Goal: Task Accomplishment & Management: Manage account settings

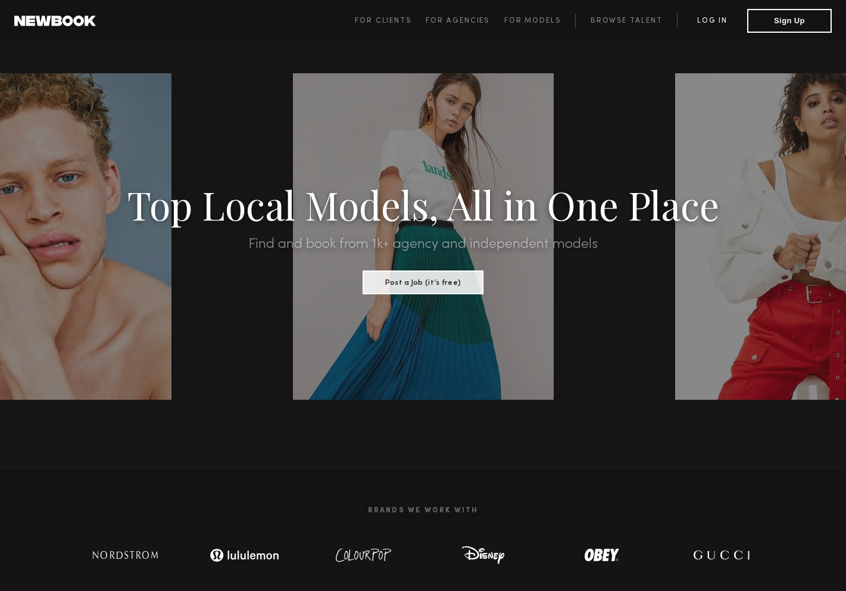
click at [714, 18] on link "Log in" at bounding box center [712, 21] width 70 height 14
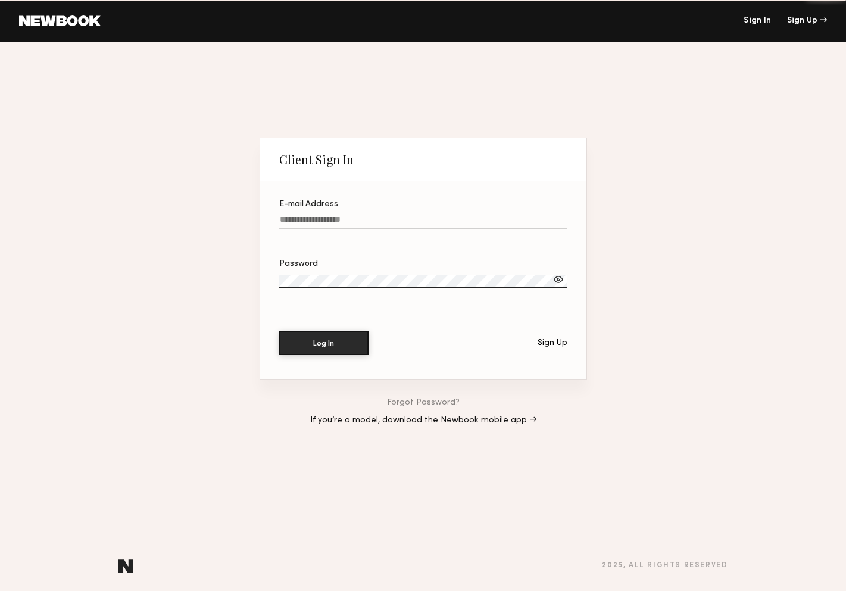
type input "**********"
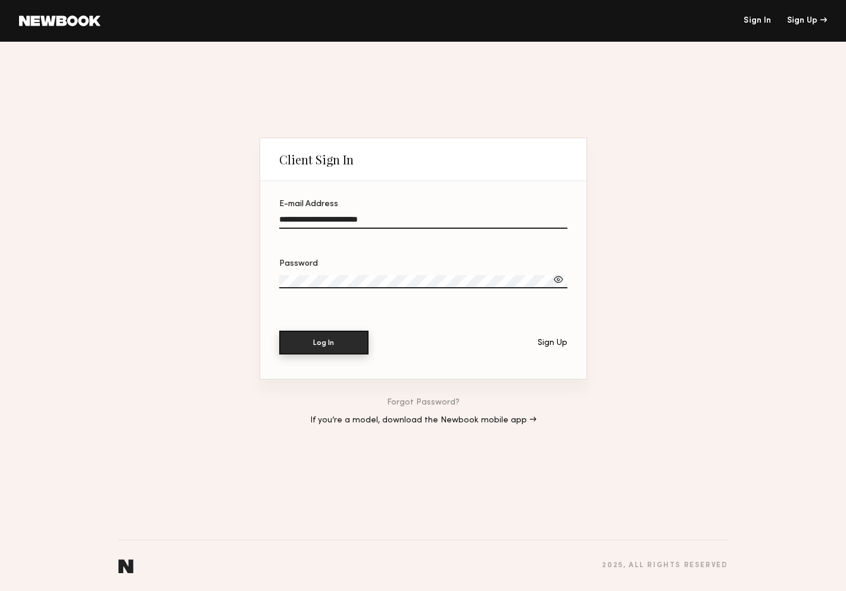
click at [326, 347] on button "Log In" at bounding box center [323, 342] width 89 height 24
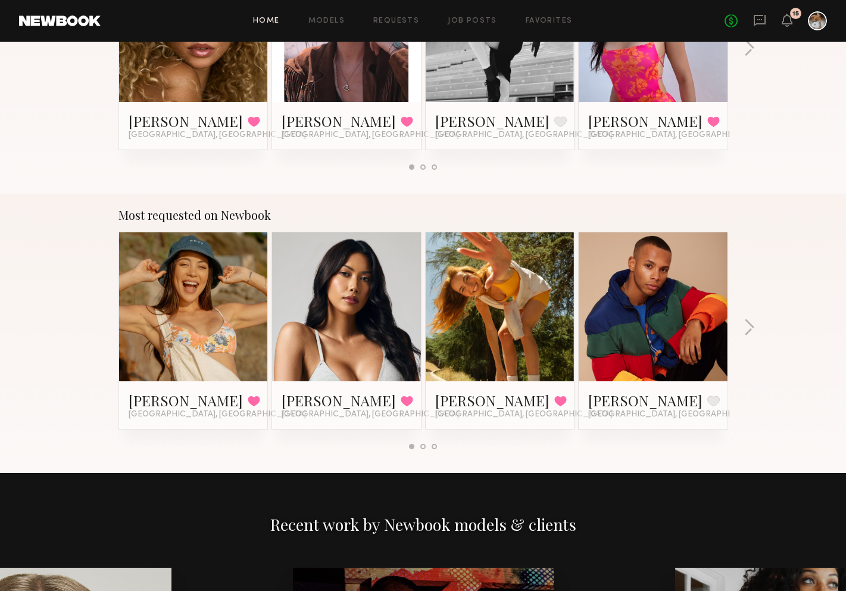
scroll to position [877, 0]
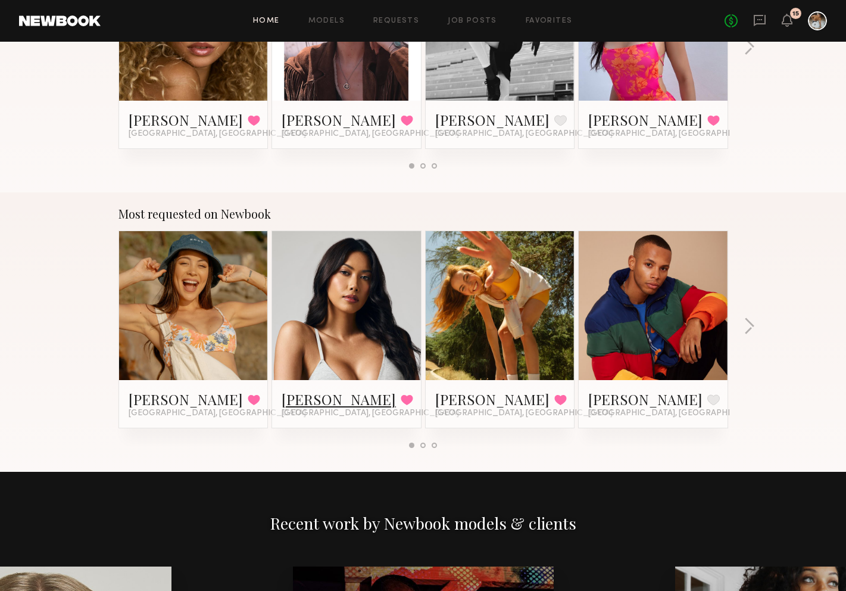
click at [325, 399] on link "[PERSON_NAME]" at bounding box center [339, 398] width 114 height 19
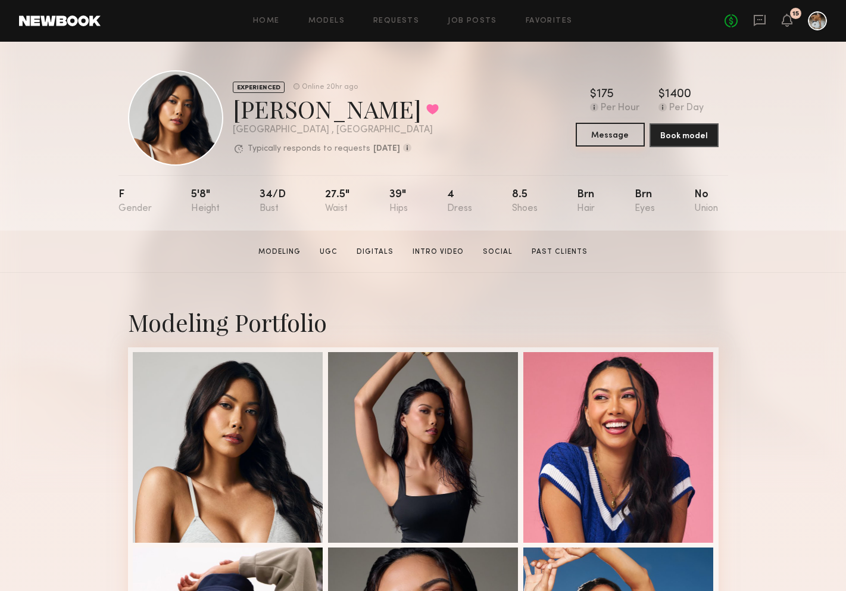
click at [623, 139] on button "Message" at bounding box center [610, 135] width 69 height 24
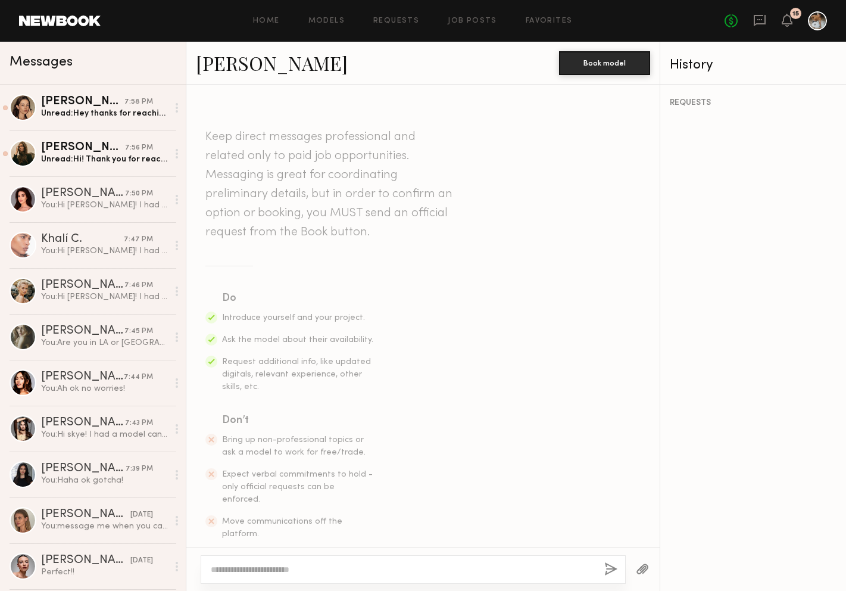
click at [337, 561] on div at bounding box center [413, 569] width 425 height 29
click at [337, 565] on textarea at bounding box center [403, 569] width 384 height 12
click at [286, 566] on textarea "**********" at bounding box center [403, 569] width 384 height 12
type textarea "**********"
click at [606, 567] on button "button" at bounding box center [610, 569] width 13 height 15
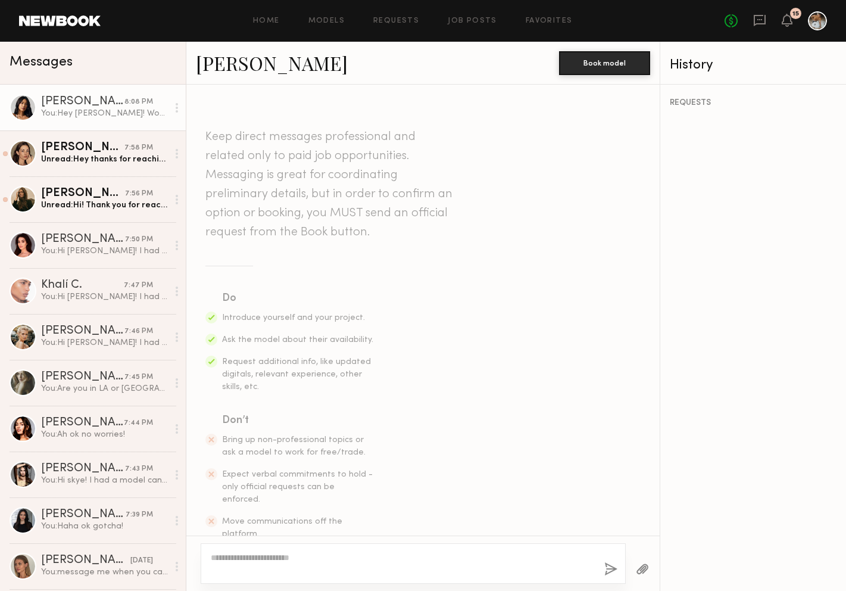
scroll to position [189, 0]
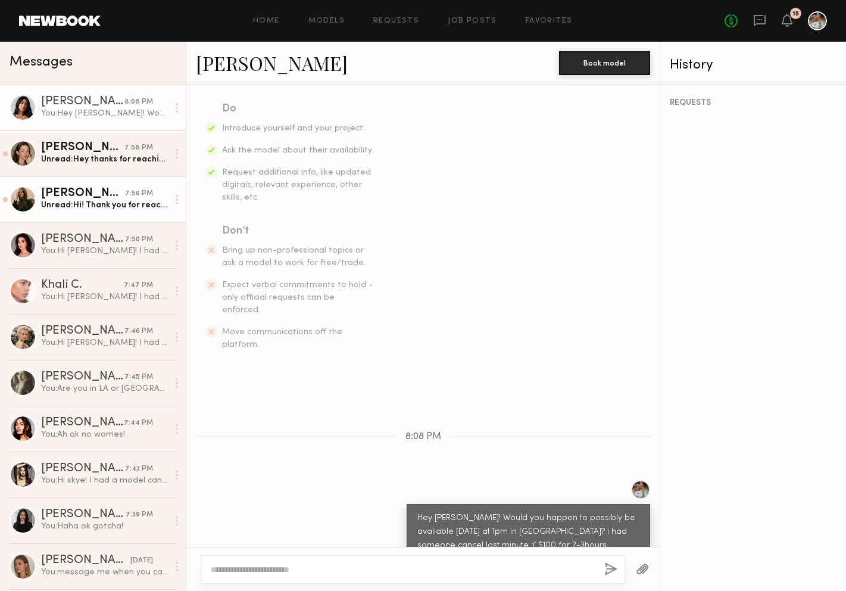
click at [79, 197] on div "Diana F." at bounding box center [83, 194] width 84 height 12
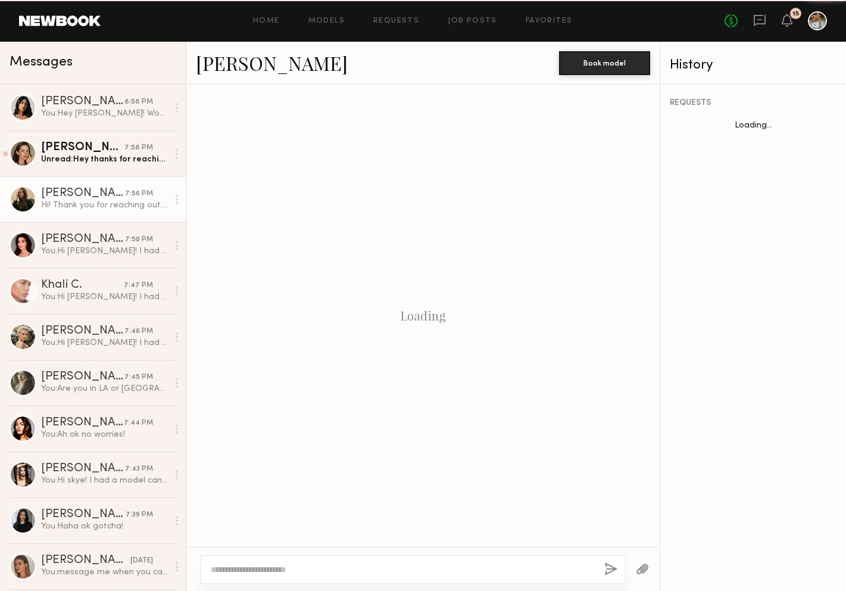
scroll to position [236, 0]
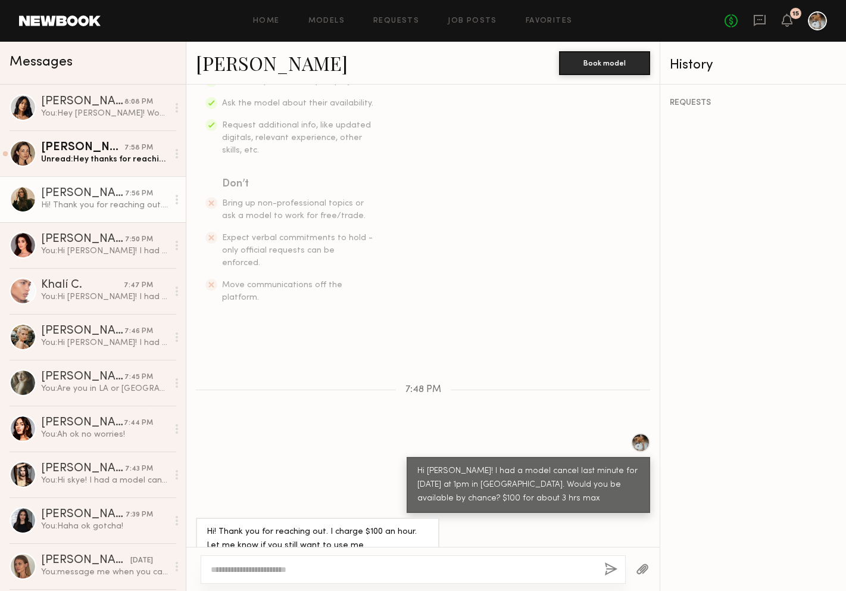
click at [221, 64] on link "Diana F." at bounding box center [272, 63] width 152 height 26
click at [88, 163] on div "Unread: Hey thanks for reaching out! I’d be available tmr afternoon! Typically …" at bounding box center [104, 159] width 127 height 11
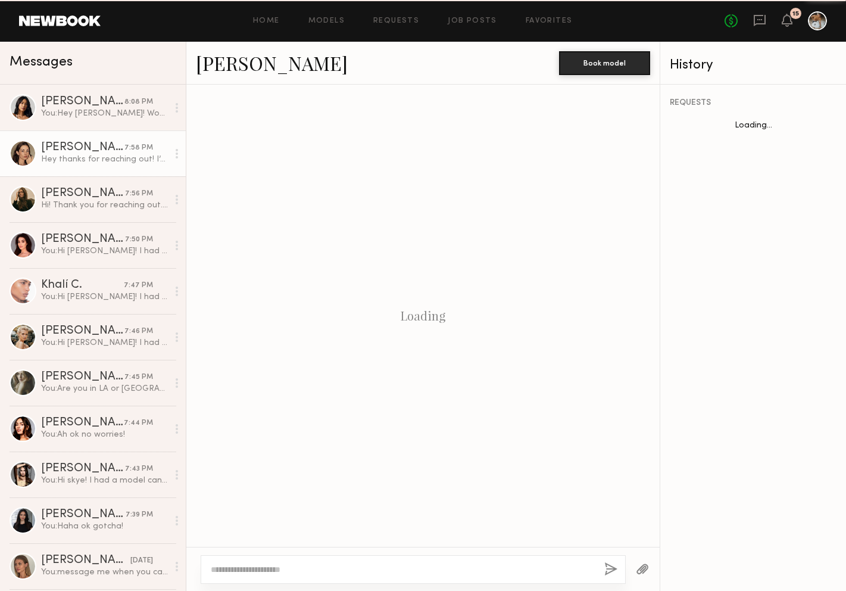
scroll to position [250, 0]
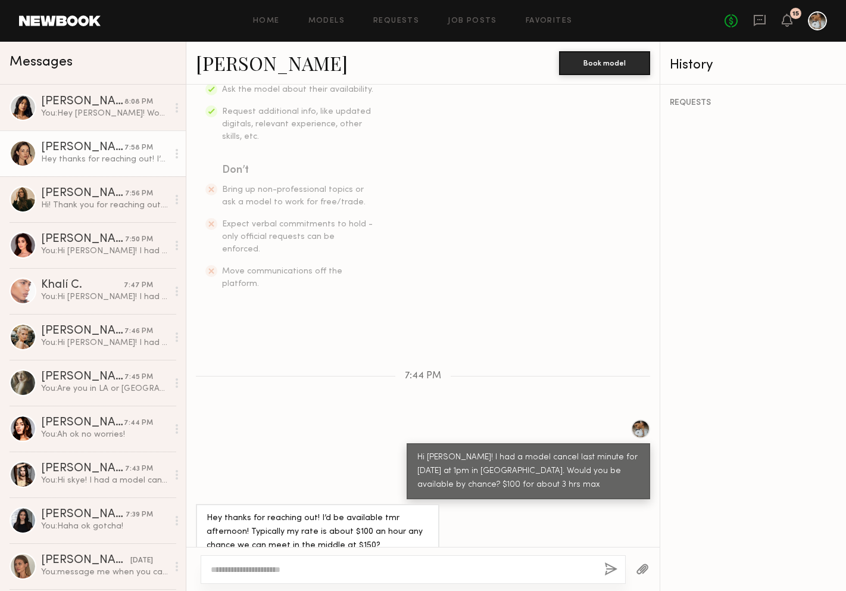
click at [213, 65] on link "[PERSON_NAME]" at bounding box center [272, 63] width 152 height 26
click at [327, 569] on textarea at bounding box center [403, 569] width 384 height 12
type textarea "**********"
click at [613, 569] on button "button" at bounding box center [610, 569] width 13 height 15
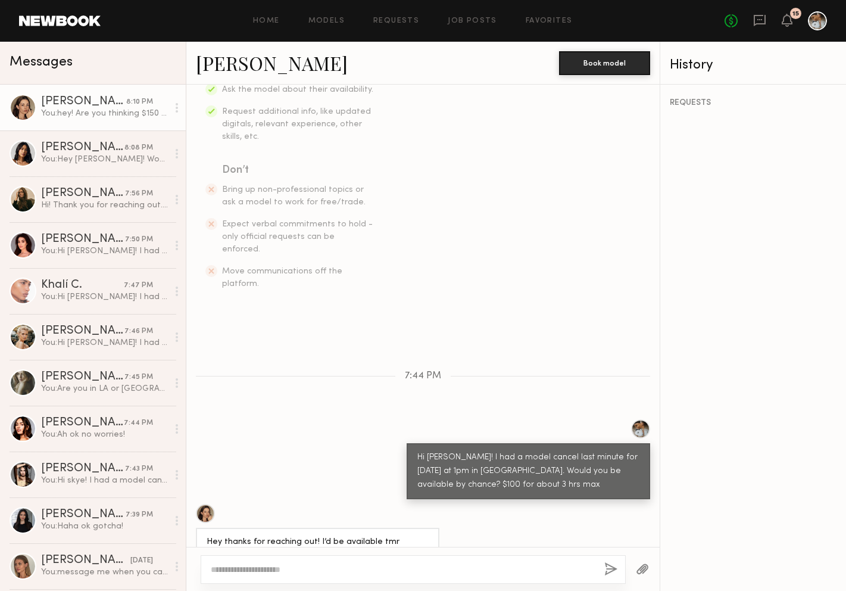
scroll to position [398, 0]
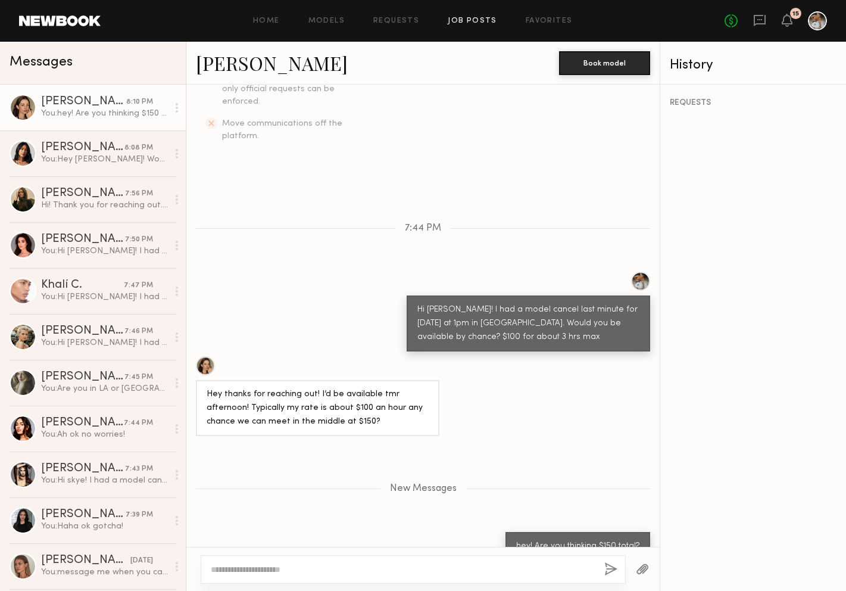
click at [476, 20] on link "Job Posts" at bounding box center [472, 21] width 49 height 8
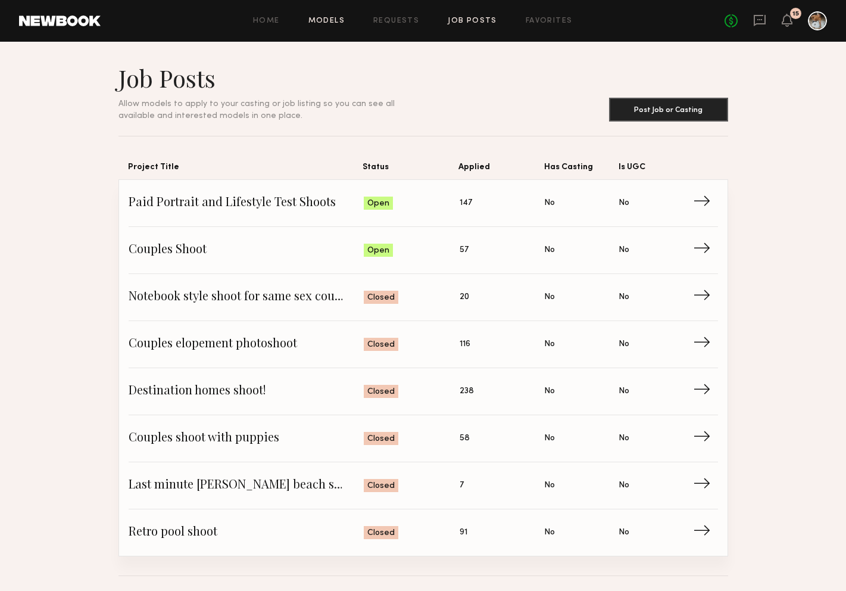
click at [333, 22] on link "Models" at bounding box center [326, 21] width 36 height 8
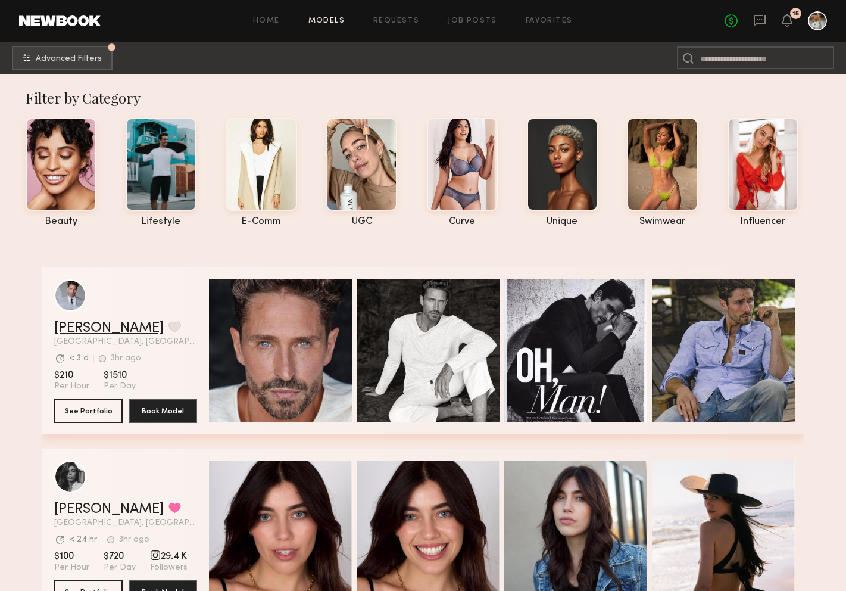
click at [99, 330] on link "Jonathan Z." at bounding box center [109, 328] width 110 height 14
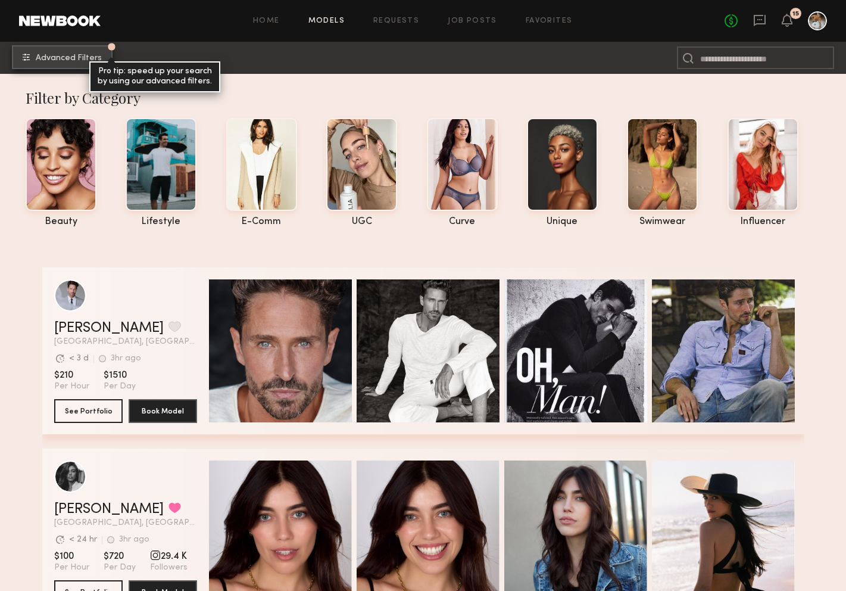
click at [88, 58] on span "Advanced Filters" at bounding box center [69, 58] width 66 height 8
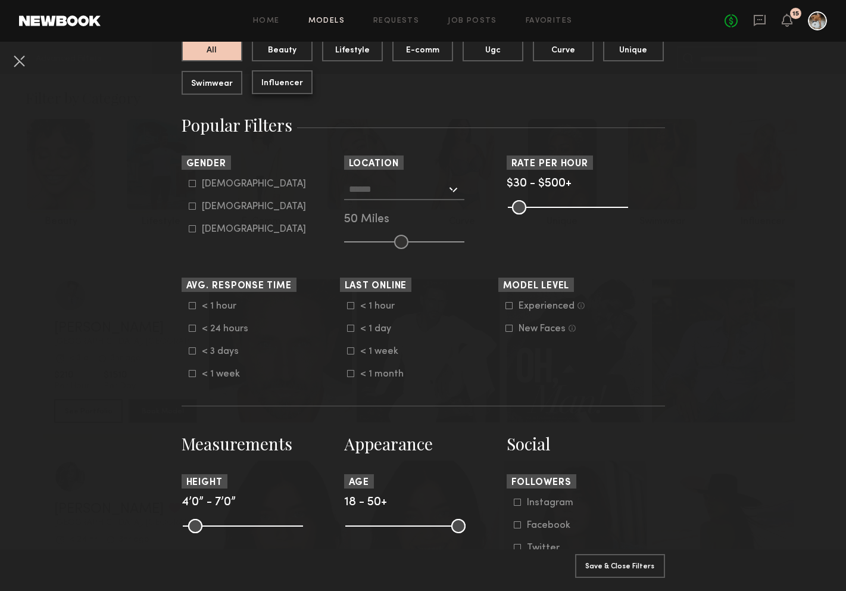
scroll to position [167, 0]
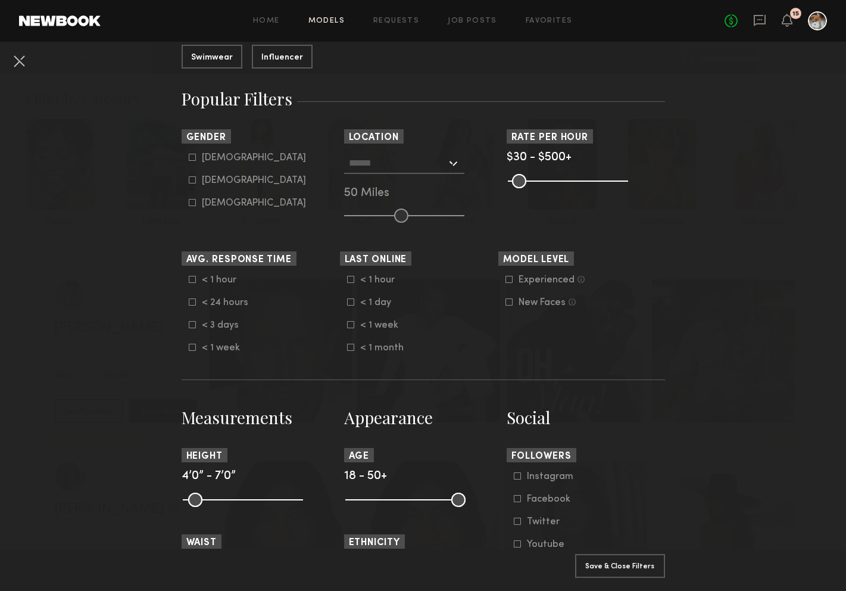
click at [194, 180] on icon at bounding box center [192, 179] width 7 height 7
type input "**"
click at [449, 167] on div at bounding box center [404, 162] width 120 height 21
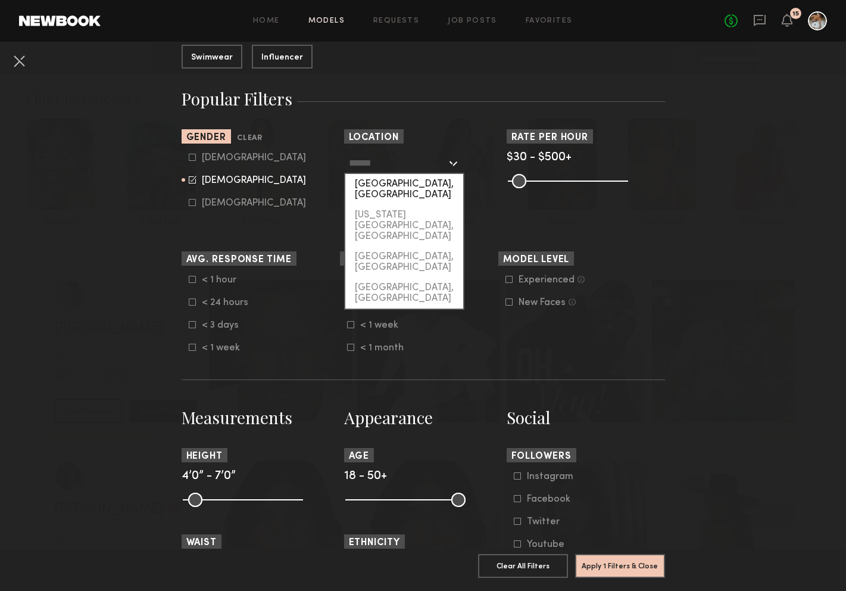
click at [423, 191] on div "[GEOGRAPHIC_DATA], [GEOGRAPHIC_DATA]" at bounding box center [404, 189] width 118 height 31
type input "**********"
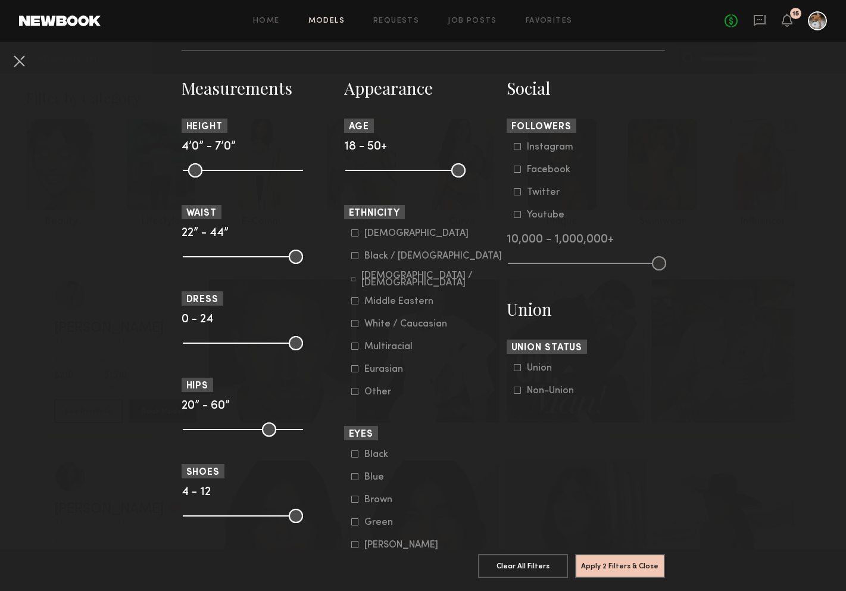
scroll to position [498, 0]
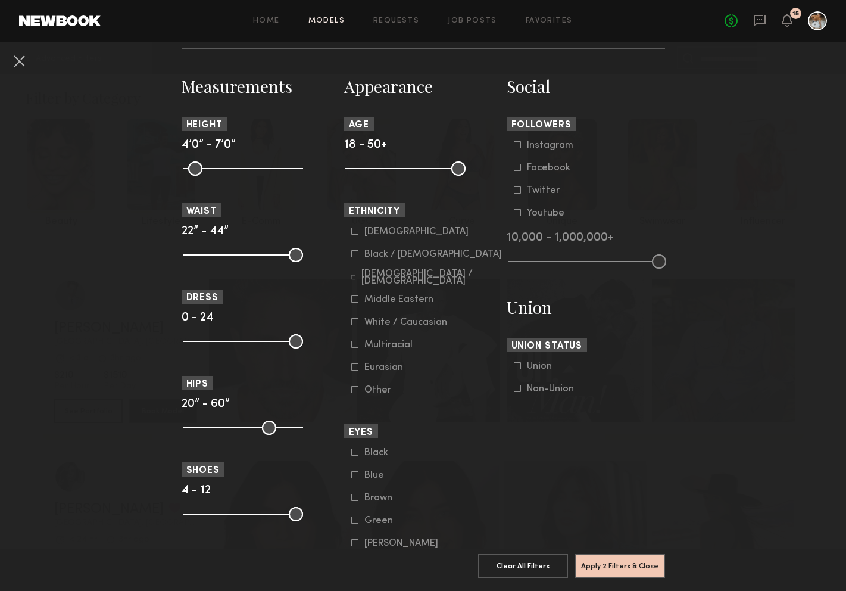
click at [353, 322] on icon at bounding box center [354, 321] width 7 height 7
click at [355, 347] on icon at bounding box center [354, 344] width 7 height 7
click at [354, 389] on common-framework-checkbox "Other" at bounding box center [426, 390] width 151 height 11
click at [355, 285] on form "Asian Black / African American Hispanic / Latino Middle Eastern White / Caucasi…" at bounding box center [426, 310] width 151 height 169
click at [355, 277] on icon at bounding box center [353, 277] width 5 height 5
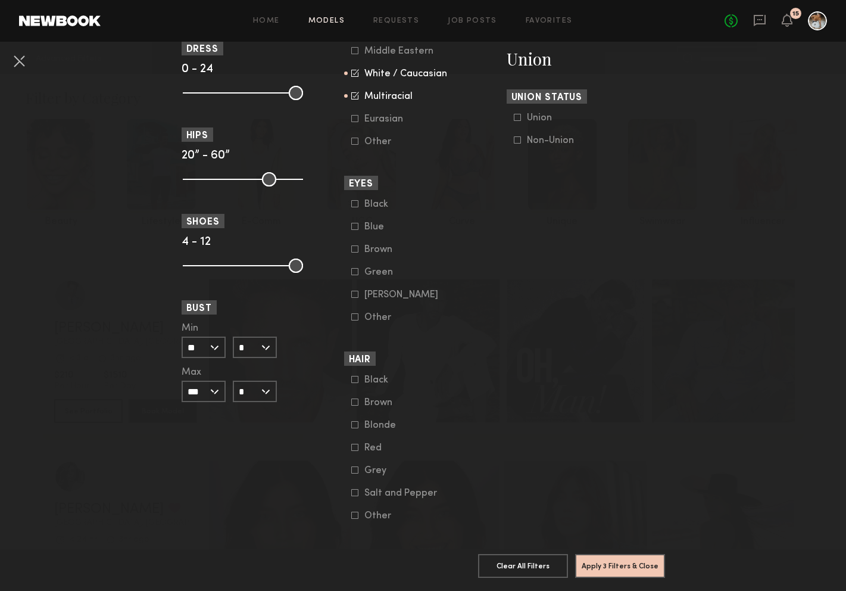
scroll to position [764, 0]
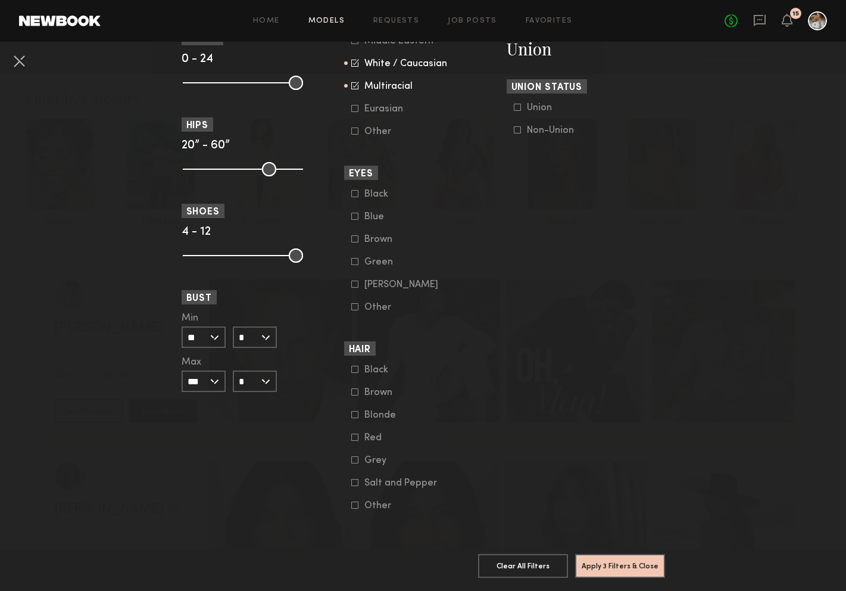
click at [209, 339] on input "**" at bounding box center [204, 336] width 44 height 21
click at [271, 333] on input "*" at bounding box center [255, 336] width 44 height 21
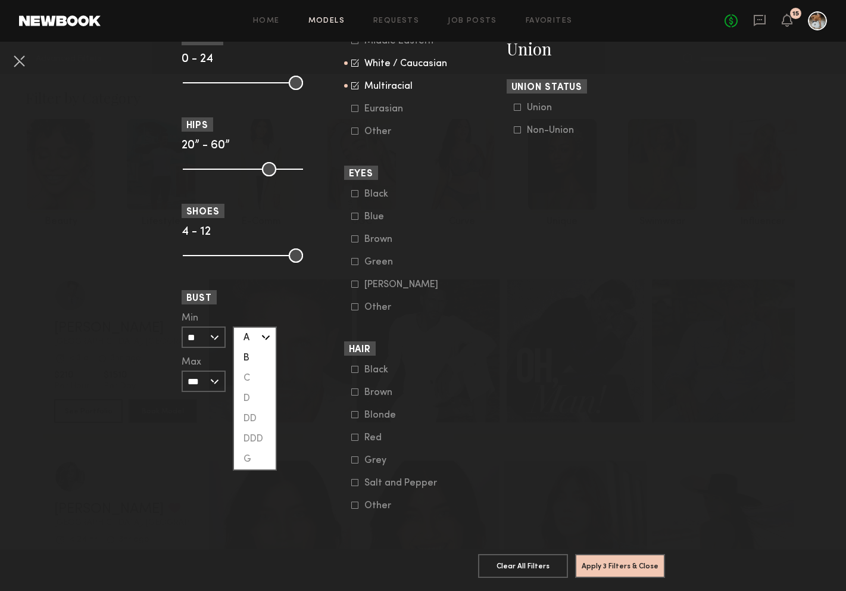
click at [264, 349] on div "B" at bounding box center [255, 358] width 42 height 20
type input "*"
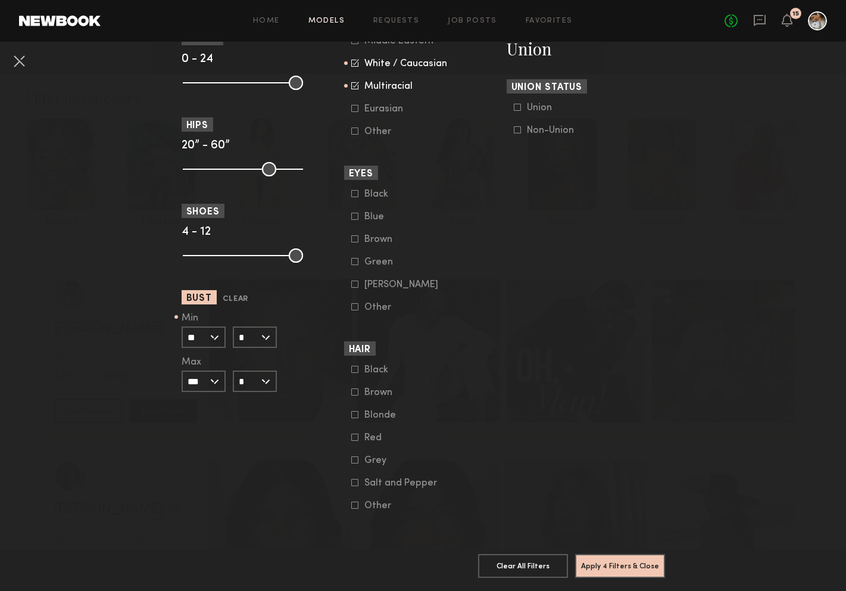
click at [211, 338] on input "**" at bounding box center [204, 336] width 44 height 21
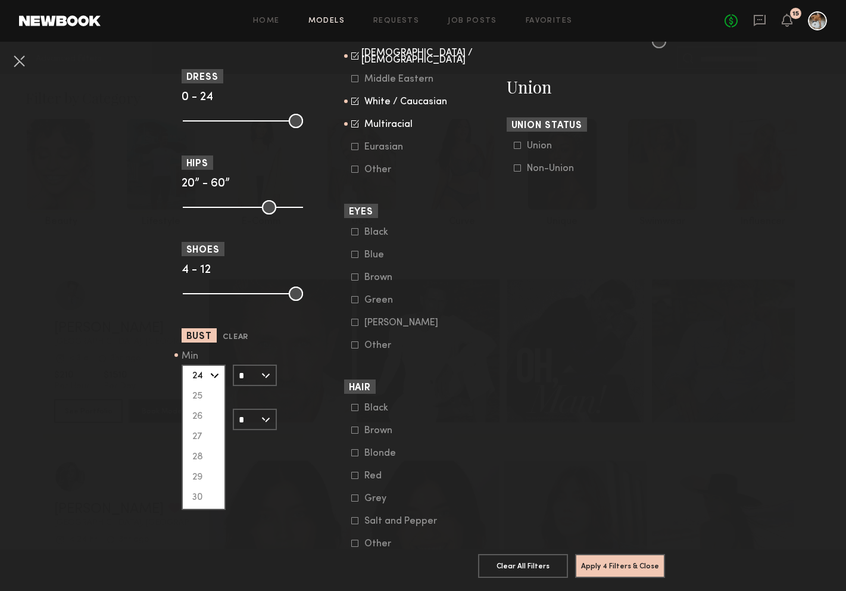
click at [308, 376] on div "Min ** 24 25 26 27 28 29 30 31 32 33 34 35 36 37 38 39 40 41 42 43 44+ Max *** …" at bounding box center [261, 390] width 158 height 79
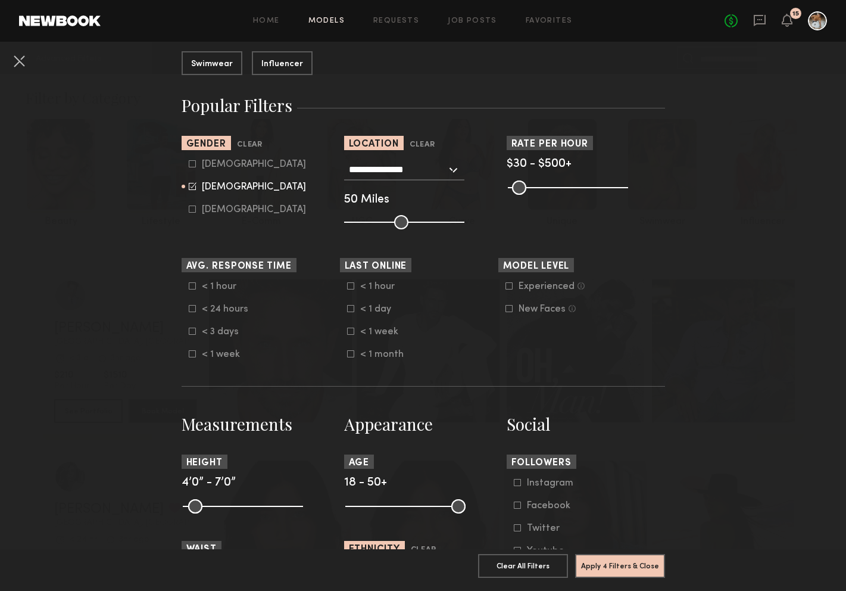
scroll to position [160, 0]
click at [635, 557] on button "Apply 4 Filters & Close" at bounding box center [620, 565] width 90 height 24
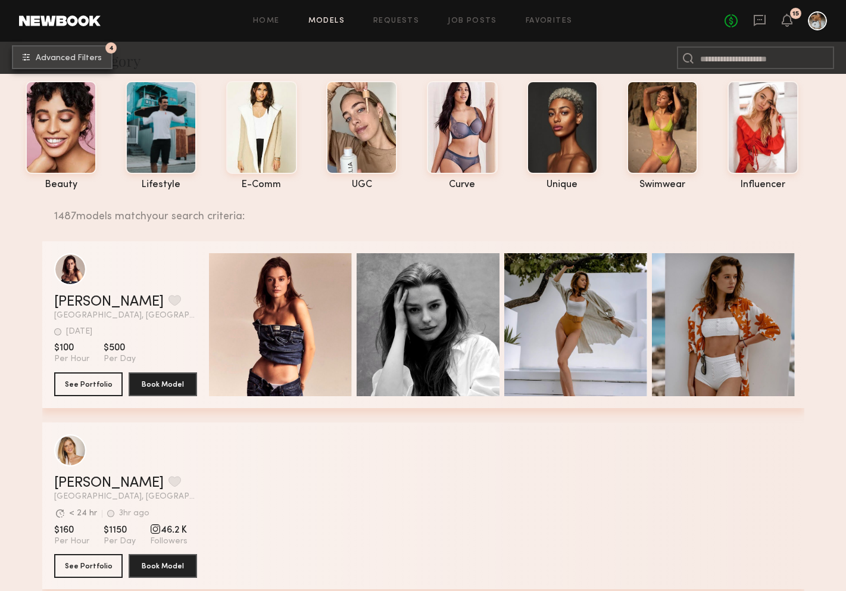
scroll to position [43, 0]
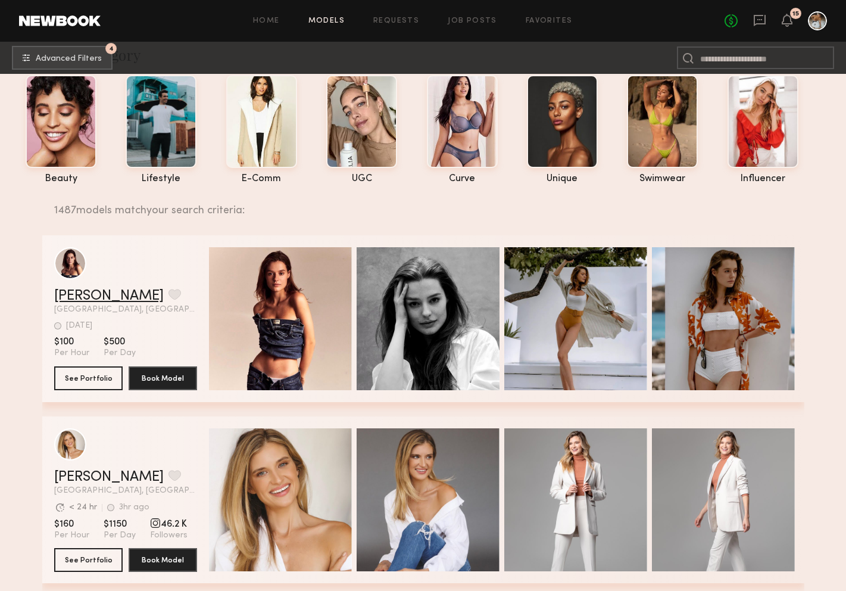
click at [80, 298] on link "Sofi S." at bounding box center [109, 296] width 110 height 14
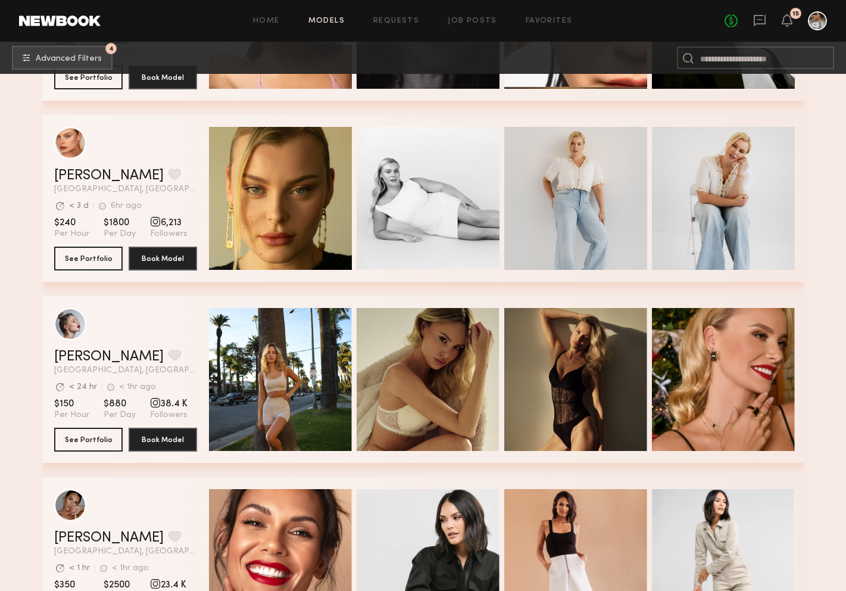
scroll to position [889, 0]
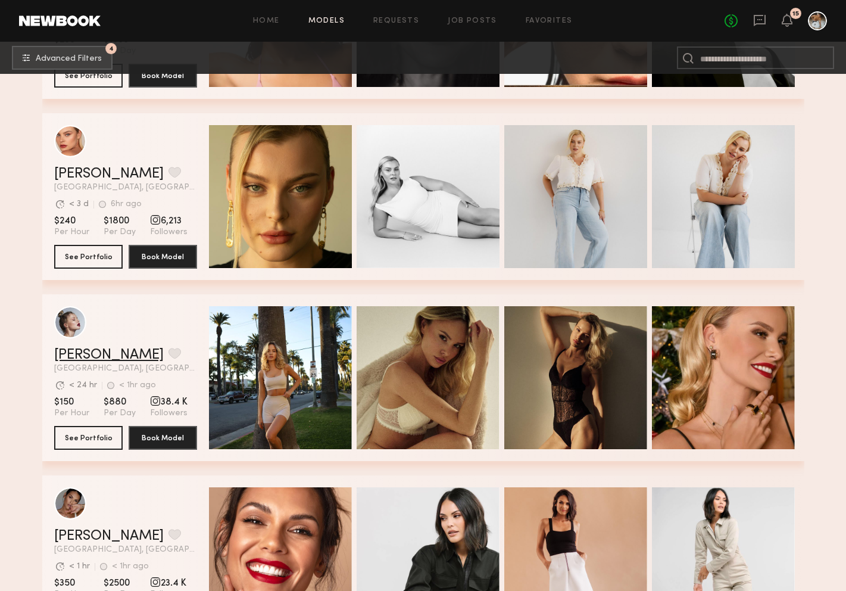
click at [92, 352] on link "Klaudia S." at bounding box center [109, 355] width 110 height 14
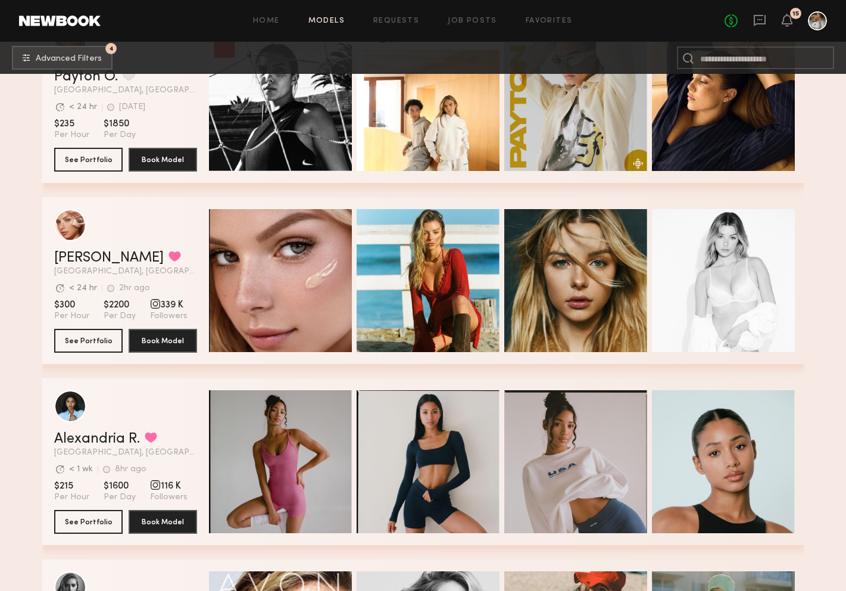
scroll to position [1907, 0]
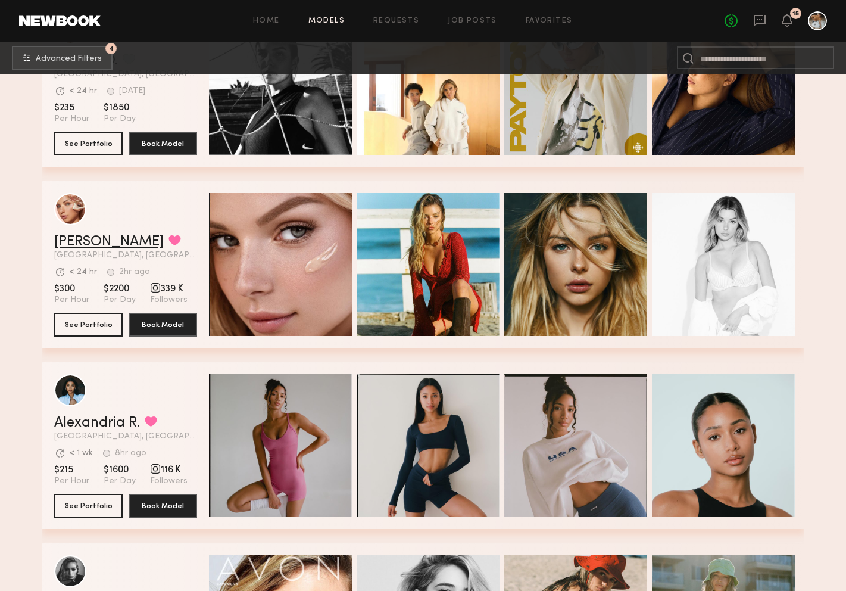
click at [102, 247] on link "Madison T." at bounding box center [109, 242] width 110 height 14
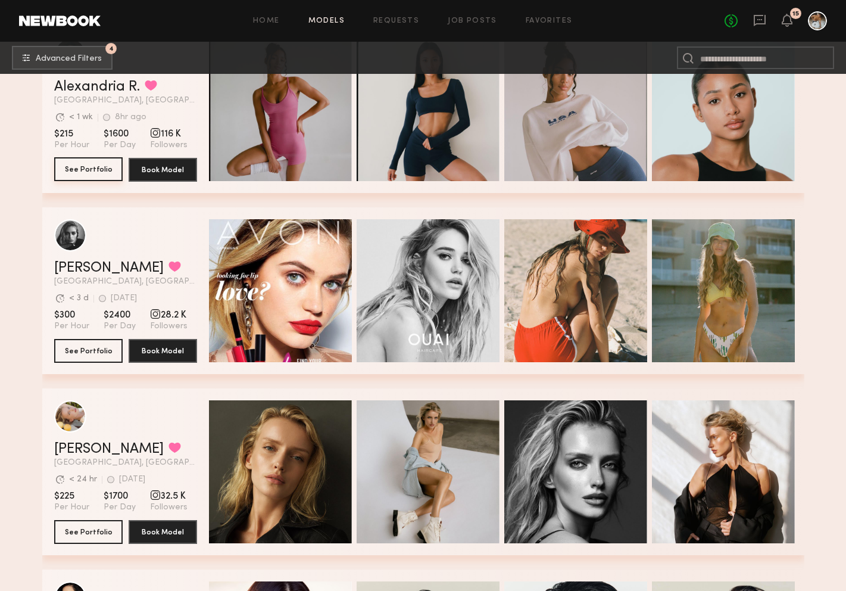
scroll to position [2256, 0]
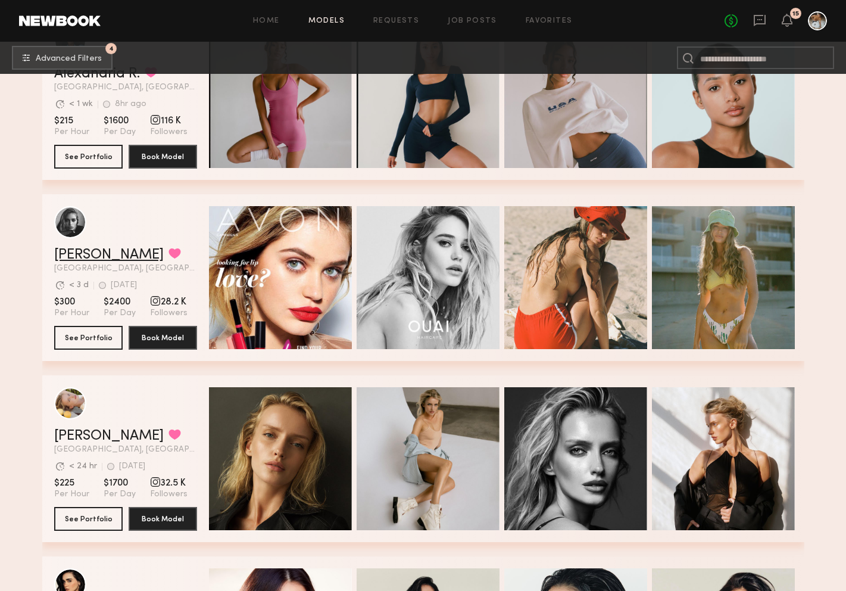
click at [93, 260] on link "[PERSON_NAME]" at bounding box center [109, 255] width 110 height 14
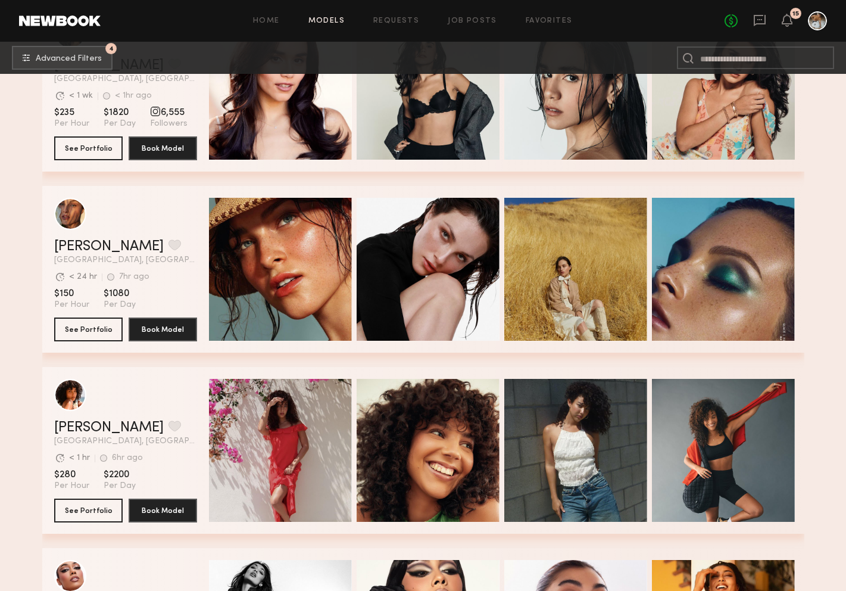
scroll to position [2865, 0]
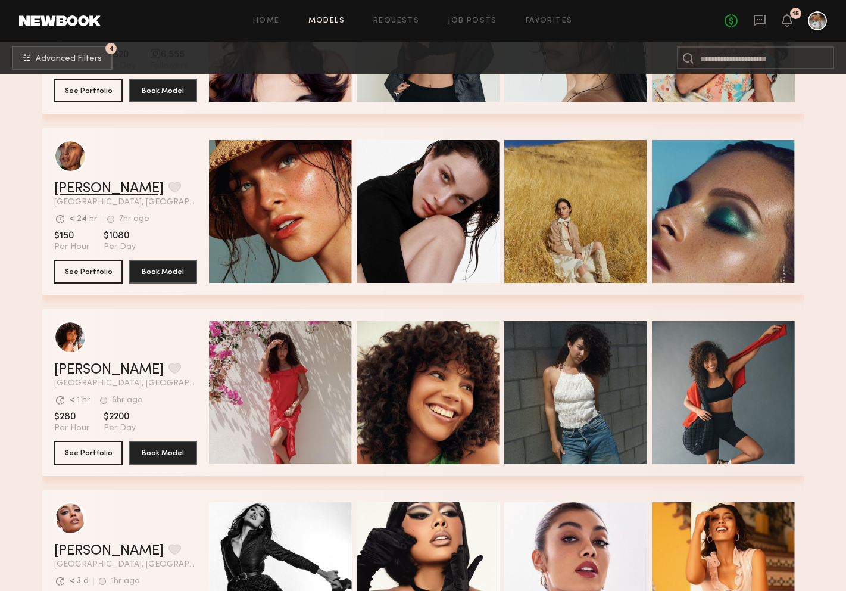
click at [93, 192] on link "Nicole C." at bounding box center [109, 189] width 110 height 14
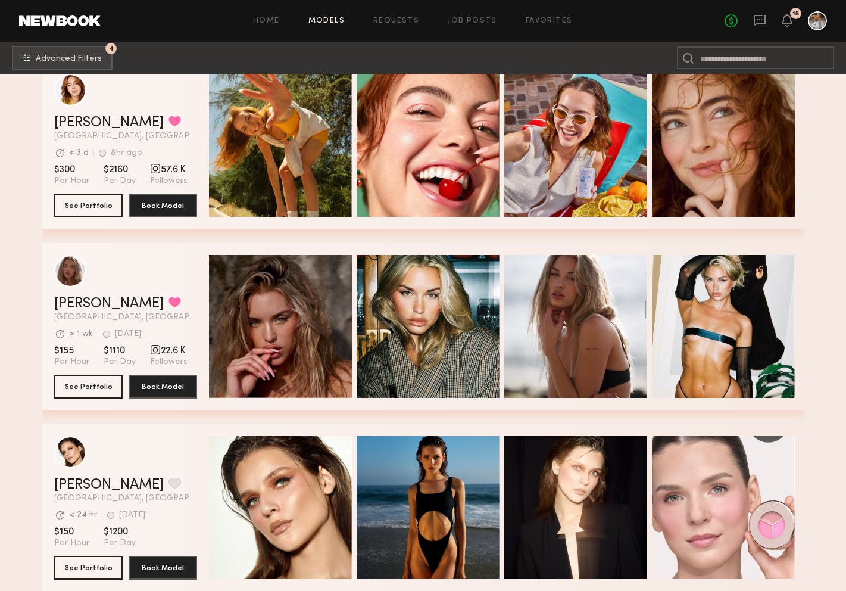
scroll to position [3469, 0]
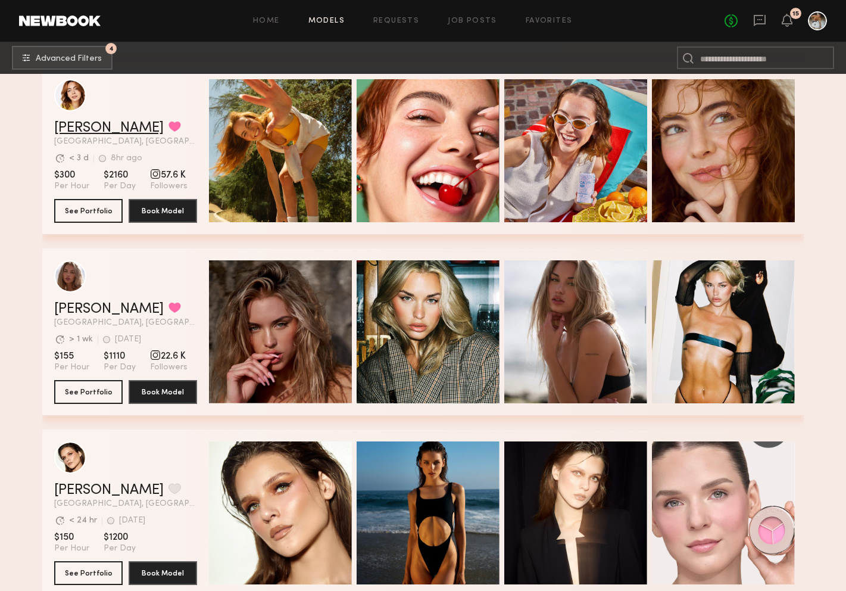
click at [98, 134] on link "Haley G." at bounding box center [109, 128] width 110 height 14
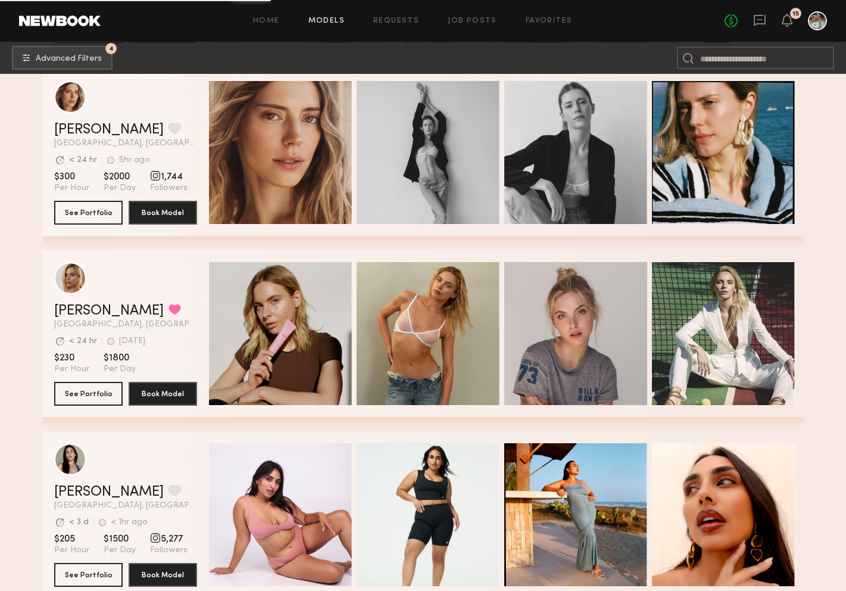
scroll to position [5641, 0]
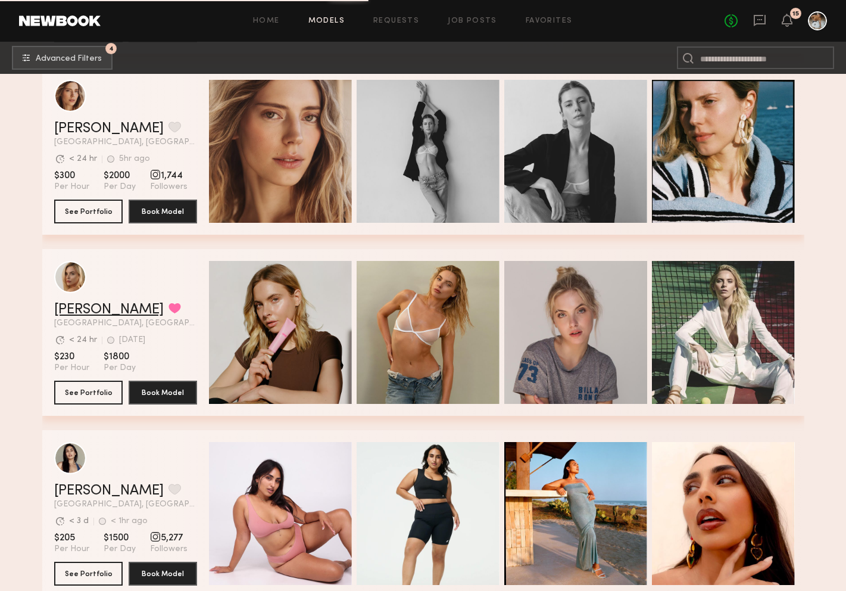
click at [102, 311] on link "Katherine N." at bounding box center [109, 309] width 110 height 14
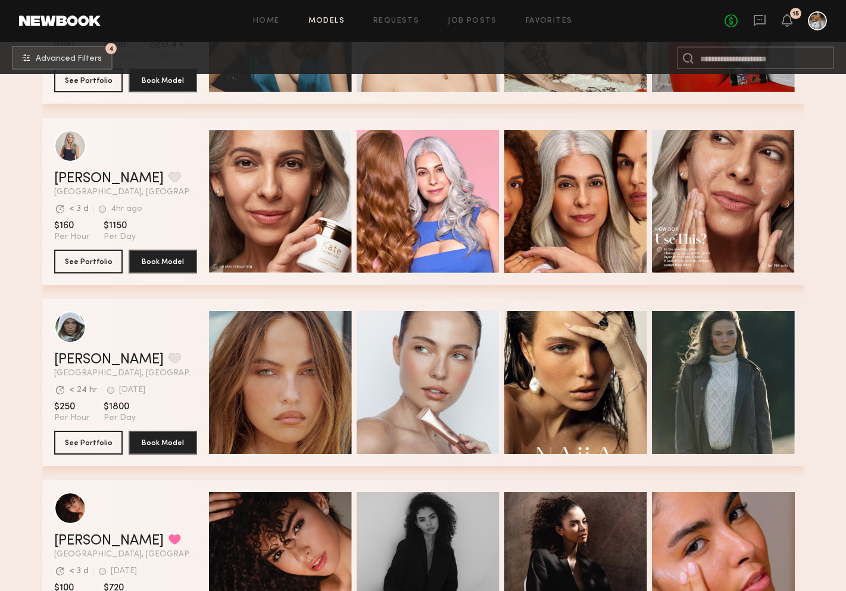
scroll to position [6447, 0]
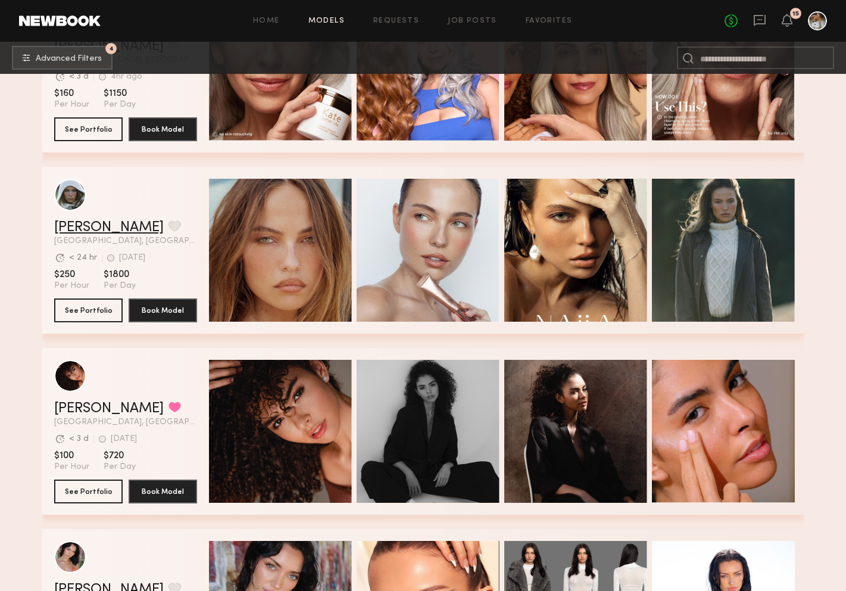
click at [101, 226] on link "[PERSON_NAME]" at bounding box center [109, 227] width 110 height 14
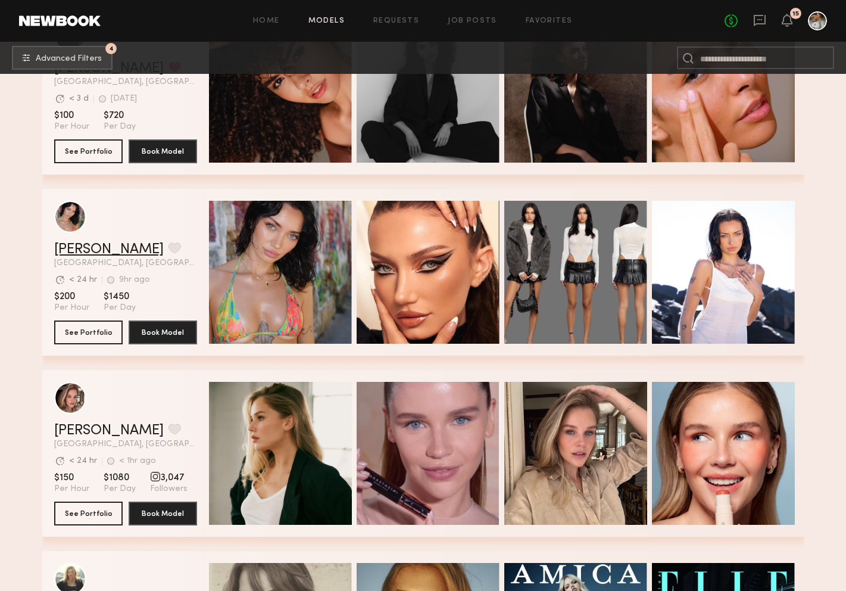
scroll to position [6790, 0]
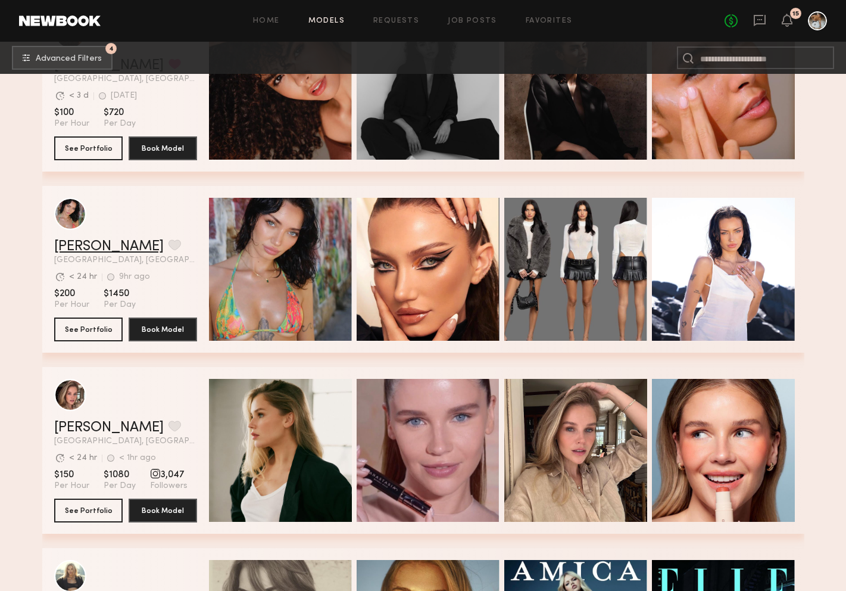
click at [85, 248] on link "Cristina L." at bounding box center [109, 246] width 110 height 14
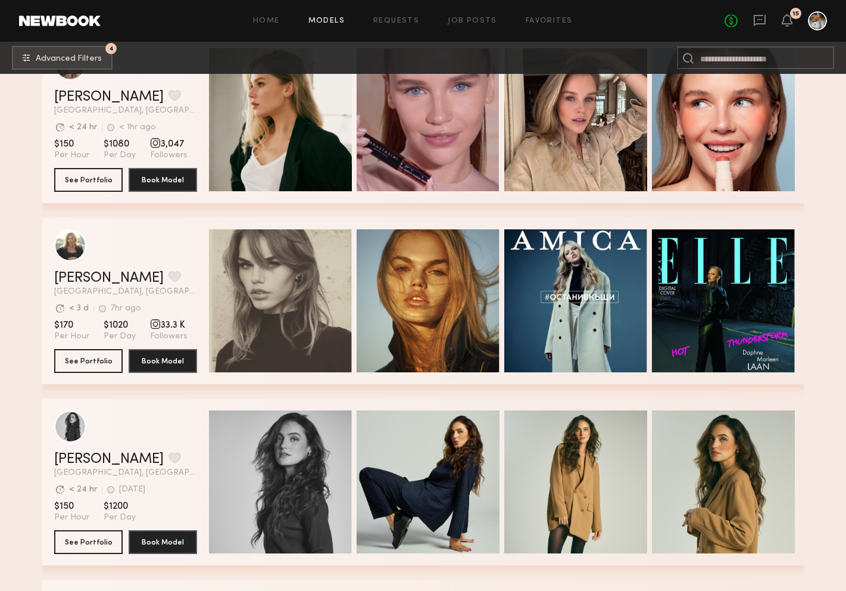
scroll to position [7121, 0]
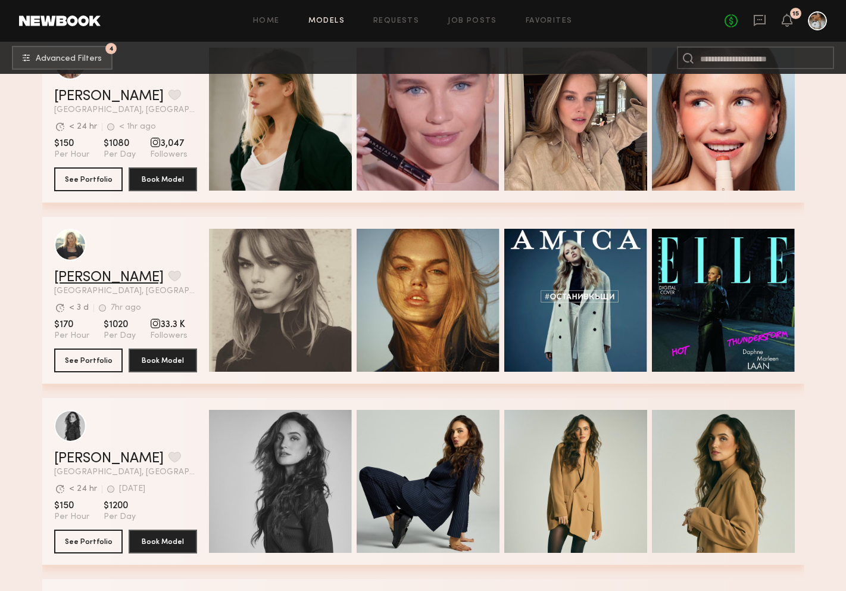
click at [90, 276] on link "Daphne L." at bounding box center [109, 277] width 110 height 14
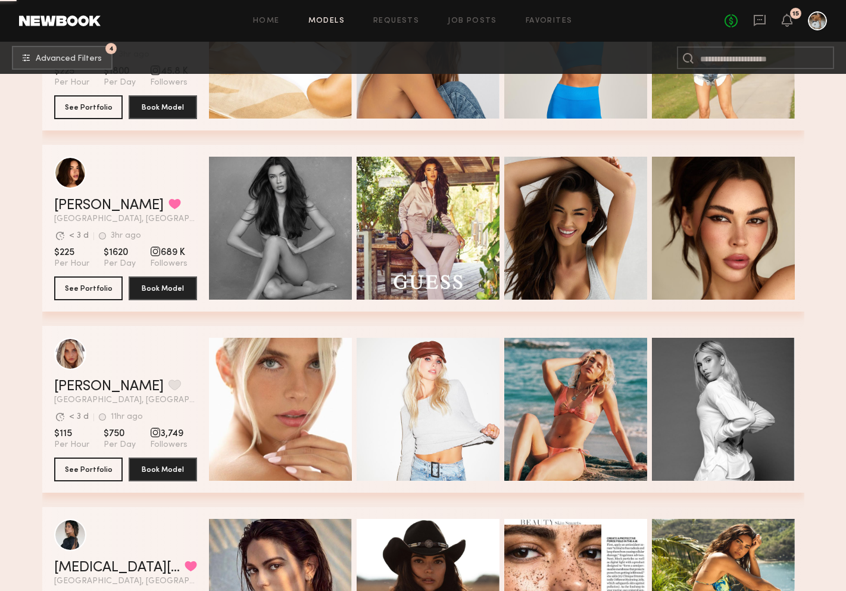
scroll to position [8016, 0]
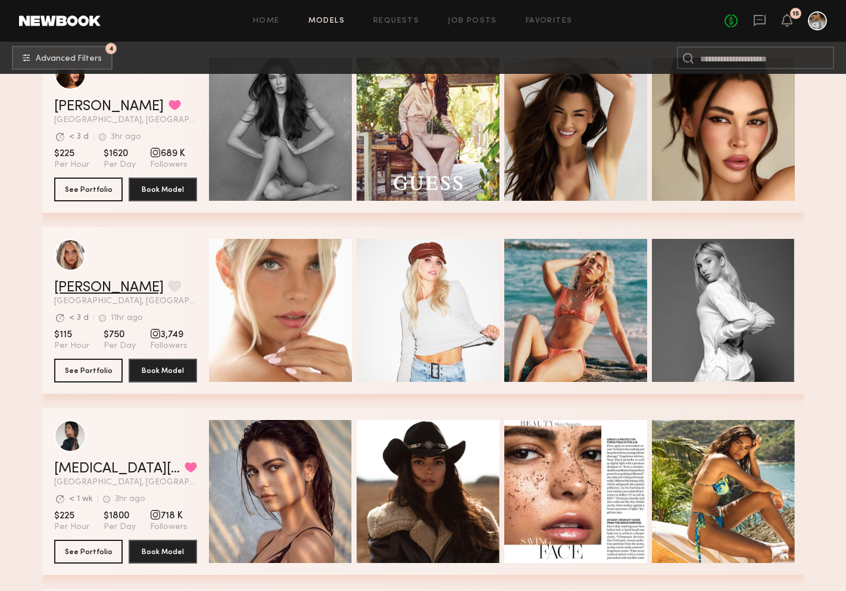
click at [76, 286] on link "Allea S." at bounding box center [109, 287] width 110 height 14
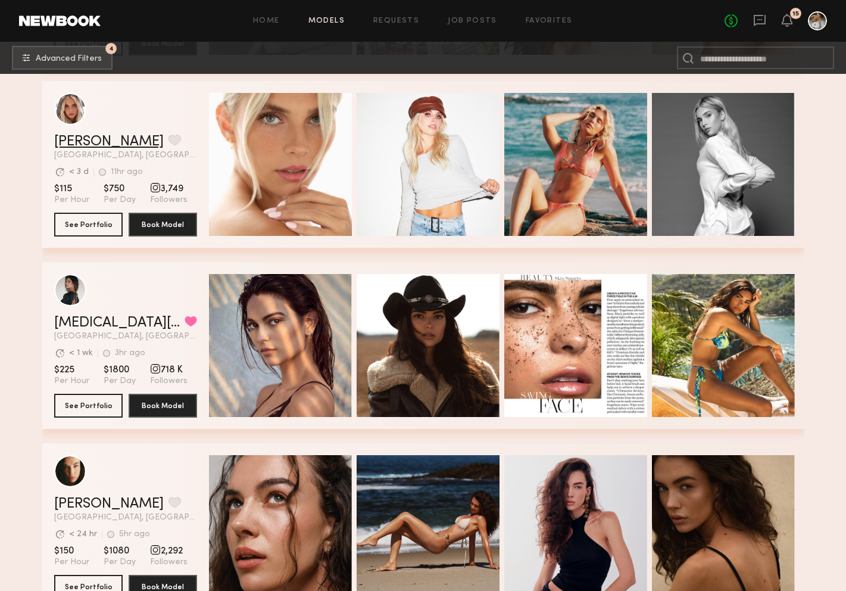
scroll to position [8164, 0]
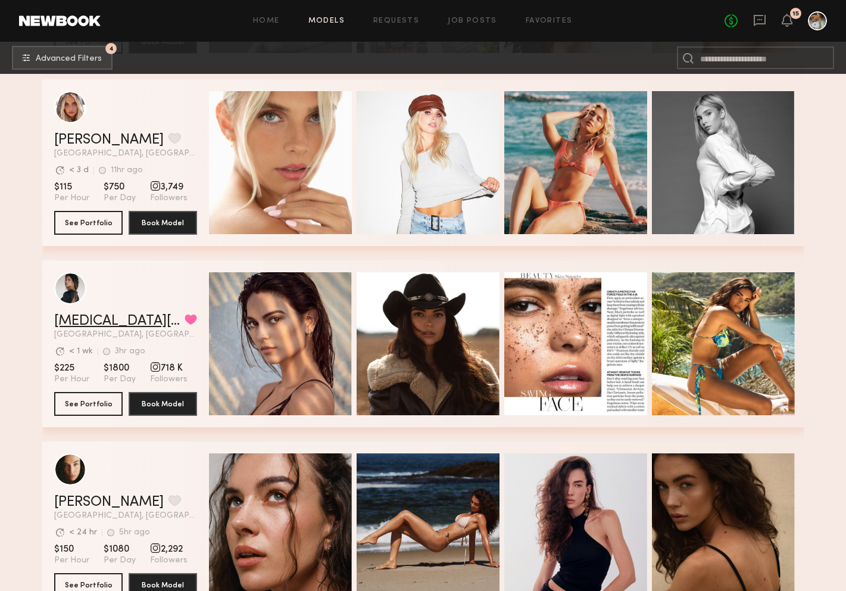
click at [74, 325] on link "Kyra S." at bounding box center [117, 321] width 126 height 14
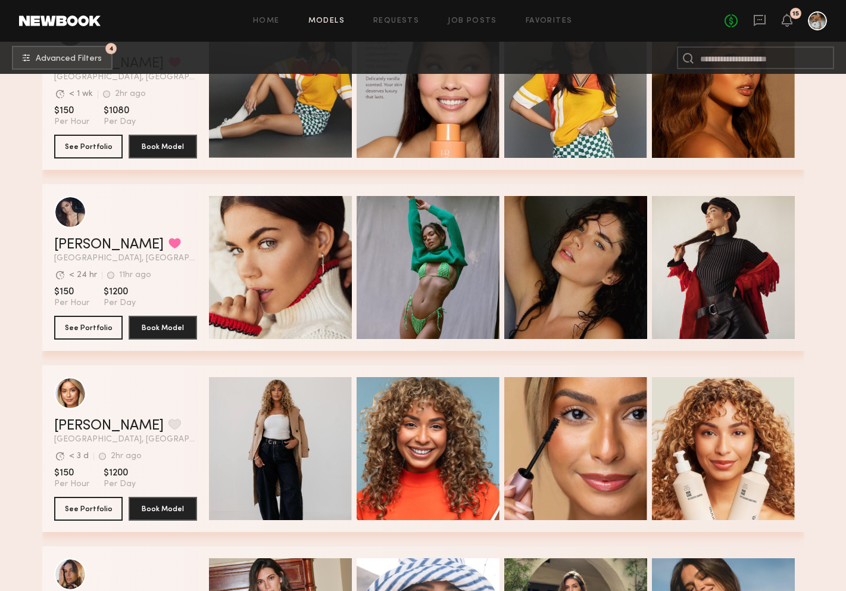
scroll to position [9743, 0]
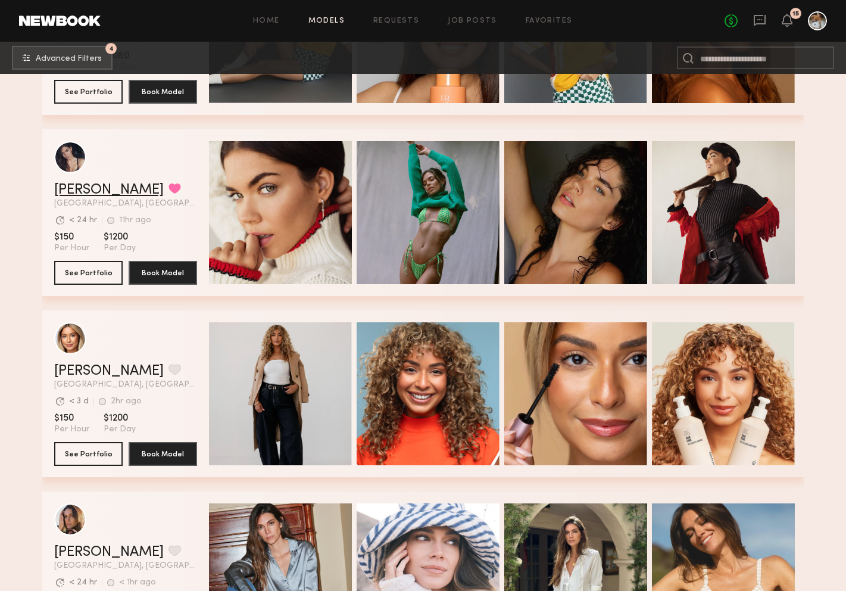
click at [93, 192] on link "[PERSON_NAME]" at bounding box center [109, 190] width 110 height 14
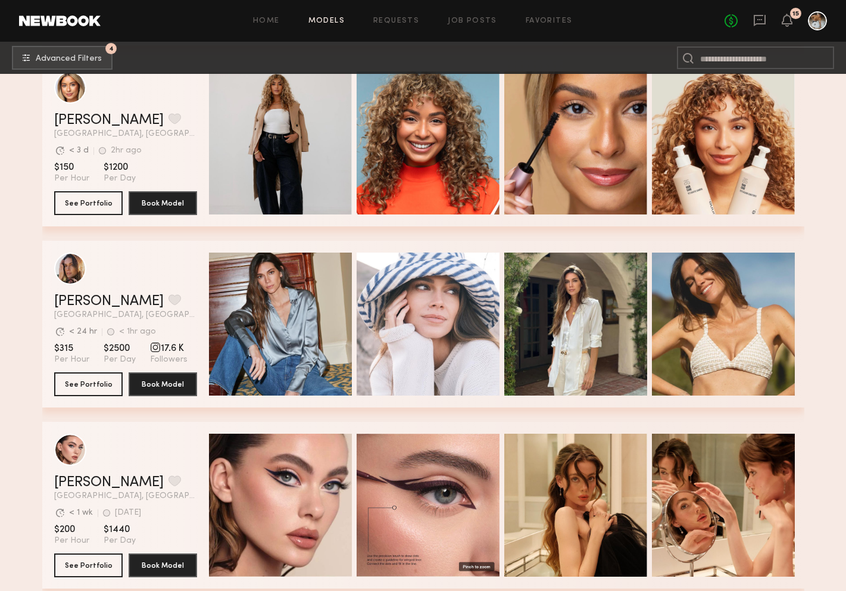
scroll to position [10101, 0]
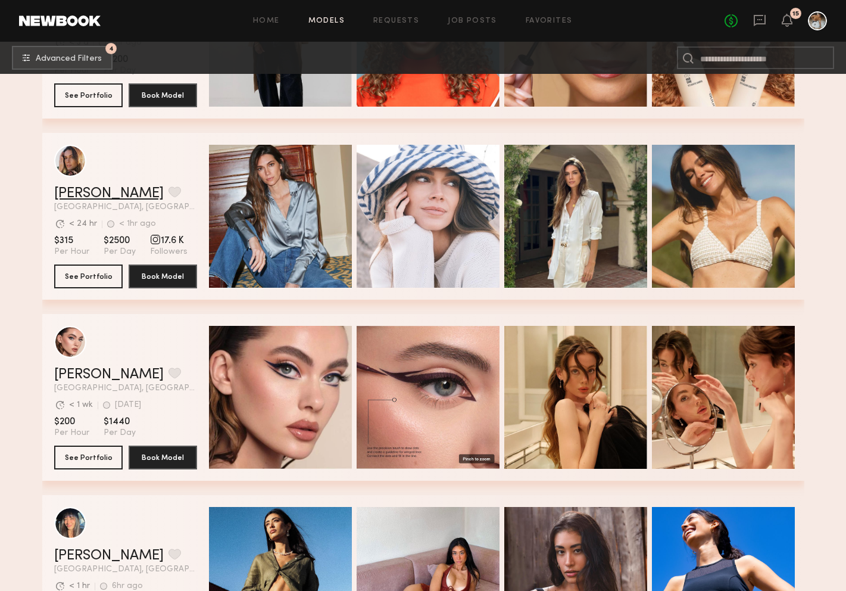
click at [99, 190] on link "Carrie A." at bounding box center [109, 193] width 110 height 14
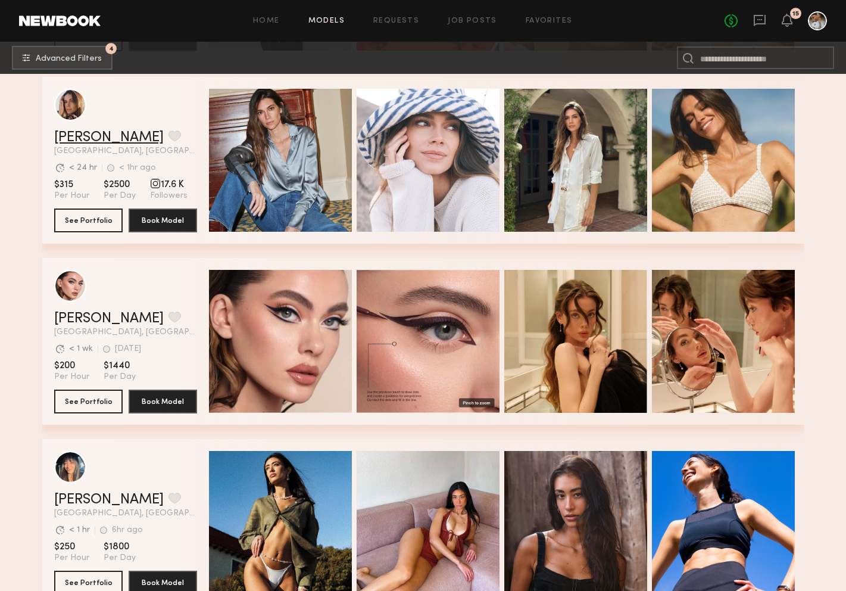
scroll to position [10160, 0]
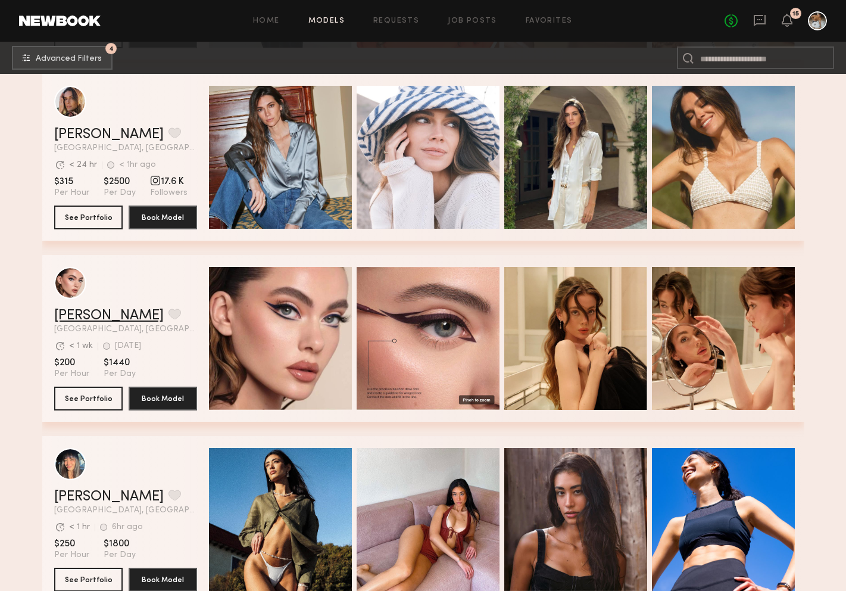
click at [75, 314] on link "Laura D." at bounding box center [109, 315] width 110 height 14
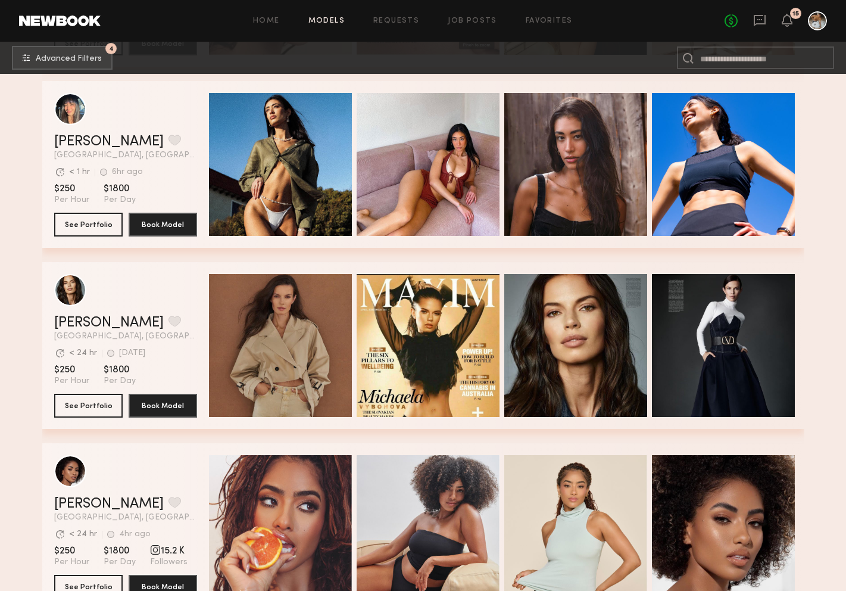
scroll to position [10558, 0]
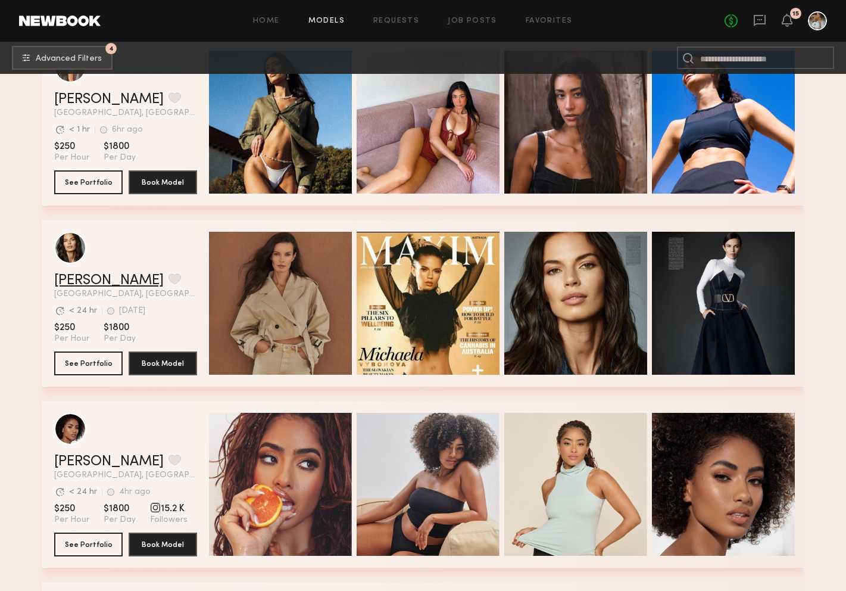
click at [104, 282] on link "Michaela V." at bounding box center [109, 280] width 110 height 14
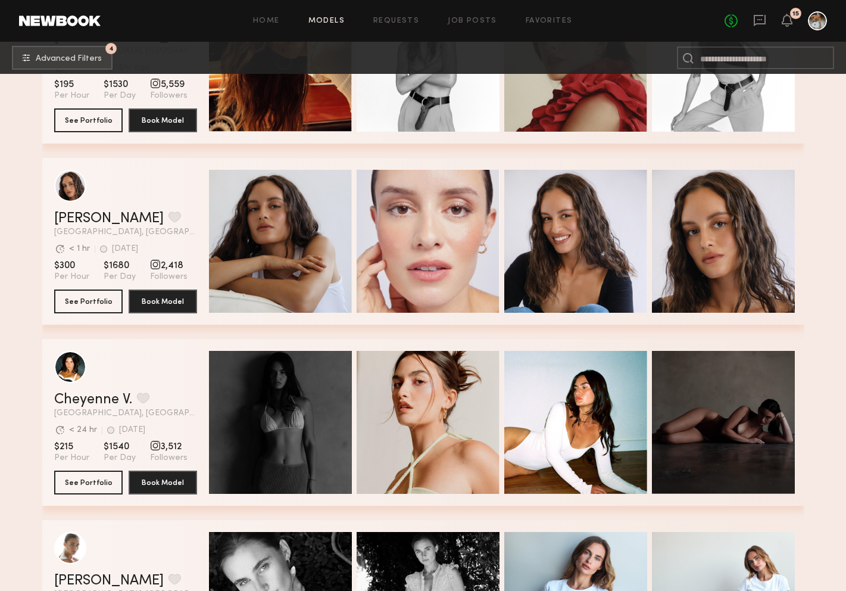
scroll to position [12599, 0]
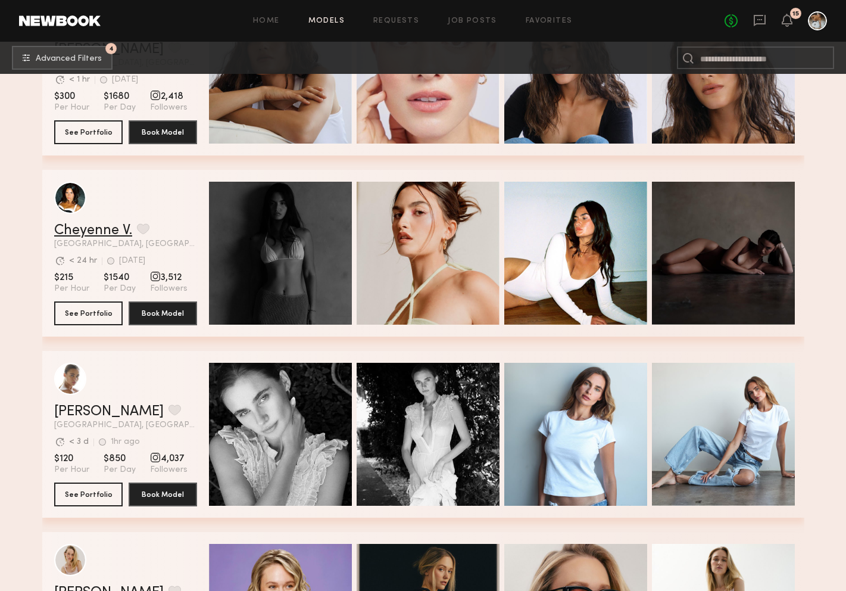
click at [115, 233] on link "Cheyenne V." at bounding box center [93, 230] width 78 height 14
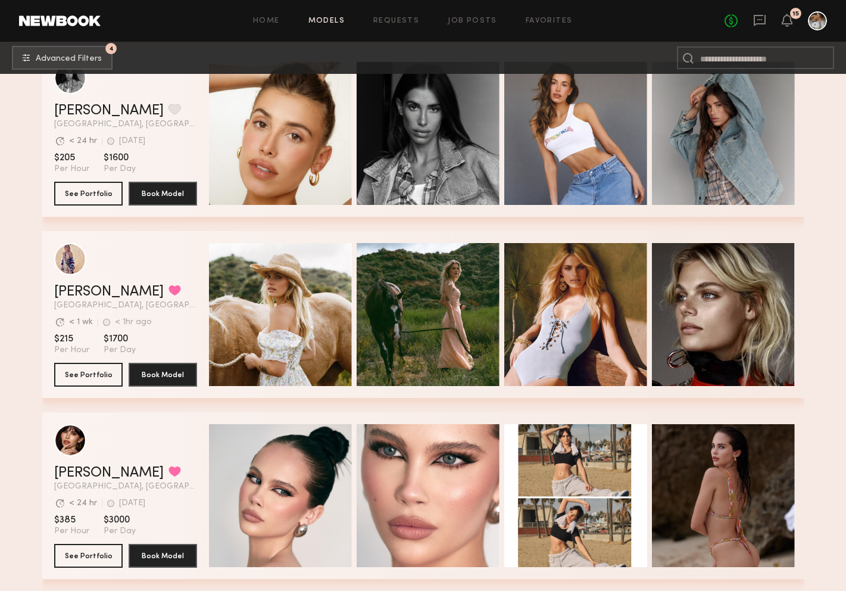
scroll to position [13627, 0]
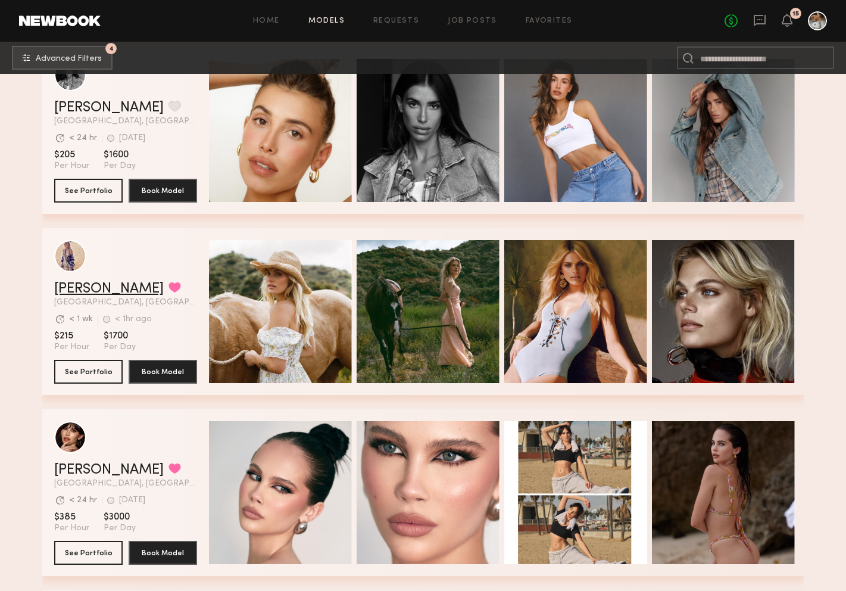
click at [93, 283] on link "Kristin K." at bounding box center [109, 289] width 110 height 14
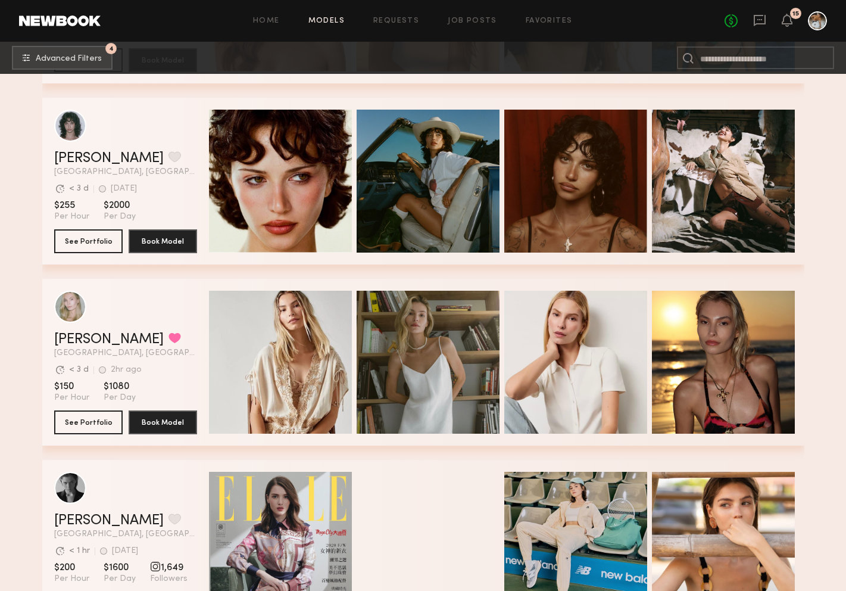
scroll to position [15209, 0]
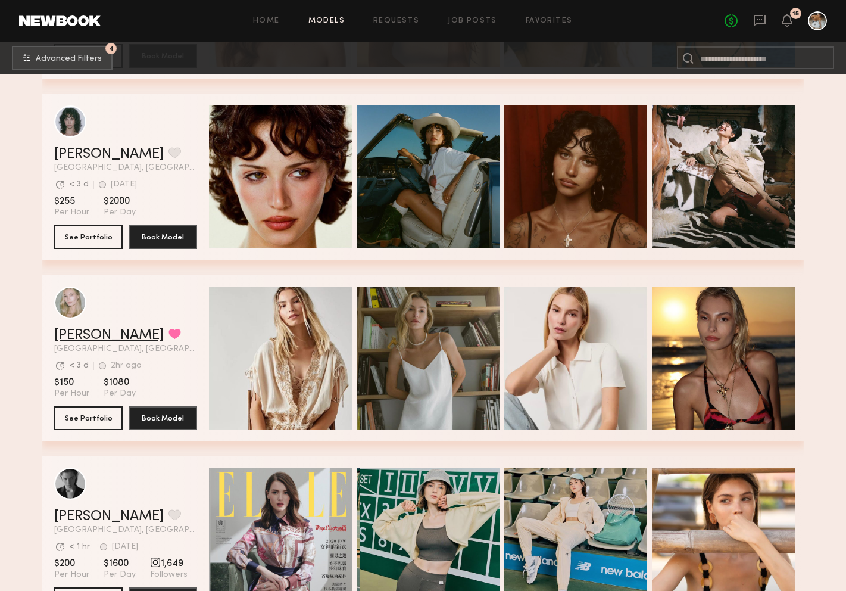
click at [94, 338] on link "Darina D." at bounding box center [109, 335] width 110 height 14
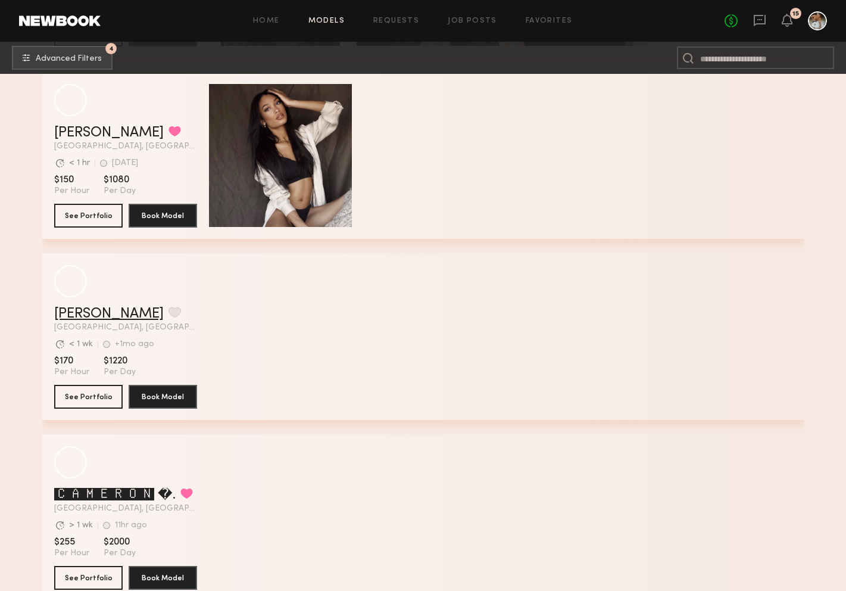
scroll to position [18324, 0]
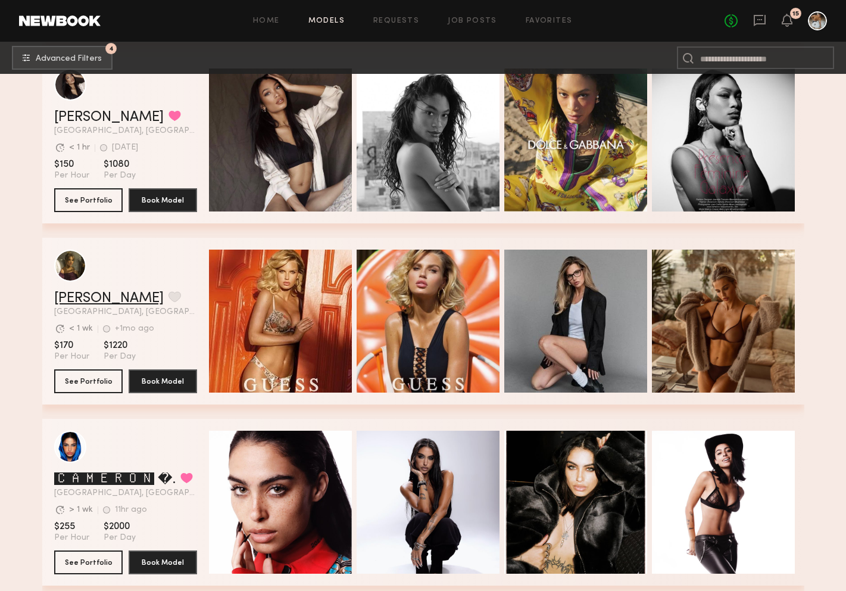
click at [80, 302] on link "Rachel M." at bounding box center [109, 298] width 110 height 14
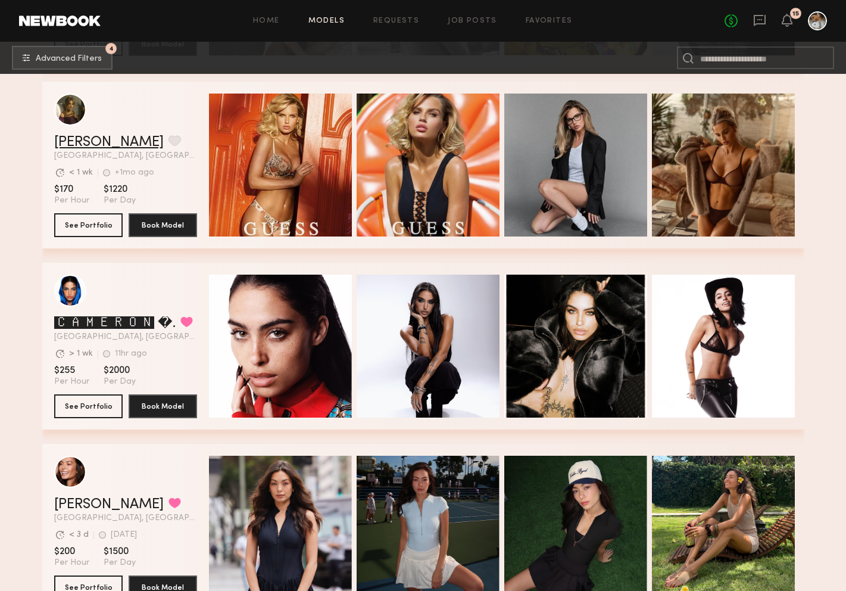
scroll to position [18627, 0]
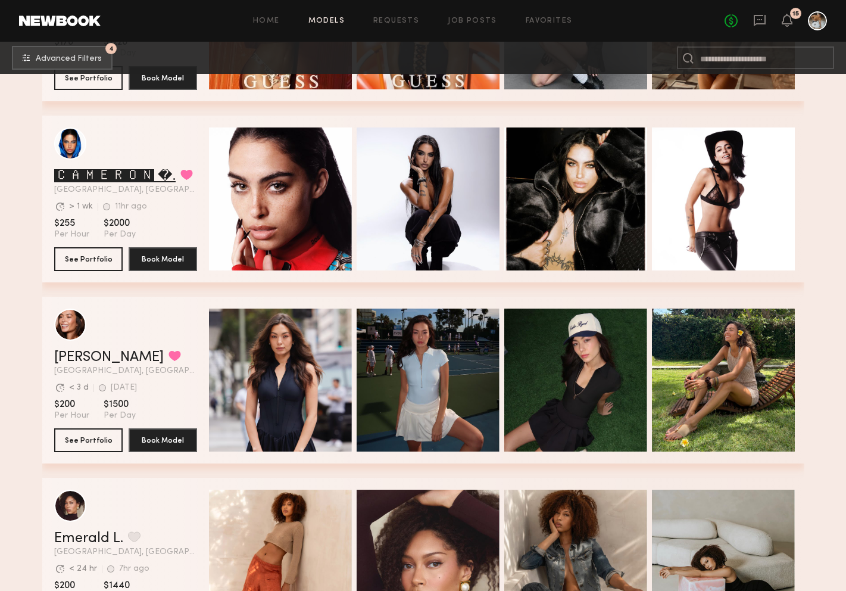
click at [83, 179] on link "🅲🅰🅼🅴🆁🅾🅽 �." at bounding box center [114, 176] width 121 height 14
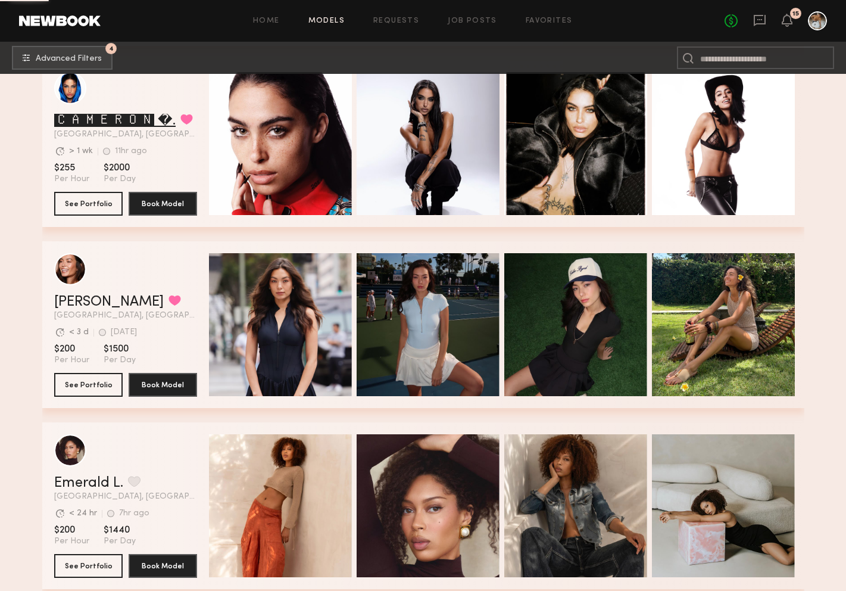
scroll to position [18684, 0]
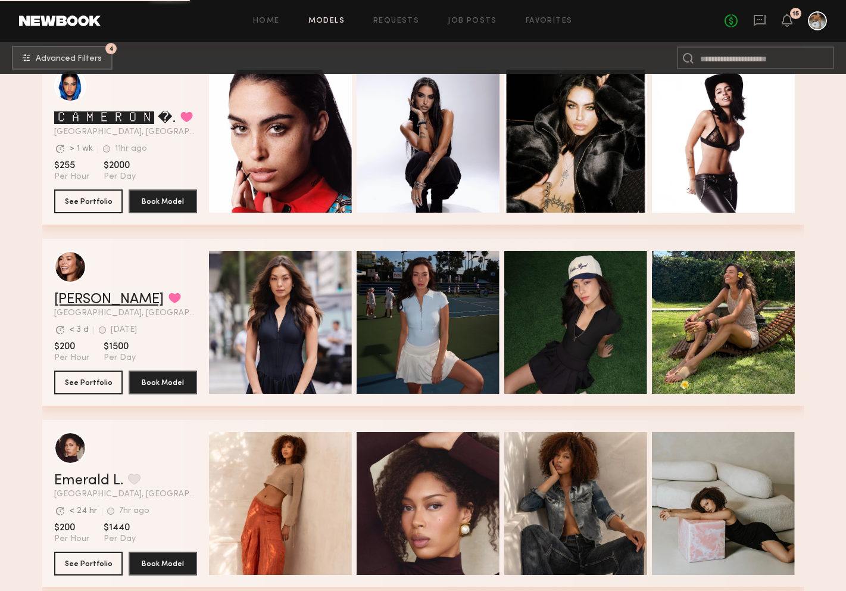
click at [77, 301] on link "Tia M." at bounding box center [109, 299] width 110 height 14
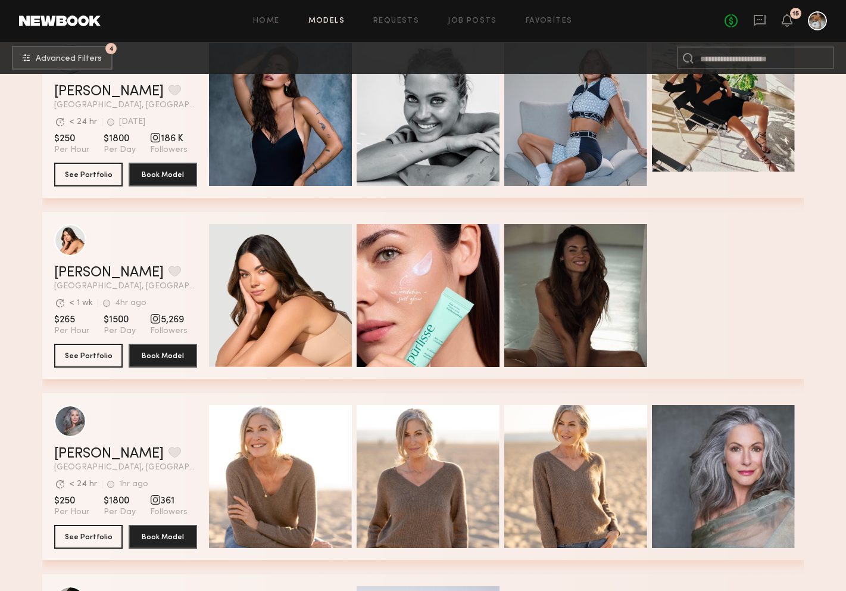
scroll to position [22354, 0]
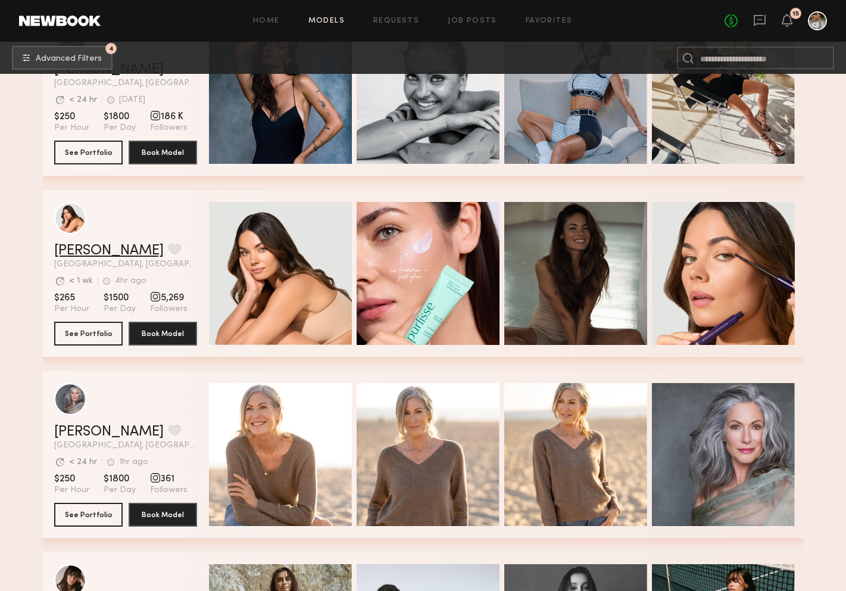
click at [90, 248] on link "Caina F." at bounding box center [109, 251] width 110 height 14
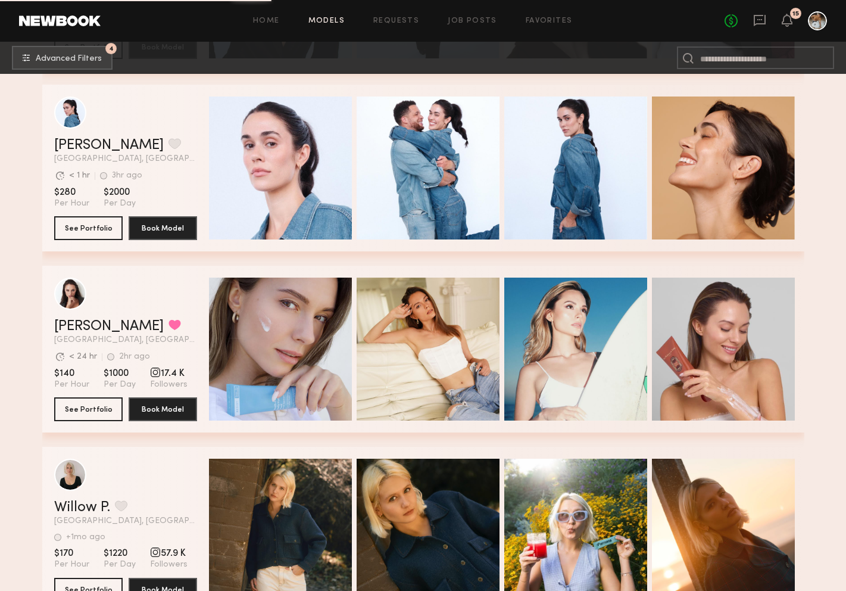
scroll to position [23556, 0]
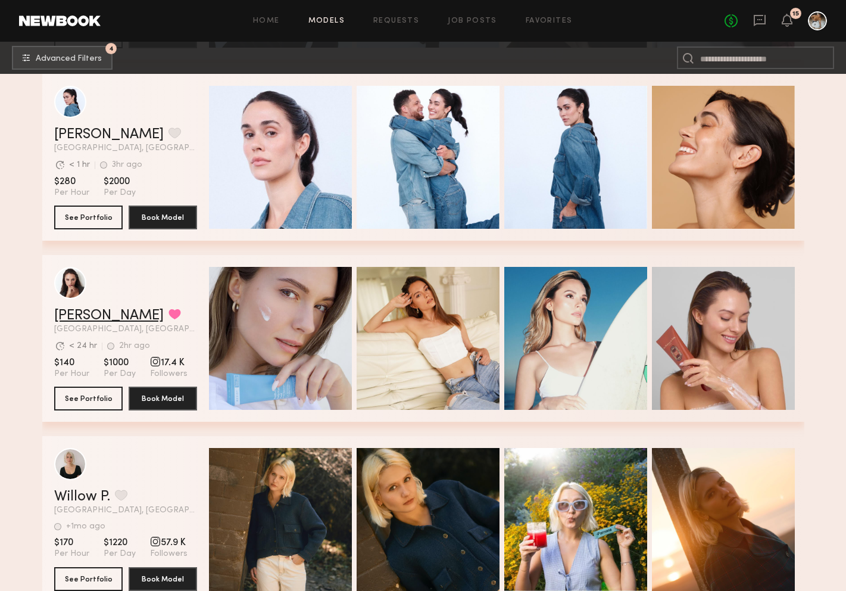
click at [119, 320] on link "Anastasiia S." at bounding box center [109, 315] width 110 height 14
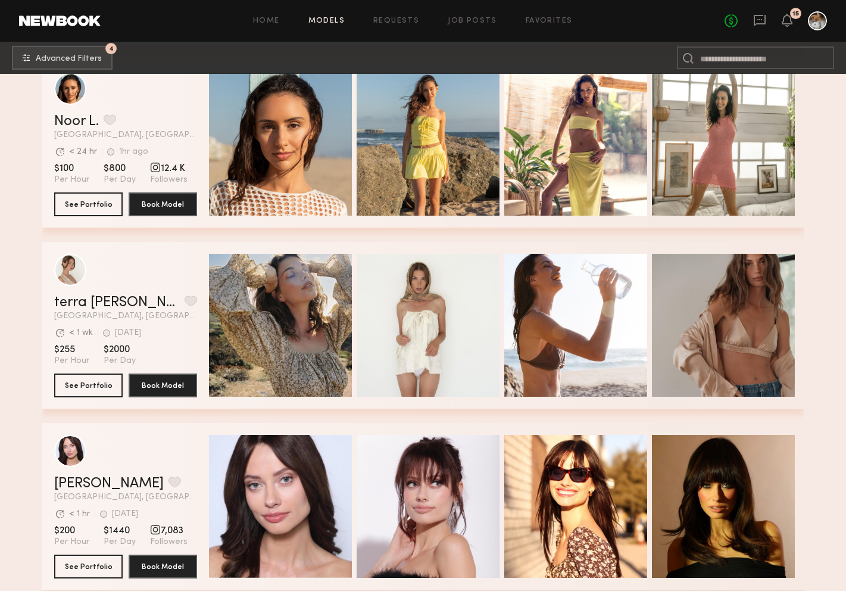
scroll to position [24294, 0]
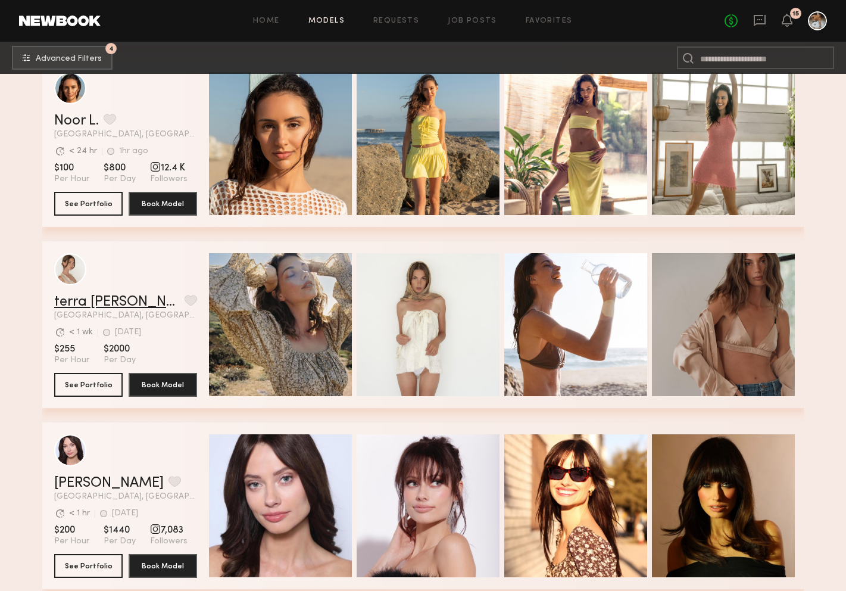
click at [96, 301] on link "terra jo w." at bounding box center [117, 302] width 126 height 14
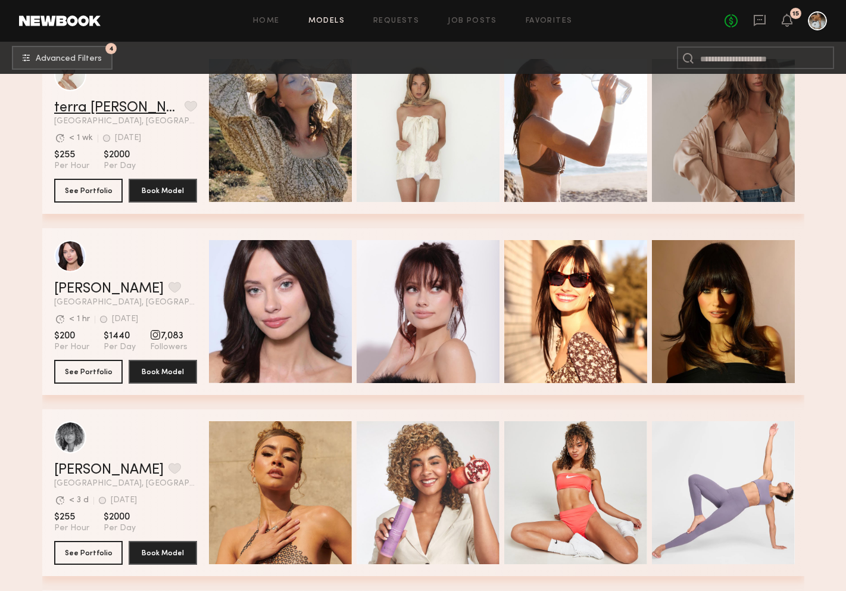
scroll to position [24546, 0]
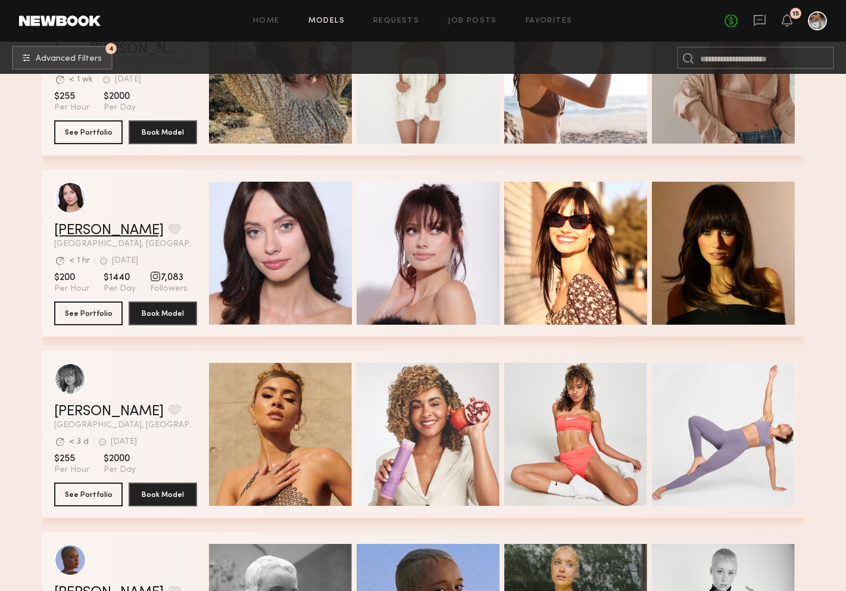
click at [85, 232] on link "Lilija T." at bounding box center [109, 230] width 110 height 14
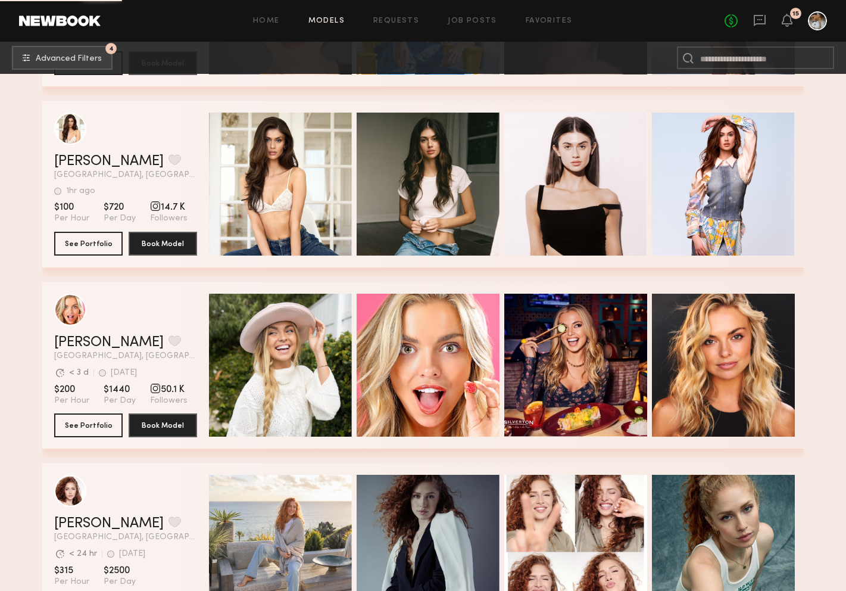
scroll to position [25293, 0]
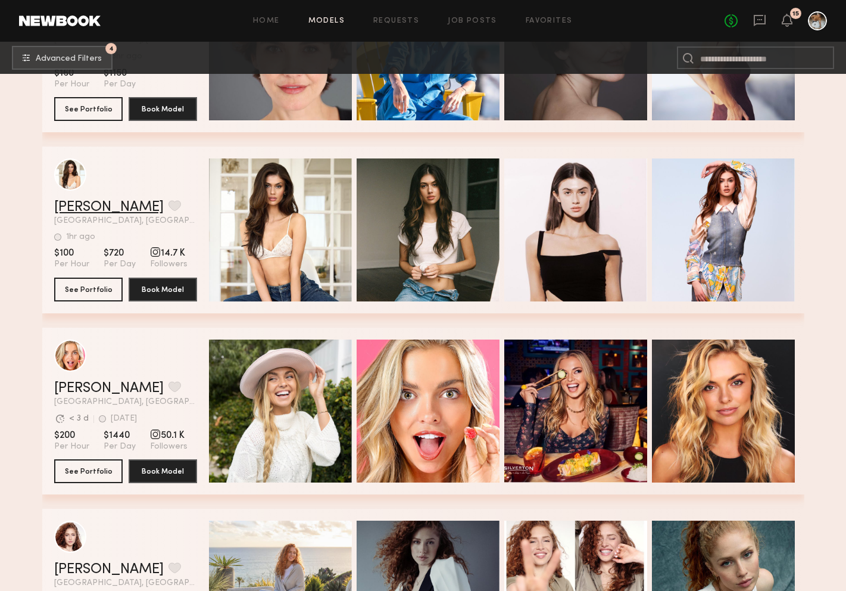
click at [79, 206] on link "Lilah F." at bounding box center [109, 207] width 110 height 14
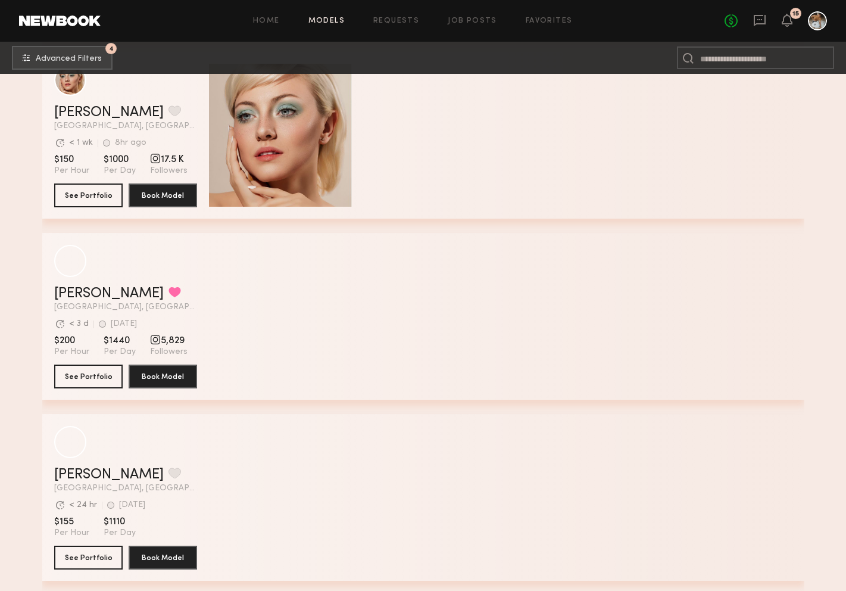
scroll to position [26516, 0]
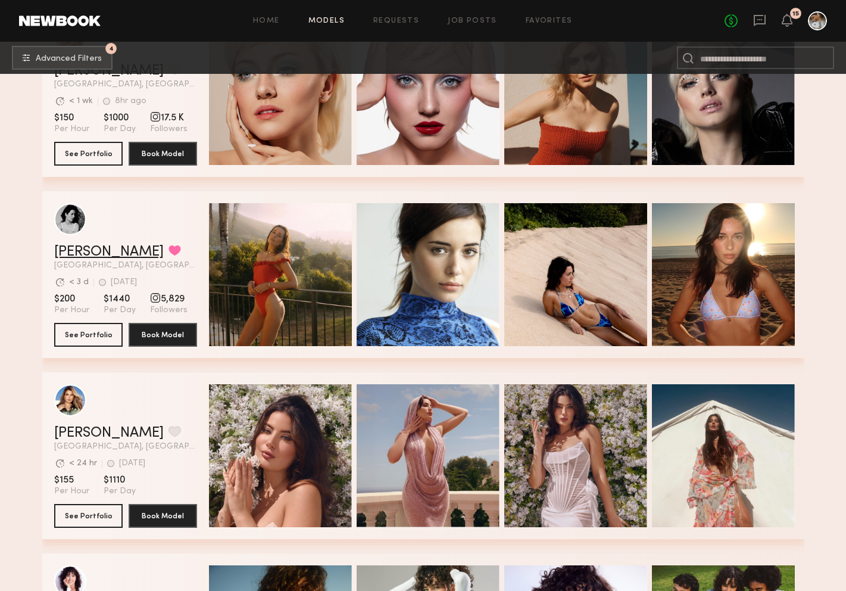
click at [92, 248] on link "Casilda G." at bounding box center [109, 252] width 110 height 14
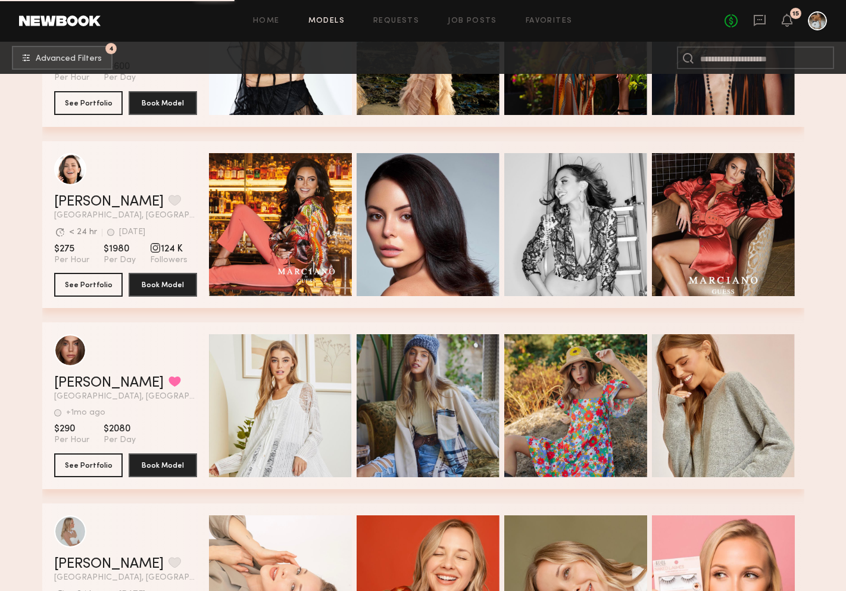
scroll to position [31998, 0]
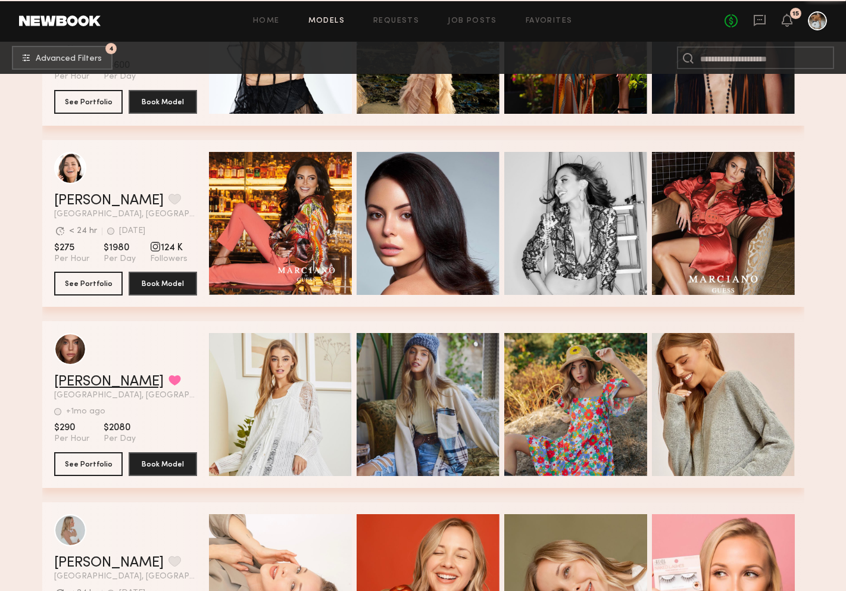
click at [80, 385] on link "Sarah A." at bounding box center [109, 382] width 110 height 14
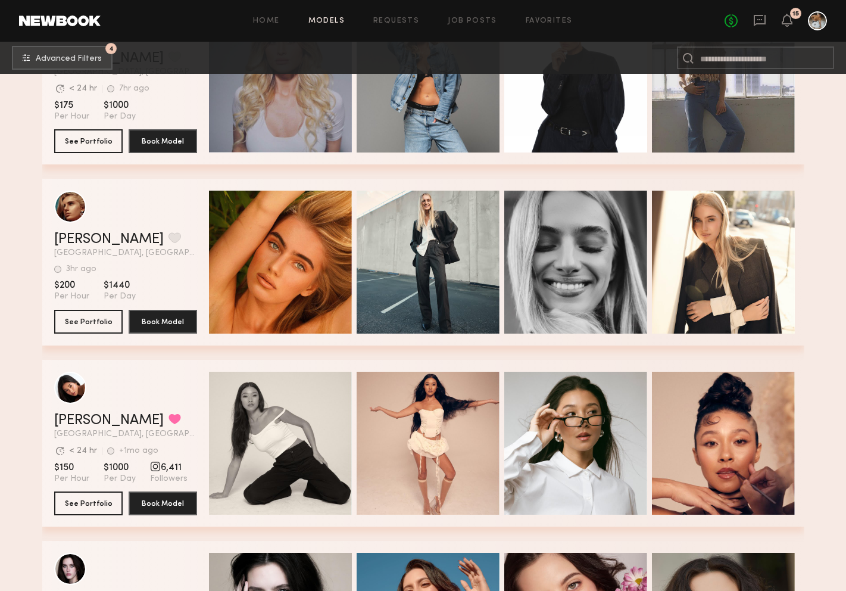
scroll to position [33046, 0]
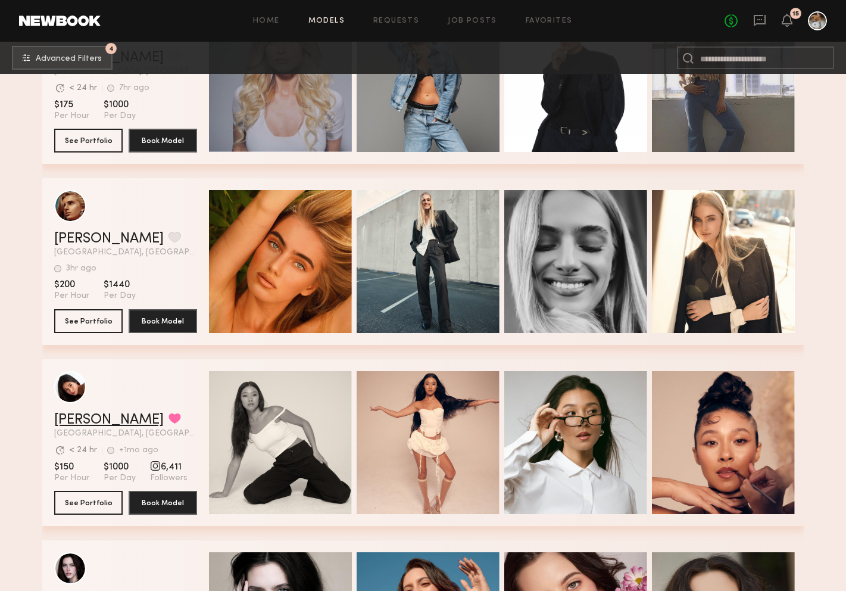
click at [85, 415] on link "Giti T." at bounding box center [109, 420] width 110 height 14
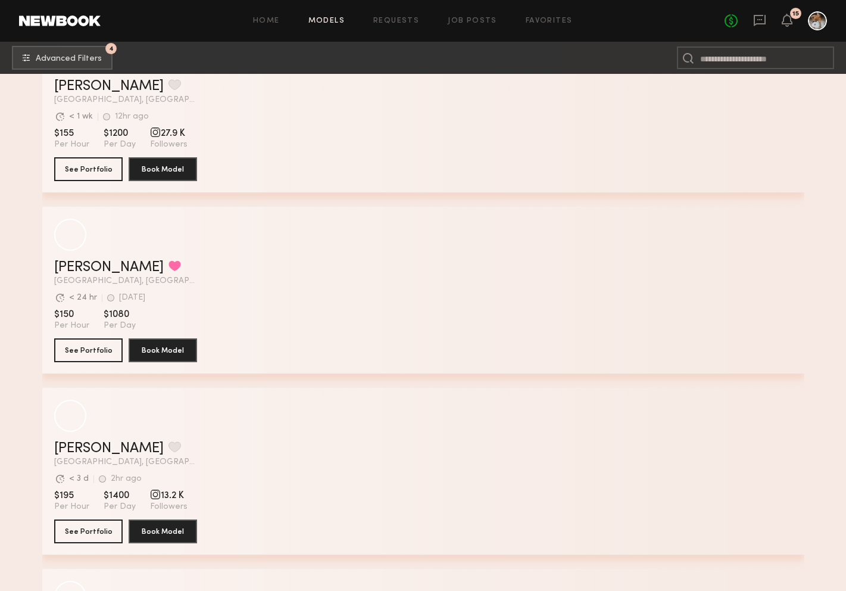
scroll to position [37023, 0]
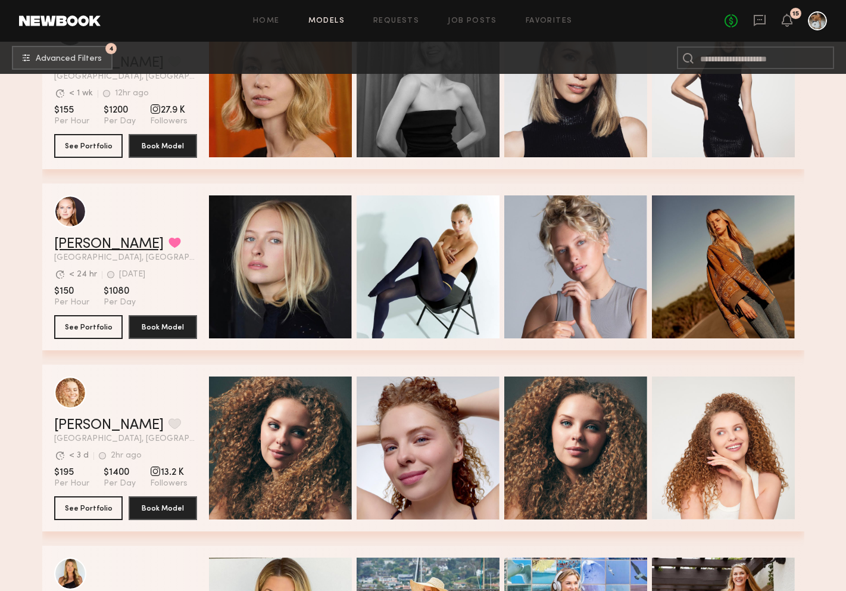
click at [102, 249] on link "Savanna G." at bounding box center [109, 244] width 110 height 14
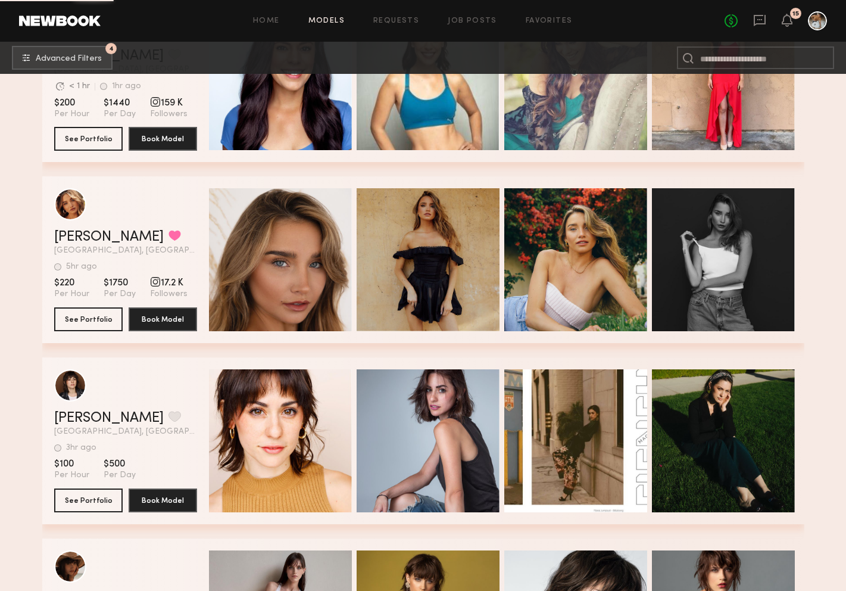
scroll to position [38479, 0]
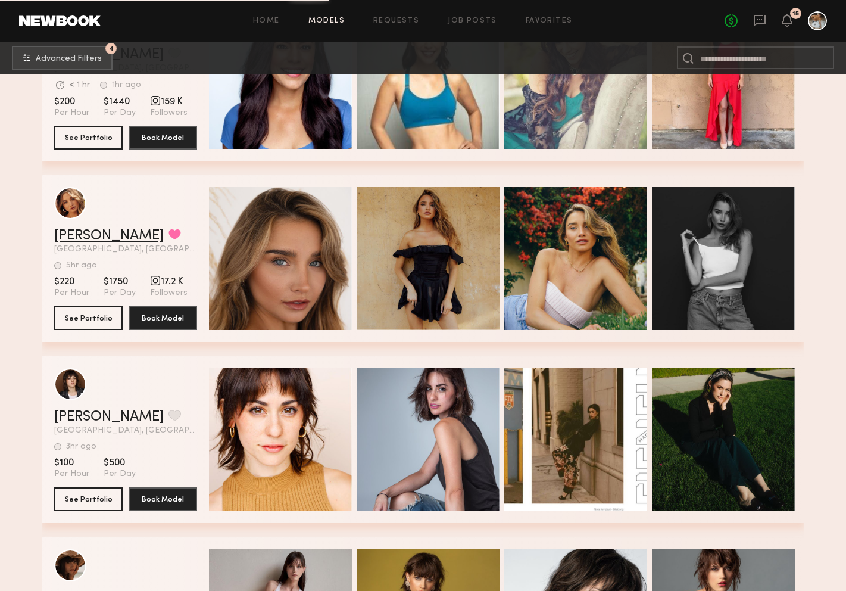
click at [87, 241] on link "Alexis B." at bounding box center [109, 236] width 110 height 14
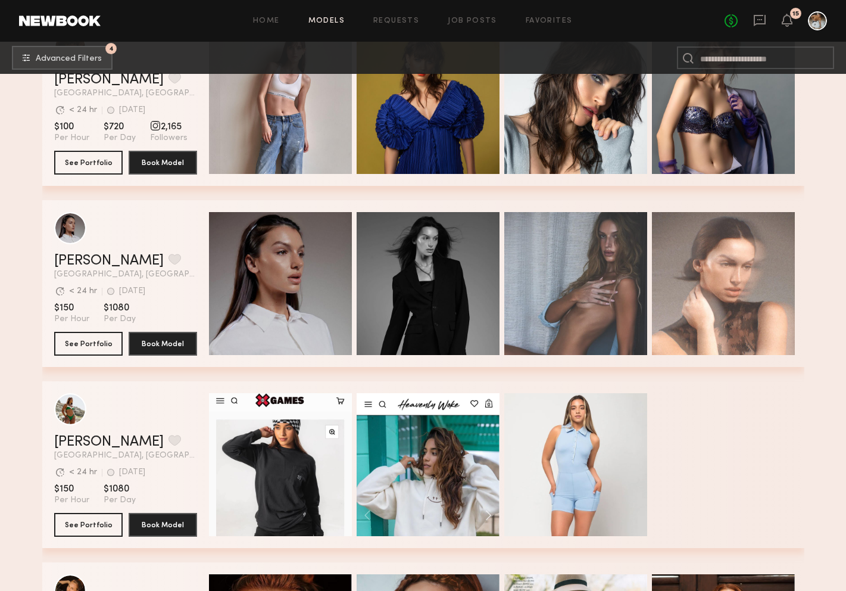
scroll to position [39039, 0]
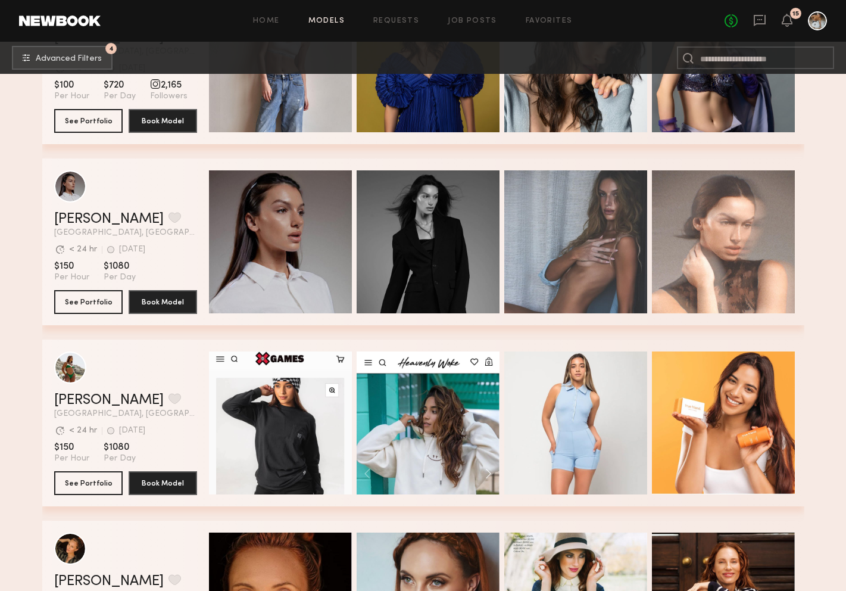
click at [101, 227] on div "Delaney K. Favorite Los Angeles, CA Avg. request response time < 24 hr 1wk ago …" at bounding box center [125, 224] width 143 height 25
click at [106, 217] on link "Delaney K." at bounding box center [109, 219] width 110 height 14
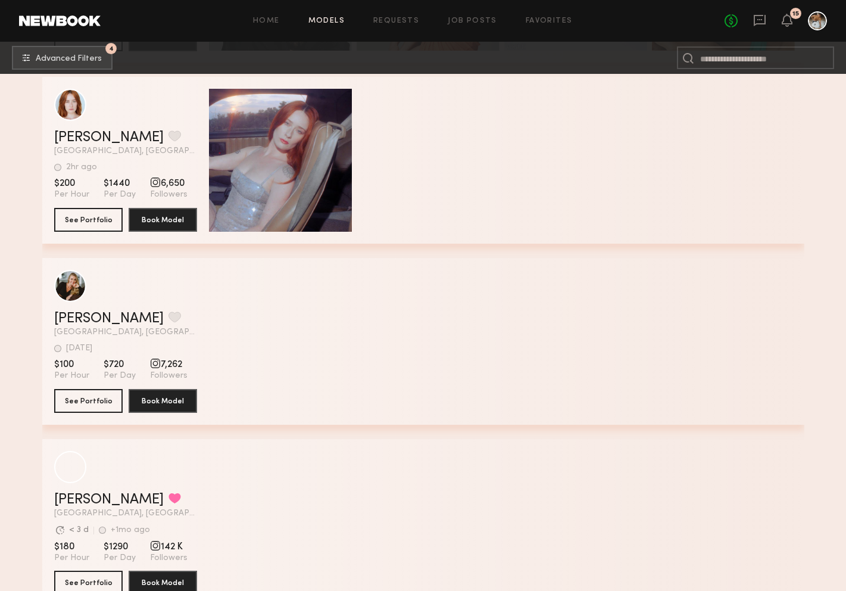
scroll to position [42290, 0]
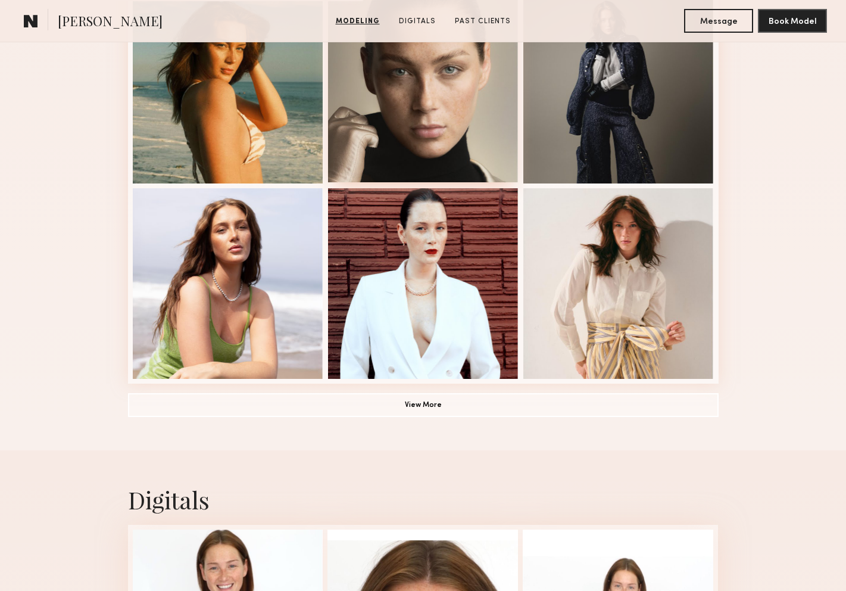
scroll to position [784, 0]
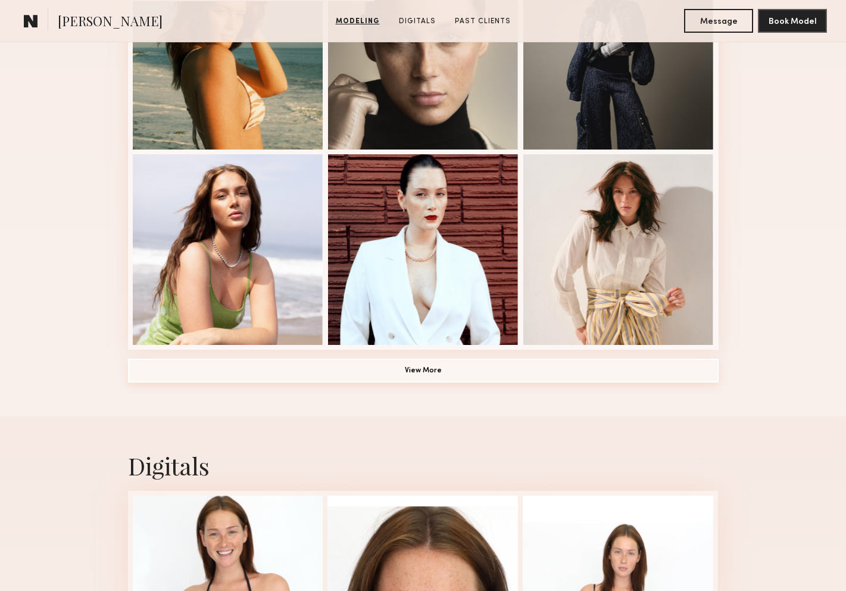
click at [469, 373] on button "View More" at bounding box center [423, 370] width 591 height 24
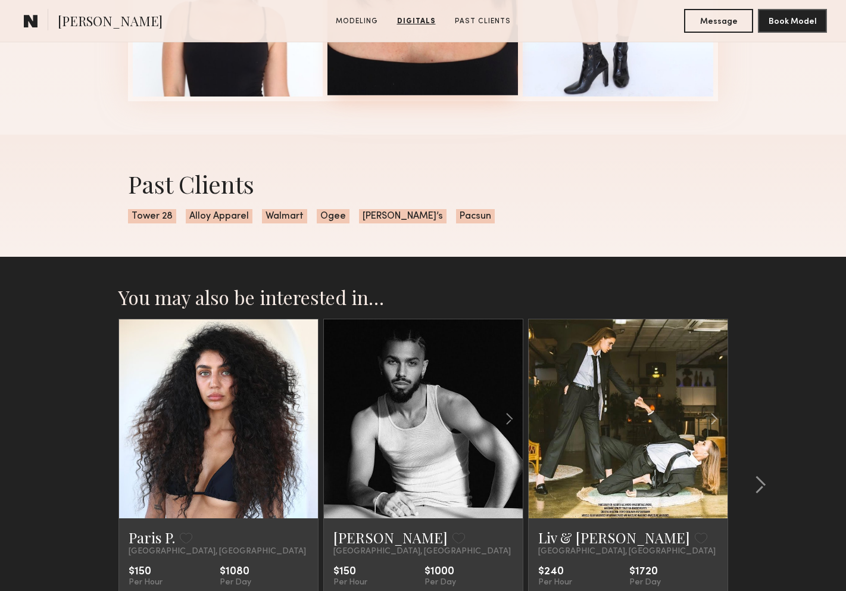
scroll to position [1878, 0]
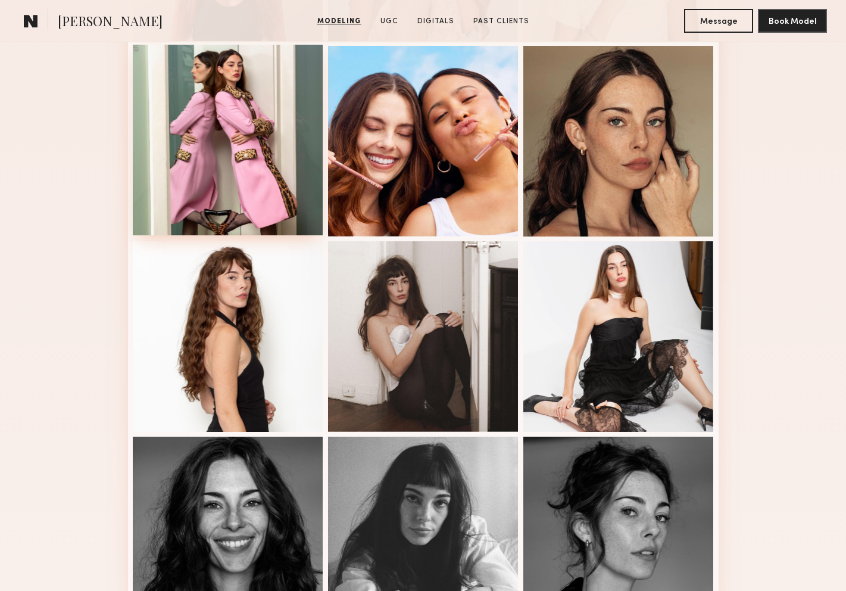
scroll to position [663, 0]
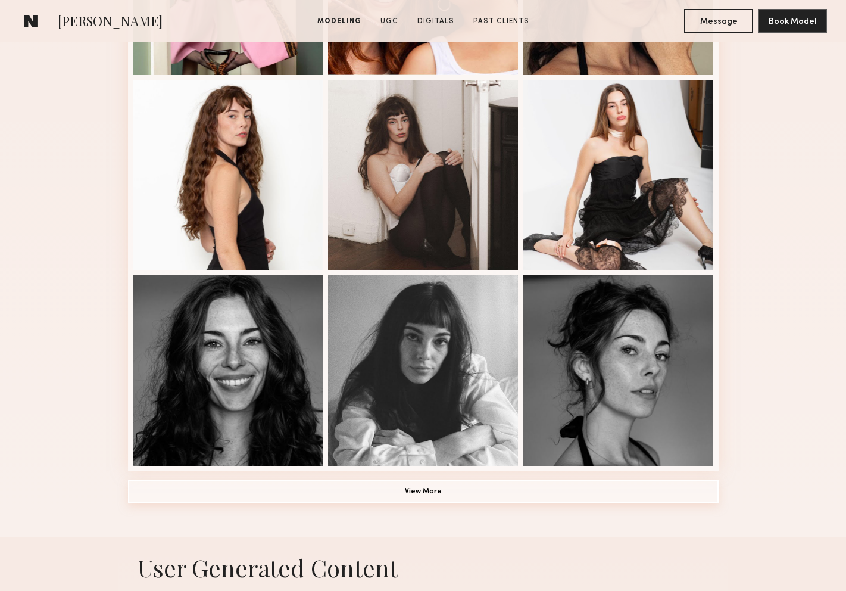
click at [415, 497] on button "View More" at bounding box center [423, 491] width 591 height 24
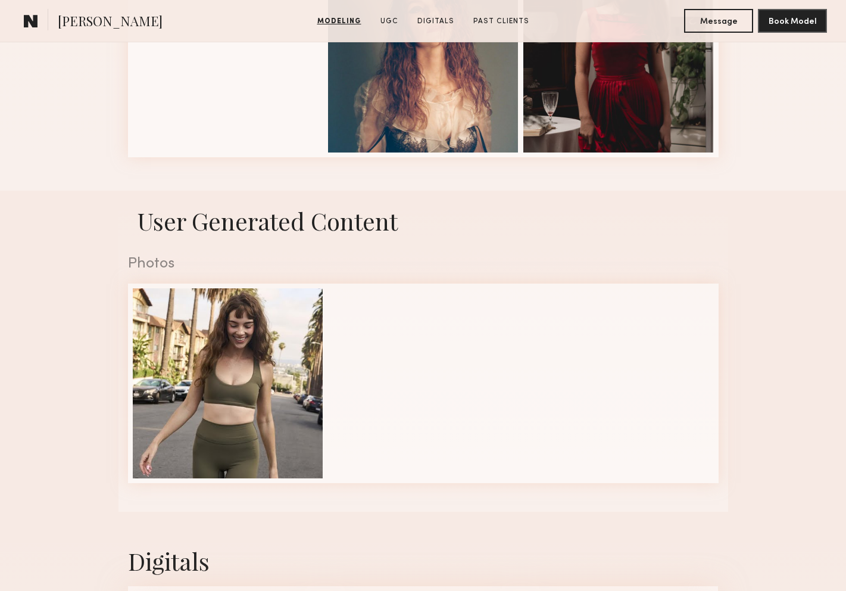
scroll to position [1983, 0]
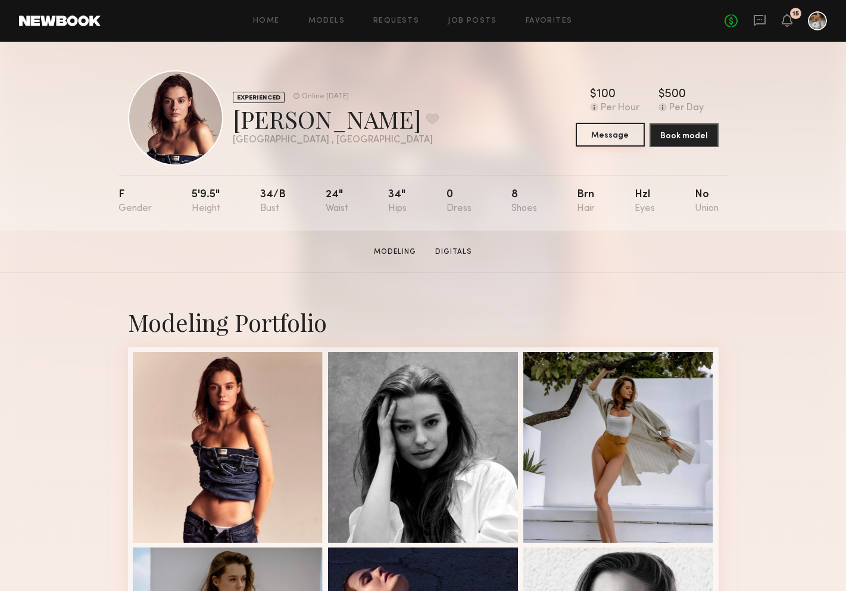
click at [606, 141] on button "Message" at bounding box center [610, 135] width 69 height 24
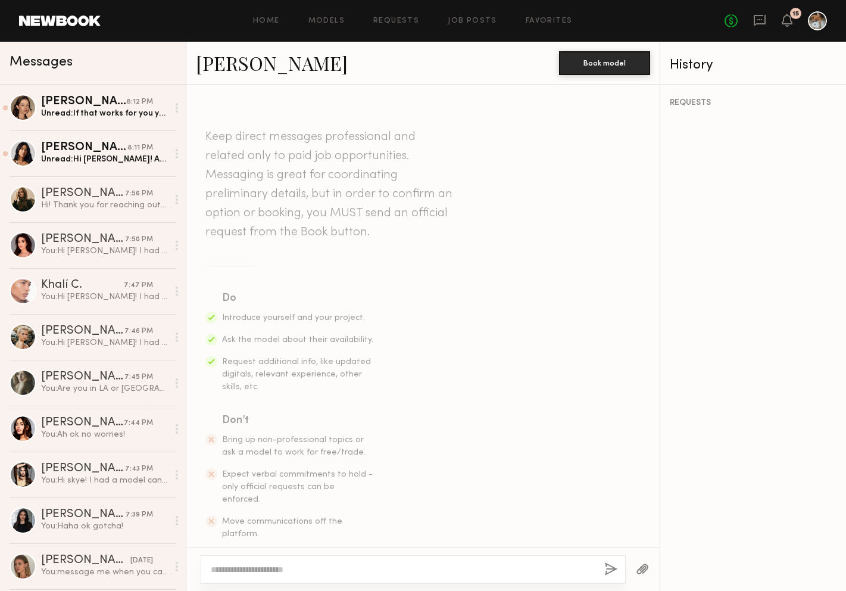
click at [341, 566] on textarea at bounding box center [403, 569] width 384 height 12
drag, startPoint x: 245, startPoint y: 568, endPoint x: 541, endPoint y: 571, distance: 296.6
click at [541, 571] on textarea "**********" at bounding box center [403, 569] width 384 height 12
drag, startPoint x: 216, startPoint y: 566, endPoint x: 198, endPoint y: 566, distance: 17.9
click at [198, 566] on div "**********" at bounding box center [422, 569] width 473 height 44
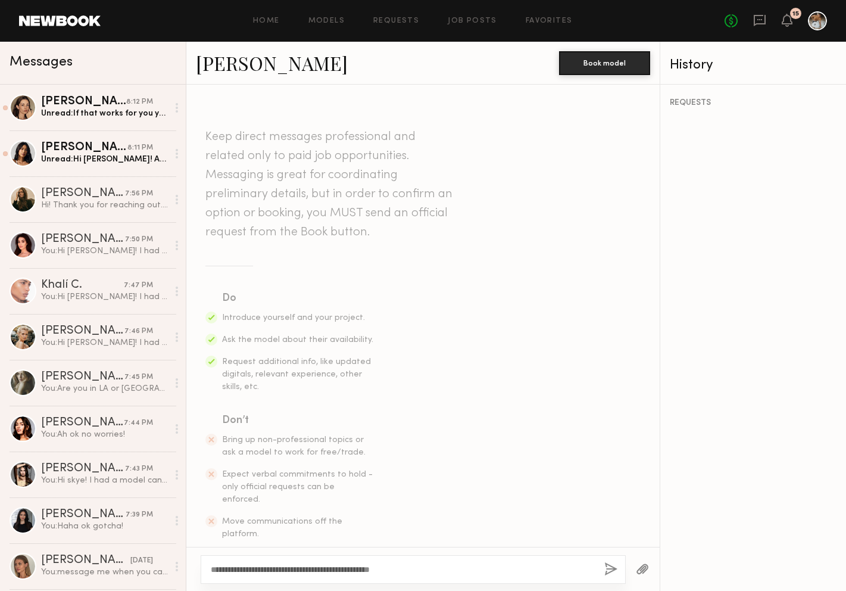
click at [419, 571] on textarea "**********" at bounding box center [403, 569] width 384 height 12
click at [482, 568] on textarea "**********" at bounding box center [403, 569] width 384 height 12
click at [542, 563] on textarea "**********" at bounding box center [403, 569] width 384 height 12
click at [542, 569] on textarea "**********" at bounding box center [403, 569] width 384 height 12
click at [486, 569] on textarea "**********" at bounding box center [403, 569] width 384 height 12
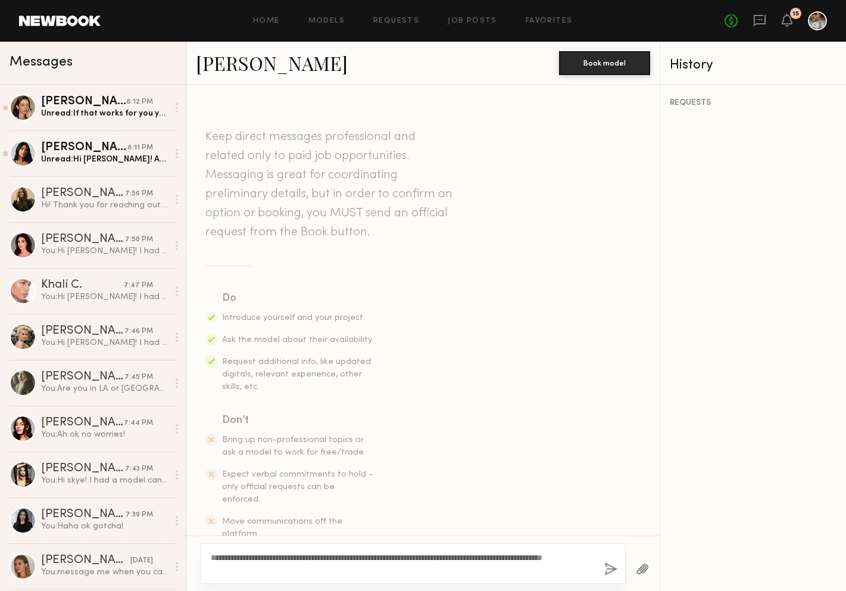
click at [513, 569] on textarea "**********" at bounding box center [403, 563] width 384 height 24
type textarea "**********"
click at [612, 570] on button "button" at bounding box center [610, 569] width 13 height 15
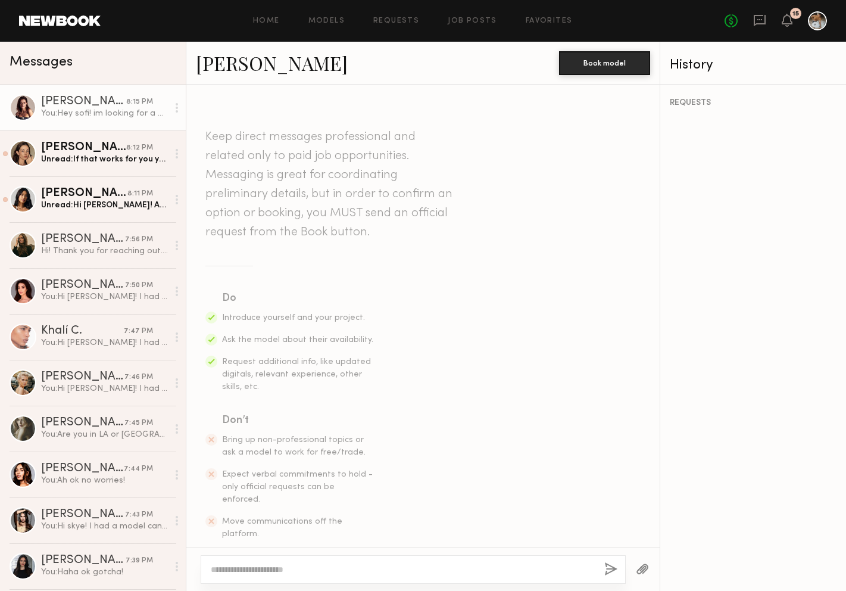
scroll to position [189, 0]
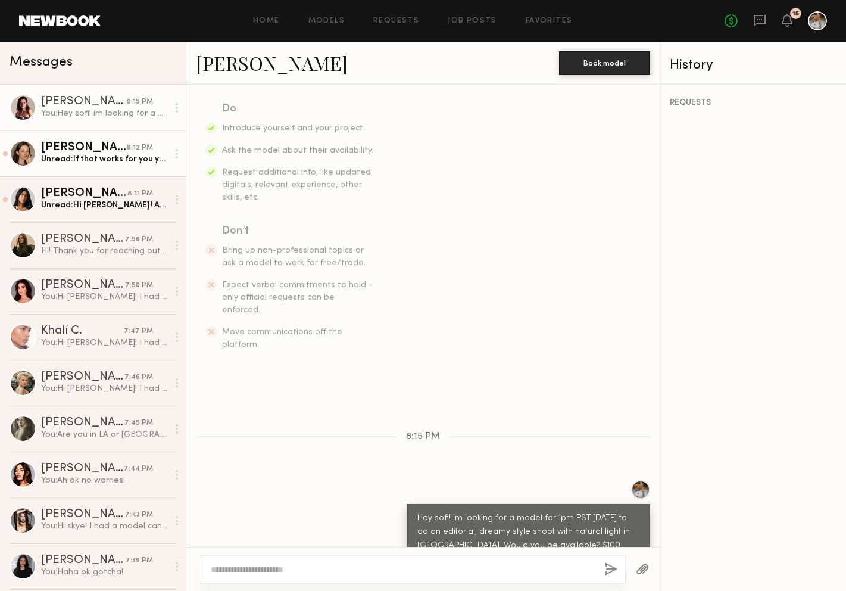
click at [98, 163] on div "Unread: If that works for you yes!" at bounding box center [104, 159] width 127 height 11
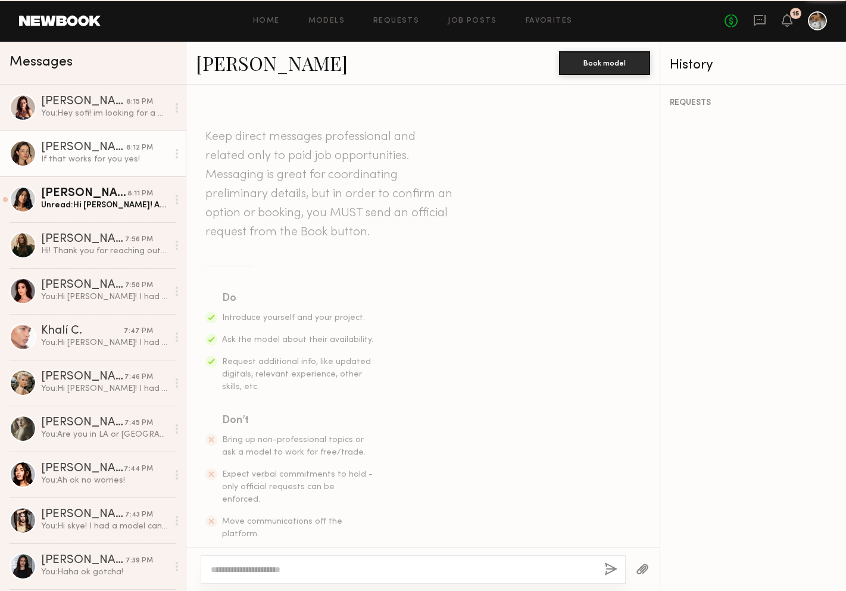
scroll to position [364, 0]
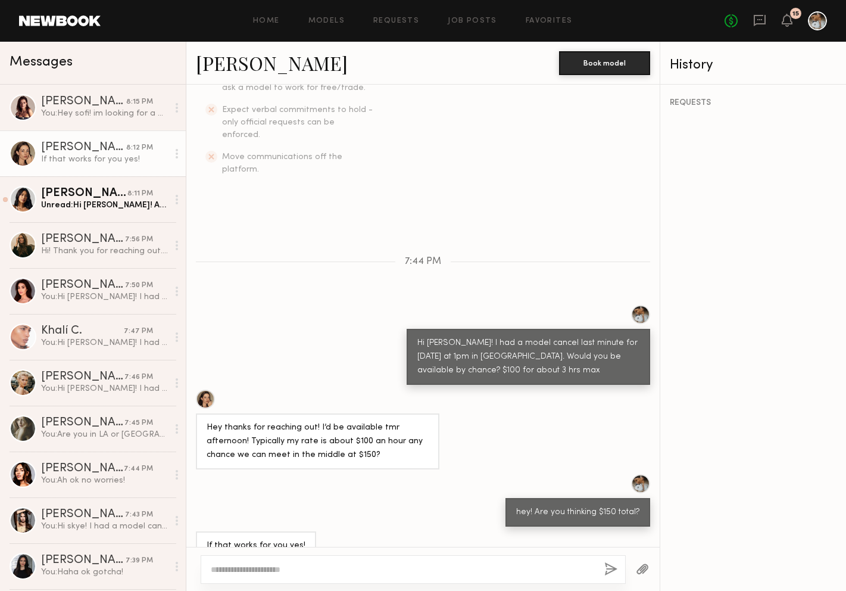
click at [209, 389] on div at bounding box center [205, 398] width 19 height 19
click at [422, 565] on textarea at bounding box center [403, 569] width 384 height 12
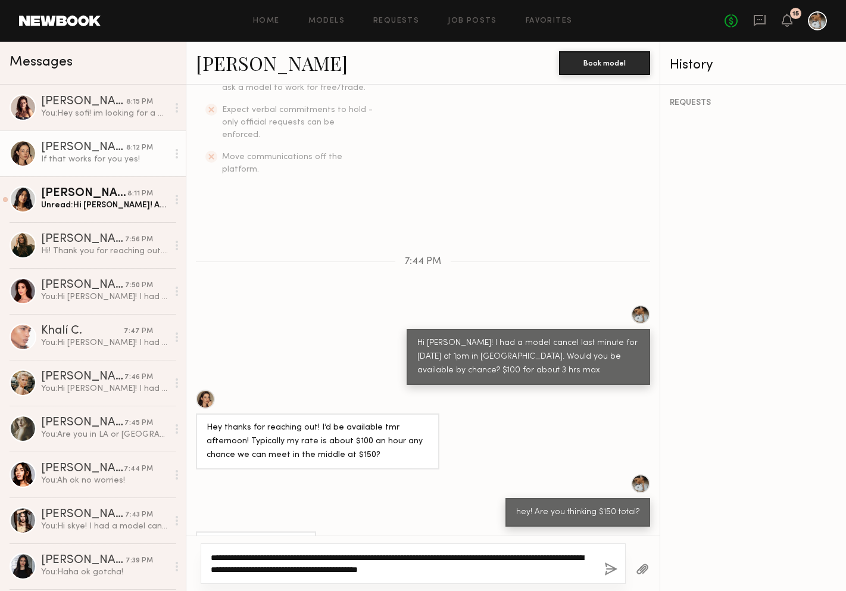
click at [491, 557] on textarea "**********" at bounding box center [403, 563] width 384 height 24
click at [486, 567] on textarea "**********" at bounding box center [403, 563] width 384 height 24
drag, startPoint x: 486, startPoint y: 567, endPoint x: 445, endPoint y: 567, distance: 40.5
click at [445, 567] on textarea "**********" at bounding box center [403, 563] width 384 height 24
click at [482, 568] on textarea "**********" at bounding box center [403, 563] width 384 height 24
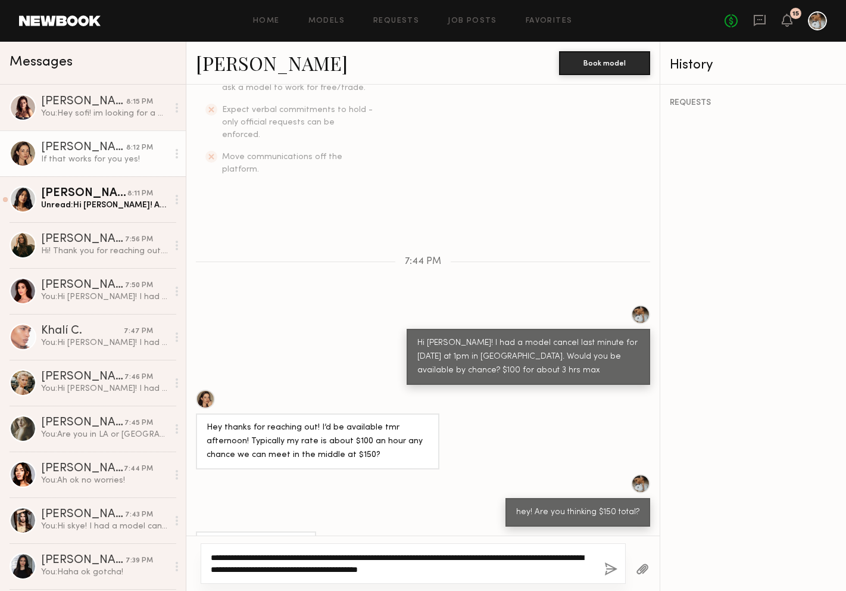
click at [495, 557] on textarea "**********" at bounding box center [403, 563] width 384 height 24
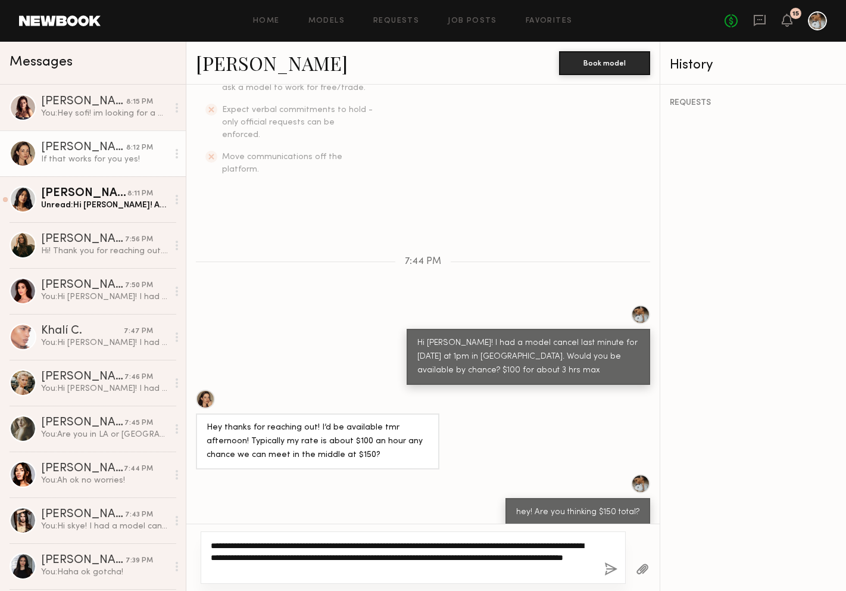
type textarea "**********"
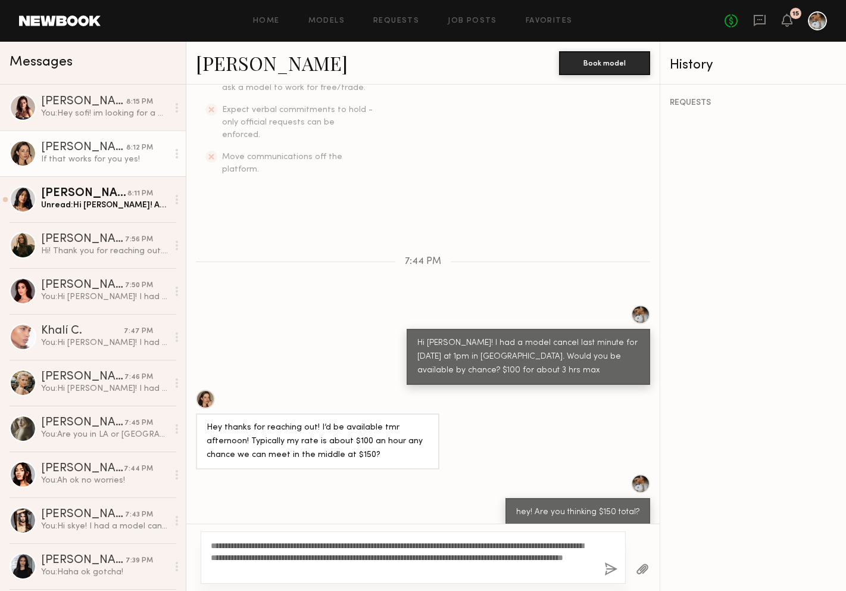
click at [613, 565] on button "button" at bounding box center [610, 569] width 13 height 15
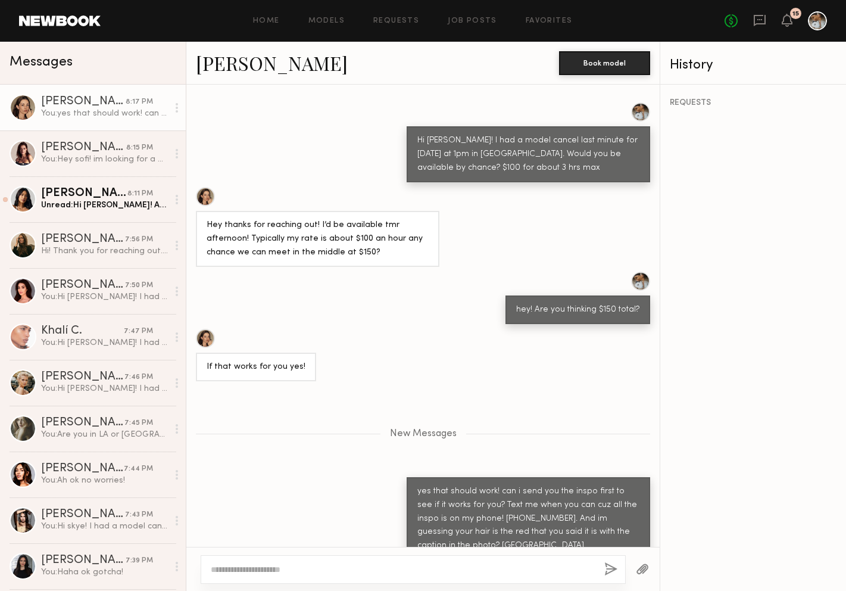
scroll to position [641, 0]
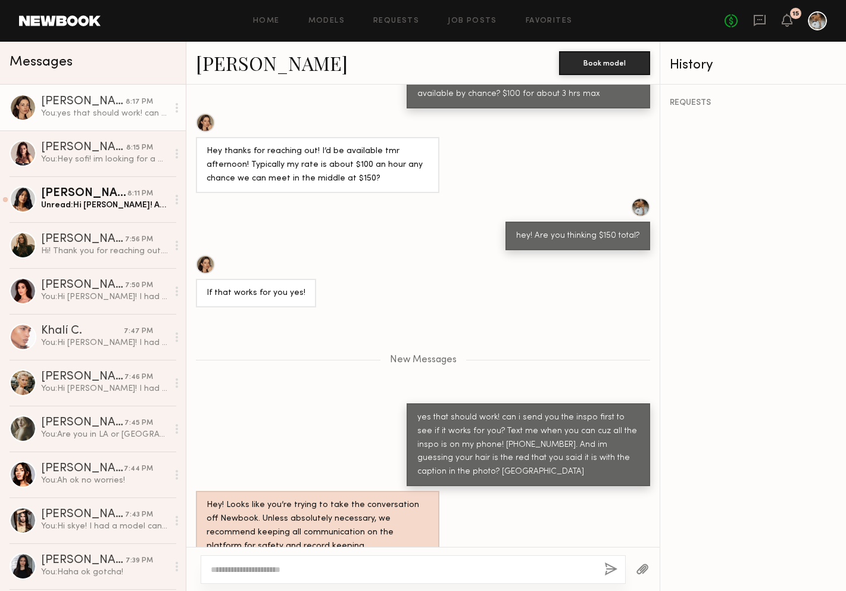
click at [326, 378] on div "New Messages" at bounding box center [422, 357] width 473 height 91
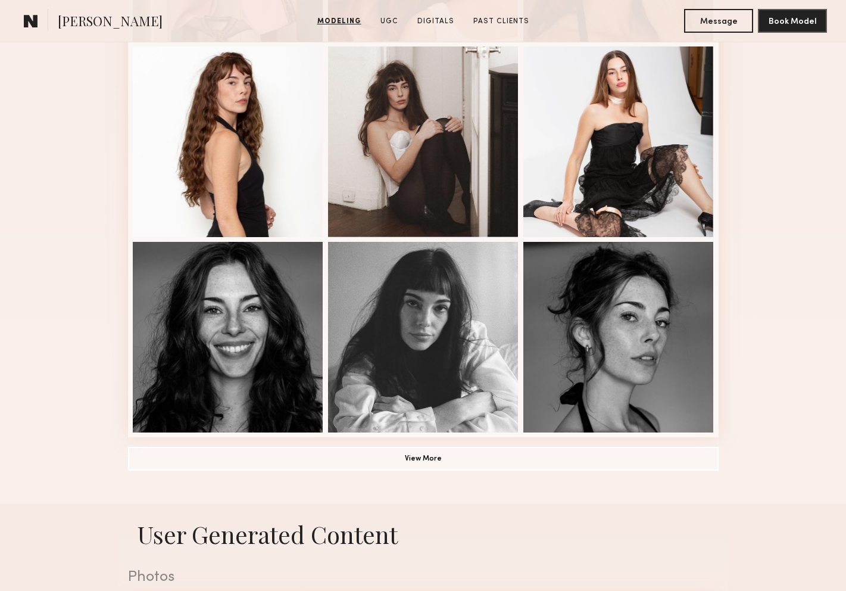
scroll to position [701, 0]
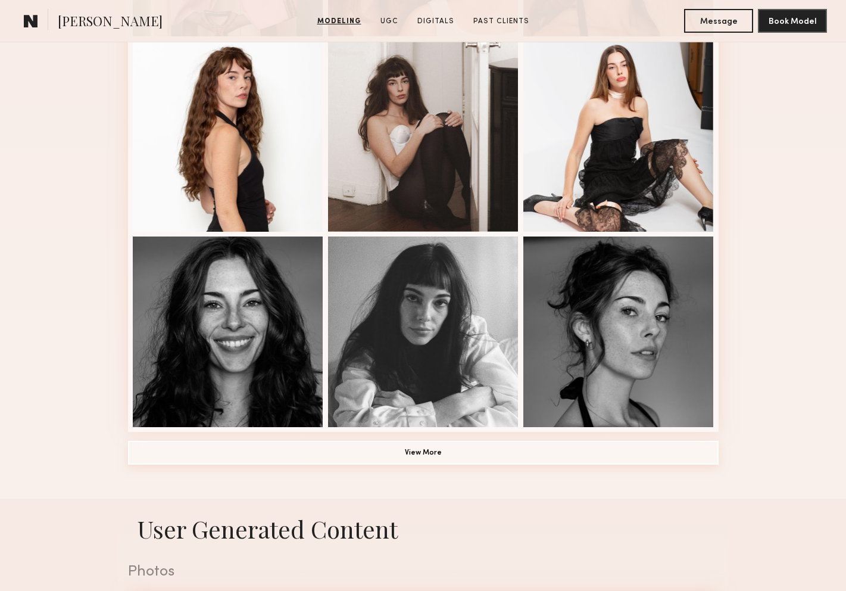
click at [467, 452] on button "View More" at bounding box center [423, 453] width 591 height 24
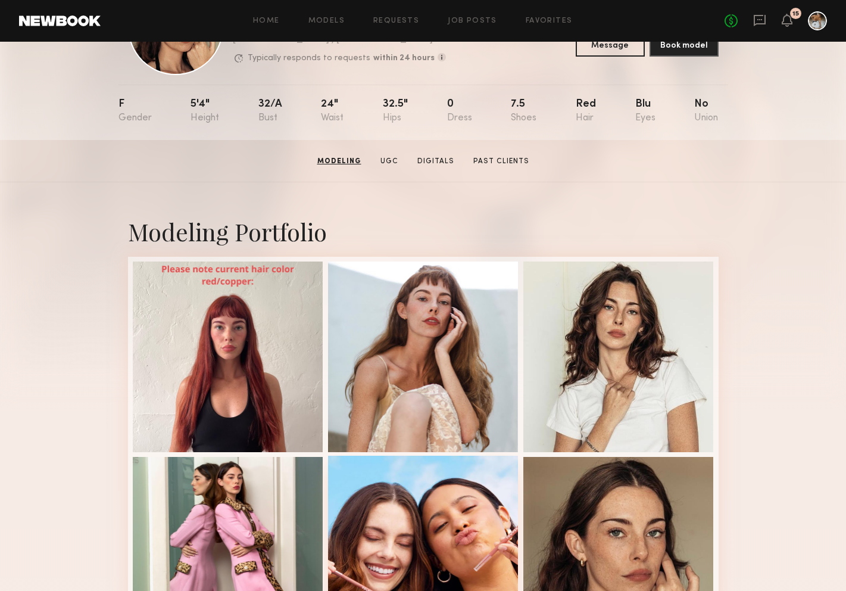
scroll to position [0, 0]
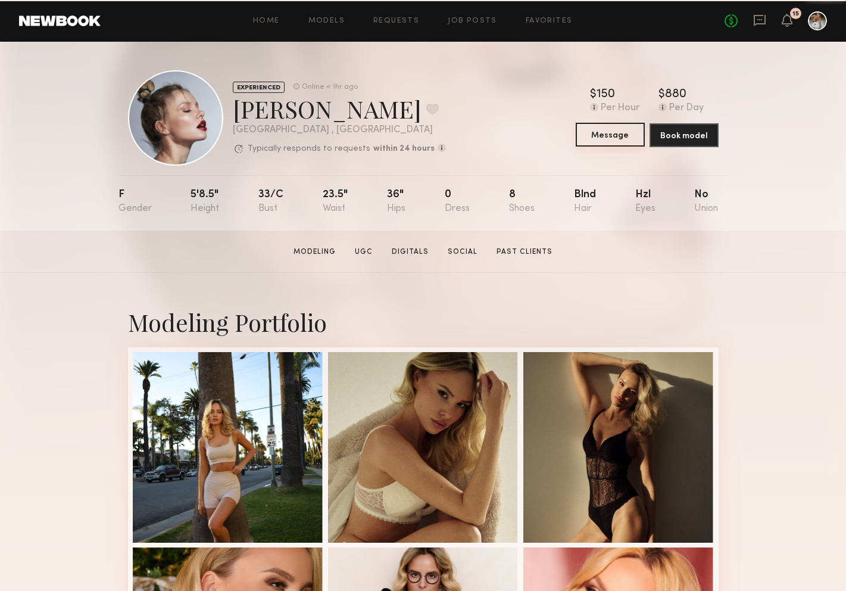
click at [611, 140] on button "Message" at bounding box center [610, 135] width 69 height 24
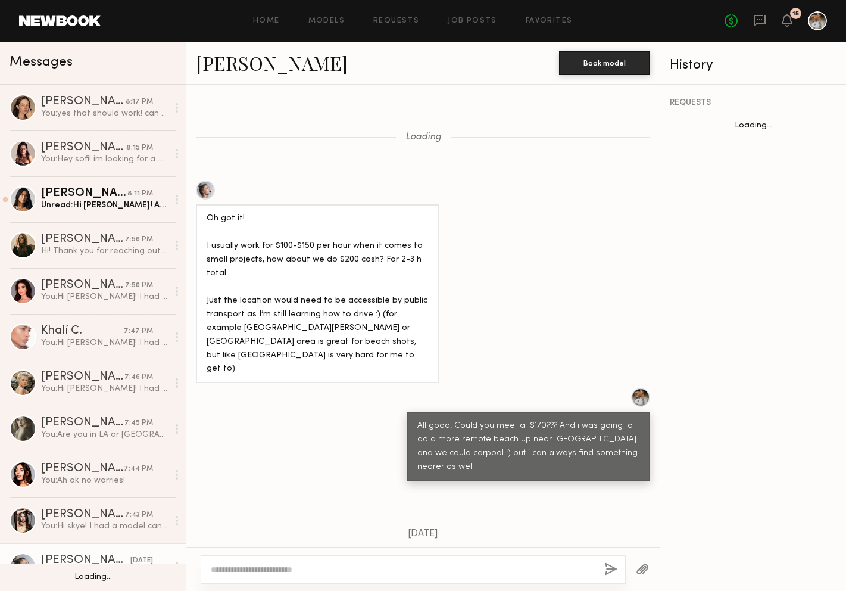
scroll to position [681, 0]
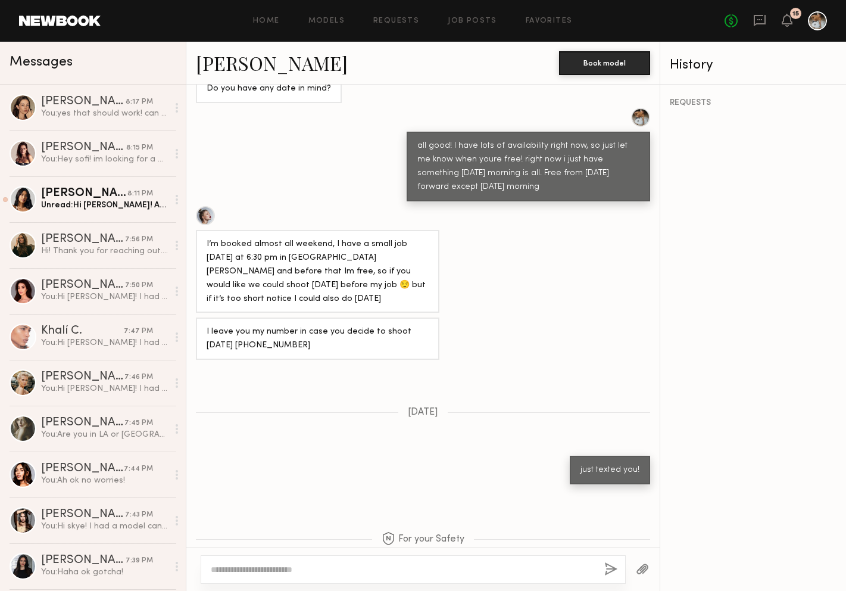
click at [380, 563] on textarea at bounding box center [403, 569] width 384 height 12
click at [238, 60] on link "Klaudia S." at bounding box center [272, 63] width 152 height 26
click at [99, 199] on div "Unread: Hi Wayne! Ahhhh sorry I’m busy tomorrow!" at bounding box center [104, 204] width 127 height 11
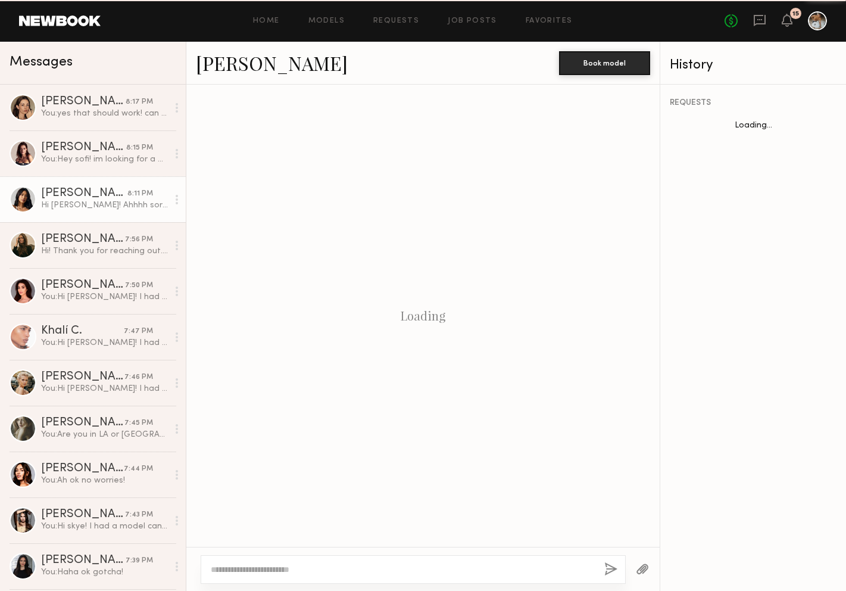
scroll to position [223, 0]
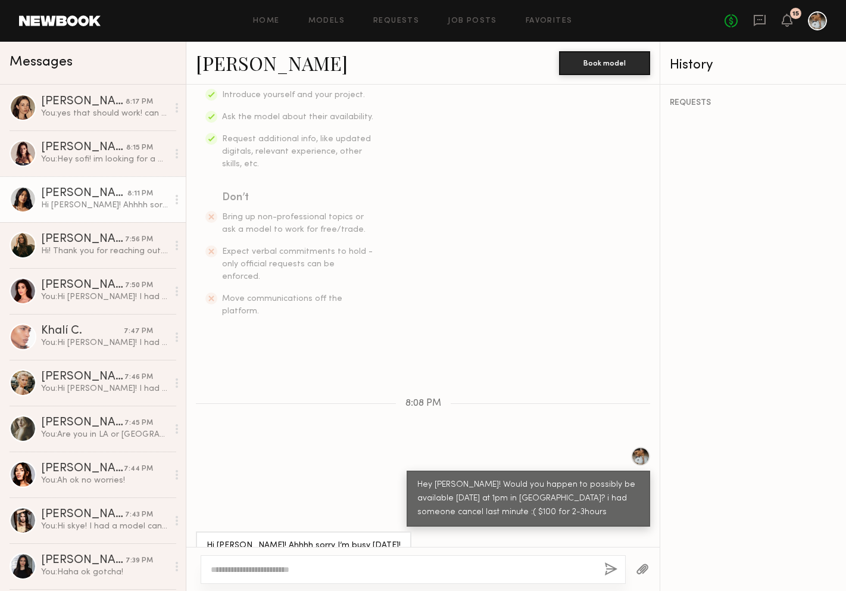
click at [366, 569] on textarea at bounding box center [403, 569] width 384 height 12
type textarea "**********"
click at [610, 562] on button "button" at bounding box center [610, 569] width 13 height 15
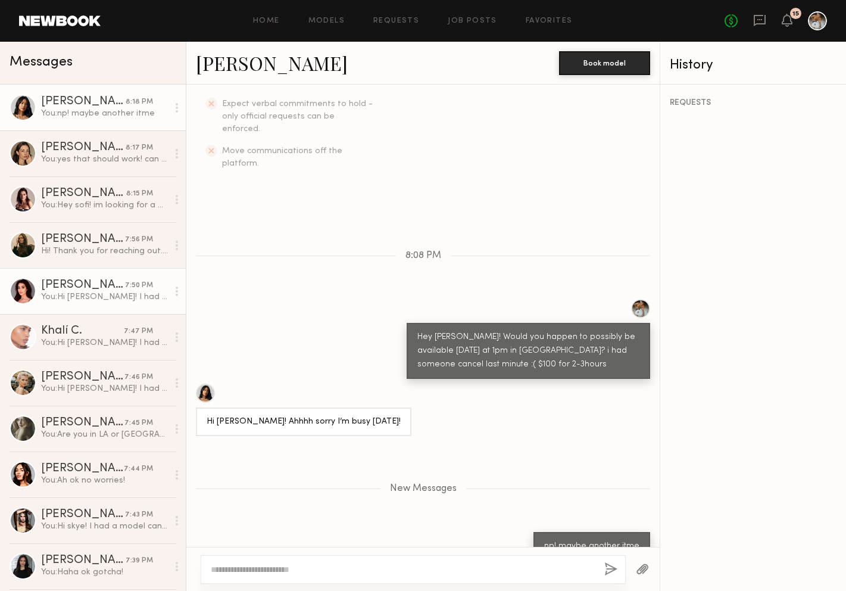
click at [85, 304] on link "Ella O. 7:50 PM You: Hi ella! I had a model cancel last minute for tomorrow at …" at bounding box center [93, 291] width 186 height 46
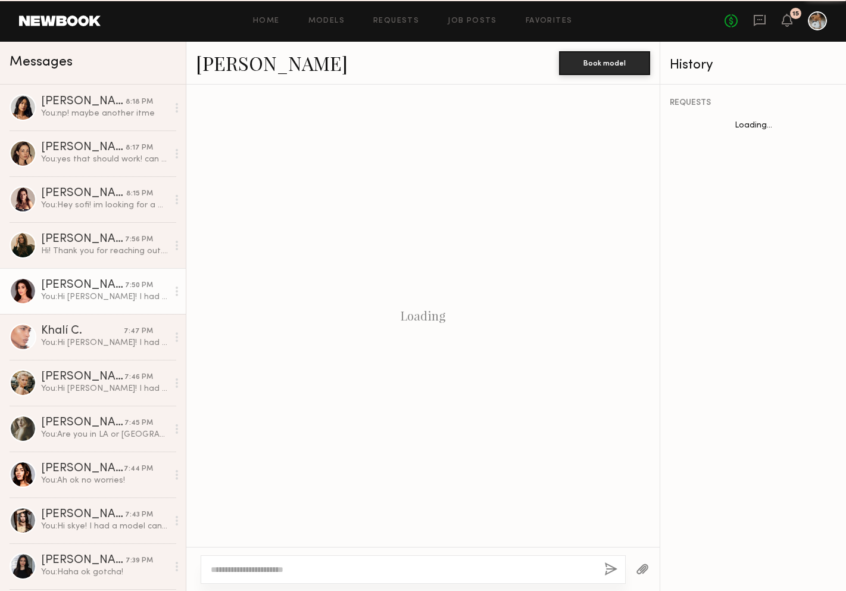
scroll to position [189, 0]
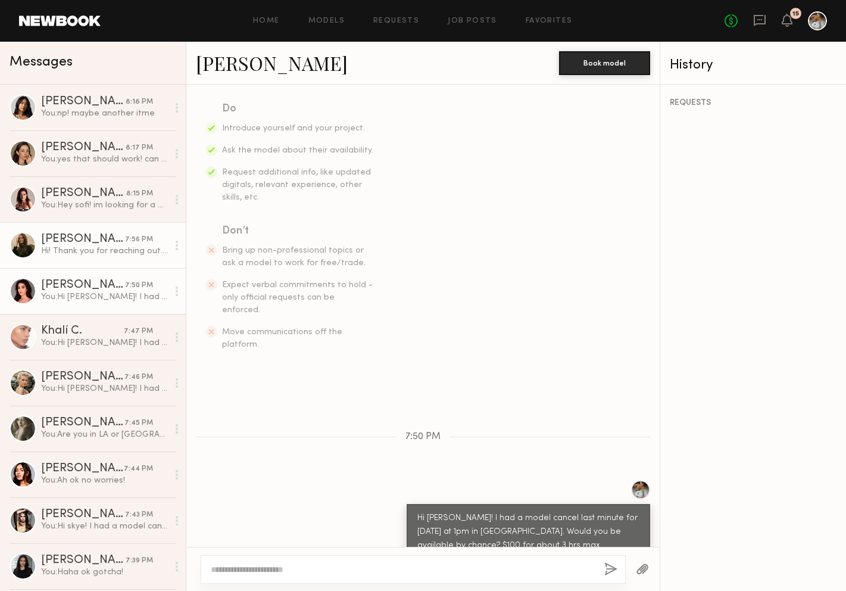
click at [115, 241] on div "Diana F." at bounding box center [83, 239] width 84 height 12
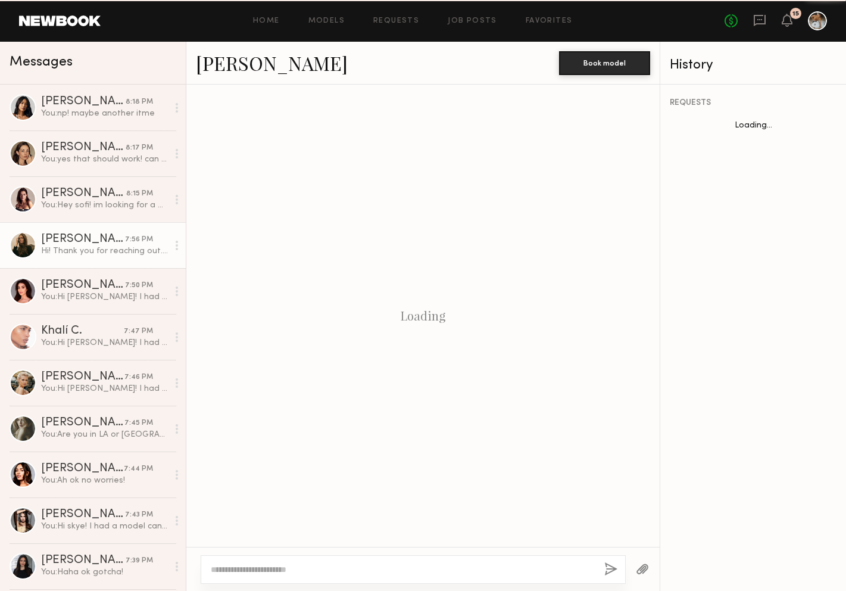
scroll to position [236, 0]
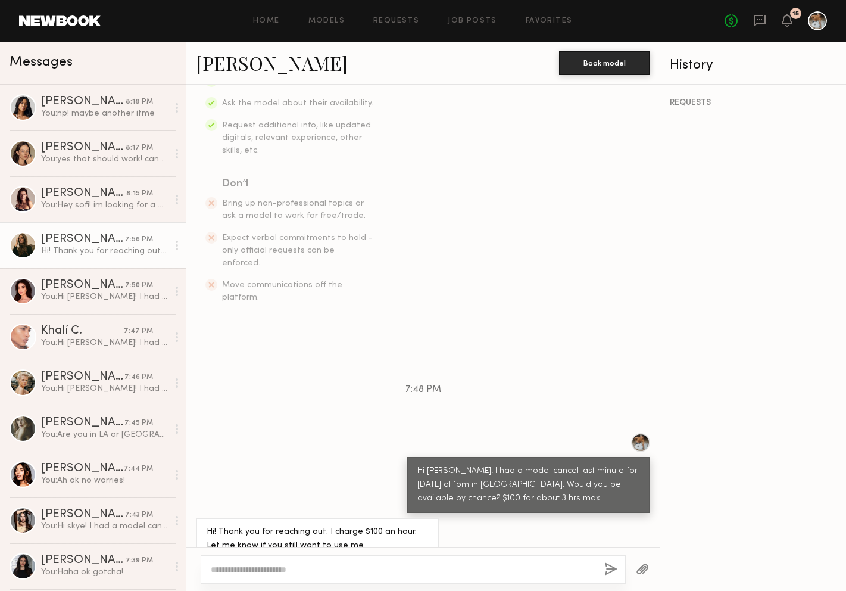
click at [224, 63] on link "Diana F." at bounding box center [272, 63] width 152 height 26
click at [312, 569] on textarea at bounding box center [403, 569] width 384 height 12
type textarea "**********"
click at [606, 564] on button "button" at bounding box center [610, 569] width 13 height 15
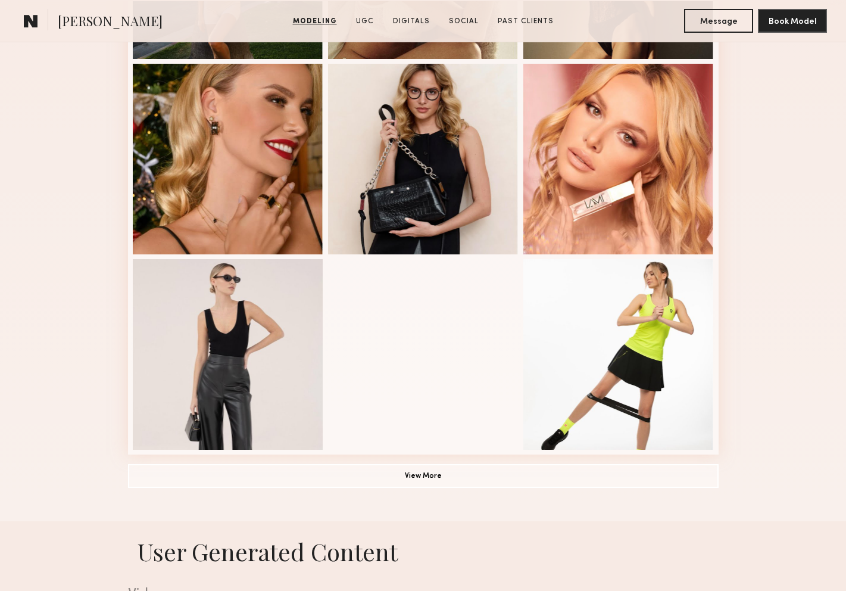
scroll to position [497, 0]
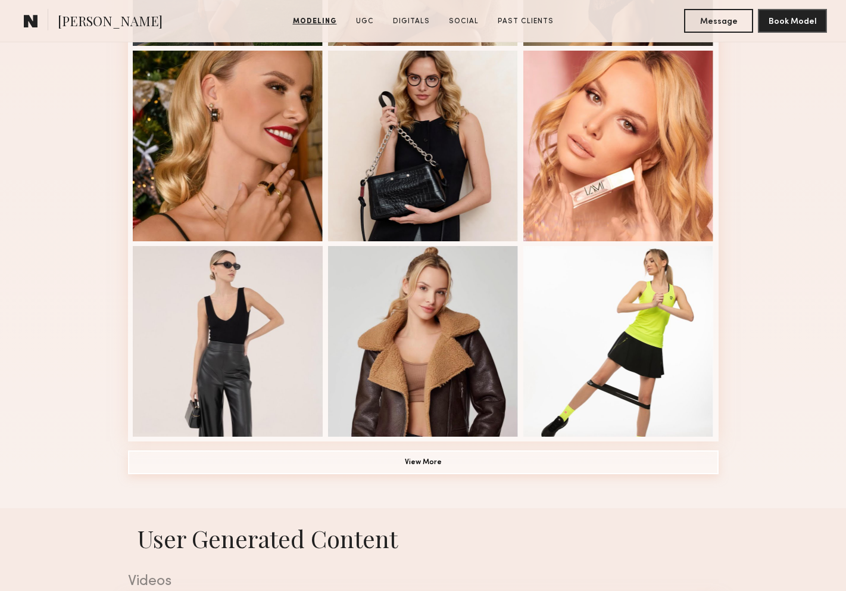
click at [403, 456] on button "View More" at bounding box center [423, 462] width 591 height 24
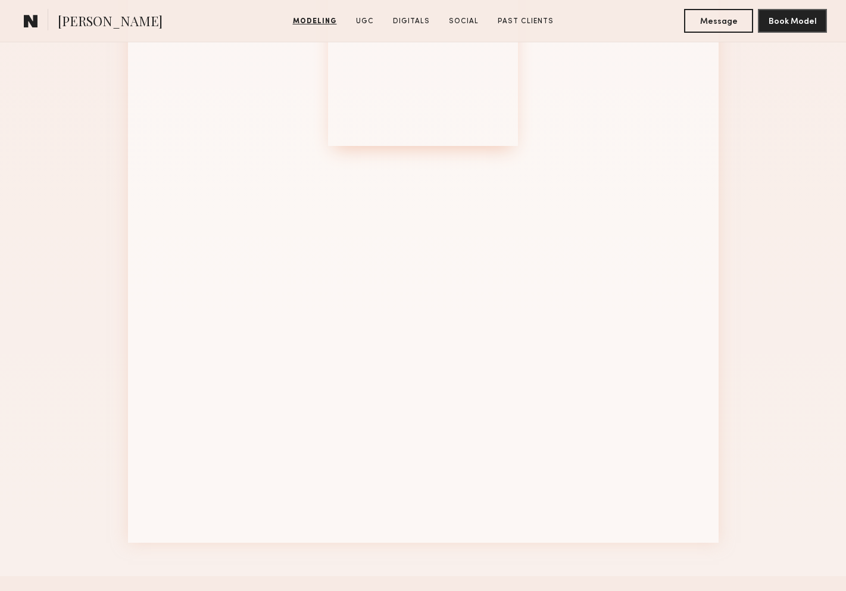
scroll to position [1390, 0]
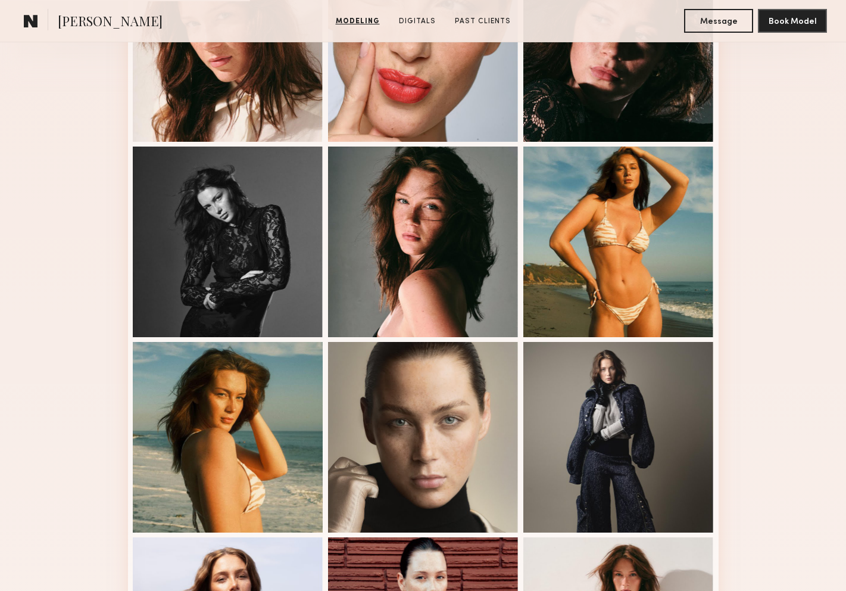
scroll to position [541, 0]
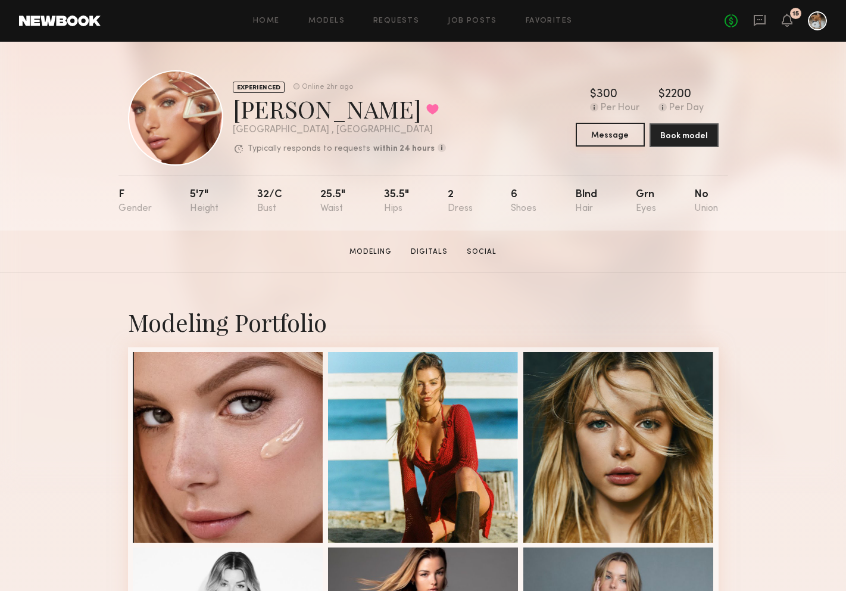
click at [603, 143] on button "Message" at bounding box center [610, 135] width 69 height 24
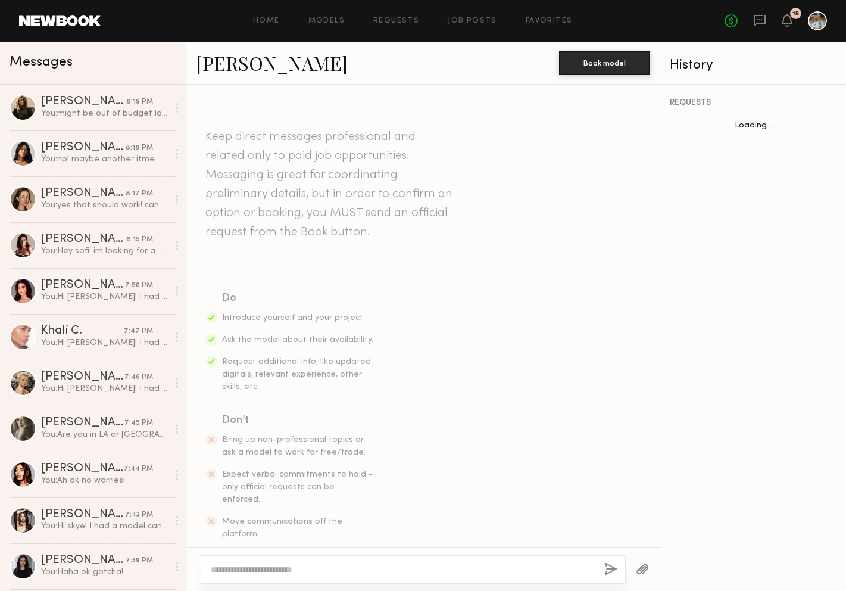
scroll to position [339, 0]
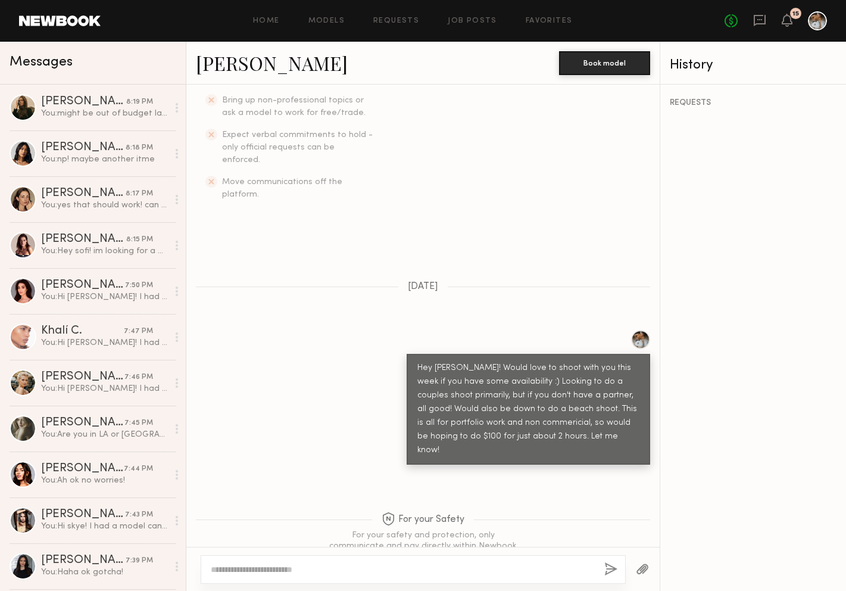
click at [395, 574] on textarea at bounding box center [403, 569] width 384 height 12
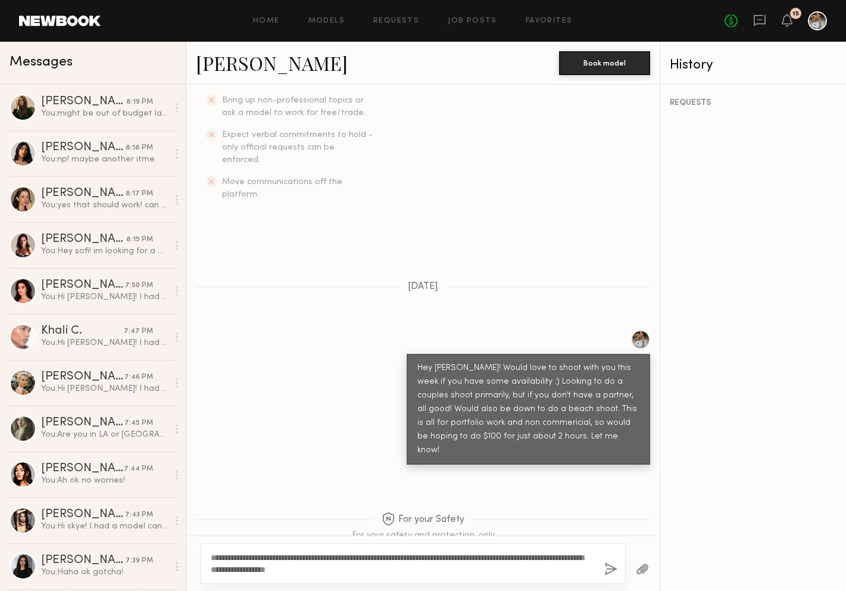
type textarea "**********"
click at [610, 566] on button "button" at bounding box center [610, 569] width 13 height 15
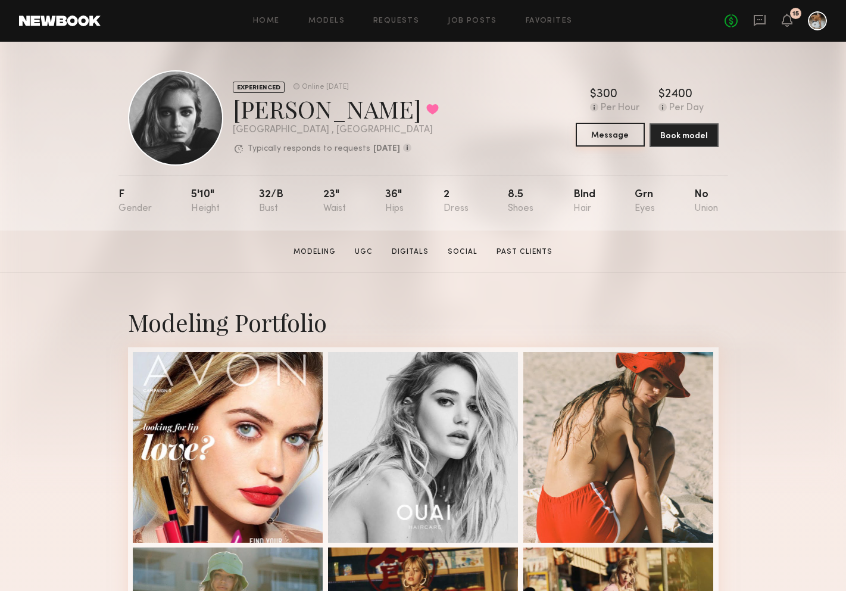
click at [610, 142] on button "Message" at bounding box center [610, 135] width 69 height 24
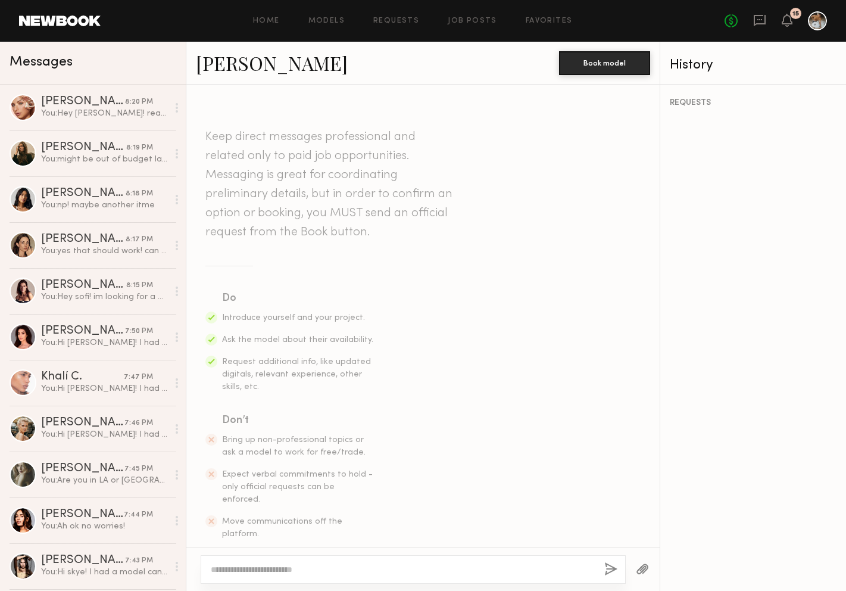
click at [348, 565] on textarea at bounding box center [403, 569] width 384 height 12
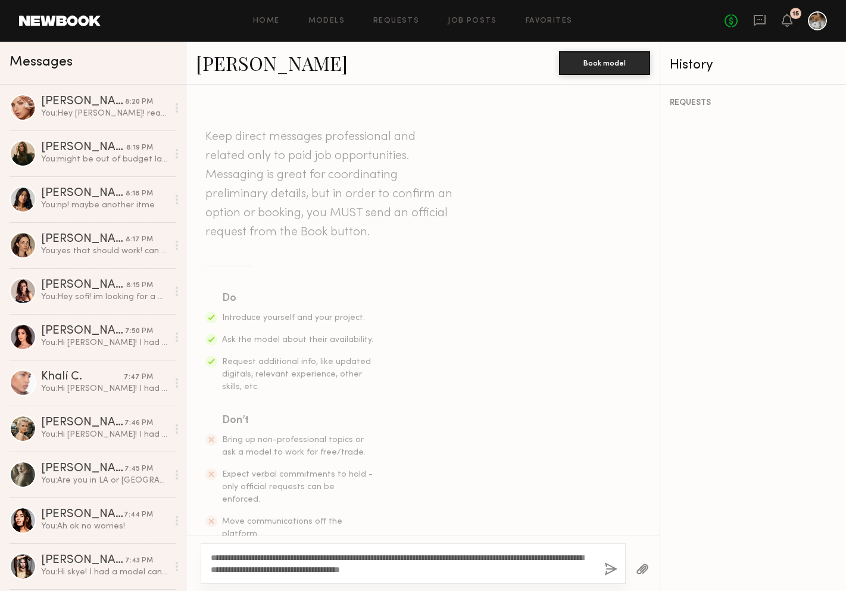
click at [235, 559] on textarea "**********" at bounding box center [403, 563] width 384 height 24
click at [507, 567] on textarea "**********" at bounding box center [403, 563] width 384 height 24
click at [264, 560] on textarea "**********" at bounding box center [403, 563] width 384 height 24
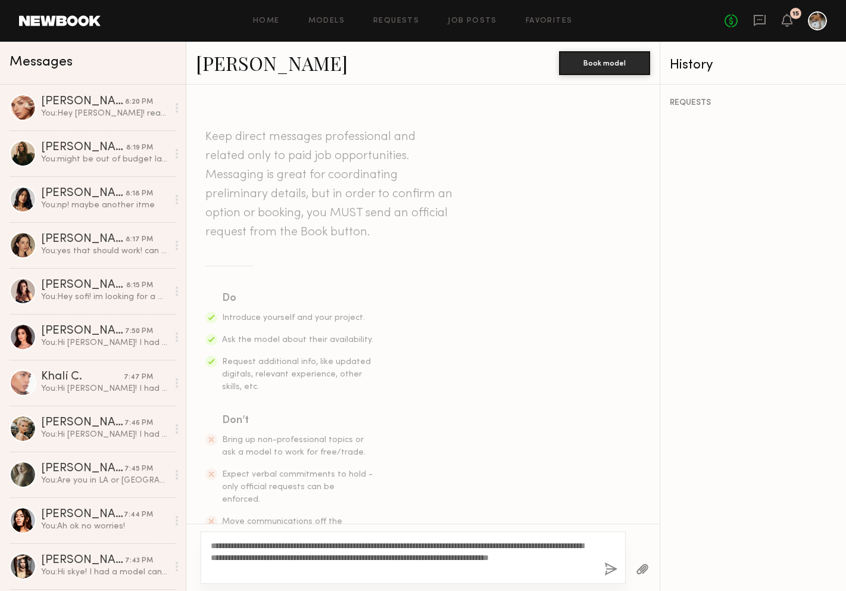
click at [512, 545] on textarea "**********" at bounding box center [403, 557] width 384 height 36
click at [545, 543] on textarea "**********" at bounding box center [403, 557] width 384 height 36
drag, startPoint x: 250, startPoint y: 557, endPoint x: 268, endPoint y: 557, distance: 17.9
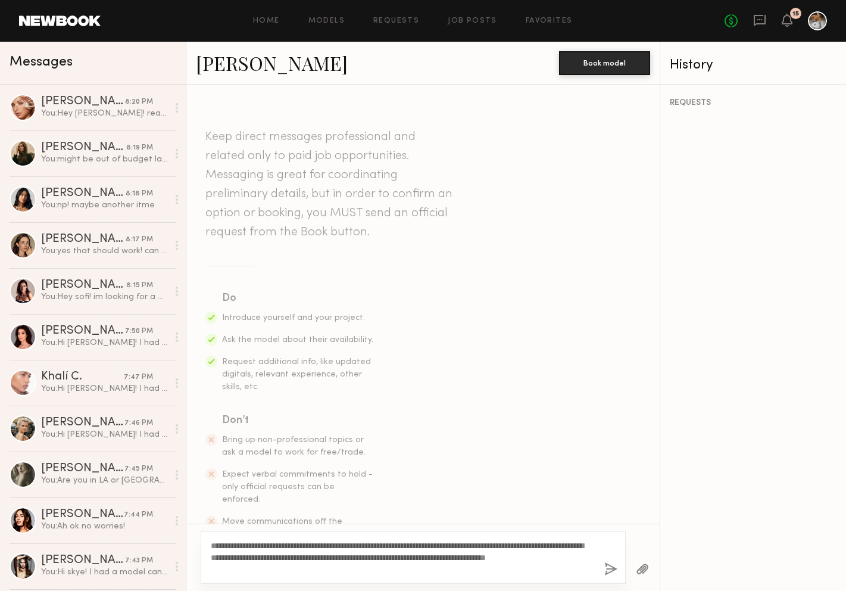
click at [268, 557] on textarea "**********" at bounding box center [403, 557] width 384 height 36
click at [334, 567] on textarea "**********" at bounding box center [403, 557] width 384 height 36
type textarea "**********"
click at [609, 573] on button "button" at bounding box center [610, 569] width 13 height 15
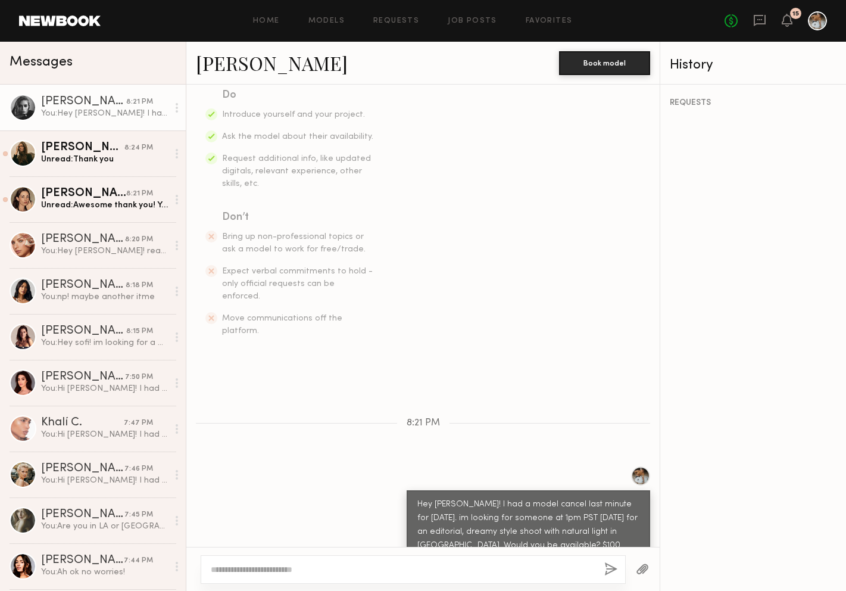
scroll to position [321, 0]
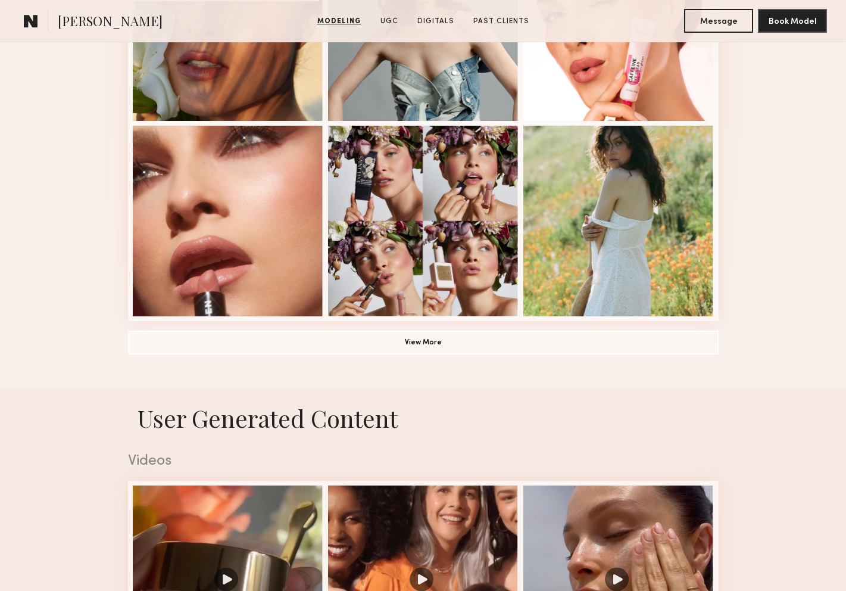
scroll to position [819, 0]
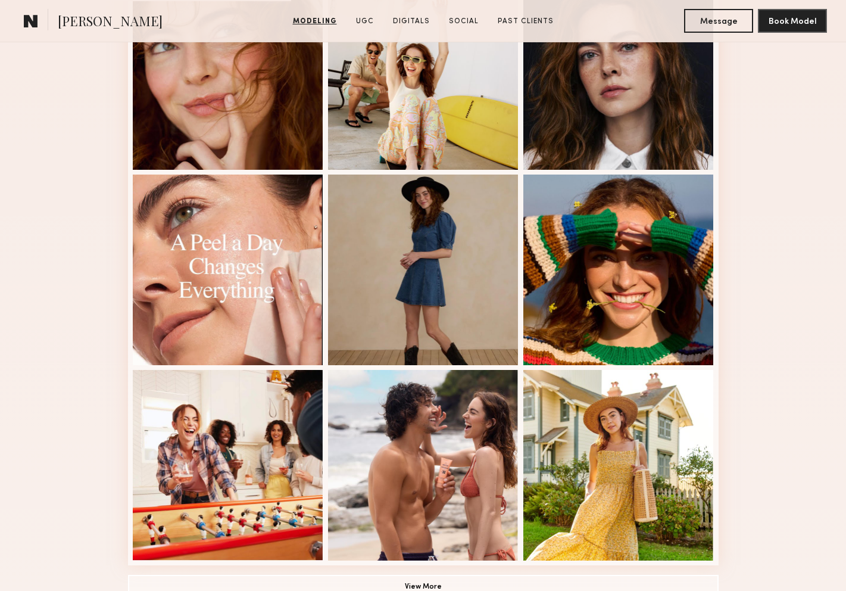
scroll to position [649, 0]
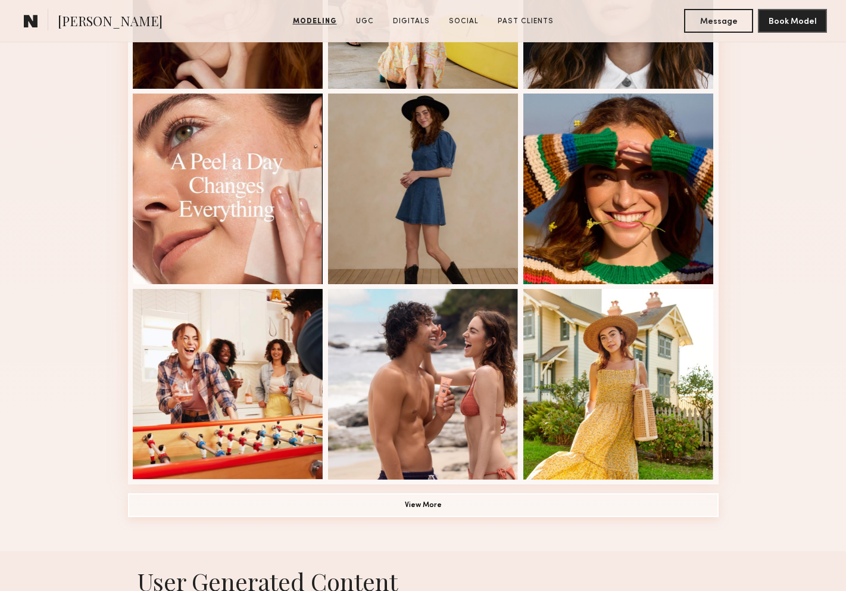
click at [481, 493] on button "View More" at bounding box center [423, 505] width 591 height 24
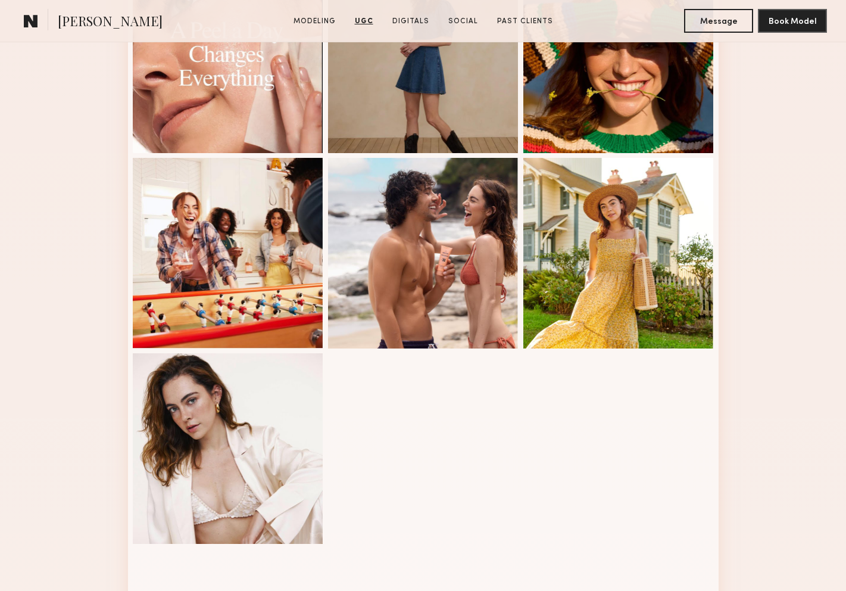
scroll to position [0, 0]
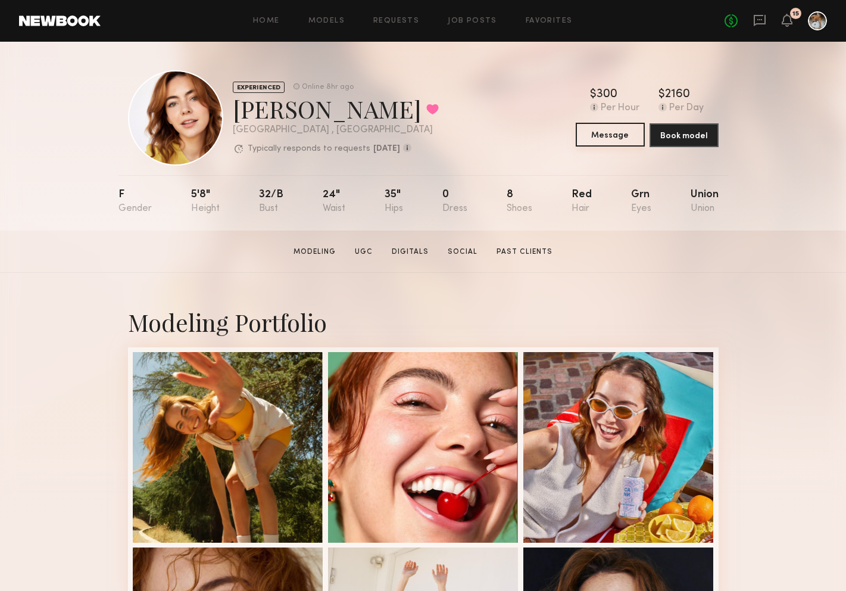
click at [618, 141] on button "Message" at bounding box center [610, 135] width 69 height 24
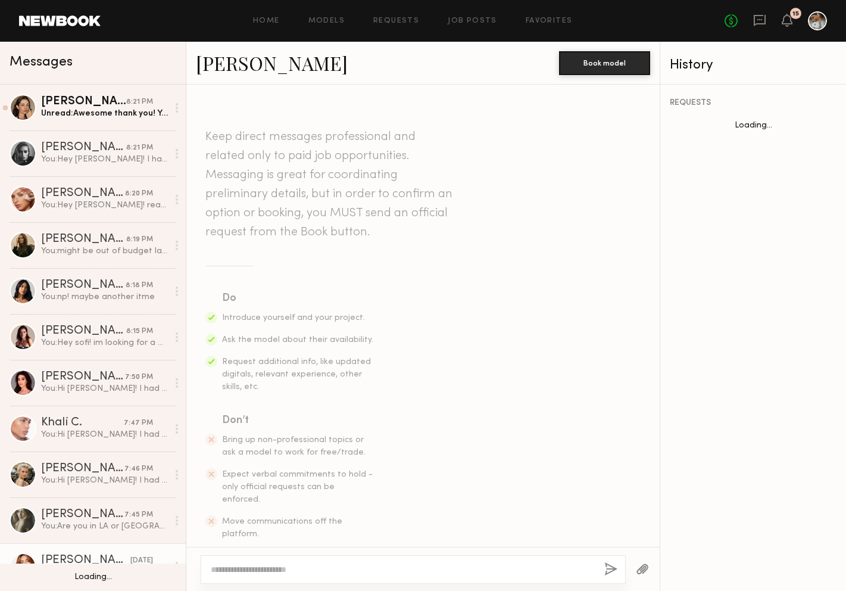
scroll to position [430, 0]
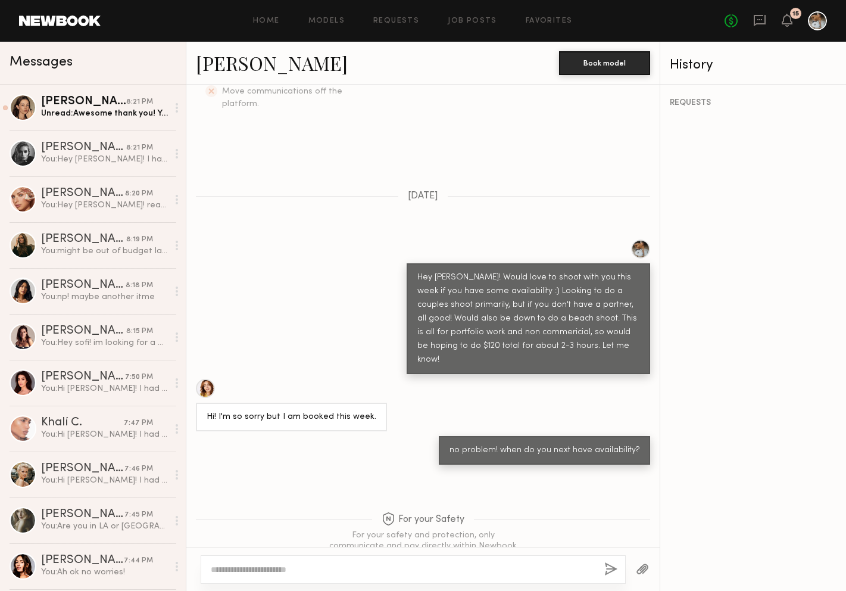
click at [292, 566] on textarea at bounding box center [403, 569] width 384 height 12
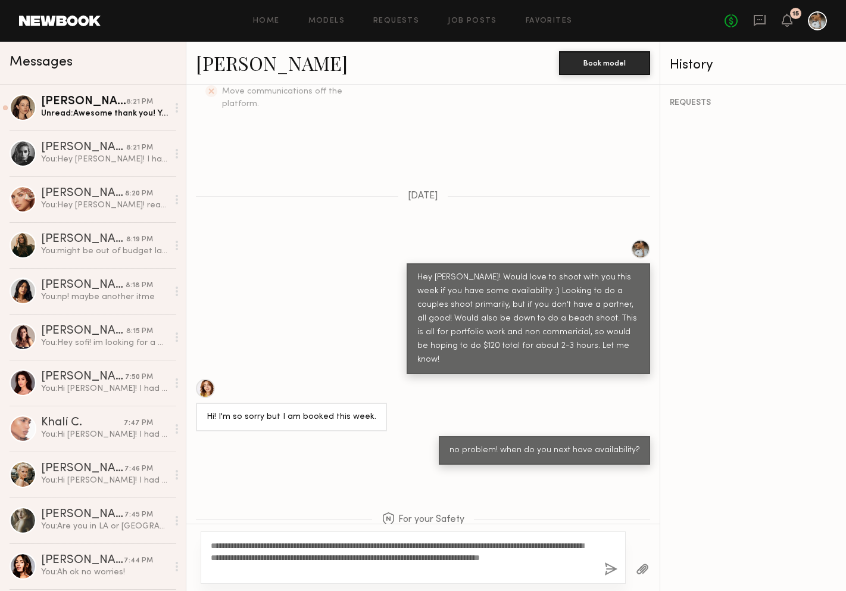
click at [248, 542] on textarea "**********" at bounding box center [403, 557] width 384 height 36
type textarea "**********"
click at [608, 569] on button "button" at bounding box center [610, 569] width 13 height 15
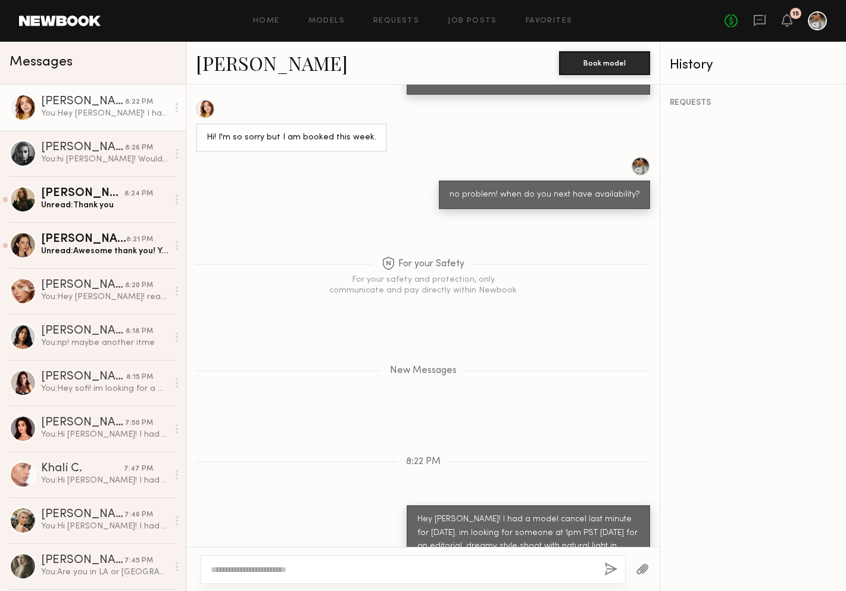
scroll to position [732, 0]
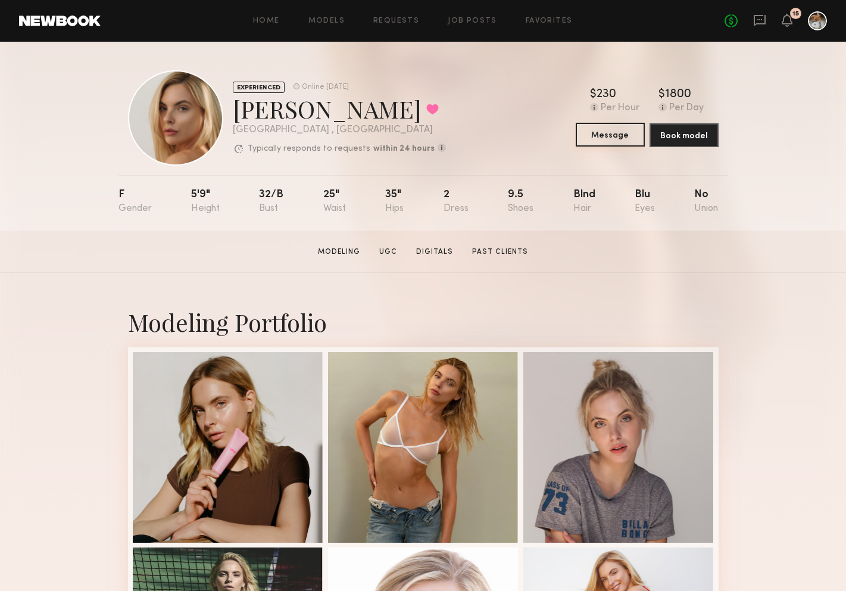
click at [594, 141] on button "Message" at bounding box center [610, 135] width 69 height 24
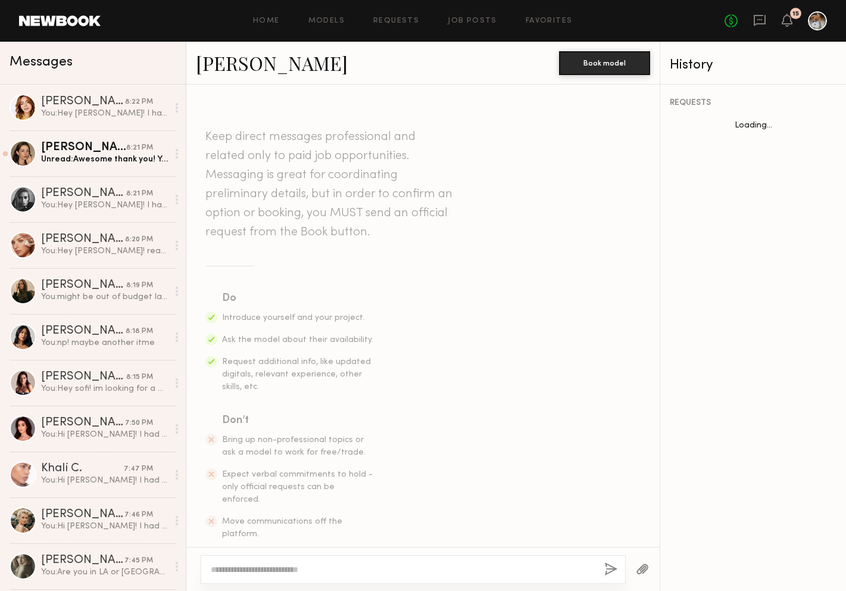
scroll to position [1229, 0]
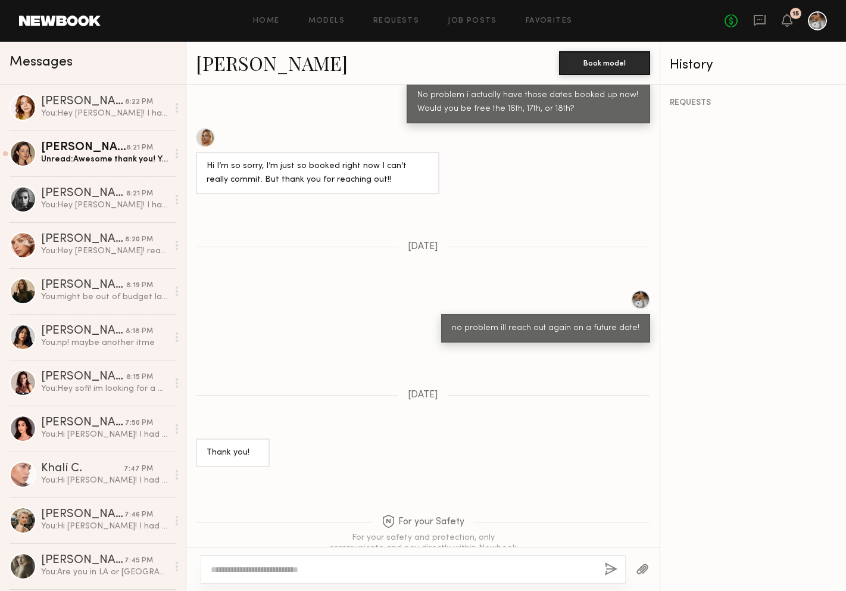
click at [349, 566] on textarea at bounding box center [403, 569] width 384 height 12
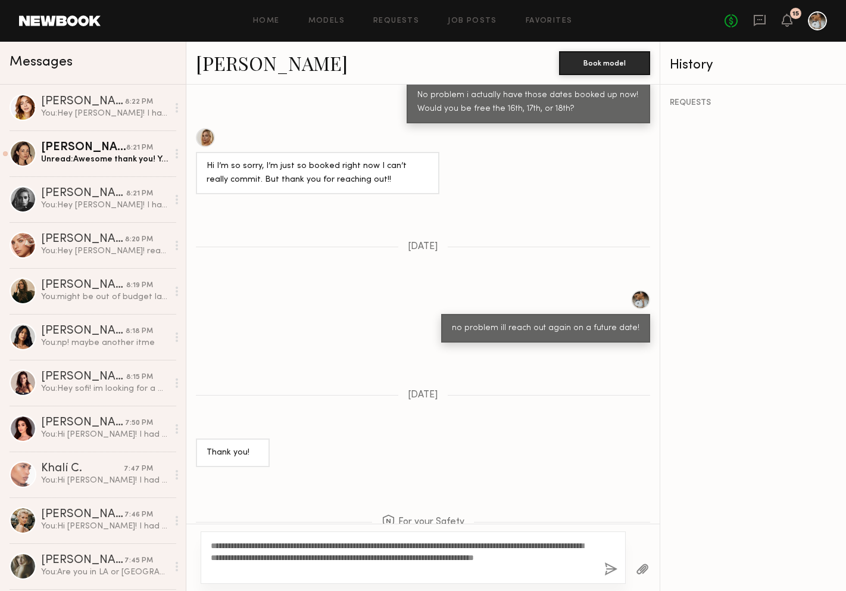
click at [234, 542] on textarea "**********" at bounding box center [403, 557] width 384 height 36
type textarea "**********"
click at [611, 564] on button "button" at bounding box center [610, 569] width 13 height 15
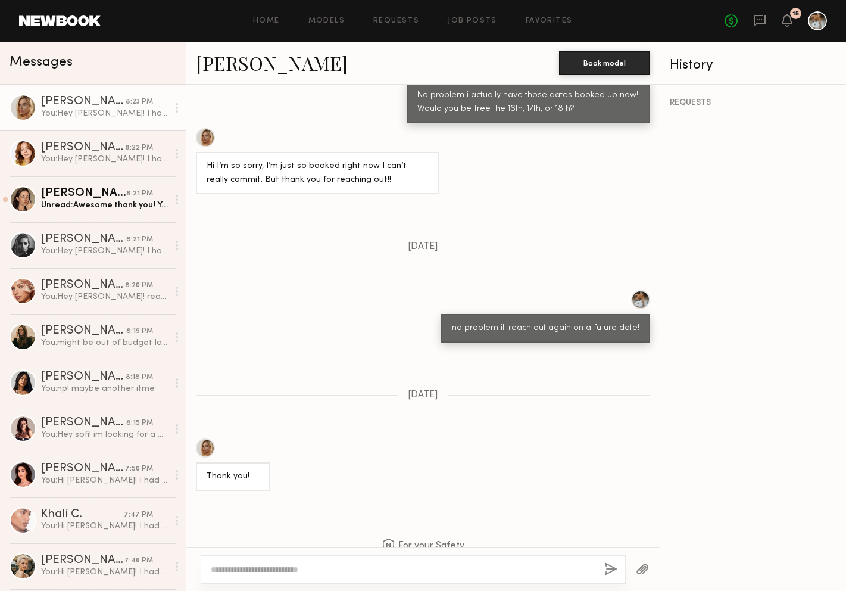
scroll to position [1508, 0]
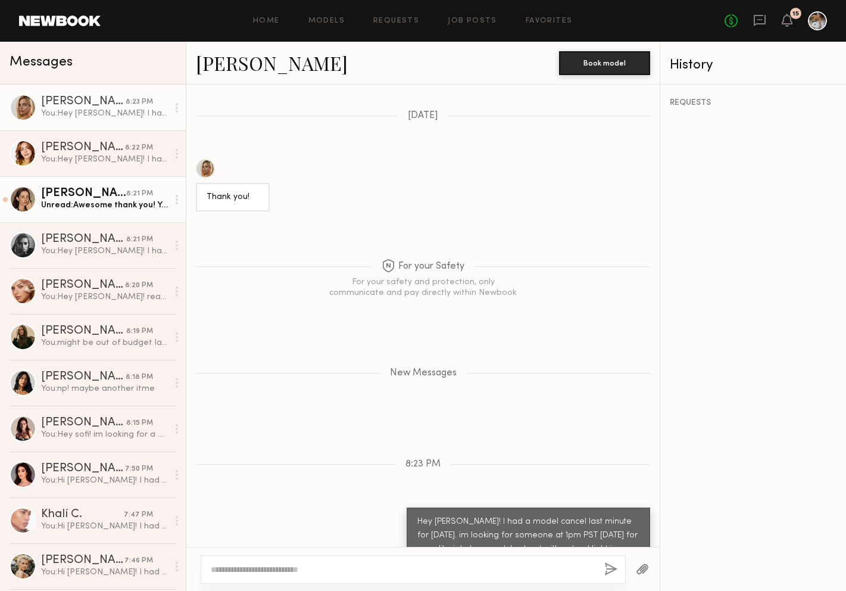
click at [61, 219] on link "Liv Y. 8:21 PM Unread: Awesome thank you! Yes hair is currently red haha apprec…" at bounding box center [93, 199] width 186 height 46
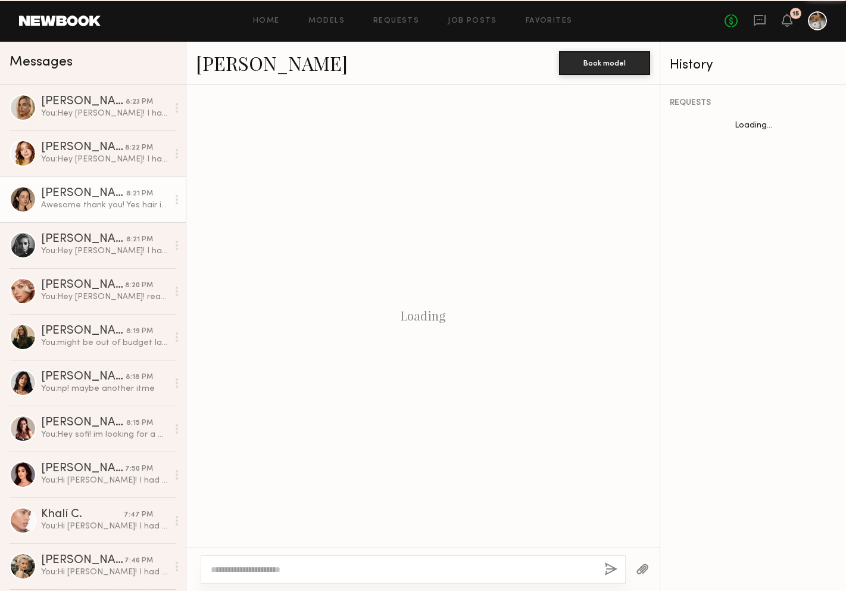
scroll to position [635, 0]
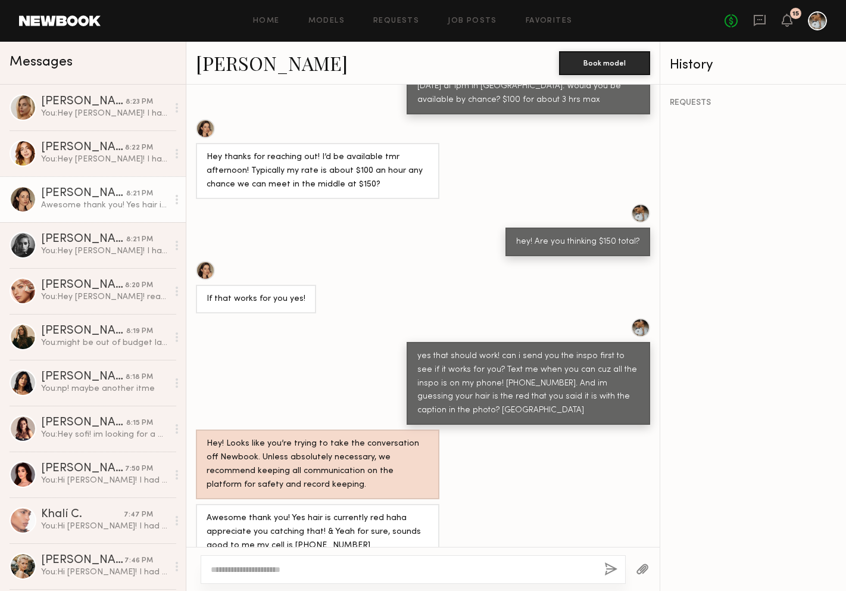
click at [301, 569] on textarea at bounding box center [403, 569] width 384 height 12
click at [211, 261] on div at bounding box center [205, 270] width 19 height 19
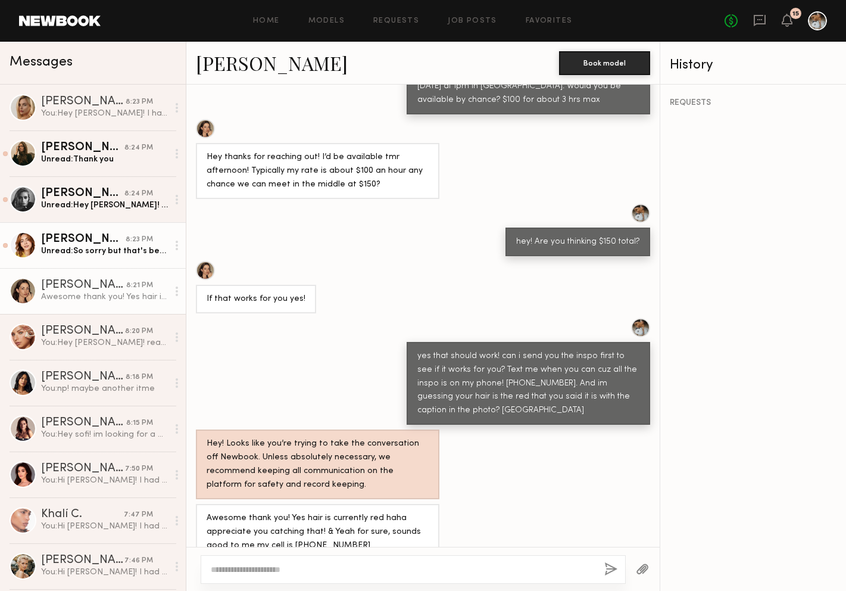
click at [111, 254] on div "Unread: So sorry but that's below my rate!" at bounding box center [104, 250] width 127 height 11
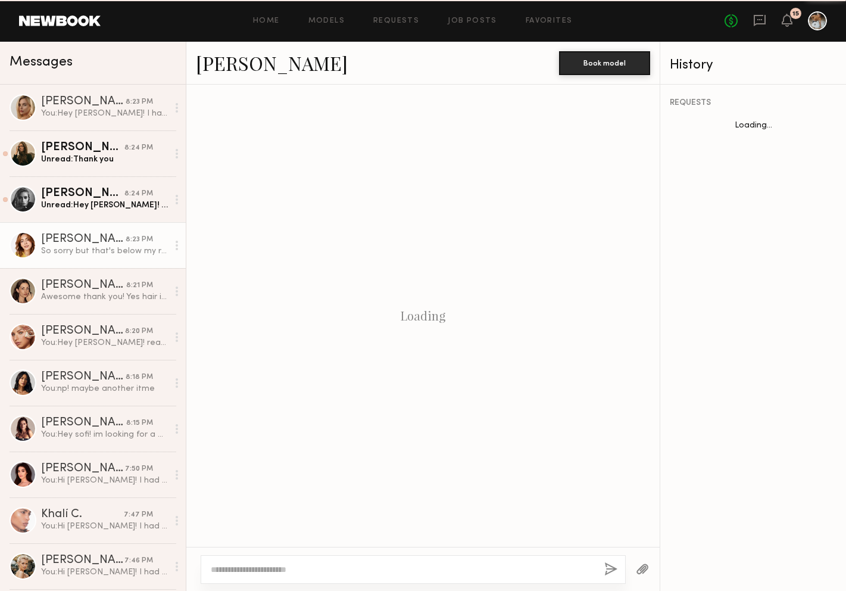
scroll to position [652, 0]
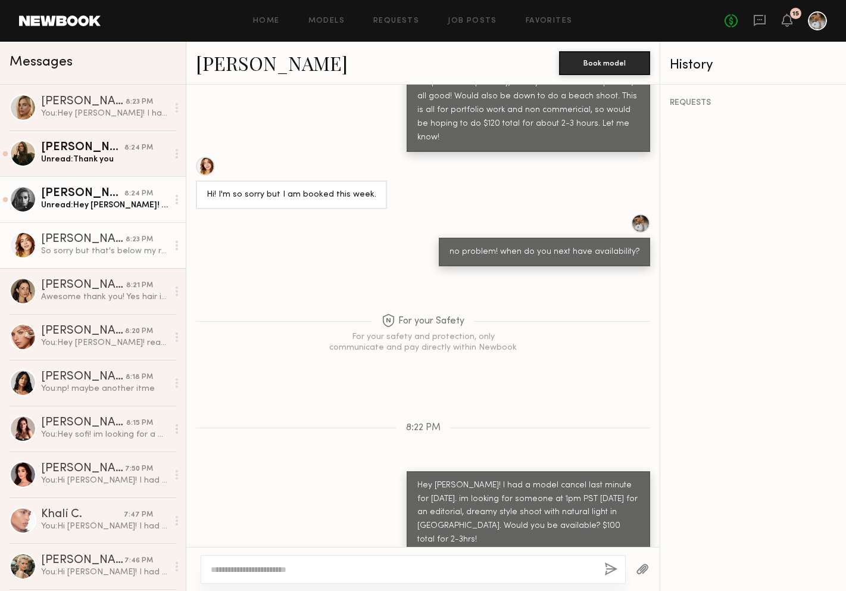
click at [127, 208] on div "Unread: Hey Wayne! I’m available tomorrow & would love to be a part of your sho…" at bounding box center [104, 204] width 127 height 11
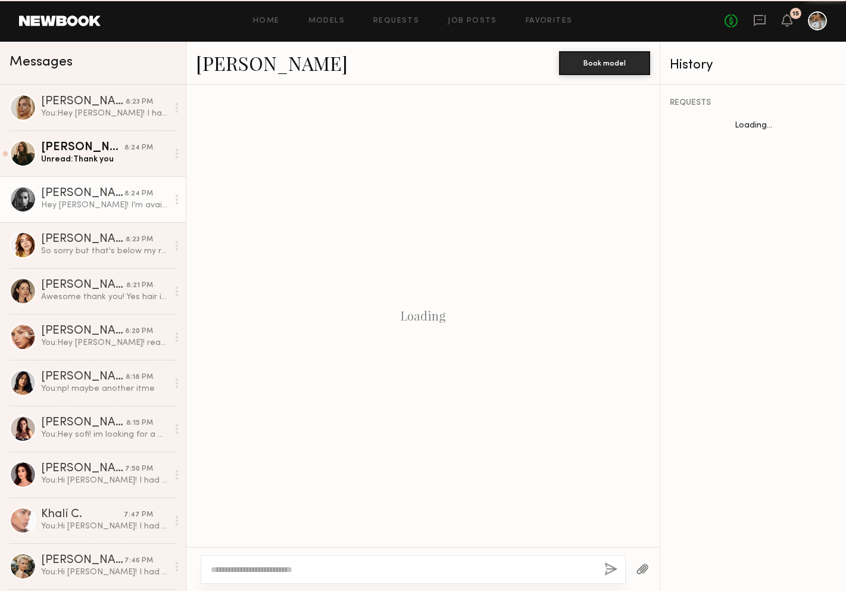
scroll to position [264, 0]
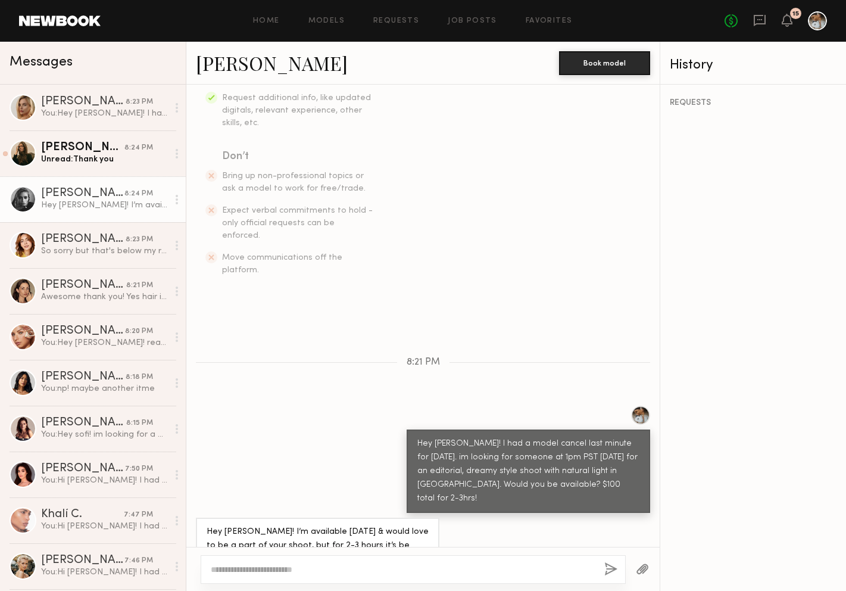
click at [236, 59] on link "Madison S." at bounding box center [272, 63] width 152 height 26
click at [101, 161] on div "Unread: Thank you" at bounding box center [104, 159] width 127 height 11
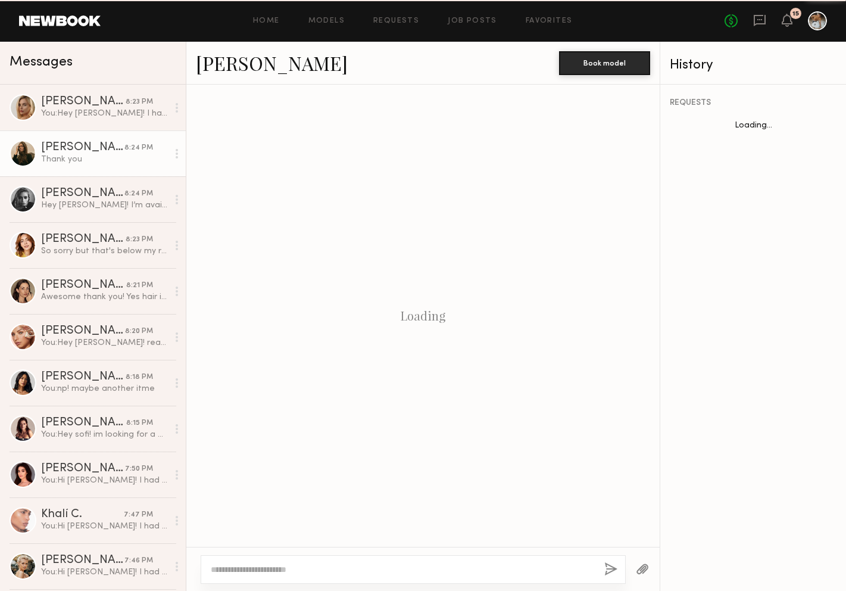
scroll to position [364, 0]
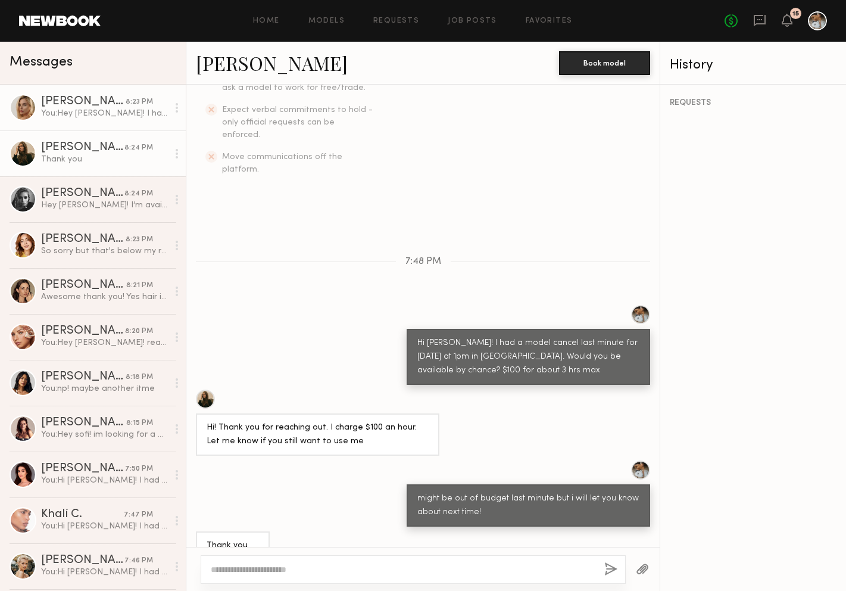
click at [104, 112] on div "You: Hey katherine! I had a model cancel last minute for tomorrow. im looking f…" at bounding box center [104, 113] width 127 height 11
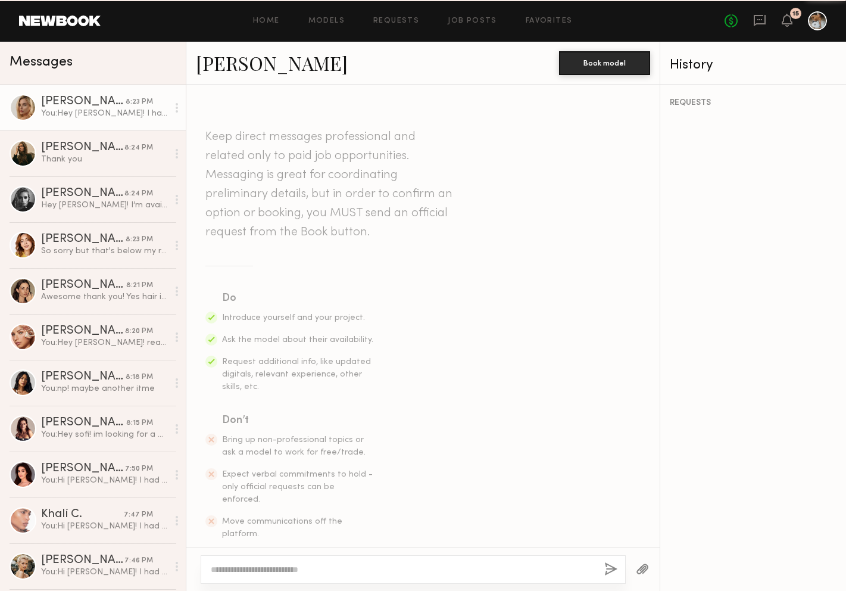
scroll to position [1418, 0]
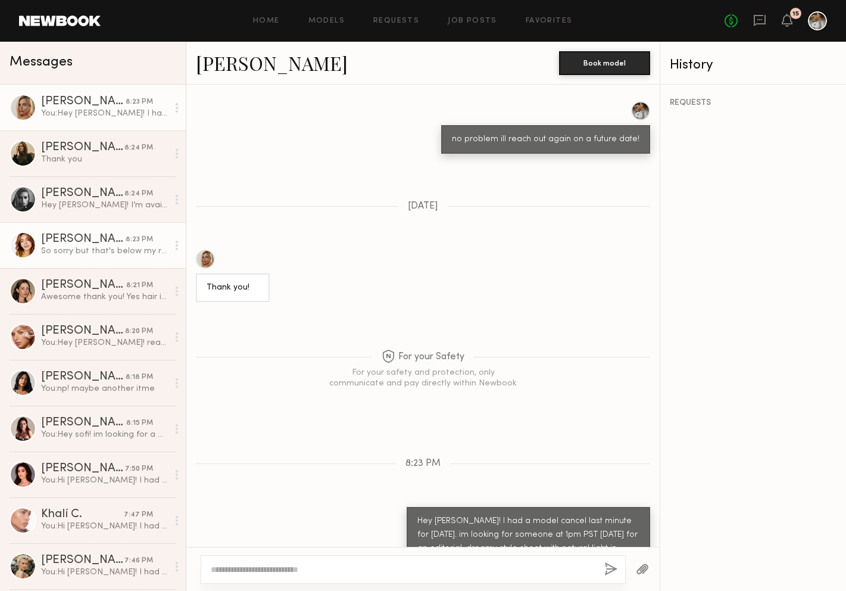
click at [119, 229] on link "Haley G. 8:23 PM So sorry but that's below my rate!" at bounding box center [93, 245] width 186 height 46
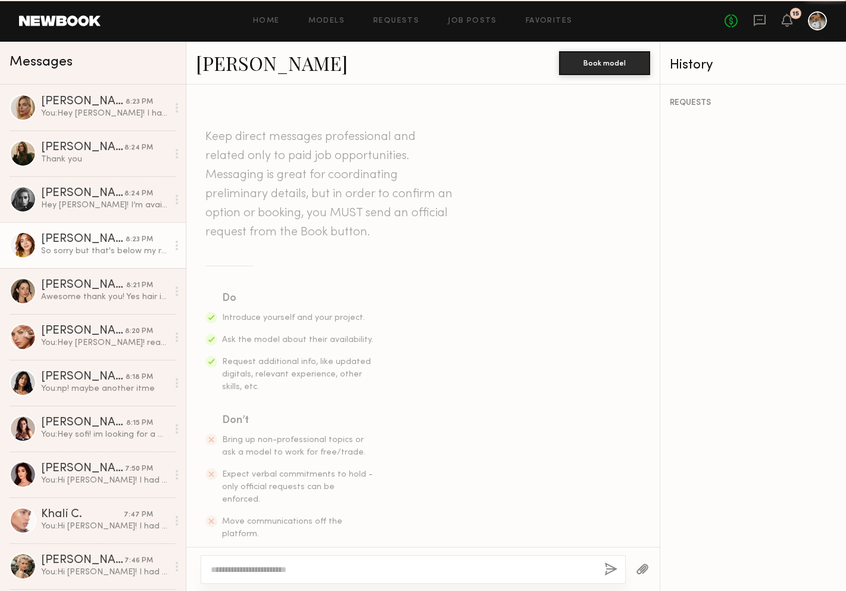
scroll to position [652, 0]
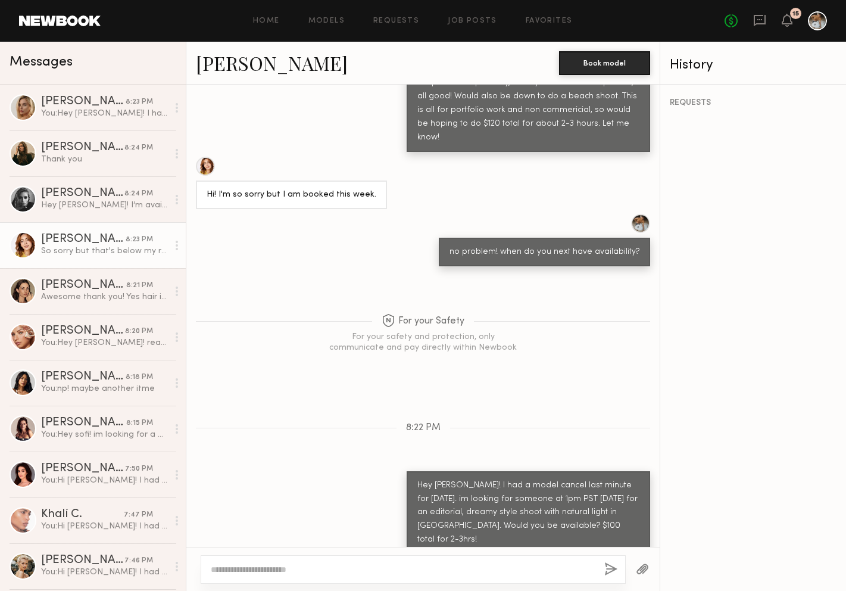
click at [208, 157] on div at bounding box center [205, 166] width 19 height 19
click at [97, 192] on div "Madison S." at bounding box center [82, 194] width 83 height 12
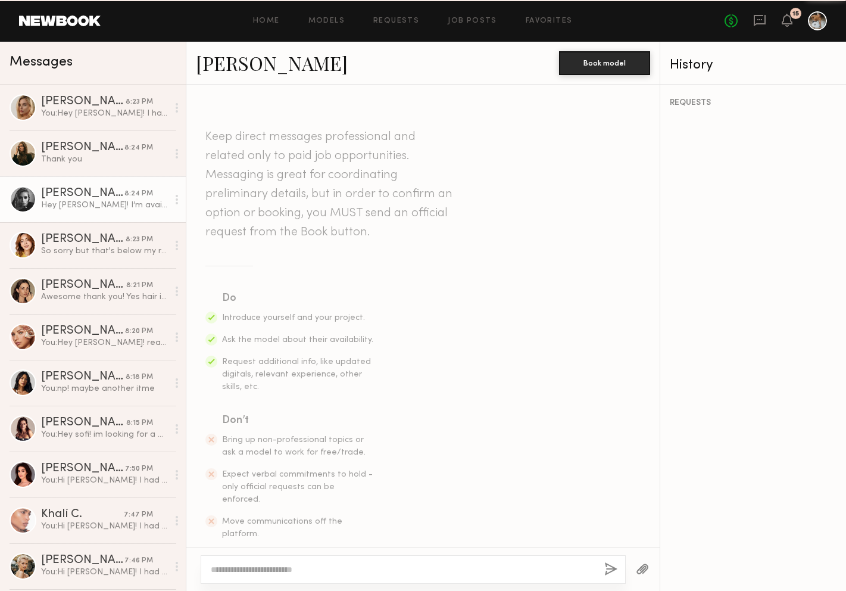
scroll to position [264, 0]
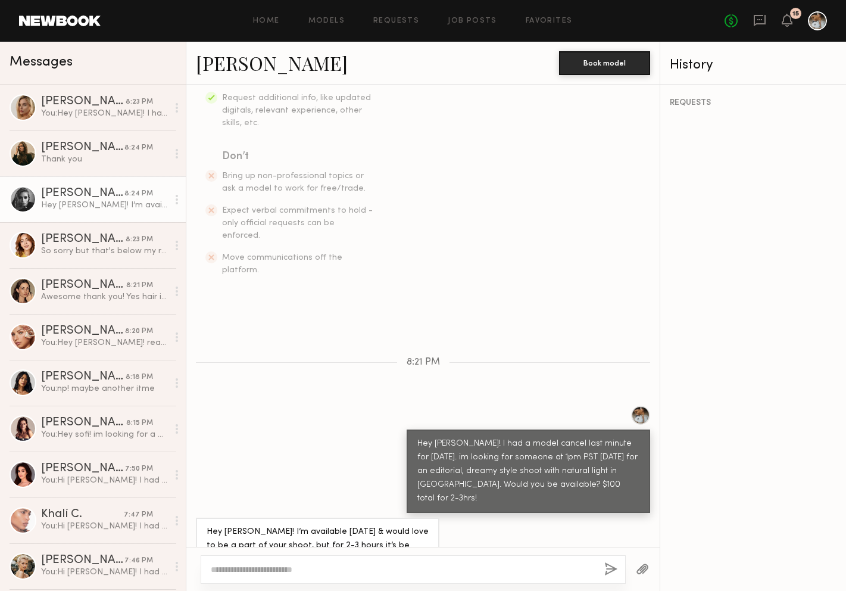
click at [345, 566] on textarea at bounding box center [403, 569] width 384 height 12
click at [252, 59] on link "Madison S." at bounding box center [272, 63] width 152 height 26
click at [419, 572] on textarea "**********" at bounding box center [403, 569] width 384 height 12
click at [257, 572] on textarea "**********" at bounding box center [403, 569] width 384 height 12
drag, startPoint x: 257, startPoint y: 571, endPoint x: 428, endPoint y: 569, distance: 170.9
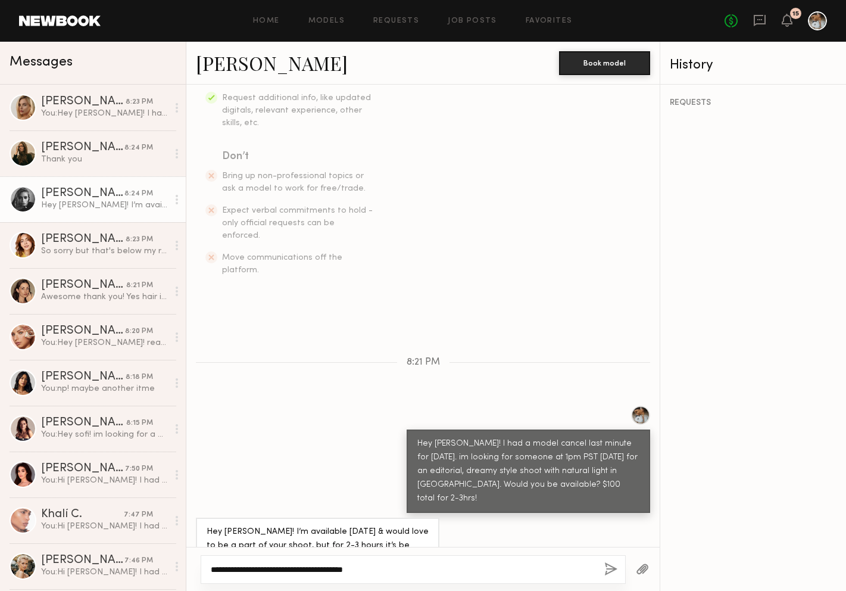
click at [428, 569] on textarea "**********" at bounding box center [403, 569] width 384 height 12
drag, startPoint x: 258, startPoint y: 569, endPoint x: 198, endPoint y: 568, distance: 60.1
click at [198, 568] on div "**********" at bounding box center [422, 569] width 473 height 44
type textarea "**********"
click at [612, 570] on button "button" at bounding box center [610, 569] width 13 height 15
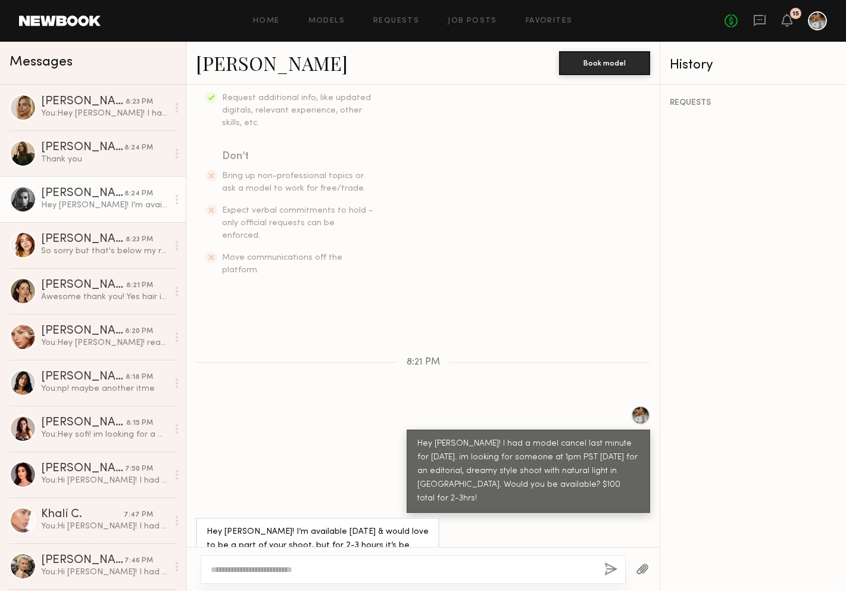
scroll to position [411, 0]
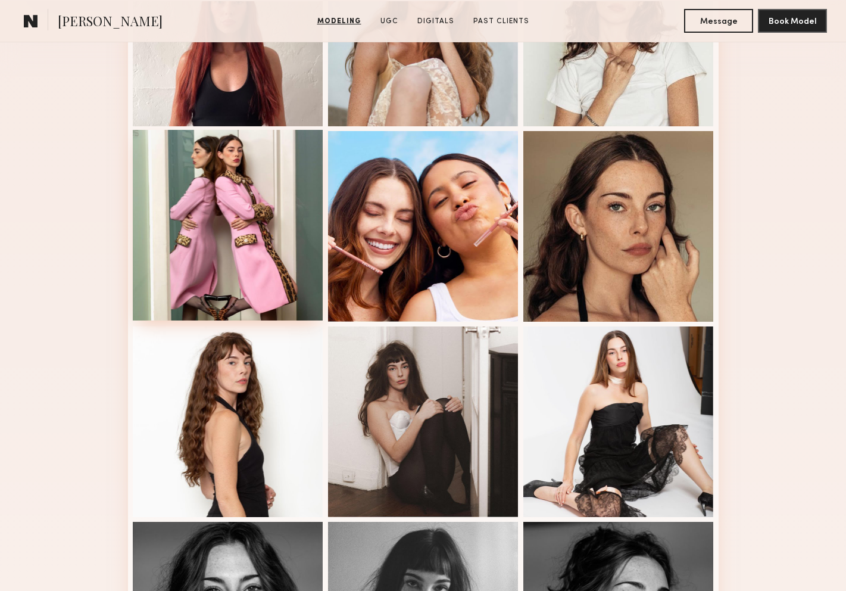
scroll to position [419, 0]
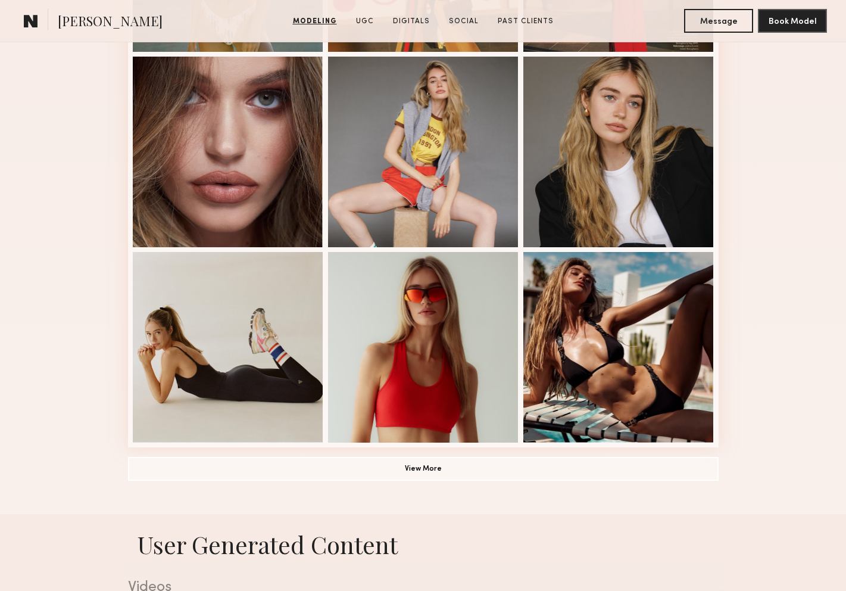
scroll to position [687, 0]
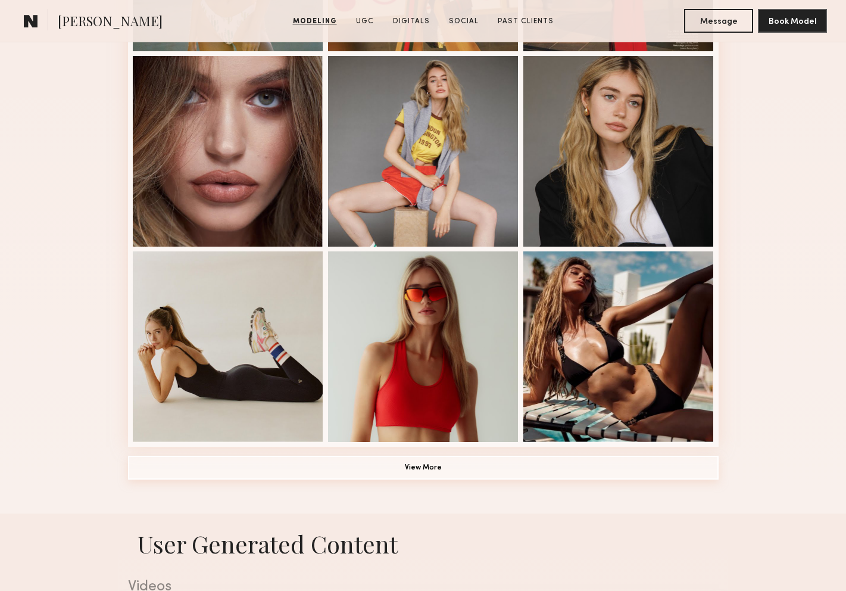
click at [428, 469] on button "View More" at bounding box center [423, 468] width 591 height 24
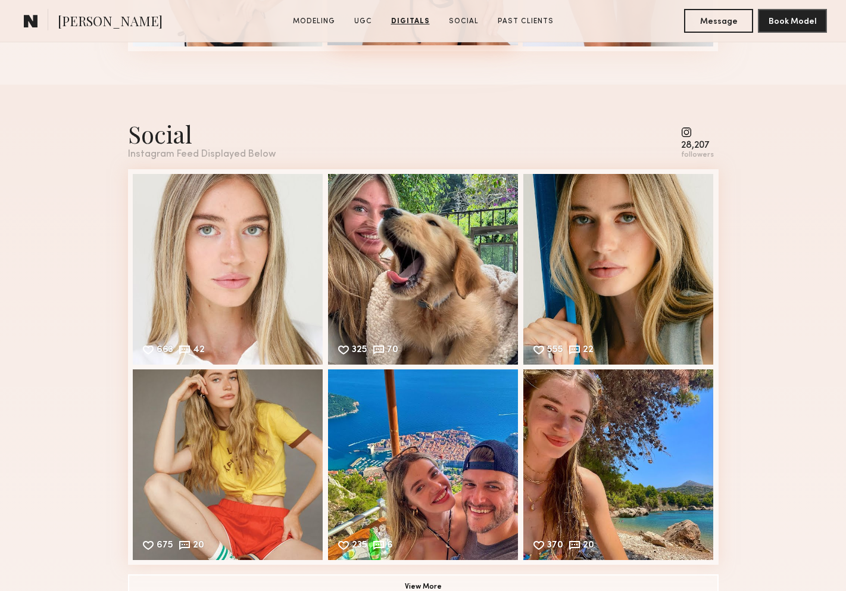
scroll to position [3071, 0]
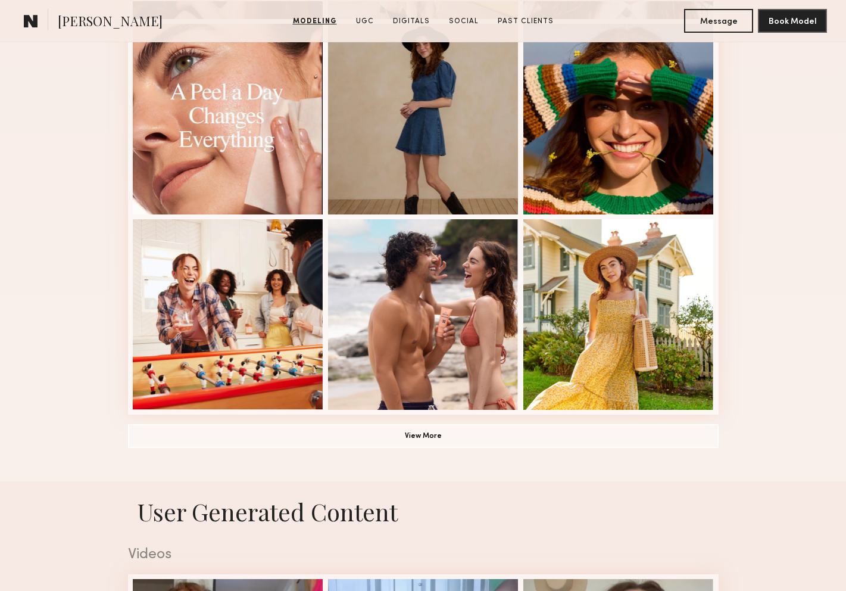
scroll to position [888, 0]
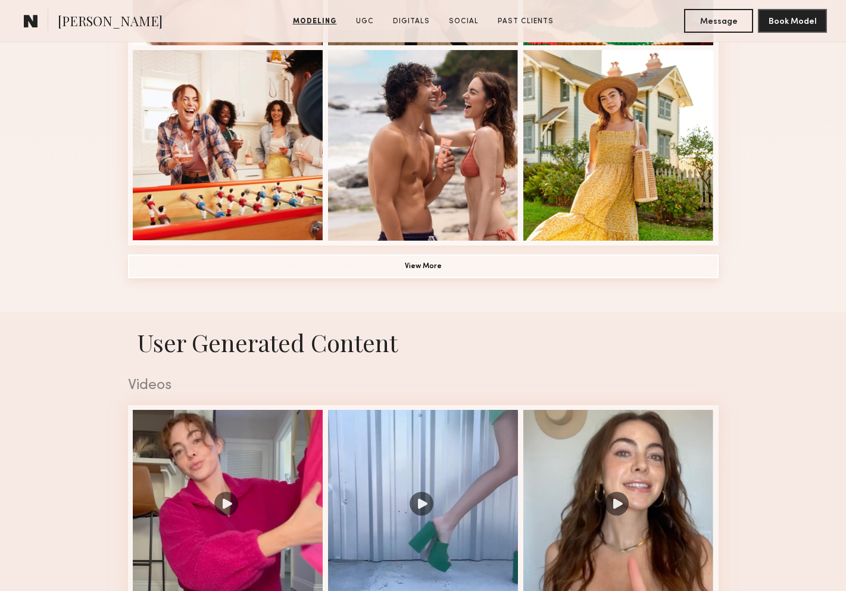
click at [492, 266] on button "View More" at bounding box center [423, 266] width 591 height 24
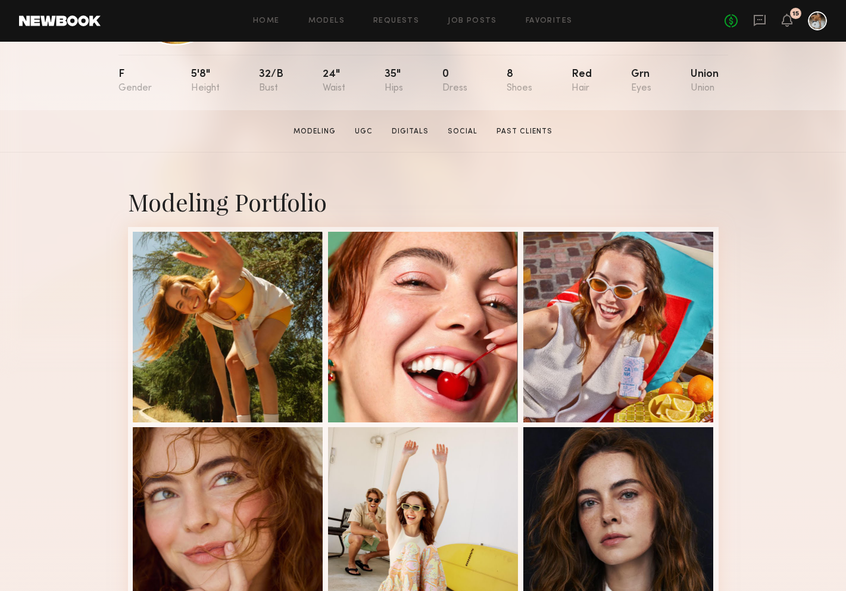
scroll to position [144, 0]
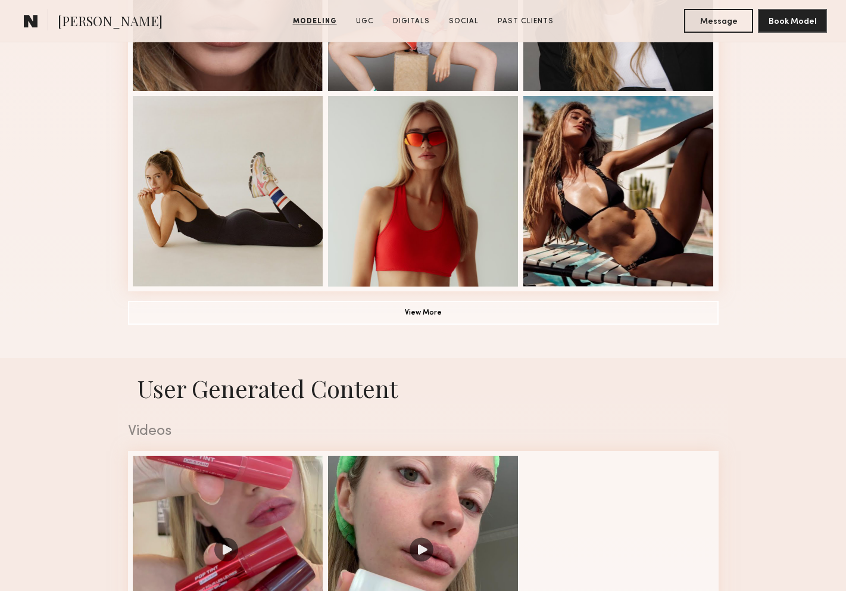
scroll to position [844, 0]
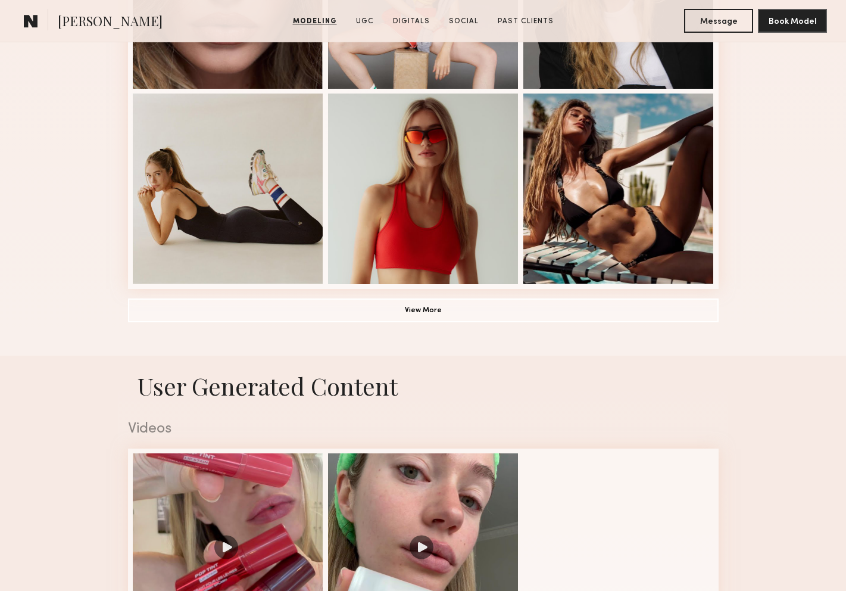
click at [354, 317] on button "View More" at bounding box center [423, 310] width 591 height 24
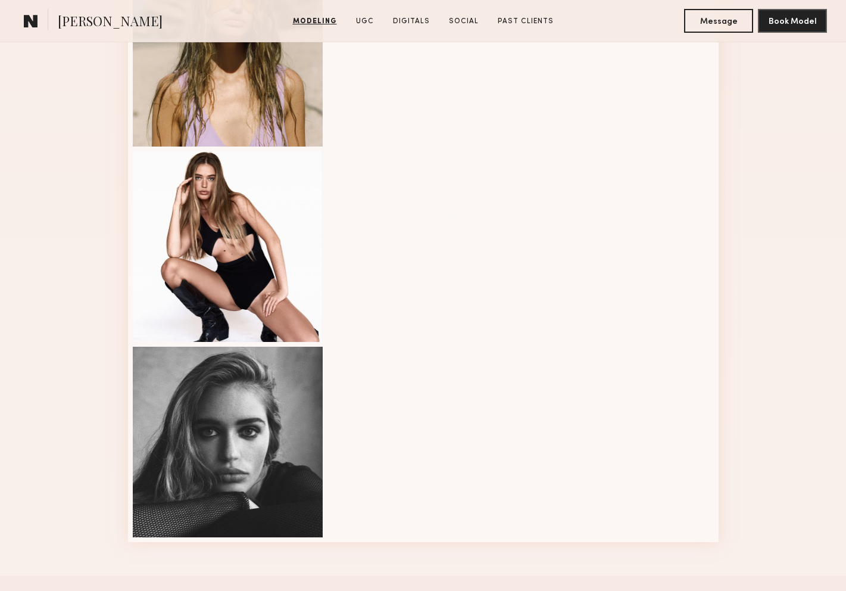
scroll to position [1523, 0]
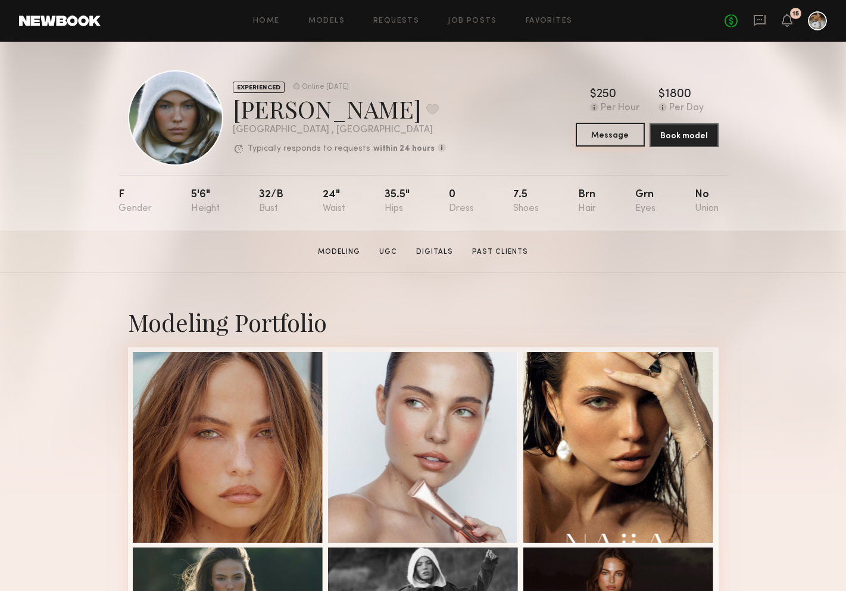
click at [612, 140] on button "Message" at bounding box center [610, 135] width 69 height 24
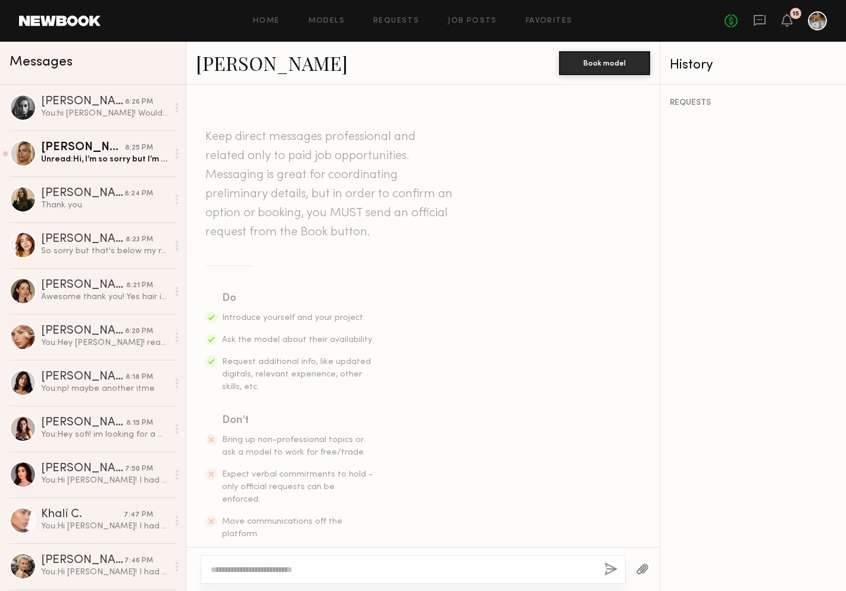
click at [382, 572] on textarea at bounding box center [403, 569] width 384 height 12
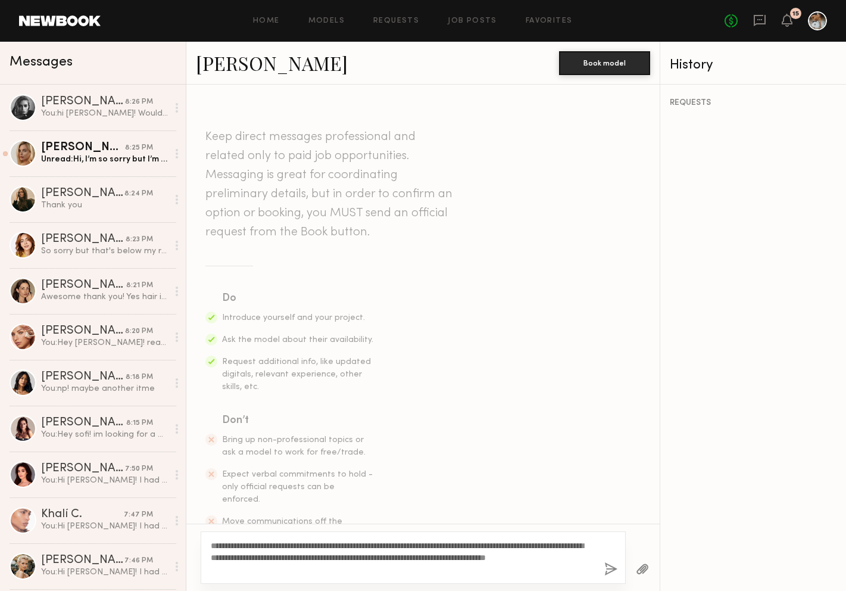
click at [244, 538] on div "**********" at bounding box center [413, 557] width 425 height 52
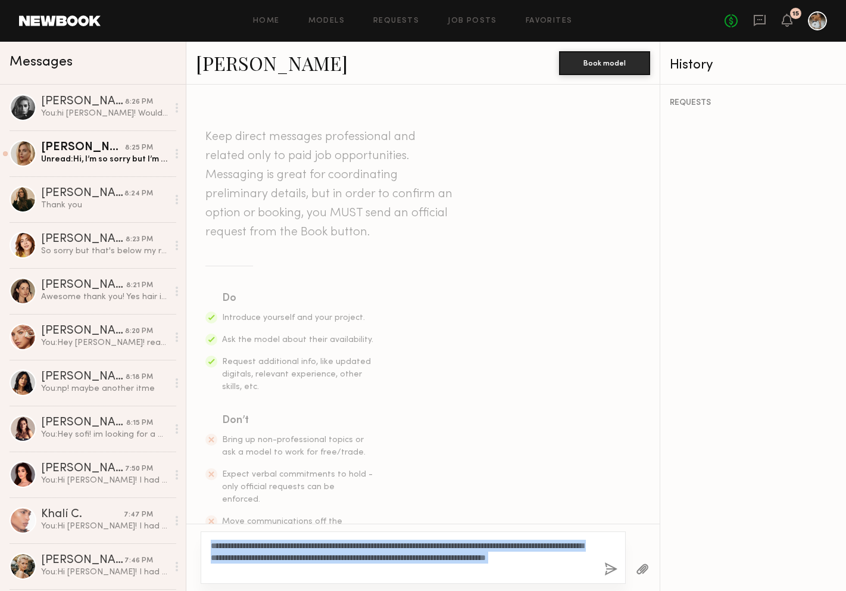
click at [244, 538] on div "**********" at bounding box center [413, 557] width 425 height 52
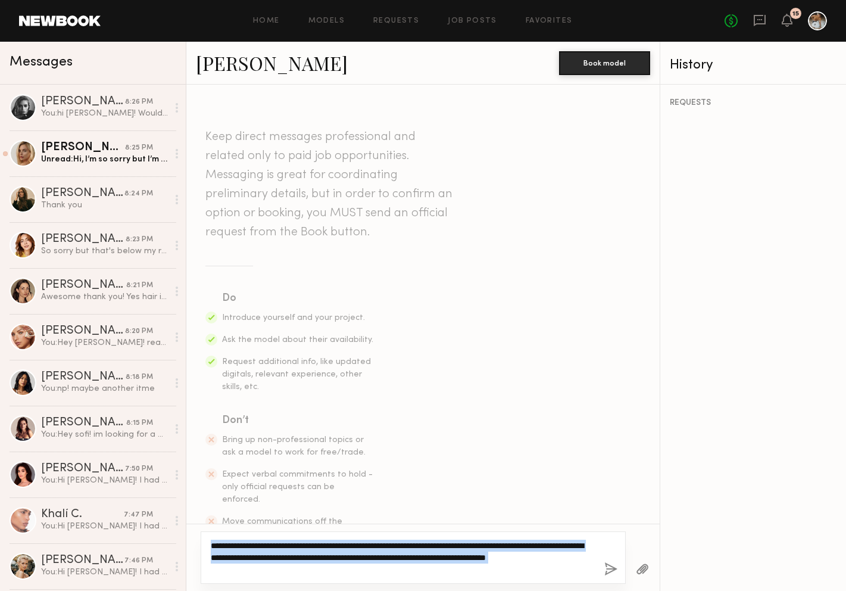
click at [244, 544] on textarea "**********" at bounding box center [403, 557] width 384 height 36
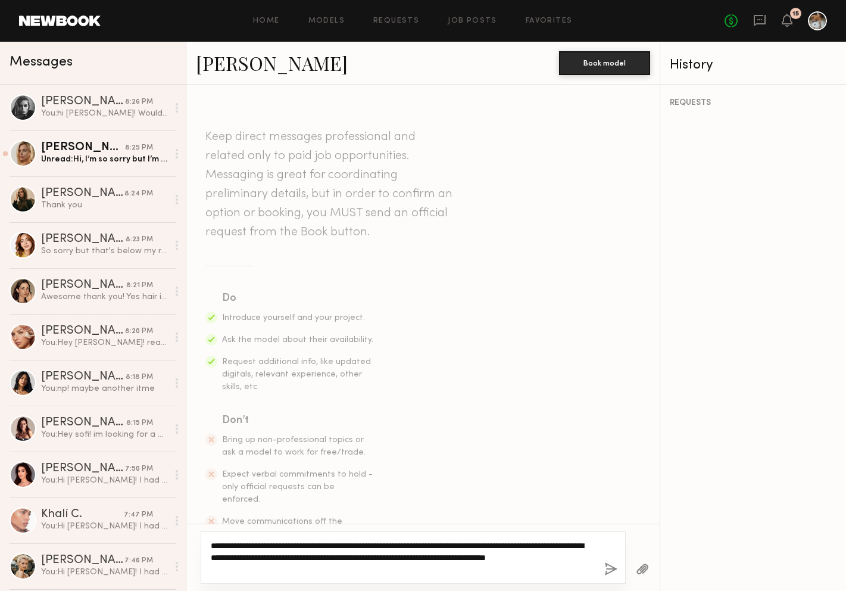
click at [244, 544] on textarea "**********" at bounding box center [403, 557] width 384 height 36
click at [322, 572] on textarea "**********" at bounding box center [403, 557] width 384 height 36
type textarea "**********"
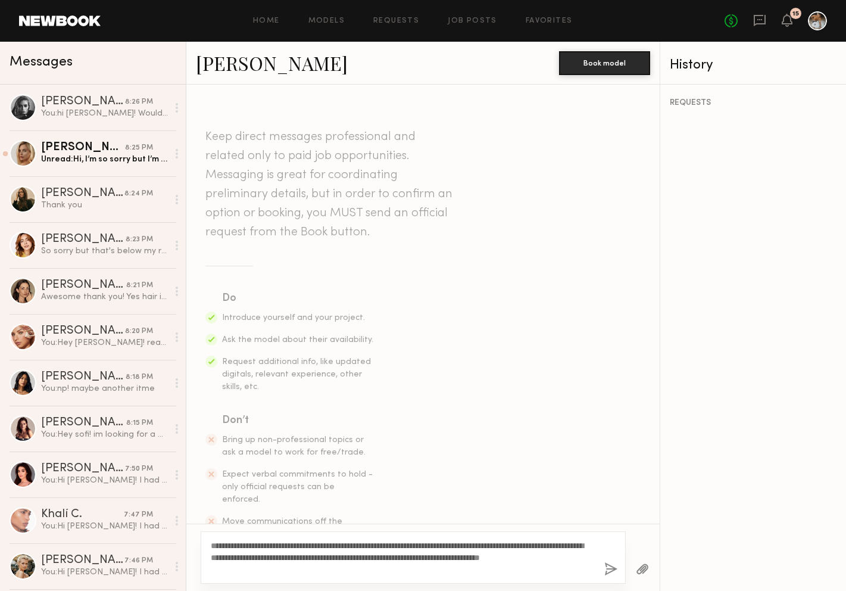
click at [616, 565] on button "button" at bounding box center [610, 569] width 13 height 15
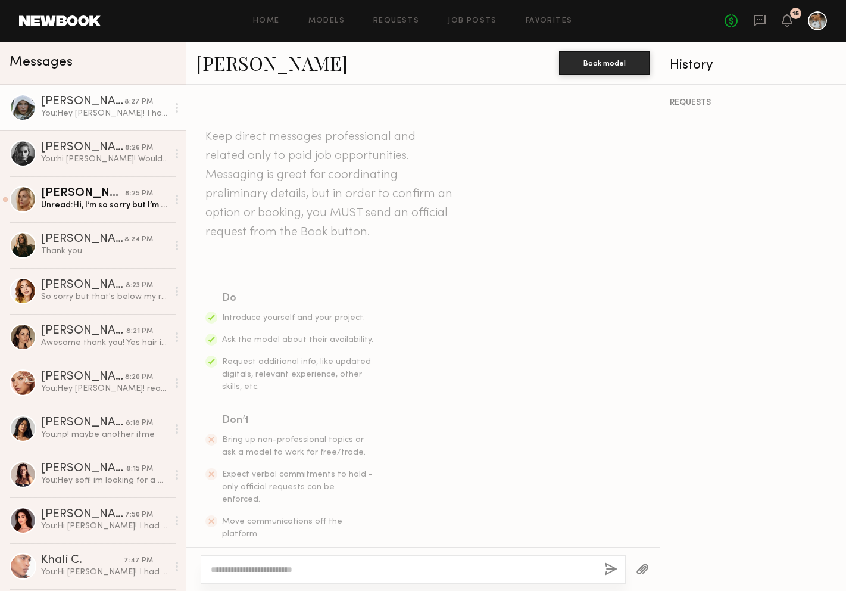
scroll to position [203, 0]
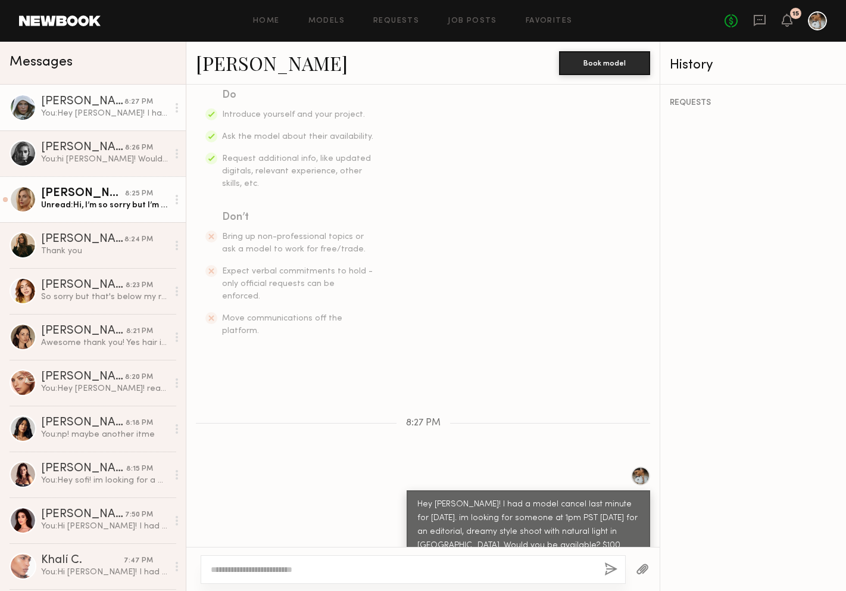
click at [73, 199] on div "[PERSON_NAME]" at bounding box center [83, 194] width 84 height 12
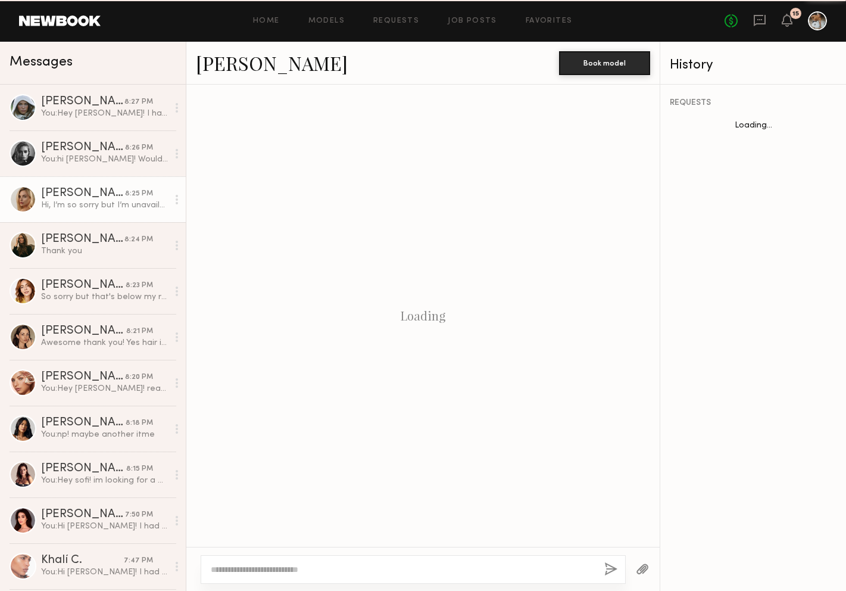
scroll to position [1489, 0]
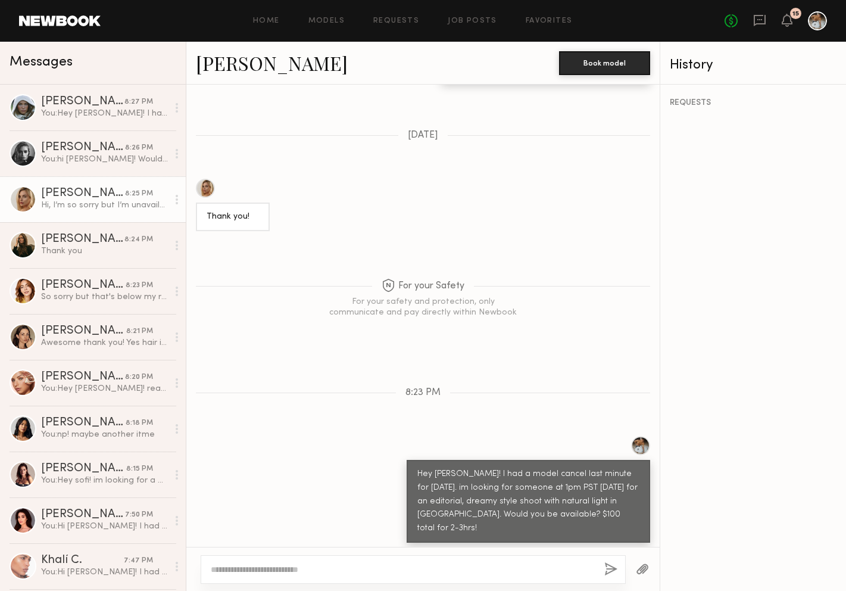
click at [244, 66] on link "[PERSON_NAME]" at bounding box center [272, 63] width 152 height 26
click at [339, 564] on textarea at bounding box center [403, 569] width 384 height 12
type textarea "**********"
click at [619, 566] on div "**********" at bounding box center [413, 569] width 425 height 29
click at [617, 566] on button "button" at bounding box center [610, 569] width 13 height 15
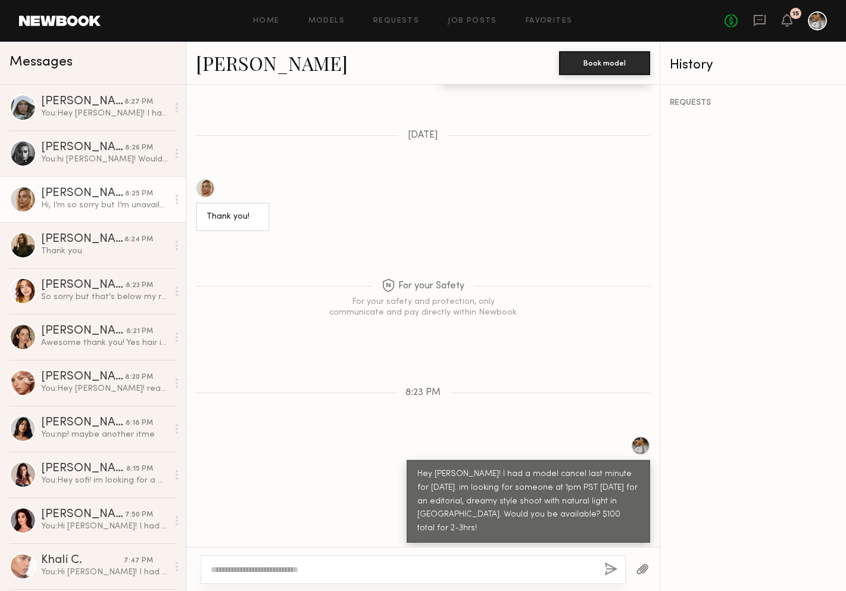
scroll to position [1636, 0]
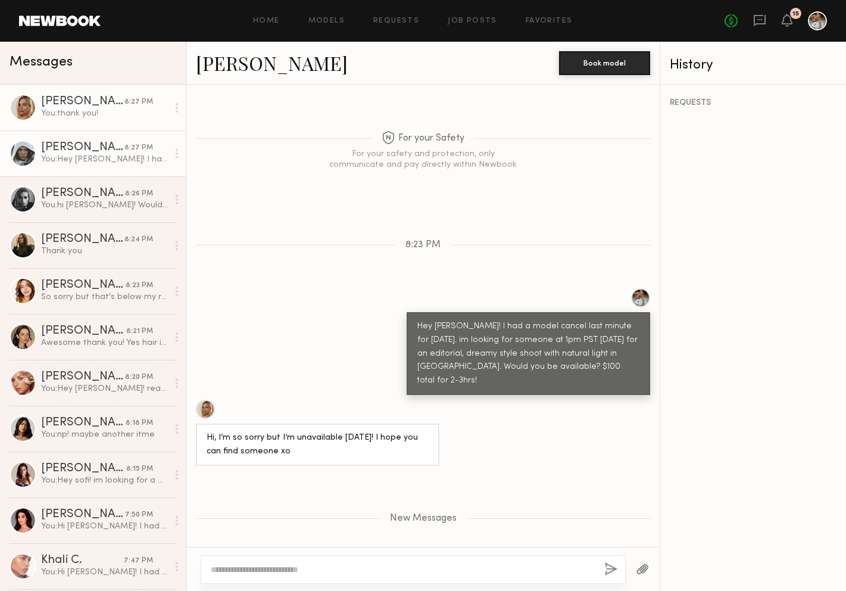
click at [99, 166] on link "[PERSON_NAME] 8:27 PM You: Hey [PERSON_NAME]! I had a model cancel last minute …" at bounding box center [93, 153] width 186 height 46
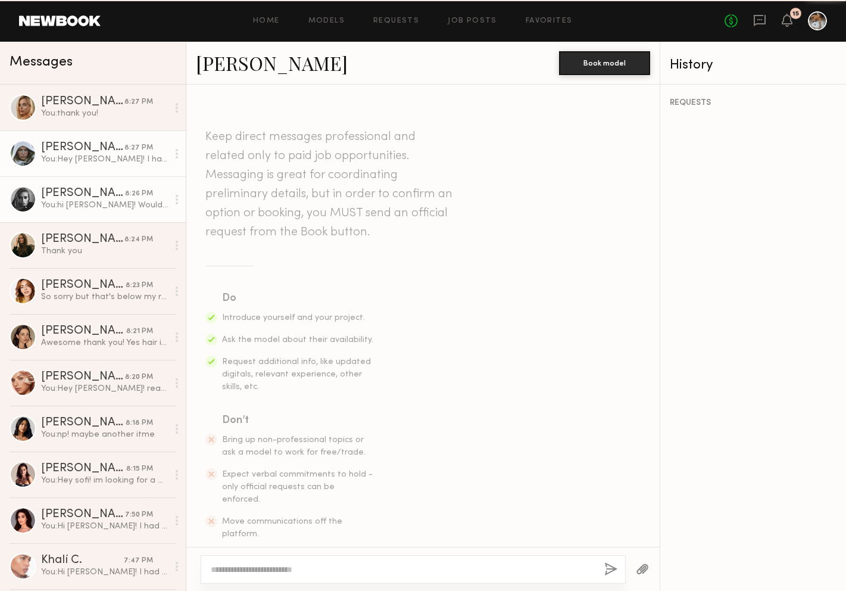
scroll to position [203, 0]
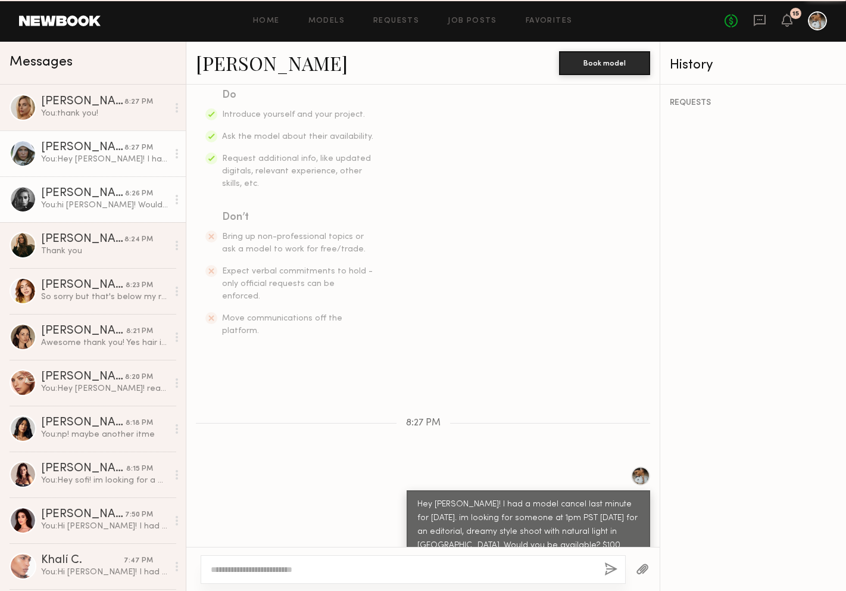
click at [102, 212] on link "[PERSON_NAME] 8:26 PM You: hi [PERSON_NAME]! Would it be possible to meet at $4…" at bounding box center [93, 199] width 186 height 46
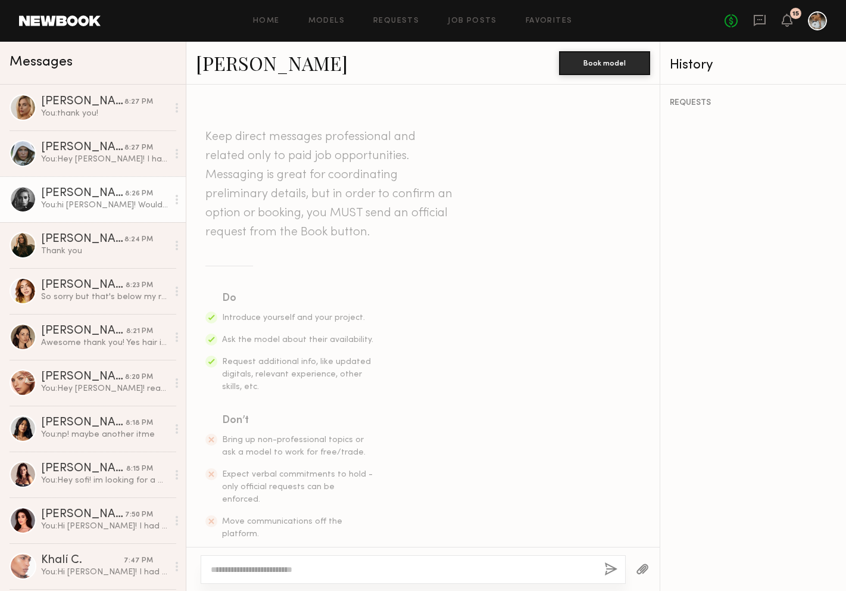
scroll to position [321, 0]
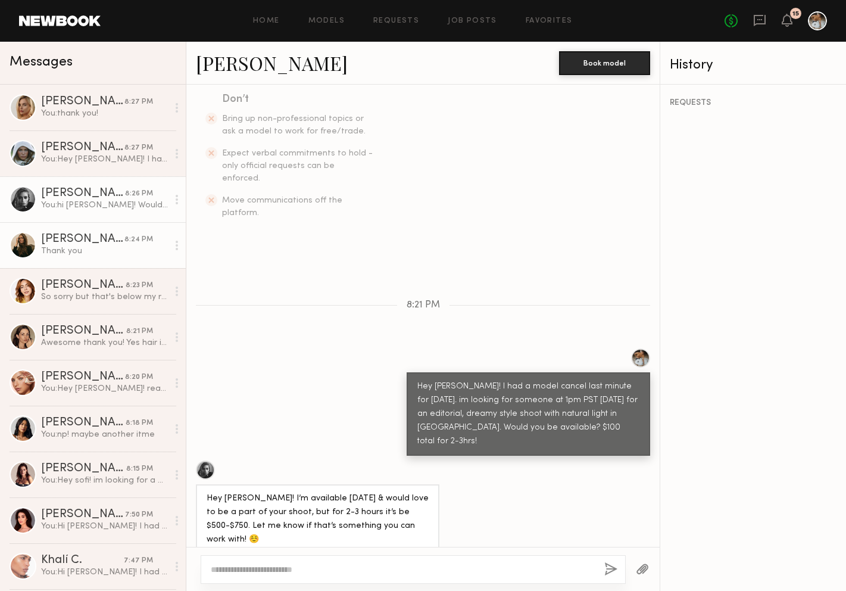
click at [100, 243] on div "[PERSON_NAME]" at bounding box center [82, 239] width 83 height 12
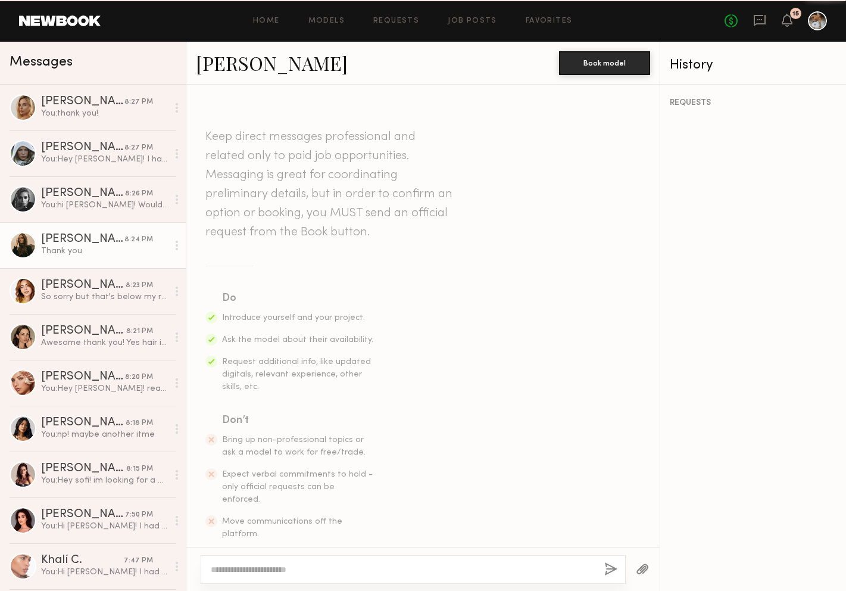
scroll to position [364, 0]
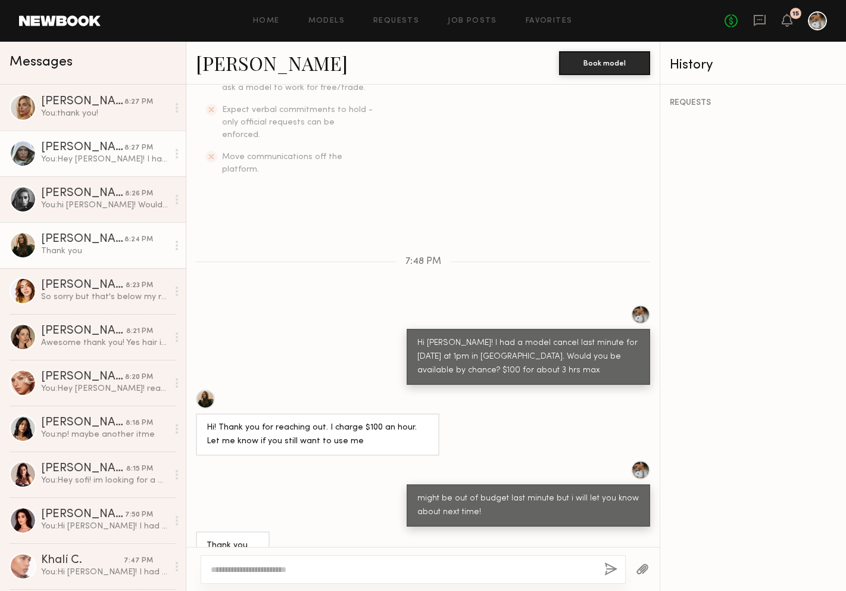
click at [118, 169] on link "[PERSON_NAME] 8:27 PM You: Hey [PERSON_NAME]! I had a model cancel last minute …" at bounding box center [93, 153] width 186 height 46
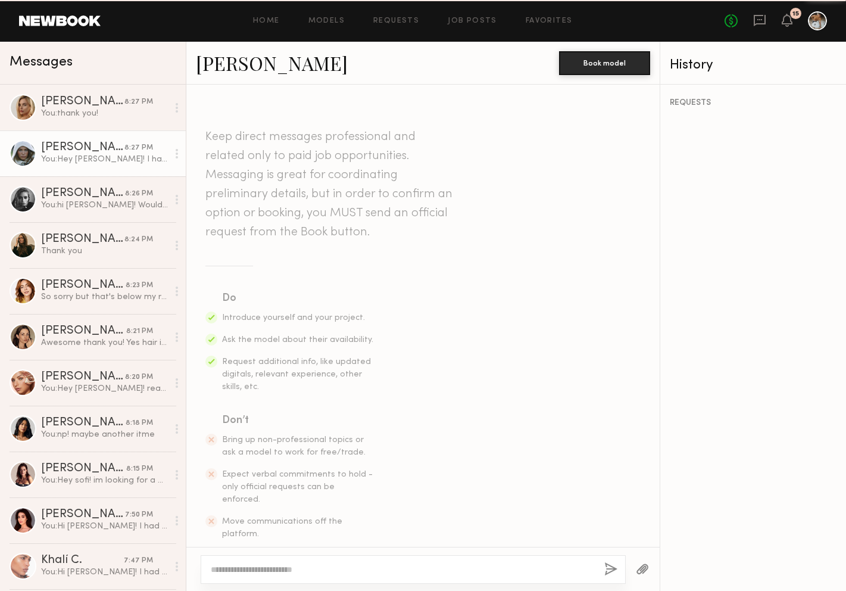
scroll to position [203, 0]
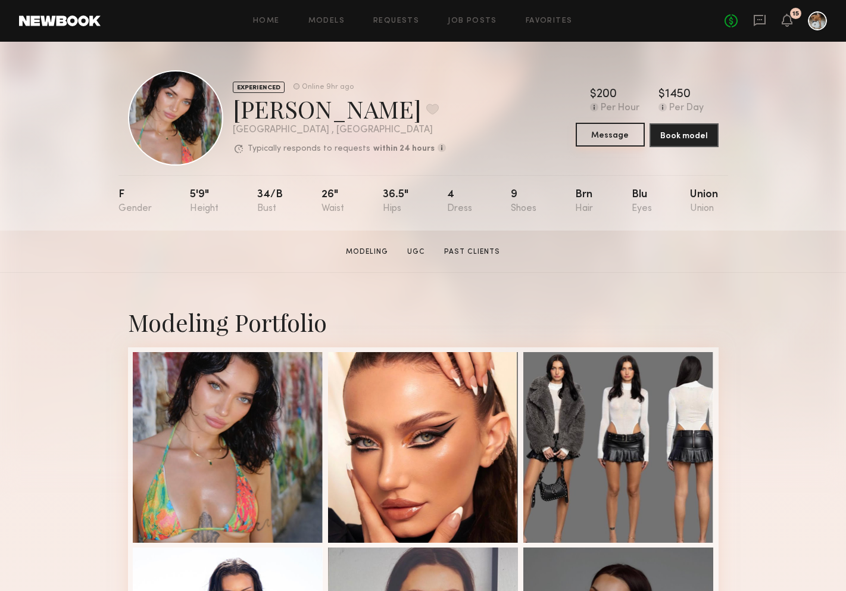
click at [606, 136] on button "Message" at bounding box center [610, 135] width 69 height 24
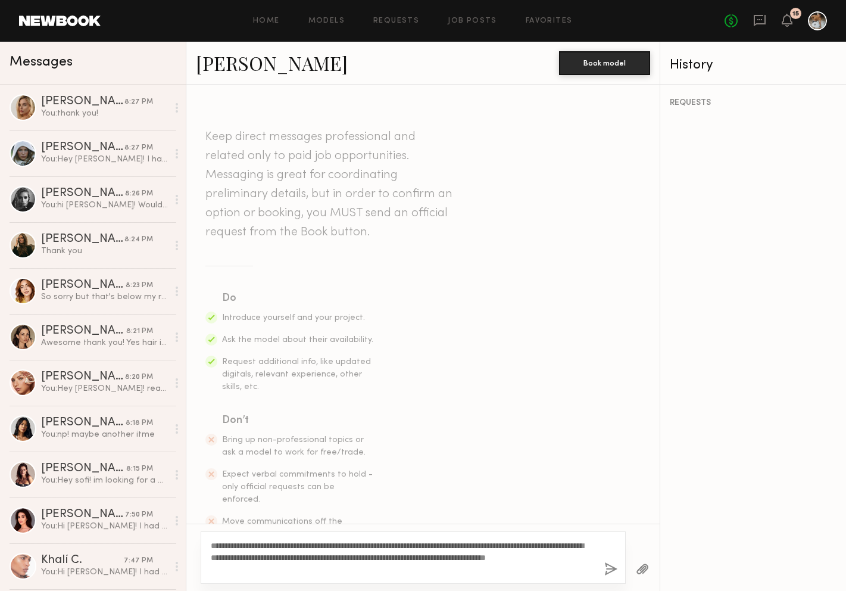
click at [244, 541] on textarea "**********" at bounding box center [403, 557] width 384 height 36
click at [222, 569] on textarea "**********" at bounding box center [403, 557] width 384 height 36
click at [511, 571] on textarea "**********" at bounding box center [403, 557] width 384 height 36
type textarea "**********"
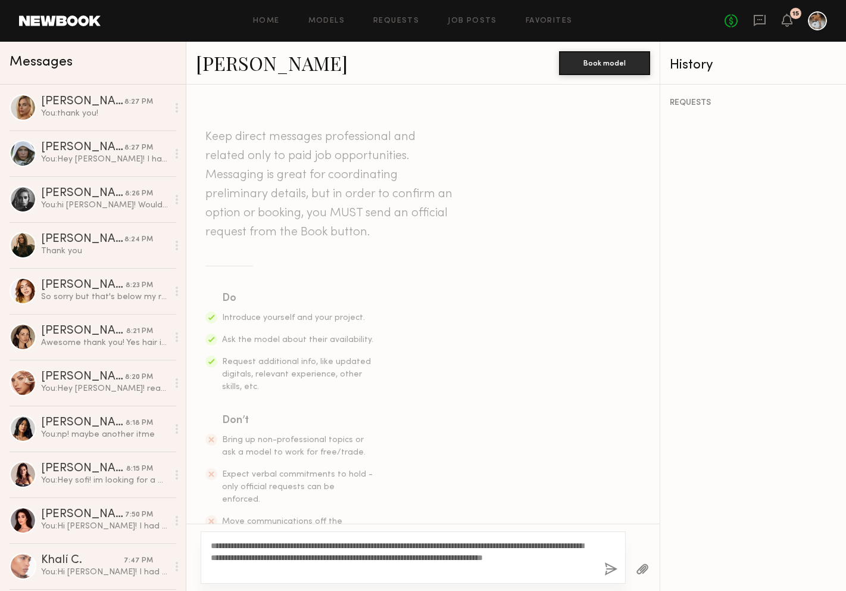
click at [613, 567] on button "button" at bounding box center [610, 569] width 13 height 15
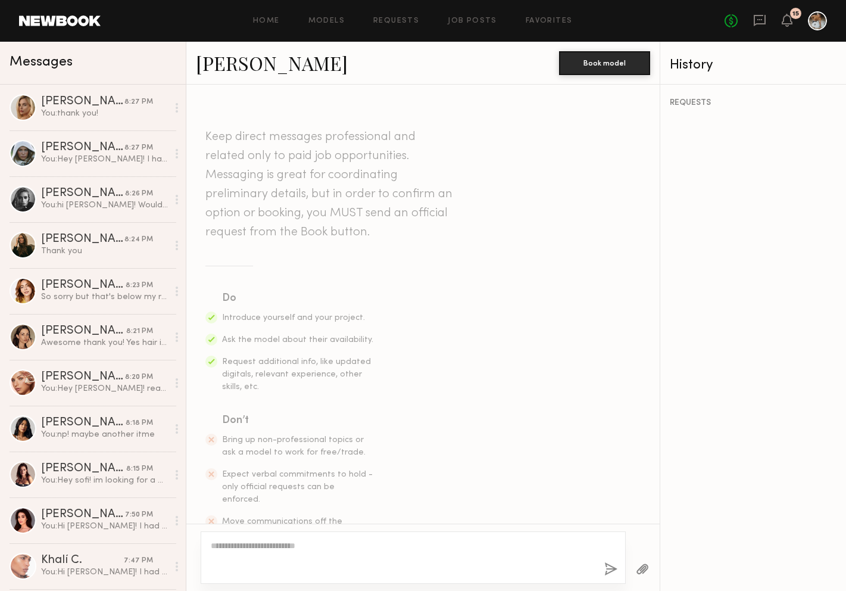
scroll to position [203, 0]
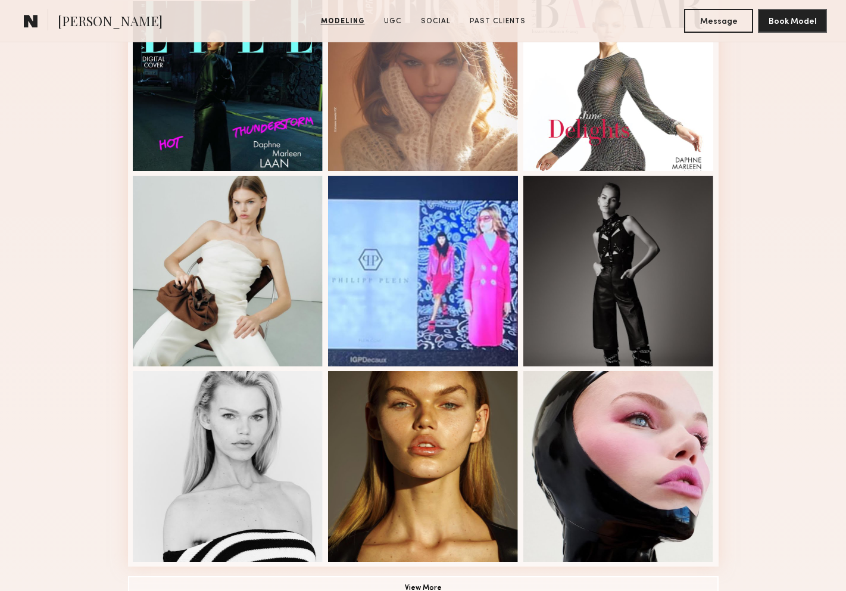
scroll to position [673, 0]
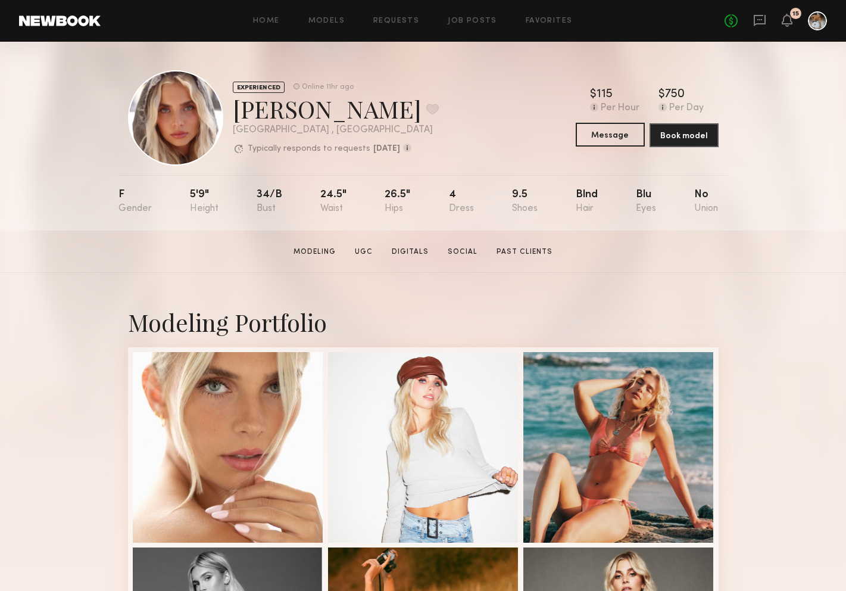
click at [610, 136] on button "Message" at bounding box center [610, 135] width 69 height 24
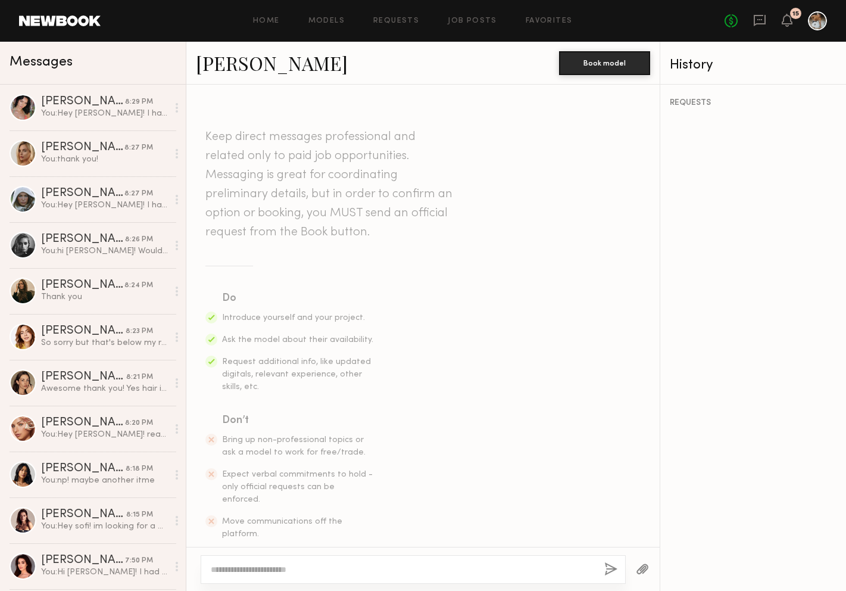
click at [358, 566] on textarea at bounding box center [403, 569] width 384 height 12
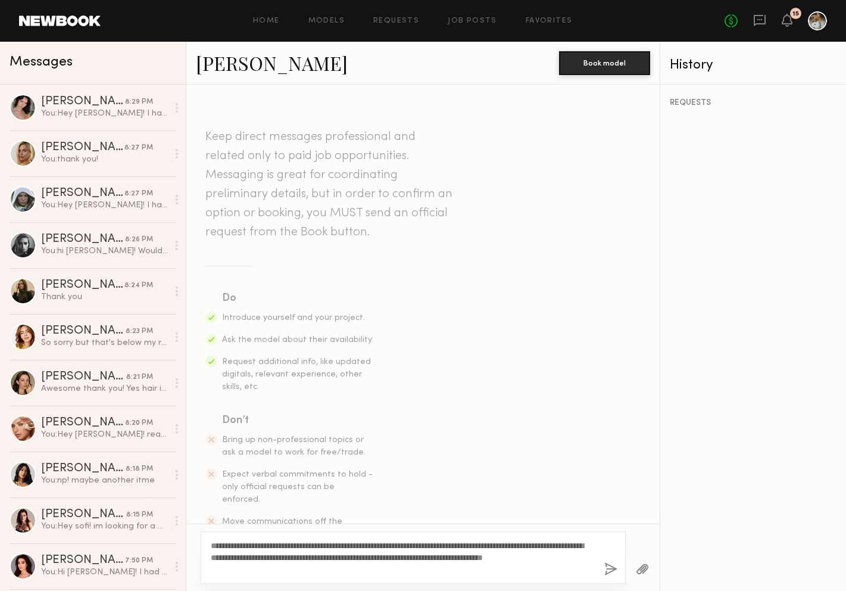
click at [242, 541] on textarea "**********" at bounding box center [403, 557] width 384 height 36
click at [224, 568] on textarea "**********" at bounding box center [403, 557] width 384 height 36
type textarea "**********"
click at [610, 572] on button "button" at bounding box center [610, 569] width 13 height 15
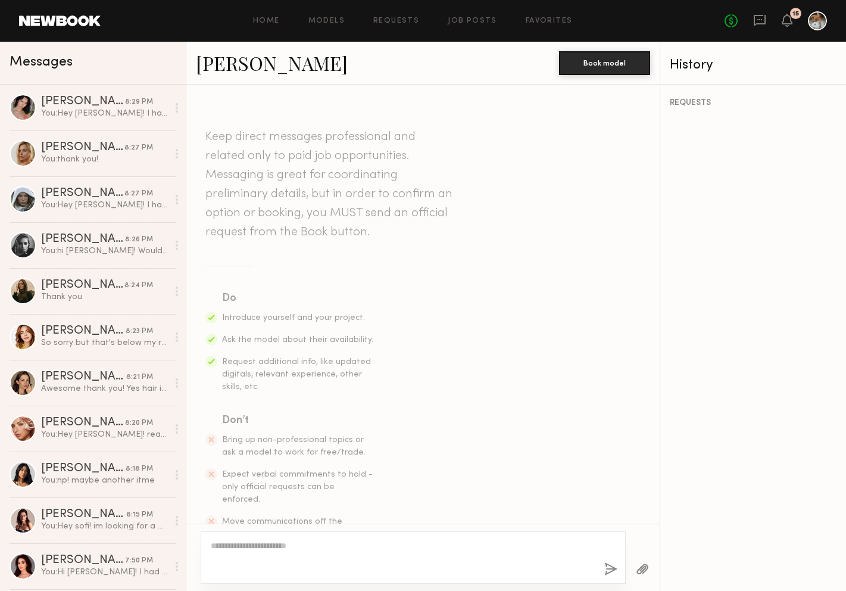
scroll to position [203, 0]
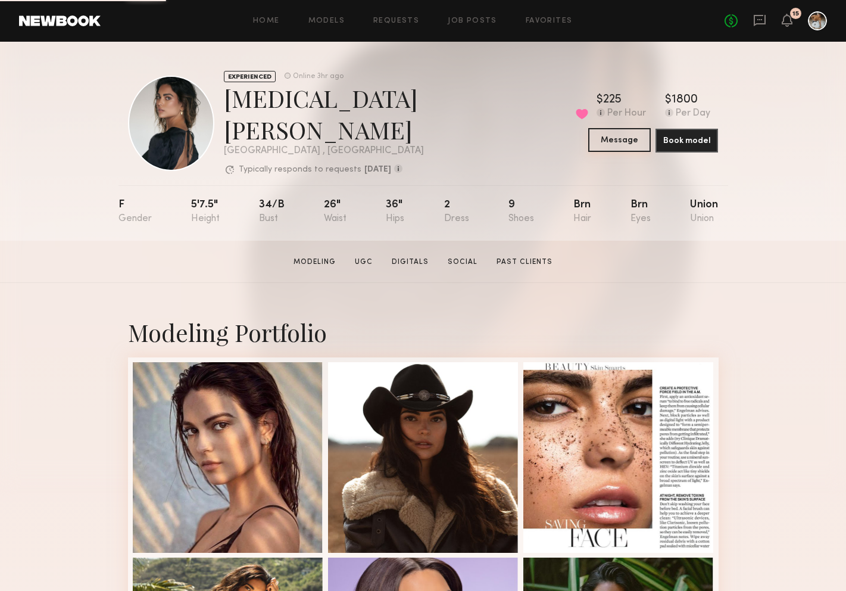
click at [609, 136] on button "Message" at bounding box center [619, 140] width 63 height 24
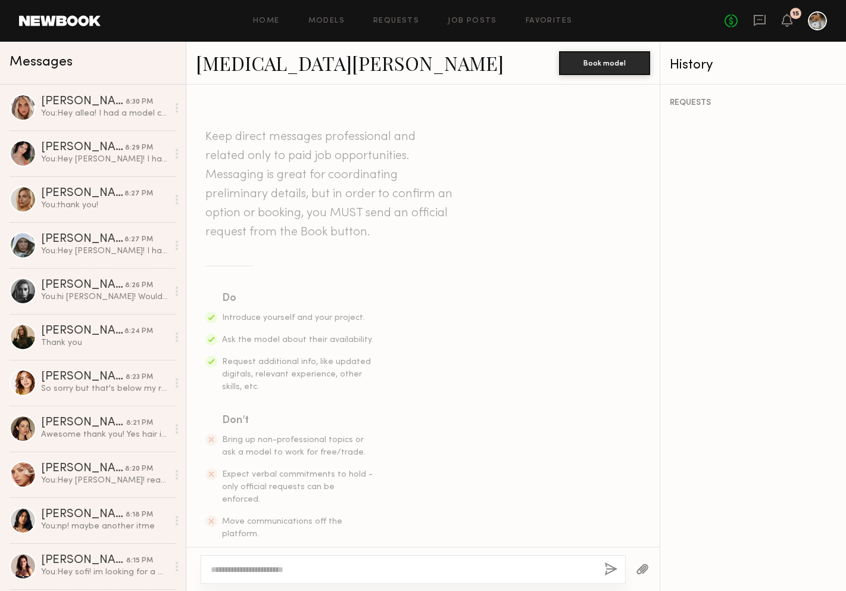
click at [343, 571] on textarea at bounding box center [403, 569] width 384 height 12
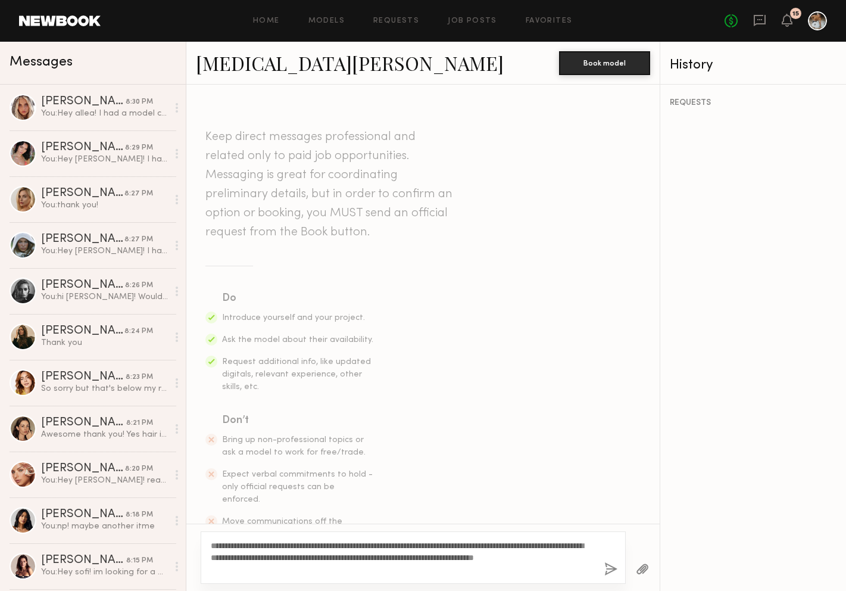
click at [235, 545] on textarea "**********" at bounding box center [403, 557] width 384 height 36
type textarea "**********"
click at [607, 570] on button "button" at bounding box center [610, 569] width 13 height 15
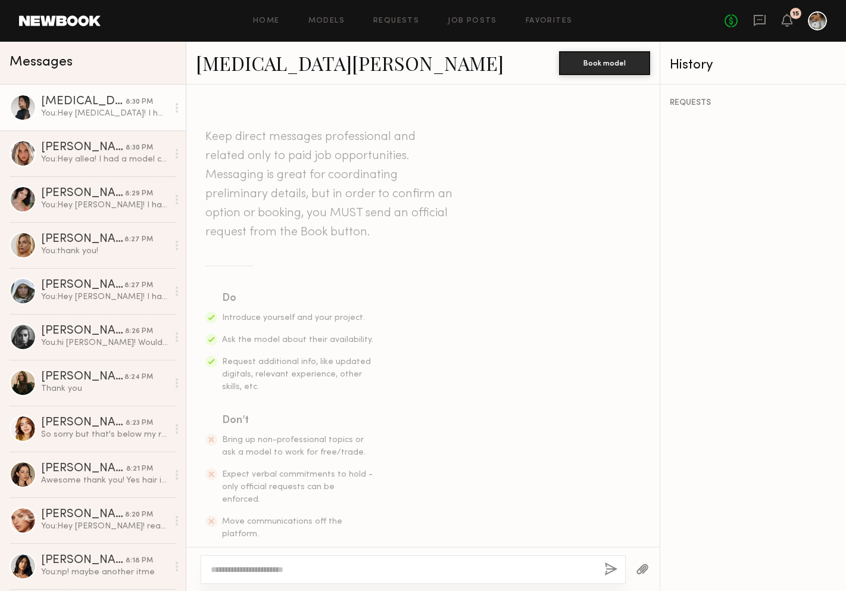
scroll to position [203, 0]
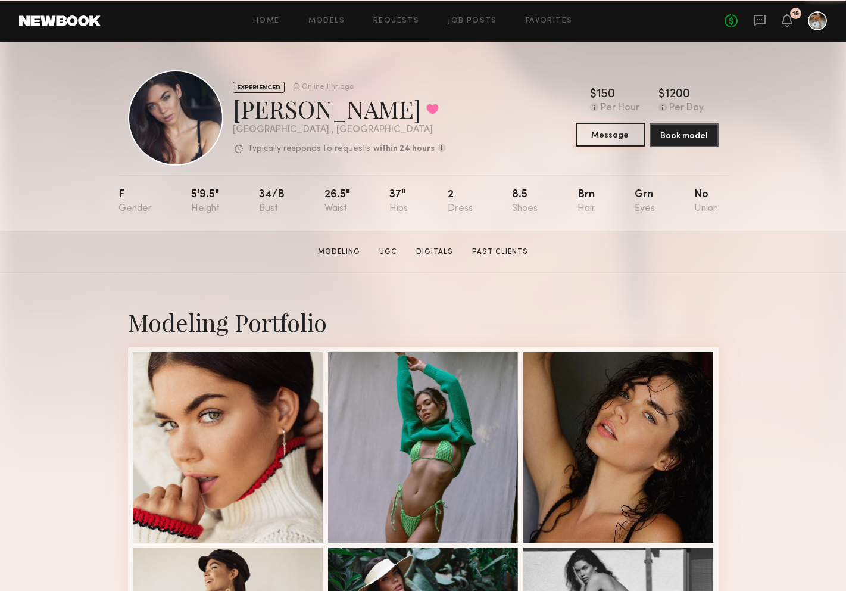
click at [620, 133] on button "Message" at bounding box center [610, 135] width 69 height 24
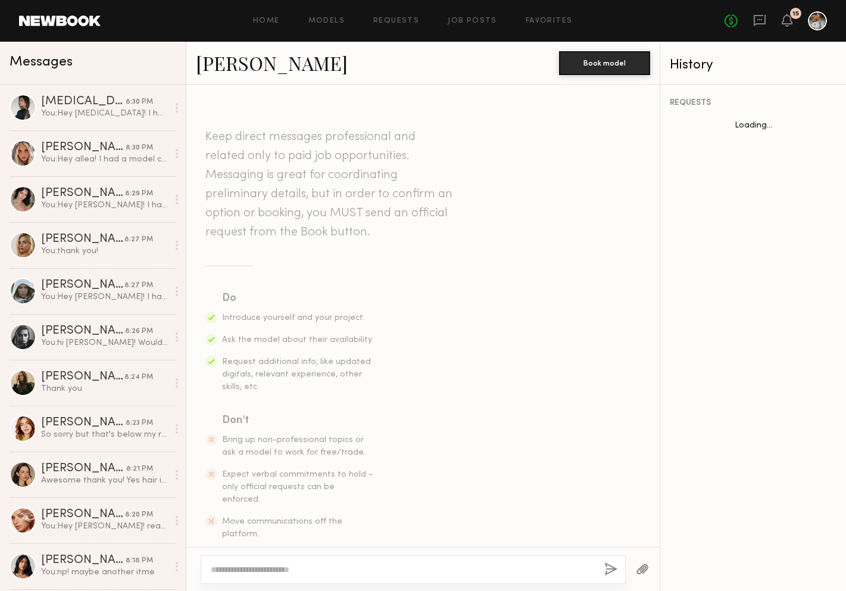
scroll to position [654, 0]
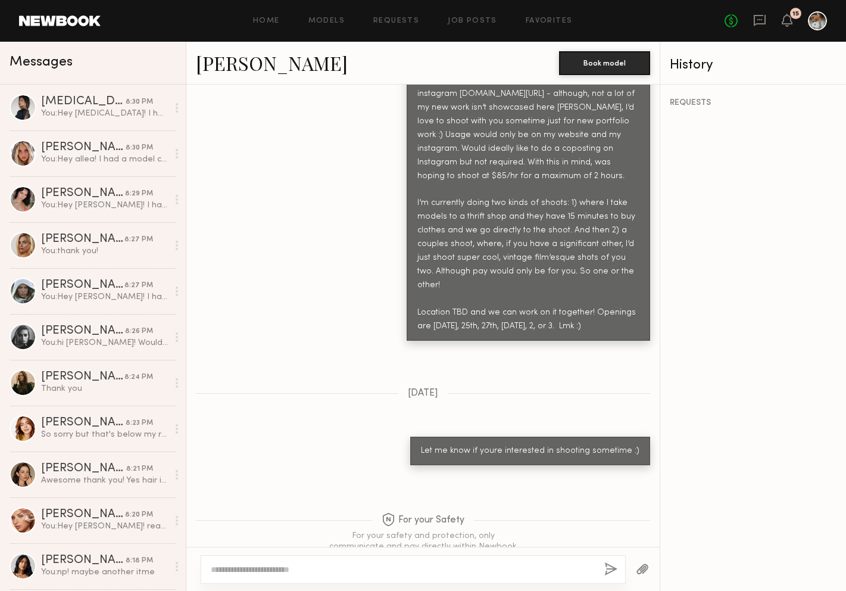
click at [339, 566] on textarea at bounding box center [403, 569] width 384 height 12
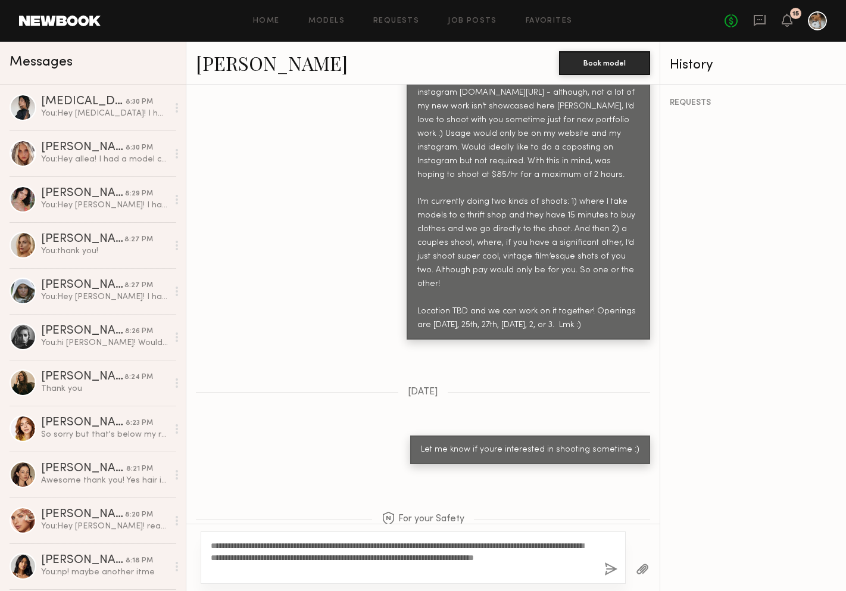
click at [241, 547] on textarea "**********" at bounding box center [403, 557] width 384 height 36
click at [257, 545] on textarea "**********" at bounding box center [403, 557] width 384 height 36
type textarea "**********"
click at [613, 571] on button "button" at bounding box center [610, 569] width 13 height 15
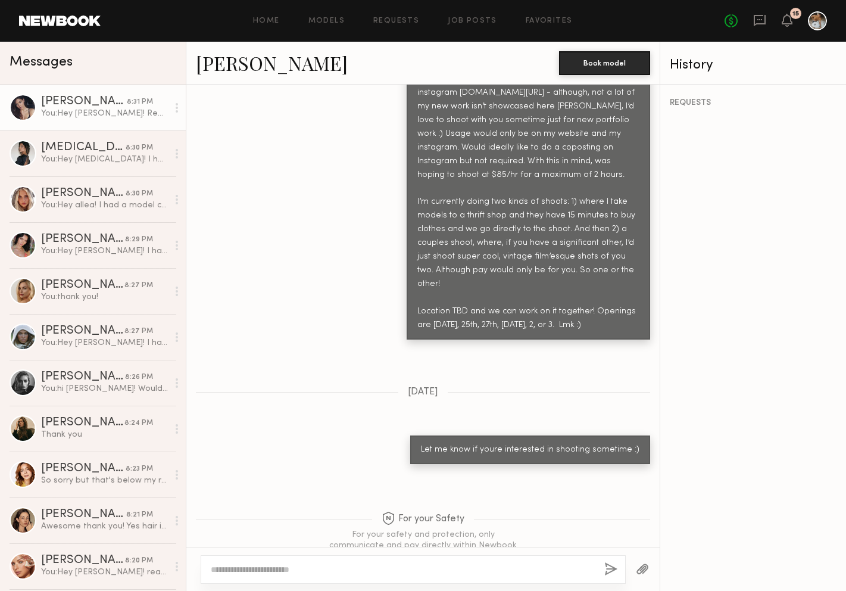
scroll to position [910, 0]
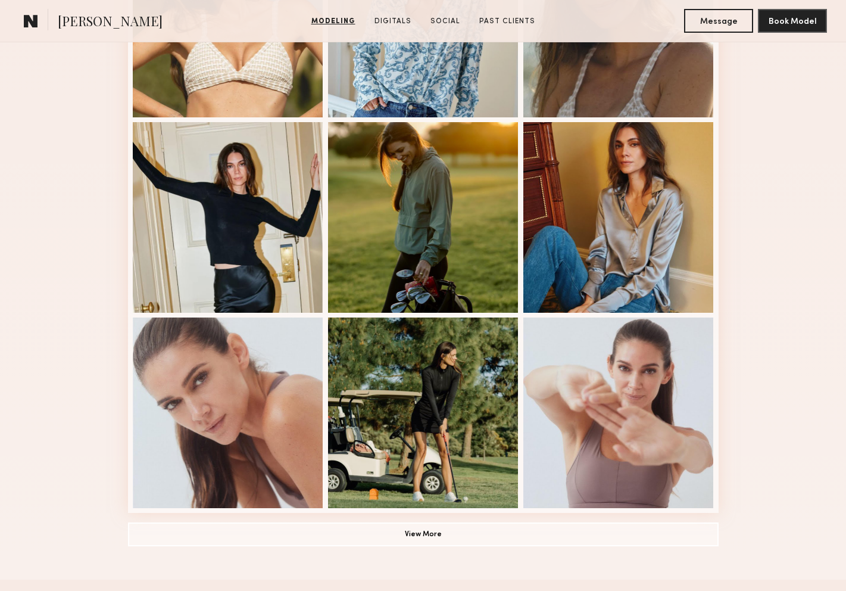
scroll to position [621, 0]
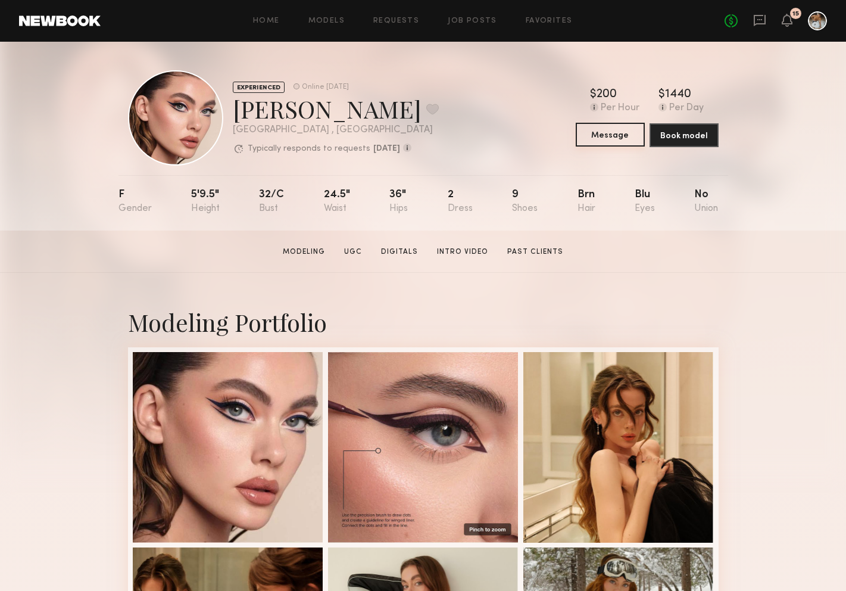
click at [619, 132] on button "Message" at bounding box center [610, 135] width 69 height 24
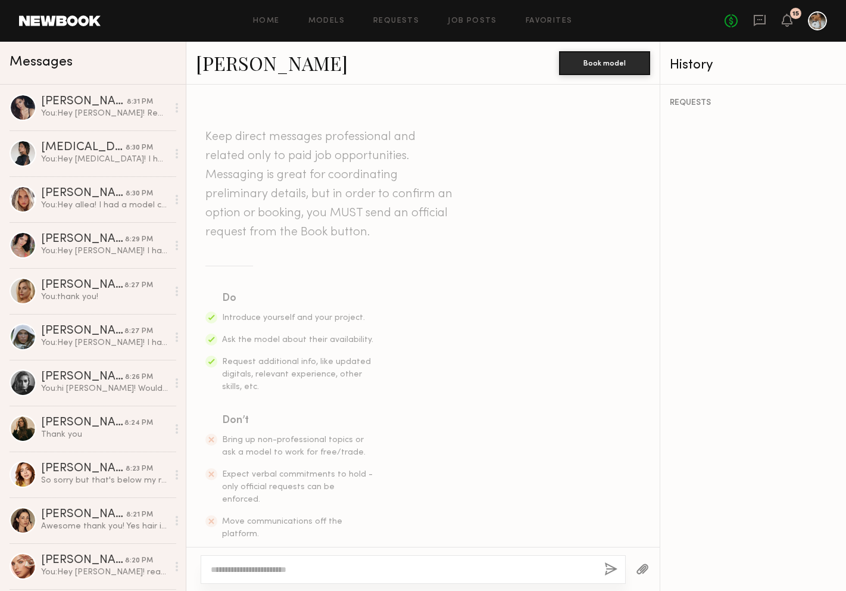
click at [342, 564] on textarea at bounding box center [403, 569] width 384 height 12
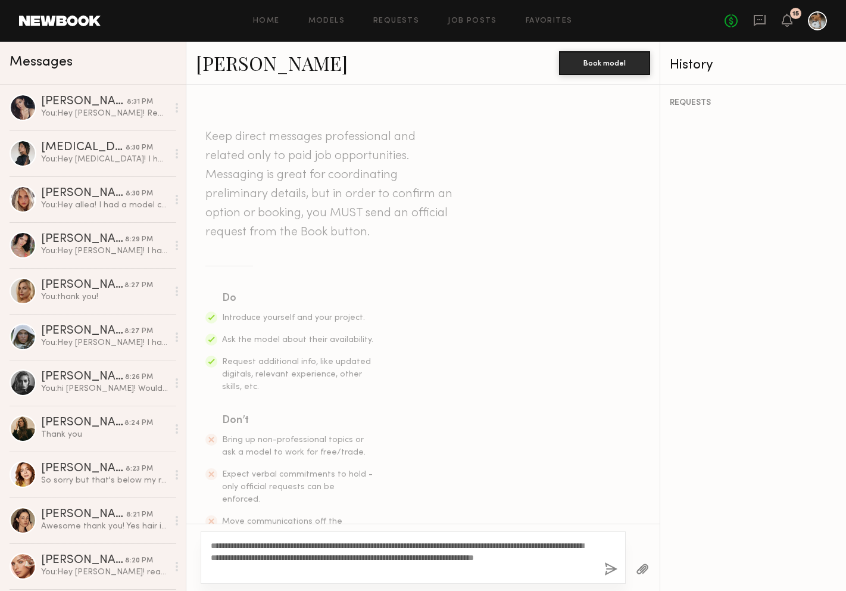
click at [241, 545] on textarea "**********" at bounding box center [403, 557] width 384 height 36
type textarea "**********"
click at [603, 570] on div "**********" at bounding box center [413, 557] width 425 height 52
click at [604, 570] on button "button" at bounding box center [610, 569] width 13 height 15
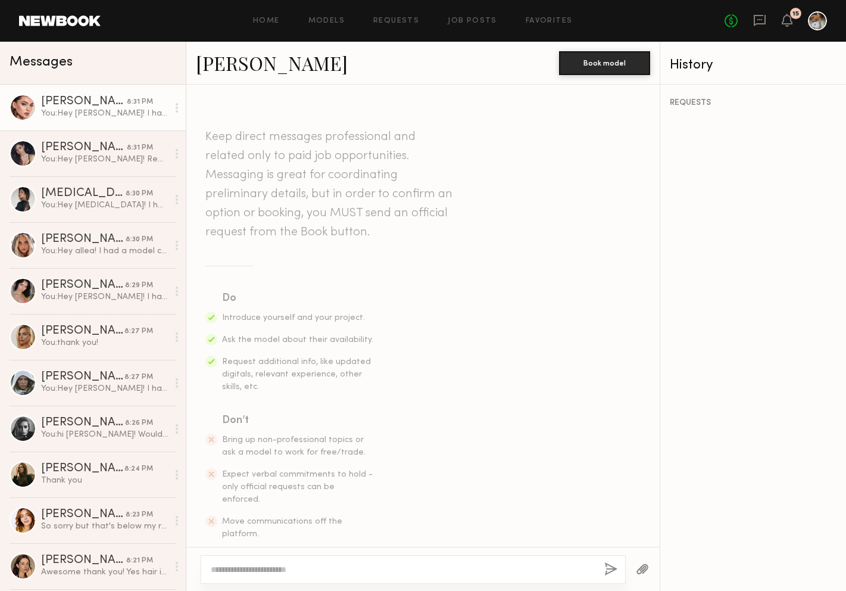
scroll to position [203, 0]
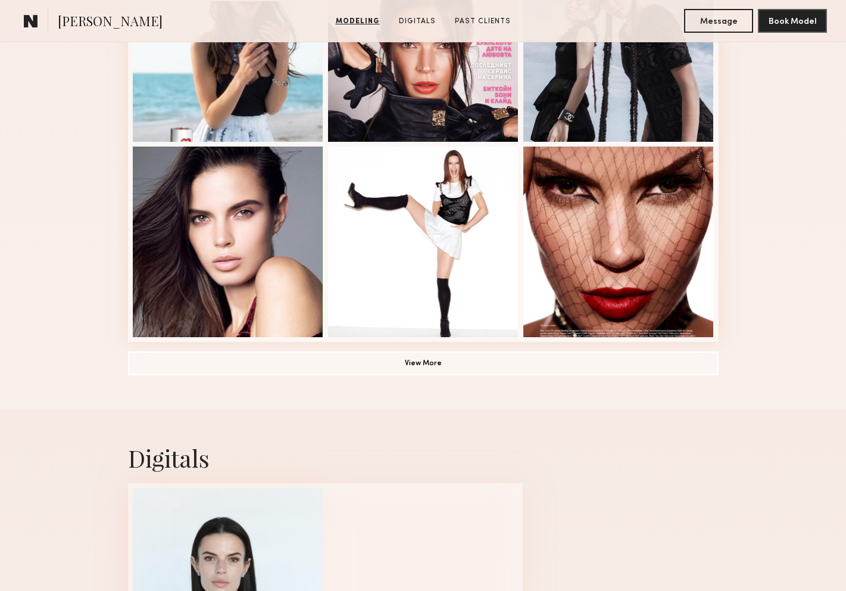
scroll to position [807, 0]
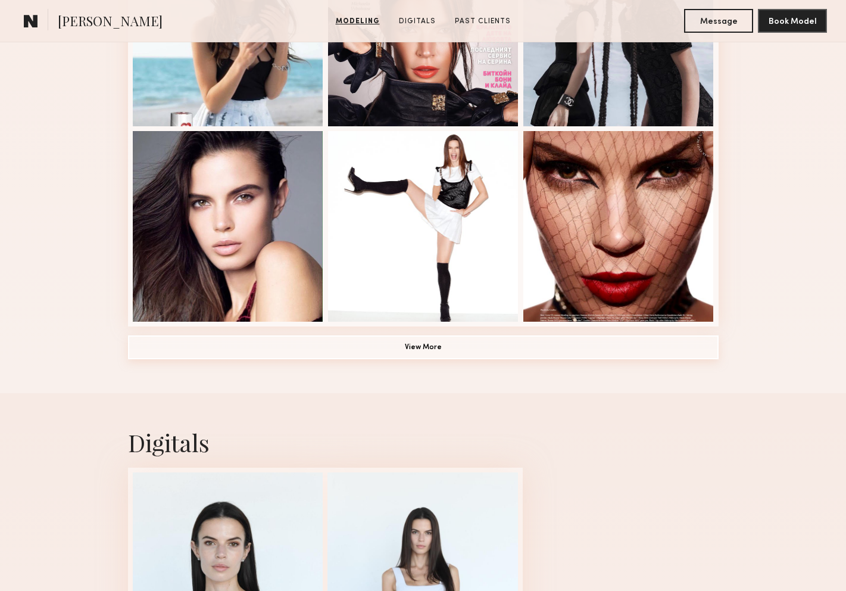
click at [385, 344] on button "View More" at bounding box center [423, 347] width 591 height 24
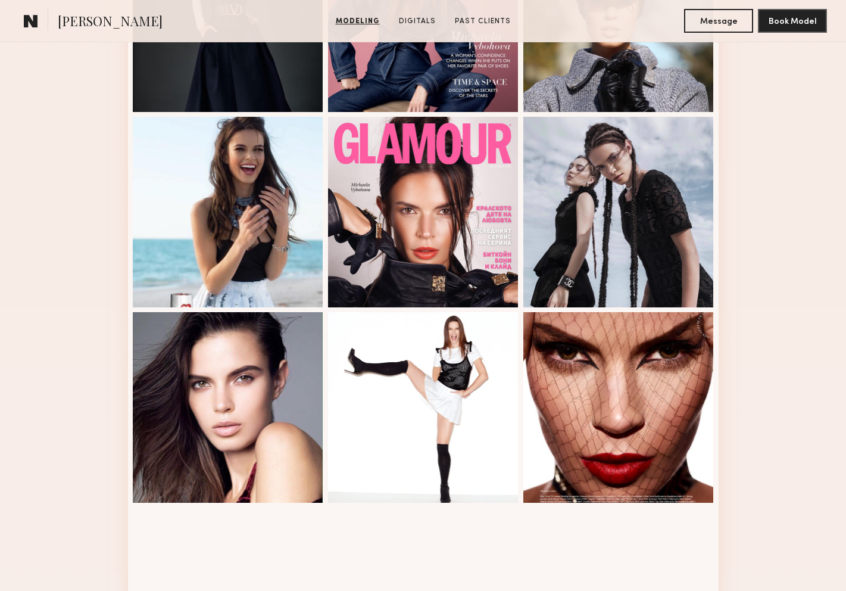
scroll to position [0, 0]
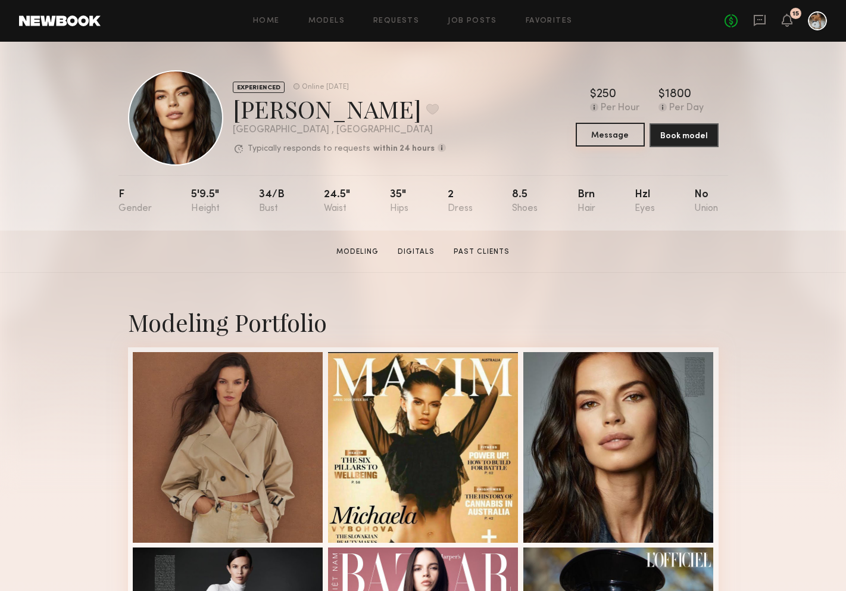
click at [615, 141] on button "Message" at bounding box center [610, 135] width 69 height 24
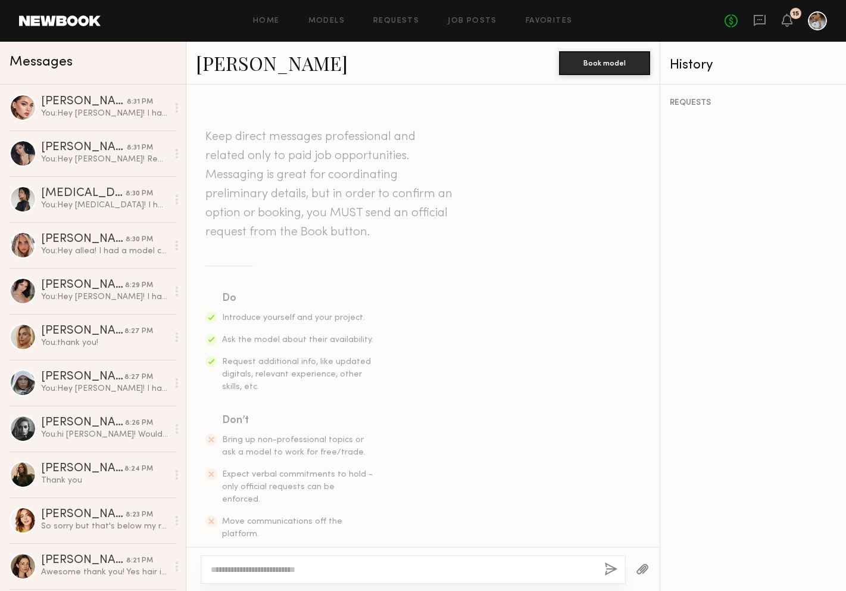
click at [368, 573] on textarea at bounding box center [403, 569] width 384 height 12
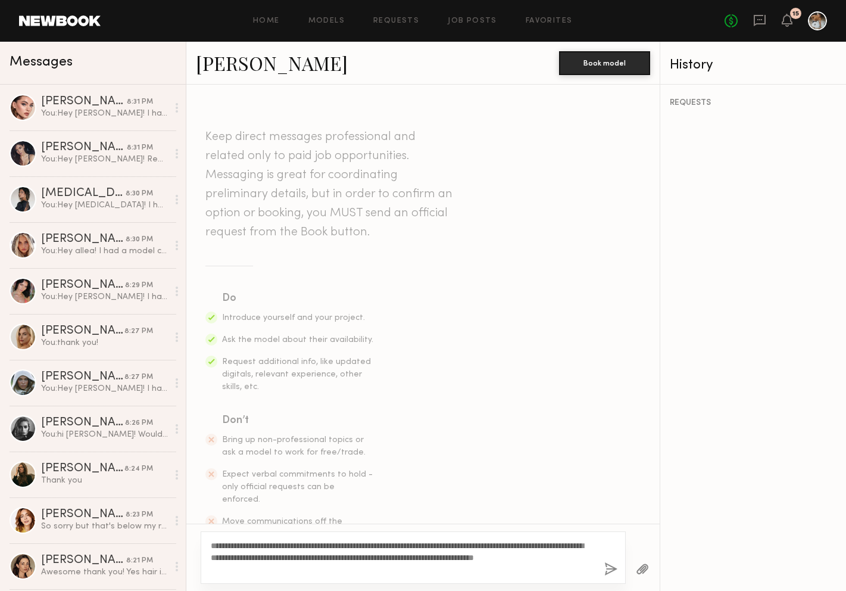
click at [233, 546] on textarea "**********" at bounding box center [403, 557] width 384 height 36
type textarea "**********"
click at [607, 568] on button "button" at bounding box center [610, 569] width 13 height 15
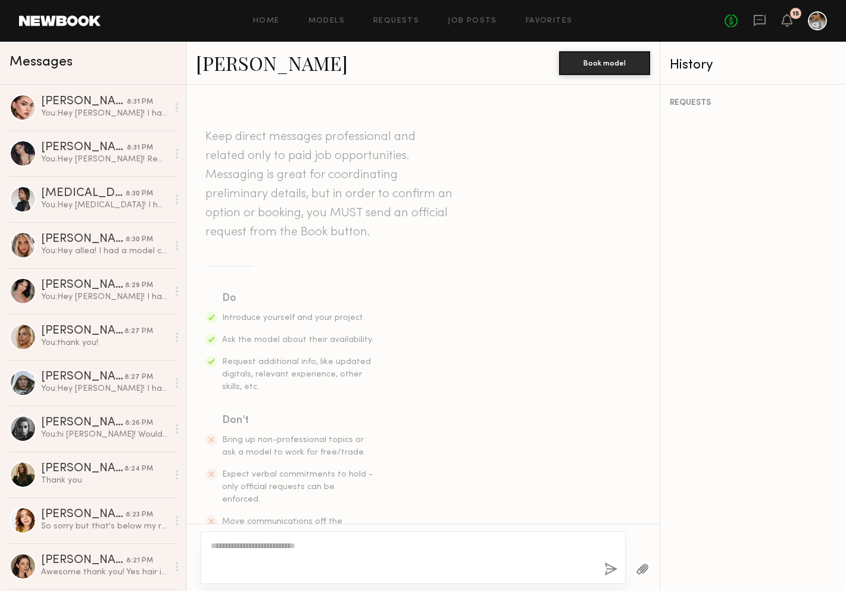
scroll to position [203, 0]
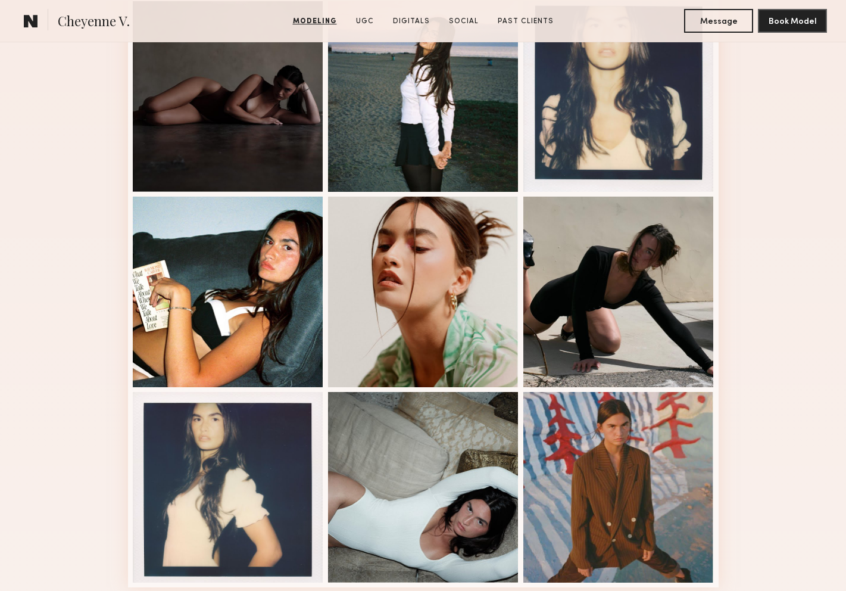
scroll to position [597, 0]
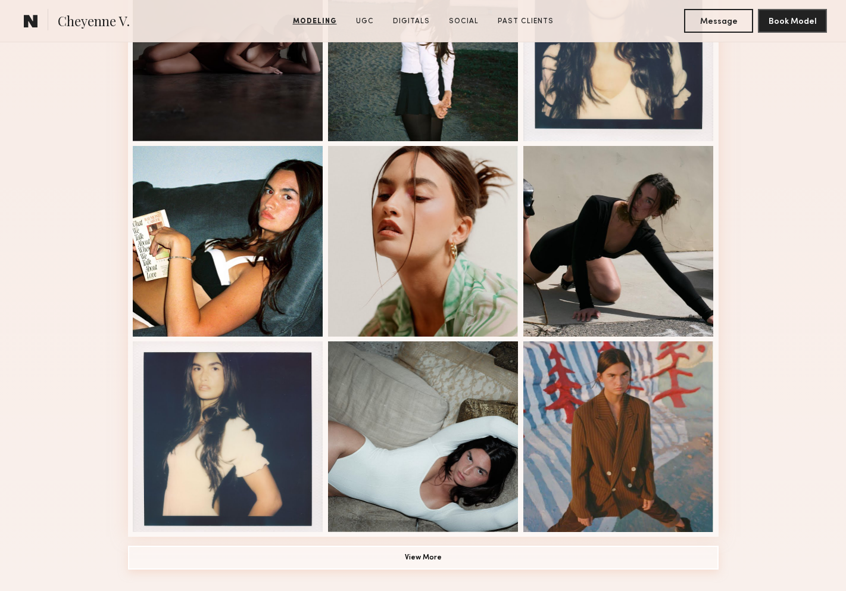
click at [454, 557] on button "View More" at bounding box center [423, 557] width 591 height 24
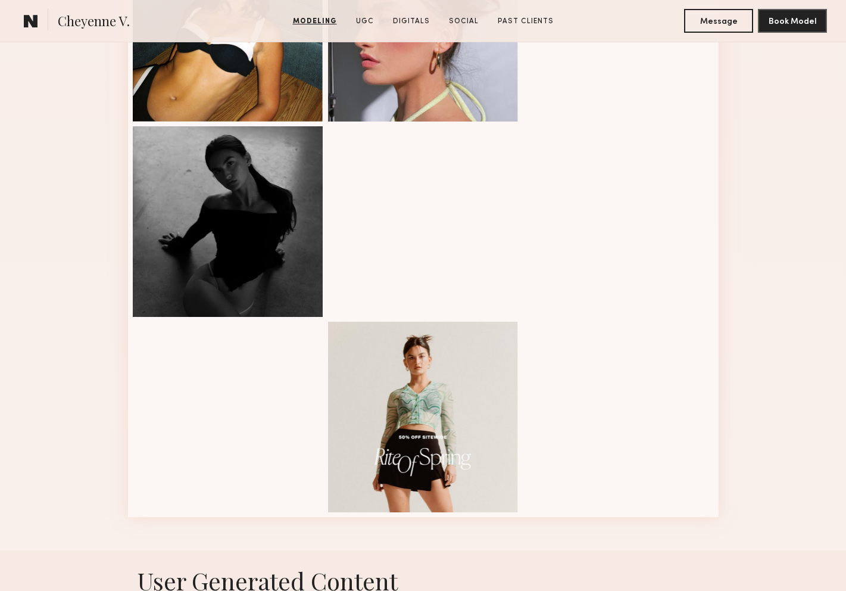
scroll to position [1204, 0]
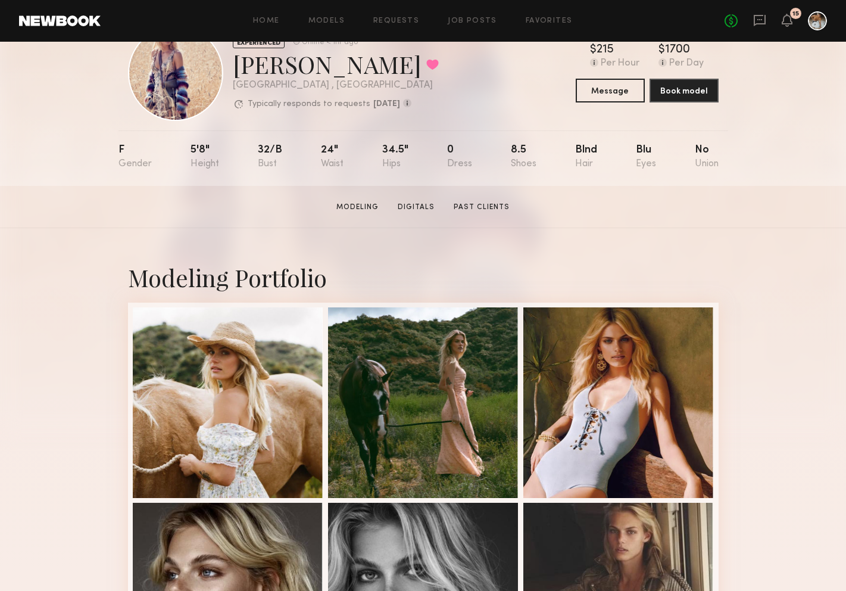
scroll to position [39, 0]
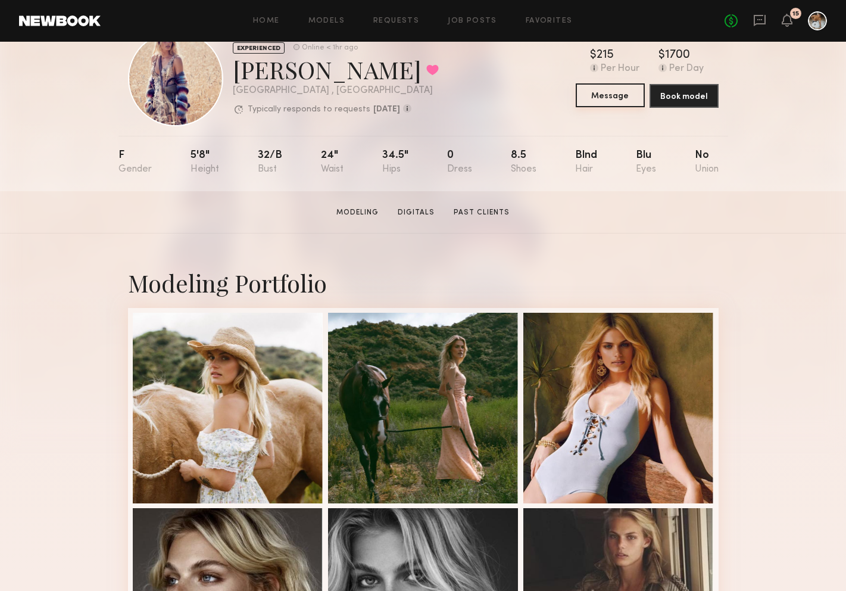
click at [601, 95] on button "Message" at bounding box center [610, 95] width 69 height 24
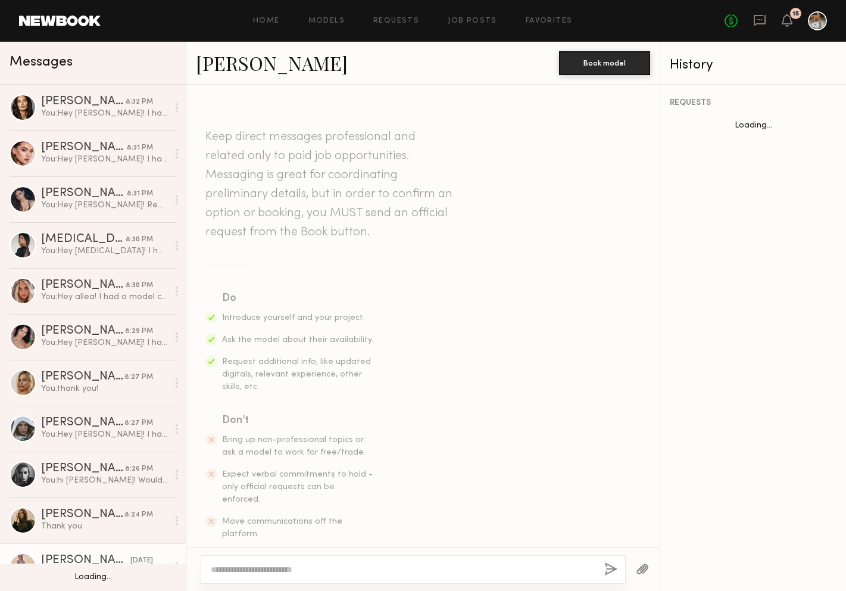
scroll to position [339, 0]
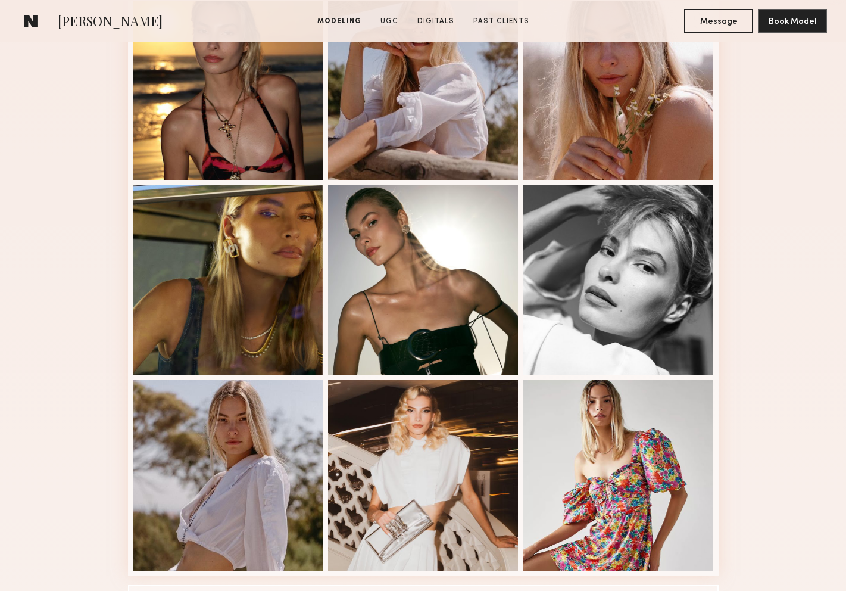
scroll to position [559, 0]
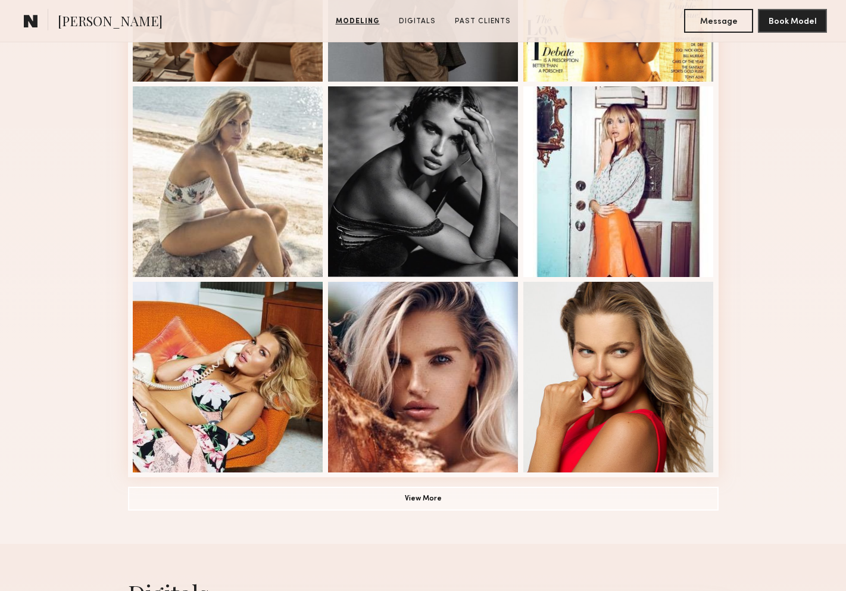
scroll to position [710, 0]
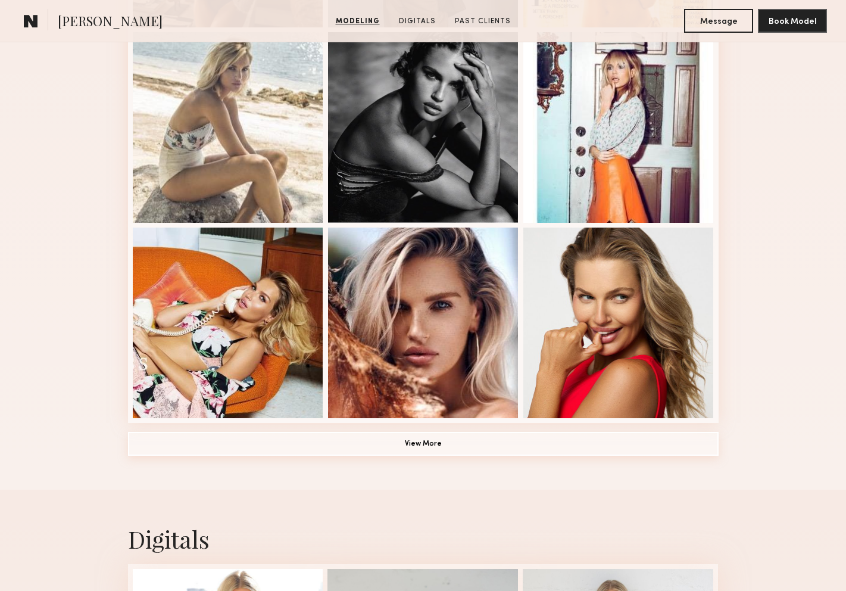
click at [332, 442] on button "View More" at bounding box center [423, 444] width 591 height 24
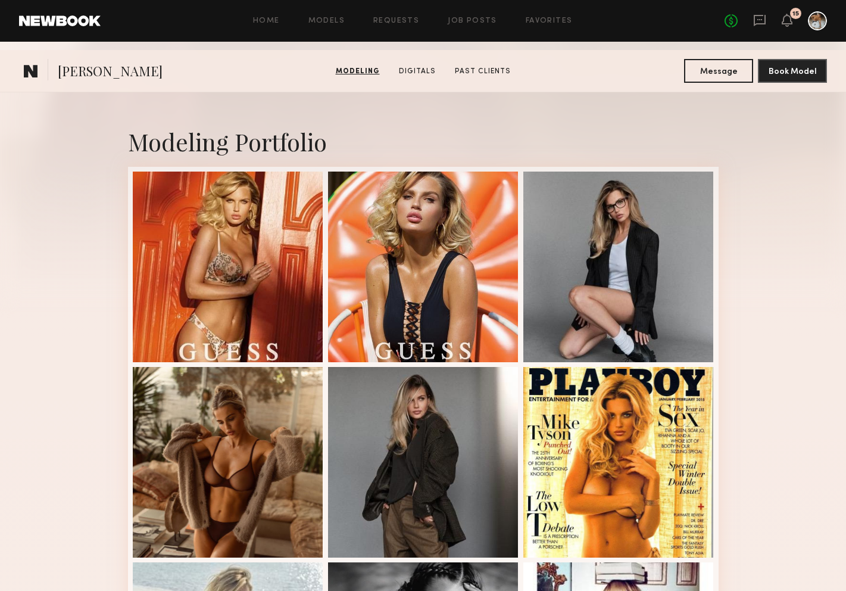
scroll to position [0, 0]
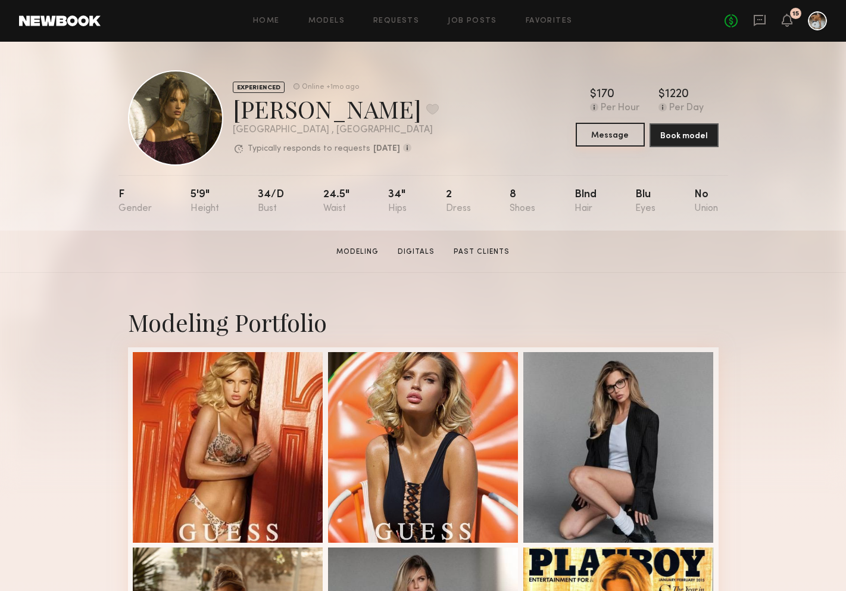
click at [598, 133] on button "Message" at bounding box center [610, 135] width 69 height 24
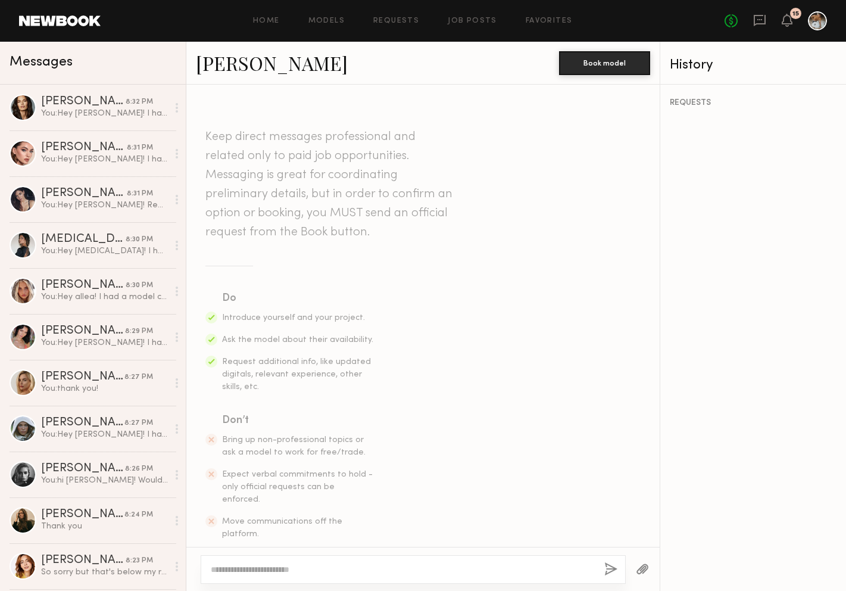
click at [366, 566] on textarea at bounding box center [403, 569] width 384 height 12
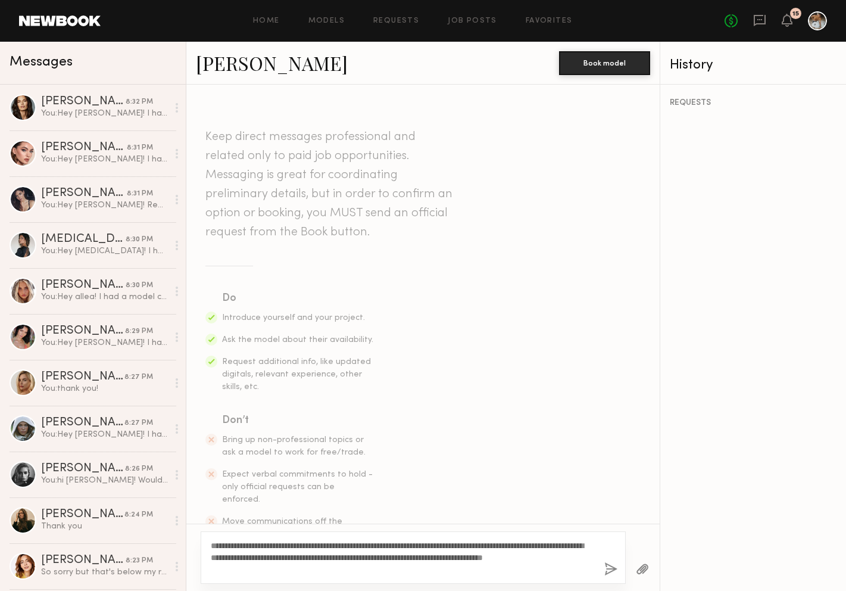
click at [244, 544] on textarea "**********" at bounding box center [403, 557] width 384 height 36
type textarea "**********"
click at [612, 566] on button "button" at bounding box center [610, 569] width 13 height 15
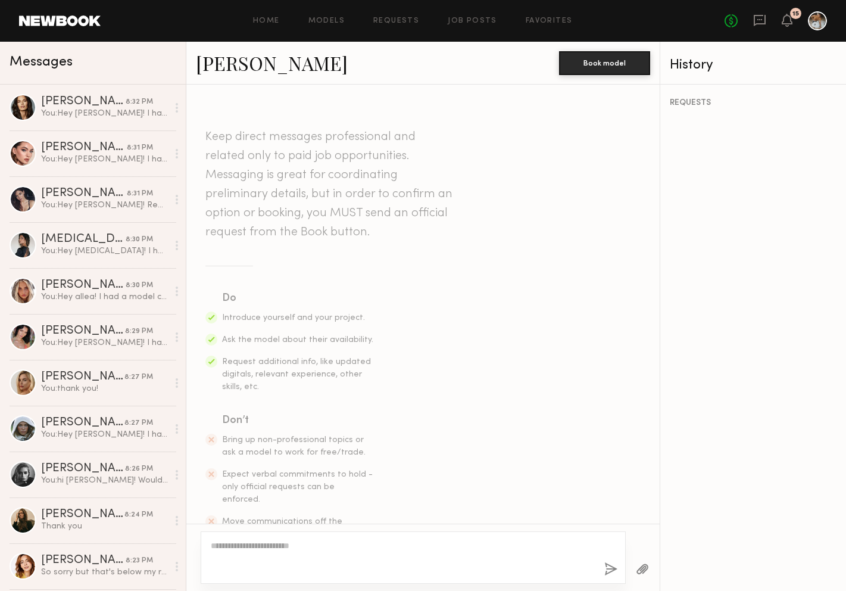
scroll to position [203, 0]
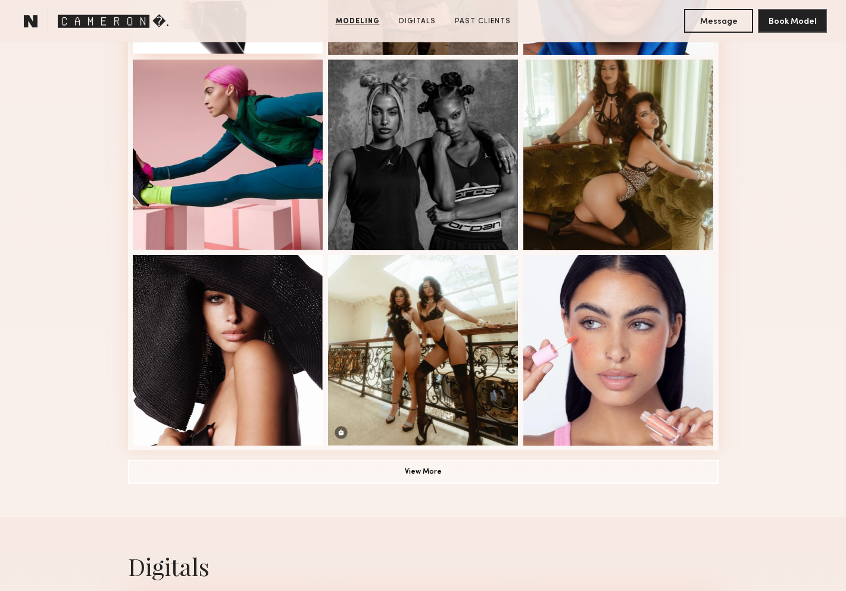
scroll to position [745, 0]
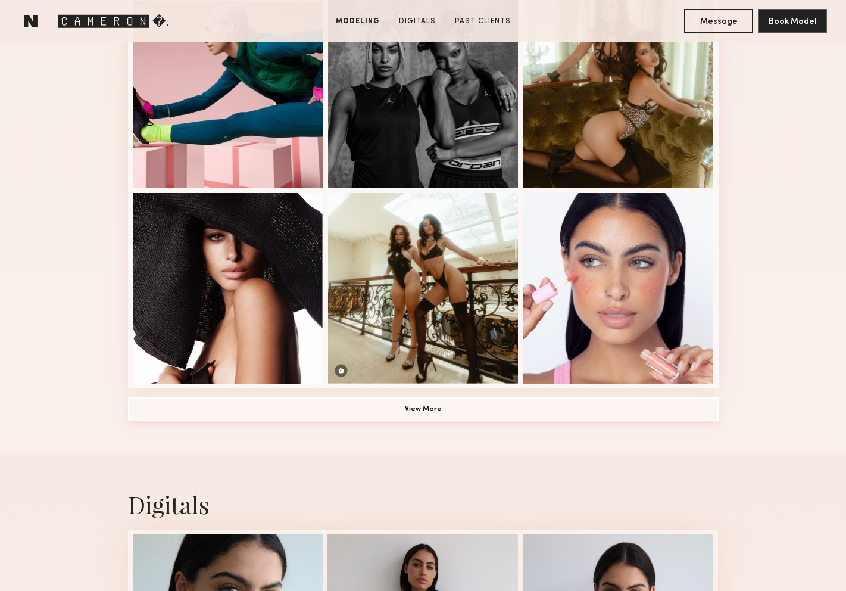
click at [354, 403] on button "View More" at bounding box center [423, 409] width 591 height 24
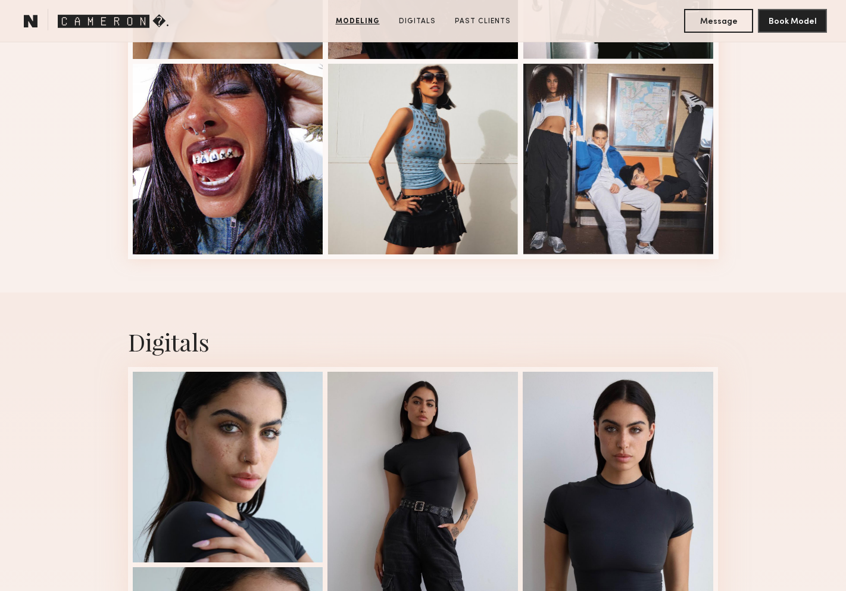
scroll to position [1801, 0]
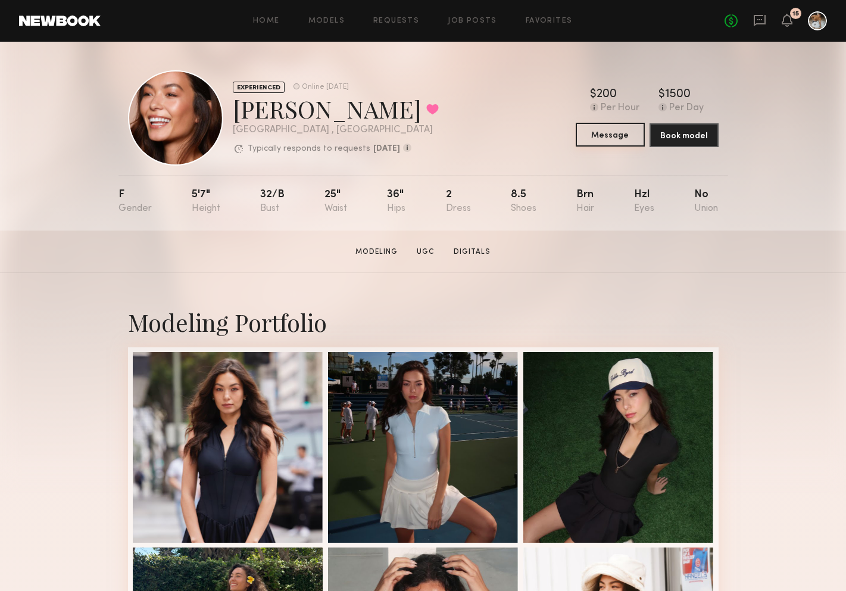
click at [589, 138] on button "Message" at bounding box center [610, 135] width 69 height 24
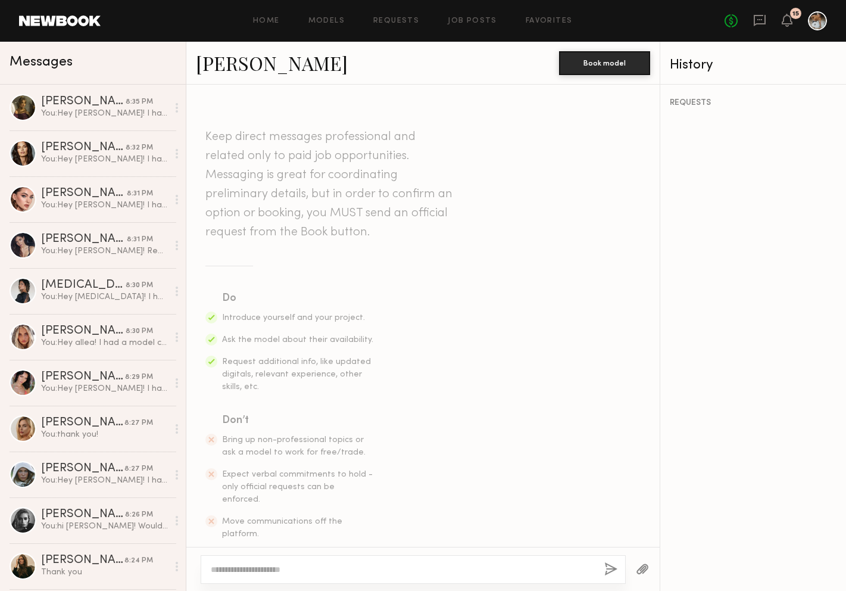
click at [378, 571] on textarea at bounding box center [403, 569] width 384 height 12
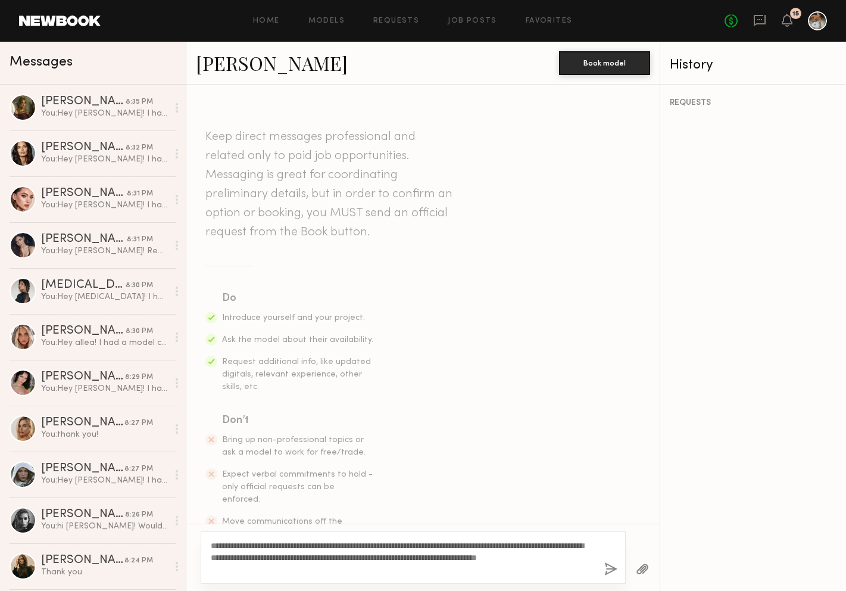
click at [245, 544] on textarea "**********" at bounding box center [403, 557] width 384 height 36
type textarea "**********"
click at [609, 571] on button "button" at bounding box center [610, 569] width 13 height 15
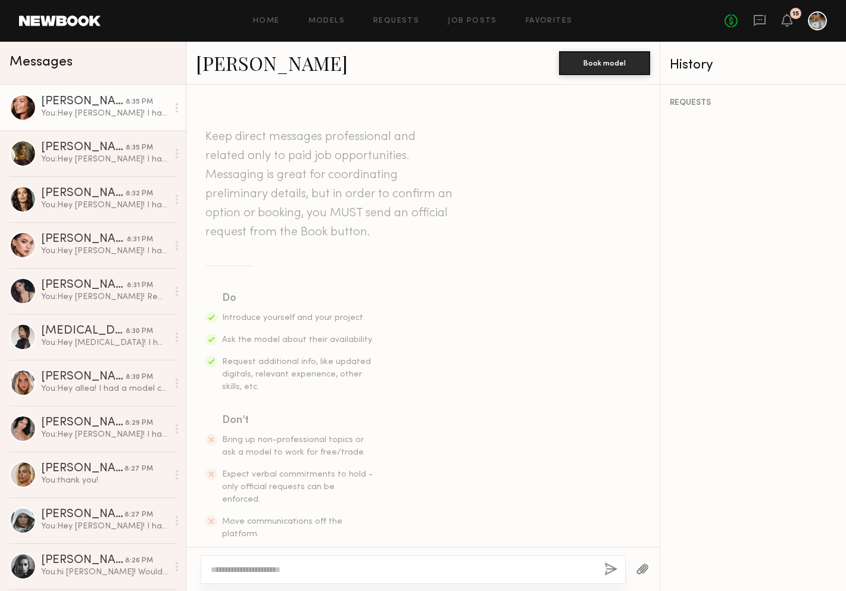
scroll to position [203, 0]
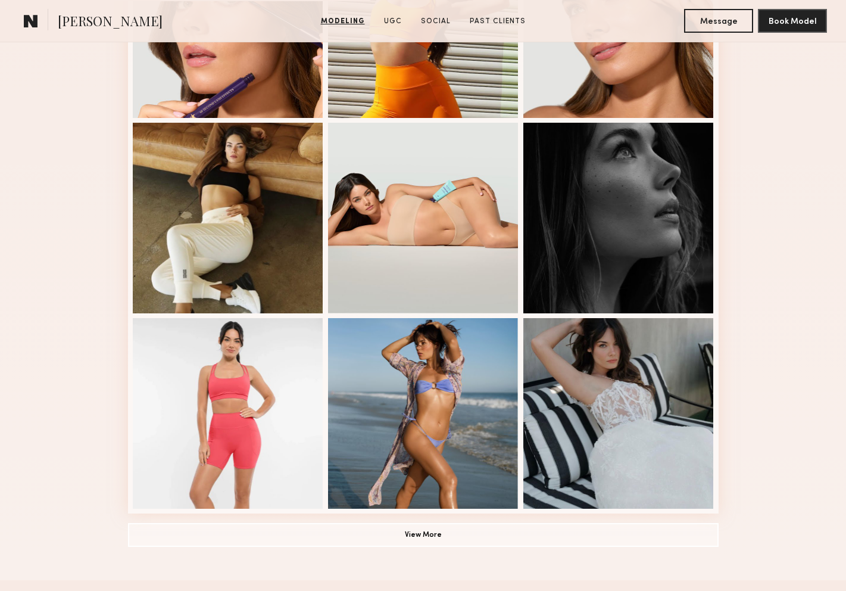
scroll to position [620, 0]
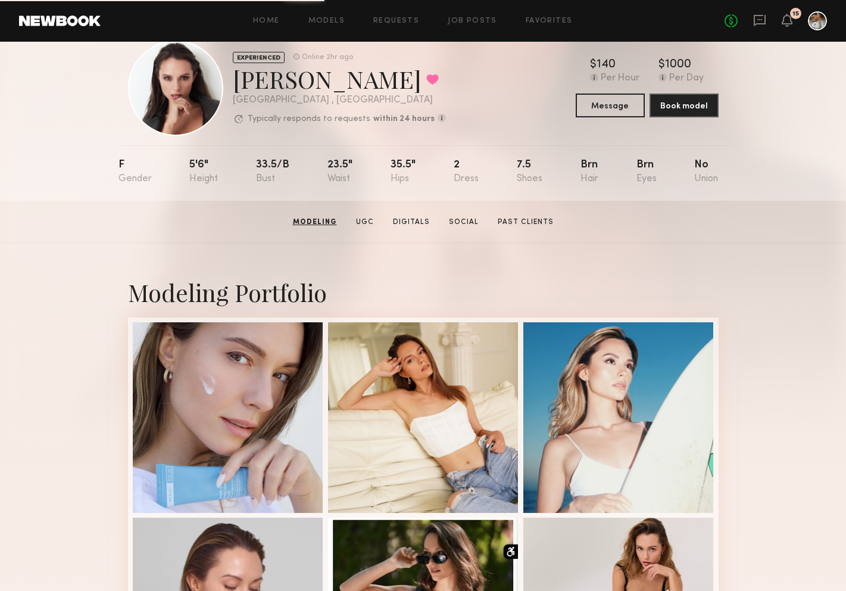
scroll to position [23, 0]
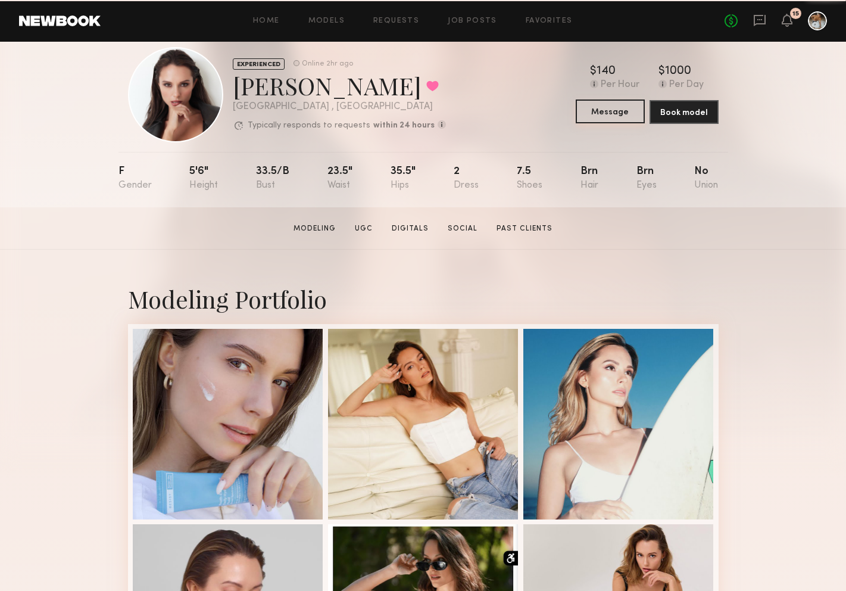
click at [601, 113] on button "Message" at bounding box center [610, 111] width 69 height 24
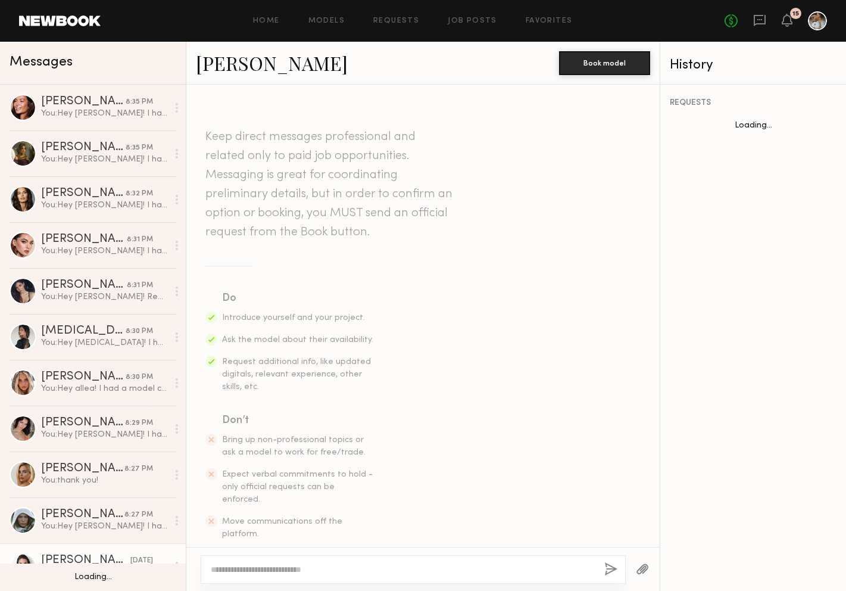
scroll to position [1012, 0]
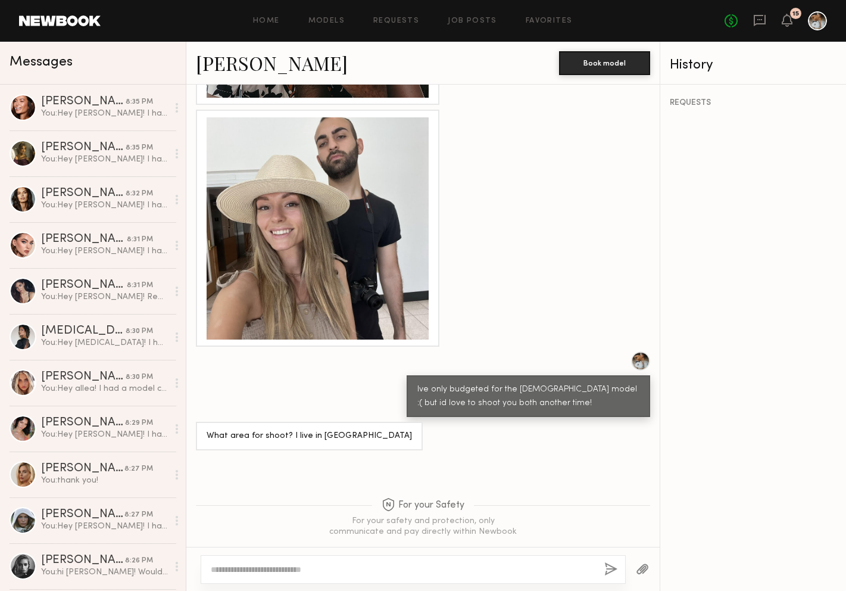
click at [338, 572] on textarea at bounding box center [403, 569] width 384 height 12
click at [267, 66] on link "[PERSON_NAME]" at bounding box center [272, 63] width 152 height 26
click at [375, 561] on div at bounding box center [413, 569] width 425 height 29
click at [375, 574] on textarea at bounding box center [403, 569] width 384 height 12
paste textarea "**********"
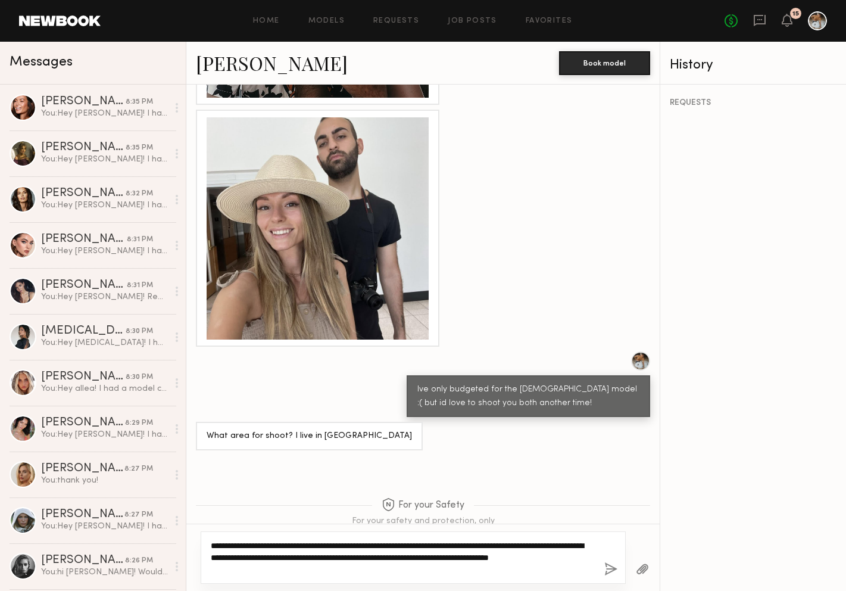
drag, startPoint x: 268, startPoint y: 542, endPoint x: 194, endPoint y: 541, distance: 73.8
click at [194, 541] on div "**********" at bounding box center [422, 556] width 473 height 67
click at [315, 567] on textarea "**********" at bounding box center [403, 557] width 384 height 36
type textarea "**********"
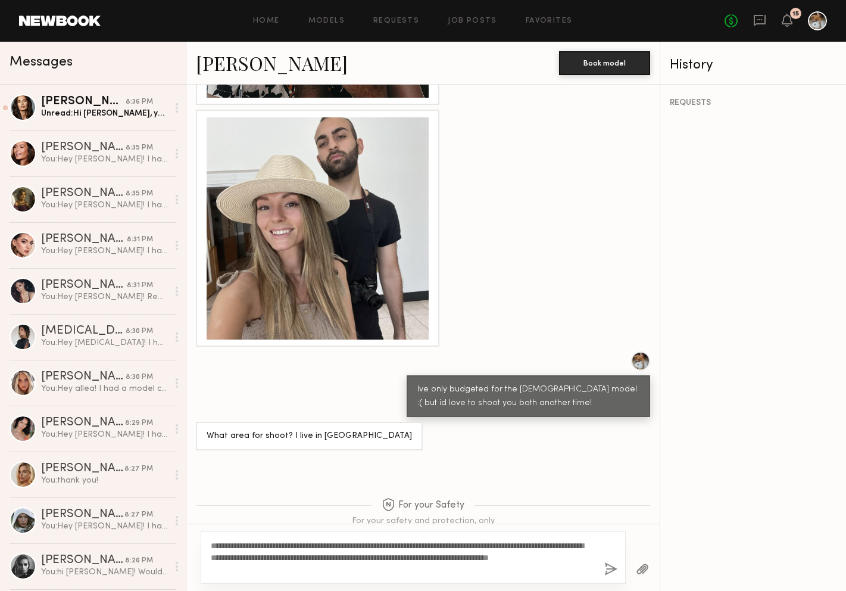
click at [610, 569] on button "button" at bounding box center [610, 569] width 13 height 15
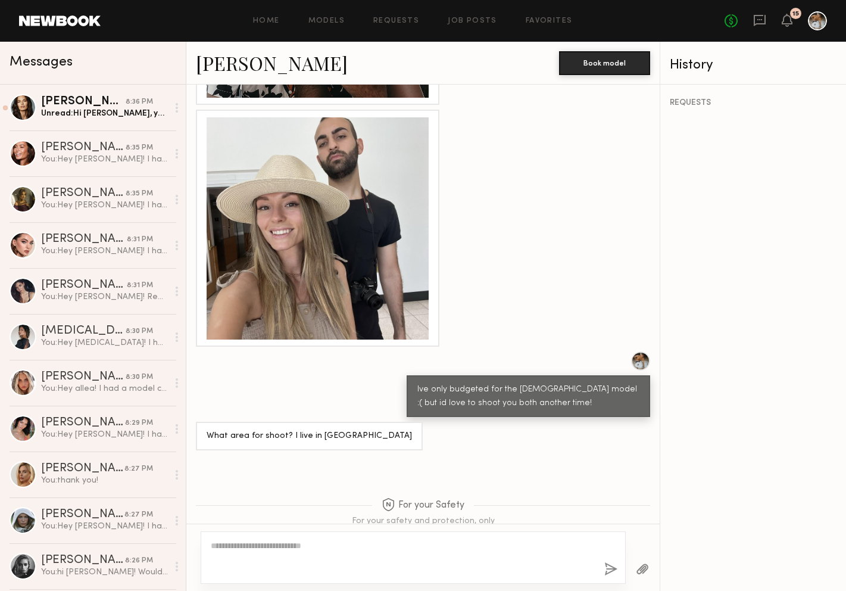
scroll to position [1291, 0]
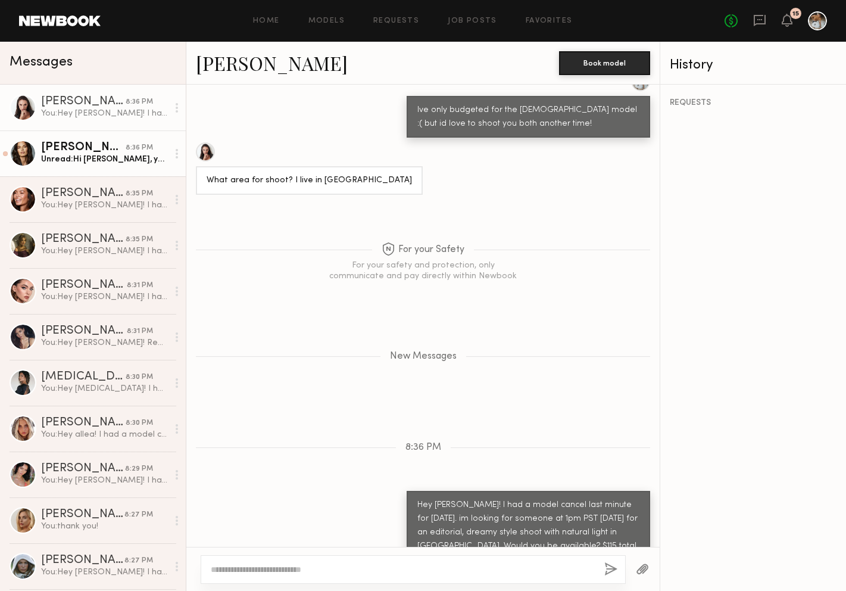
click at [130, 166] on link "Michaela V. 8:36 PM Unread: Hi Wayne, your photography is beautiful! I’m availa…" at bounding box center [93, 153] width 186 height 46
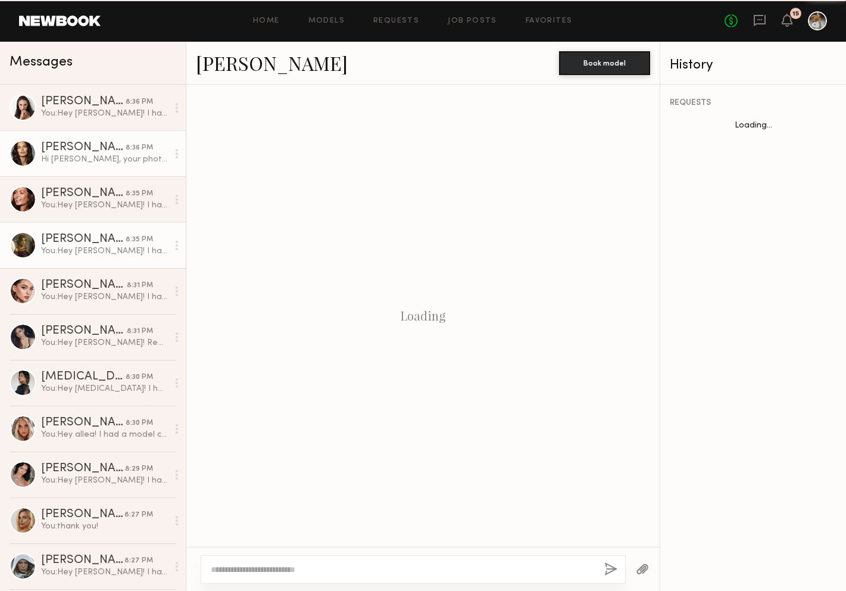
scroll to position [250, 0]
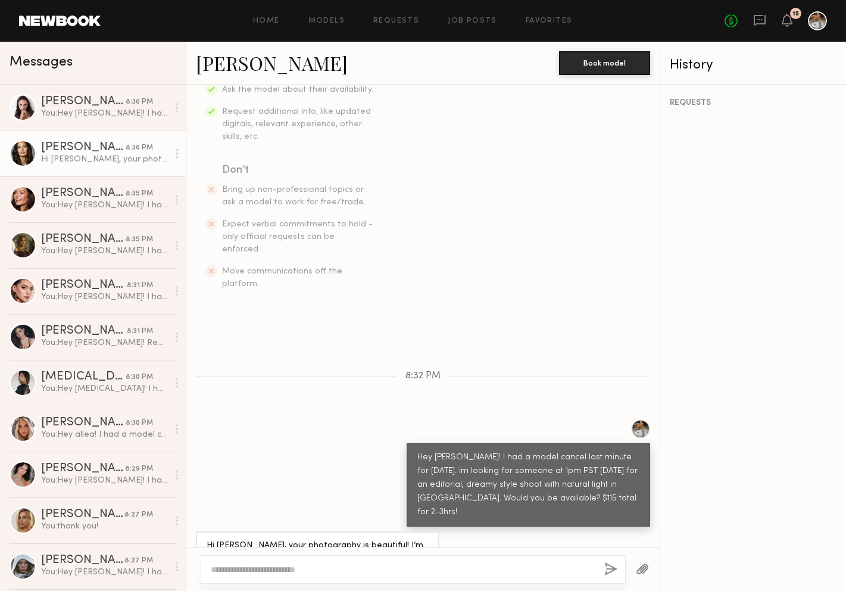
click at [242, 57] on link "Michaela V." at bounding box center [272, 63] width 152 height 26
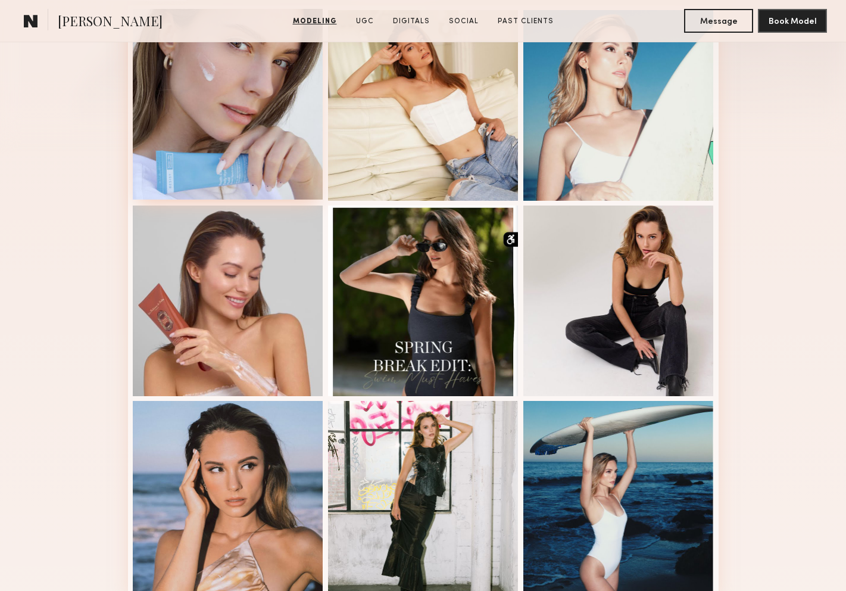
scroll to position [475, 0]
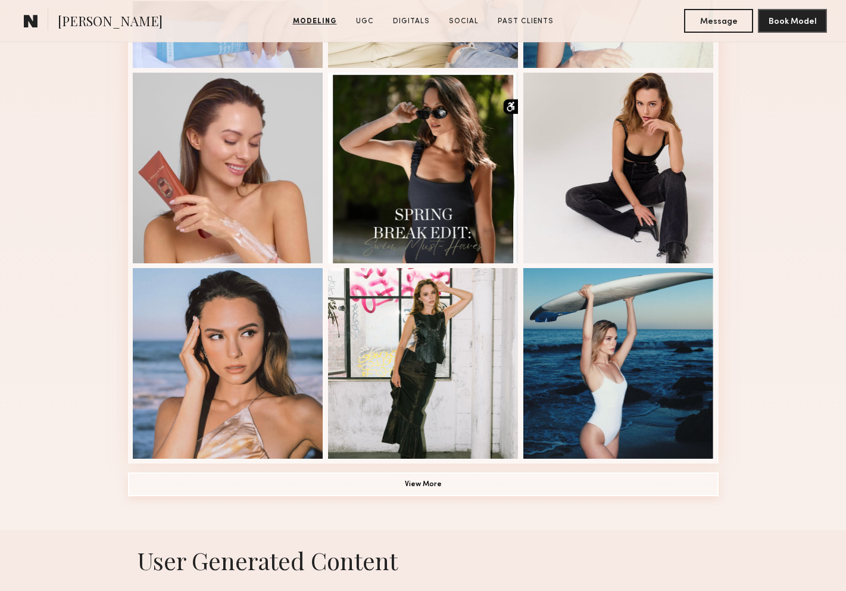
click at [364, 492] on button "View More" at bounding box center [423, 484] width 591 height 24
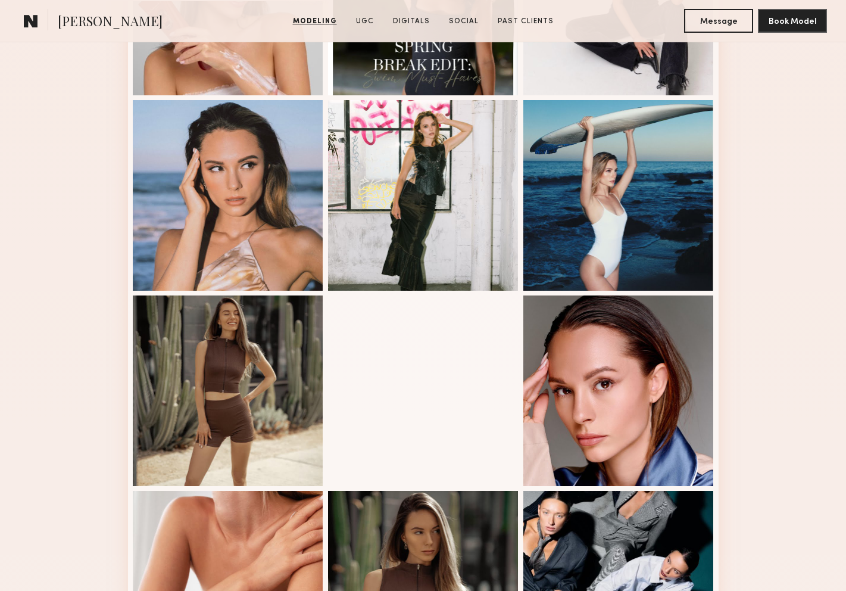
scroll to position [784, 0]
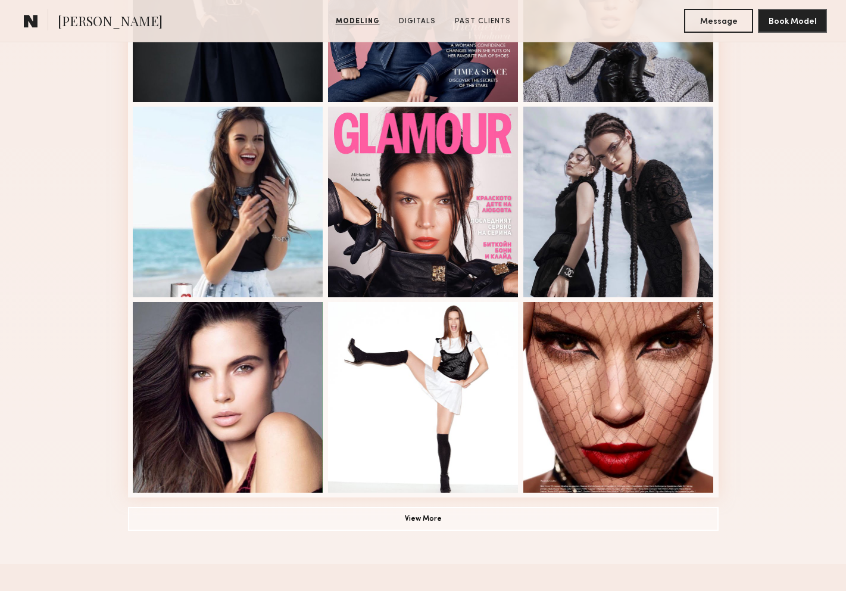
scroll to position [750, 0]
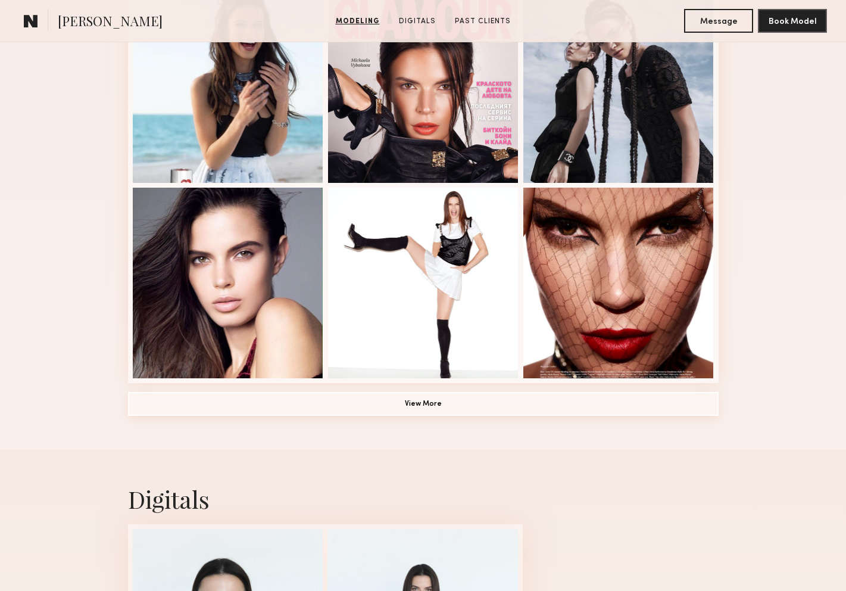
click at [551, 407] on button "View More" at bounding box center [423, 404] width 591 height 24
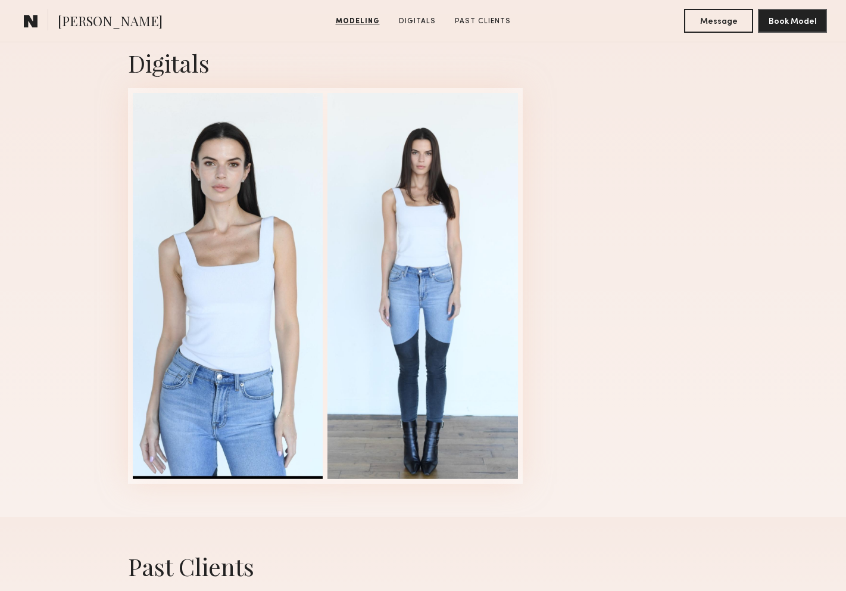
scroll to position [2188, 0]
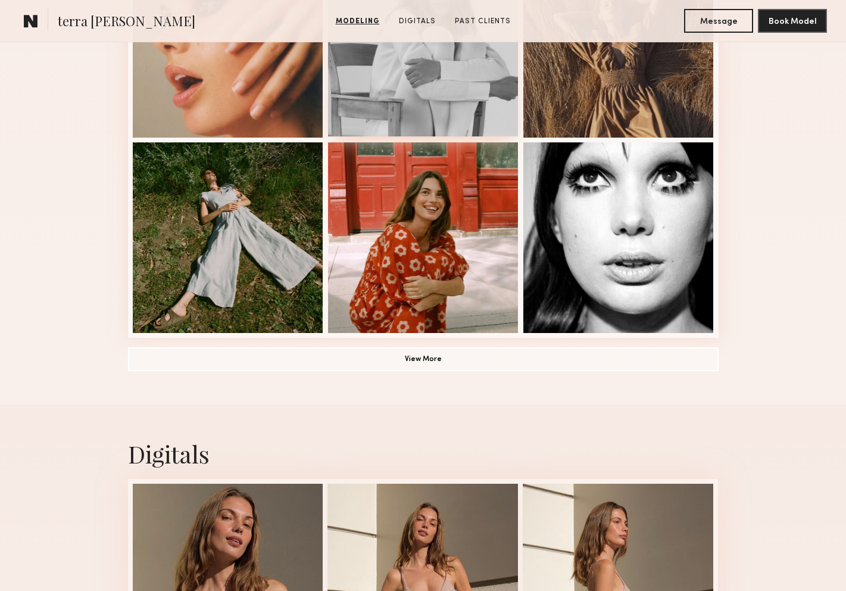
scroll to position [1034, 0]
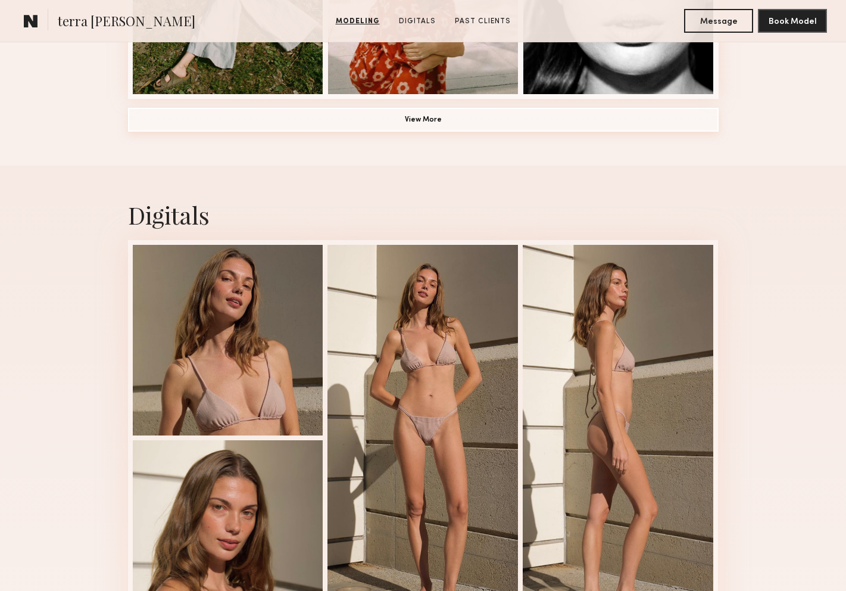
click at [473, 126] on button "View More" at bounding box center [423, 120] width 591 height 24
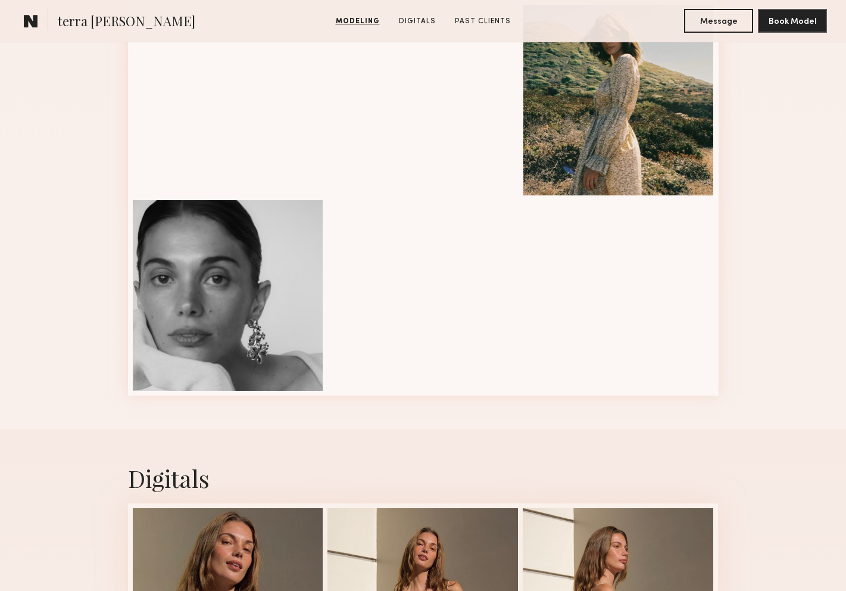
scroll to position [1649, 0]
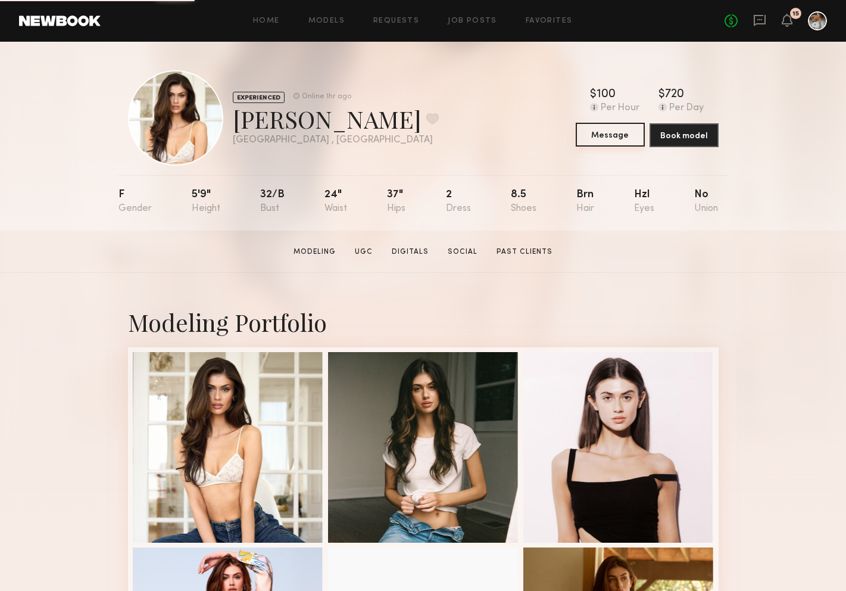
click at [612, 144] on button "Message" at bounding box center [610, 135] width 69 height 24
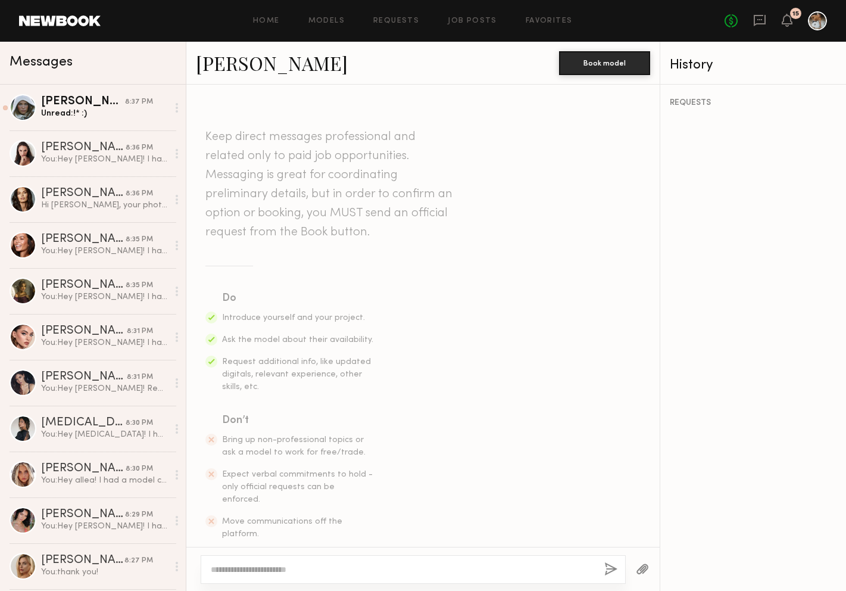
click at [308, 563] on textarea at bounding box center [403, 569] width 384 height 12
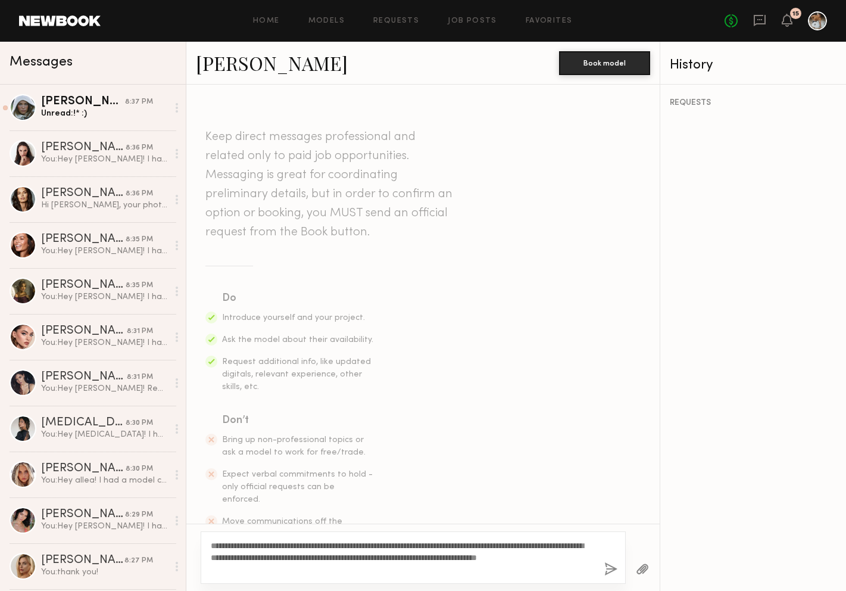
click at [247, 542] on textarea "**********" at bounding box center [403, 557] width 384 height 36
type textarea "**********"
click at [612, 570] on button "button" at bounding box center [610, 569] width 13 height 15
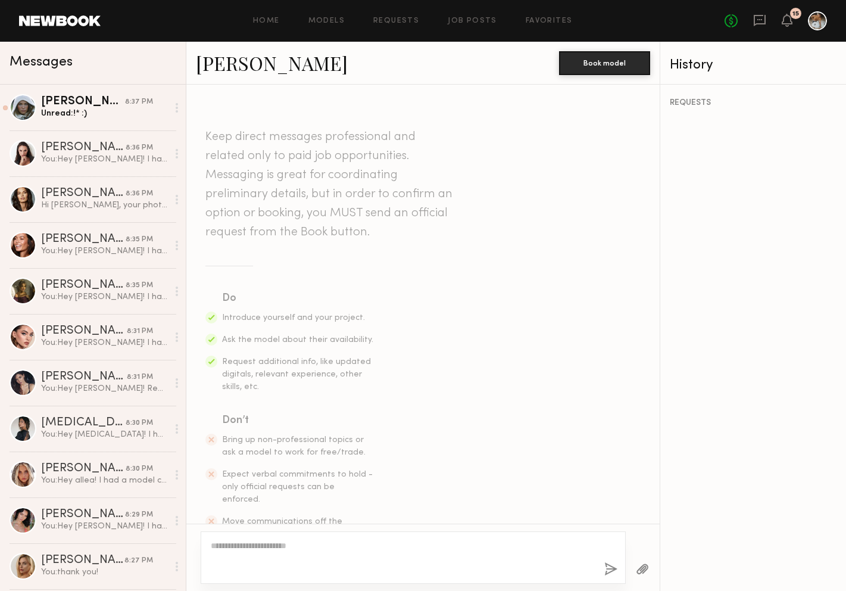
scroll to position [203, 0]
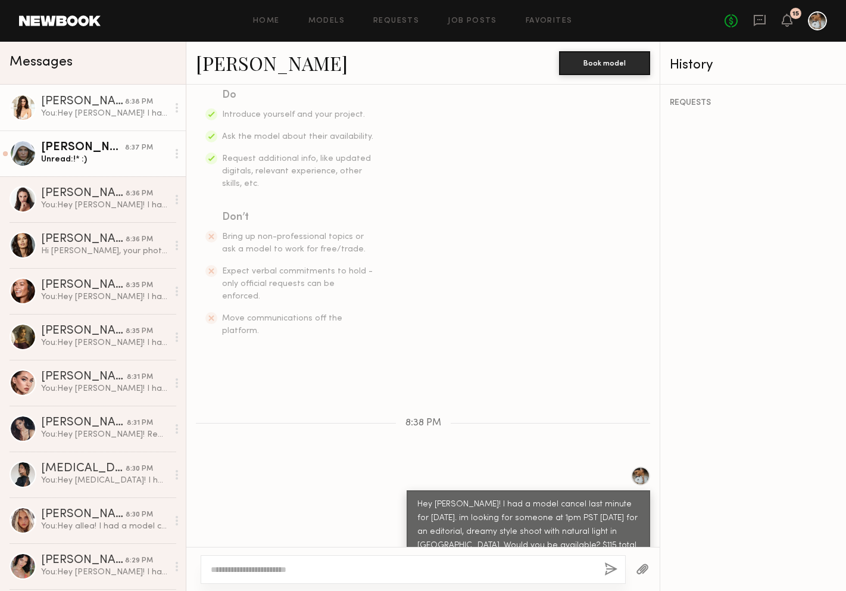
click at [59, 145] on div "[PERSON_NAME]" at bounding box center [83, 148] width 84 height 12
click at [59, 145] on div "Mallory P." at bounding box center [83, 148] width 84 height 12
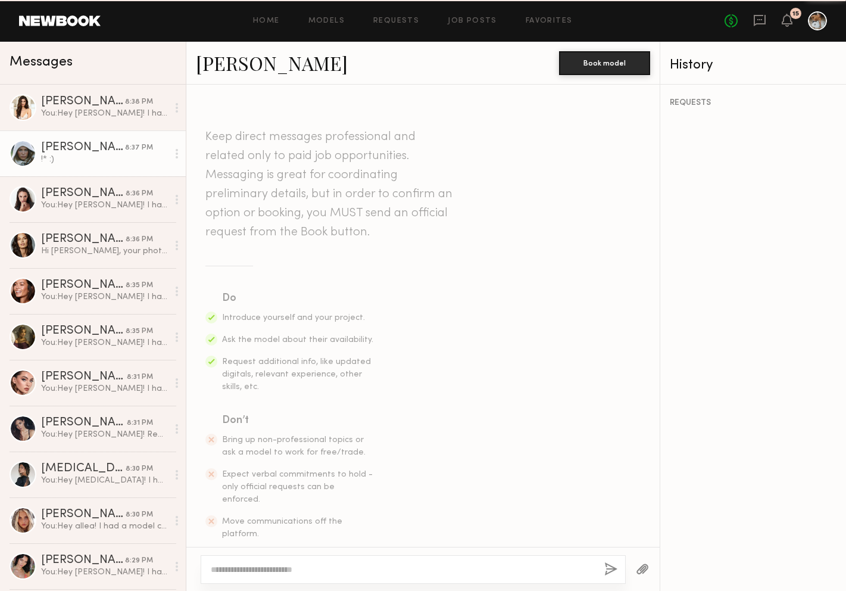
scroll to position [294, 0]
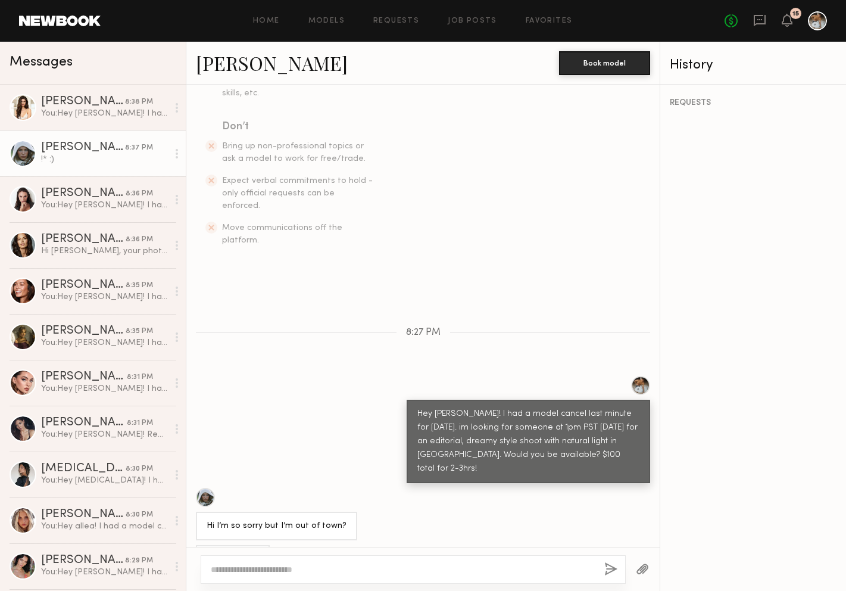
click at [210, 488] on div at bounding box center [205, 497] width 19 height 19
click at [279, 566] on textarea at bounding box center [403, 569] width 384 height 12
type textarea "**********"
click at [598, 563] on div "**********" at bounding box center [413, 569] width 425 height 29
click at [614, 565] on button "button" at bounding box center [610, 569] width 13 height 15
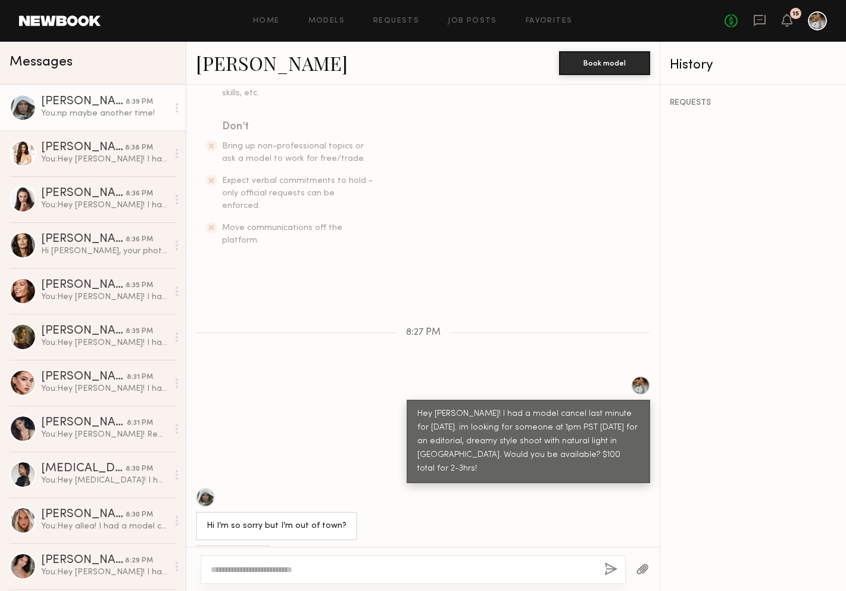
scroll to position [417, 0]
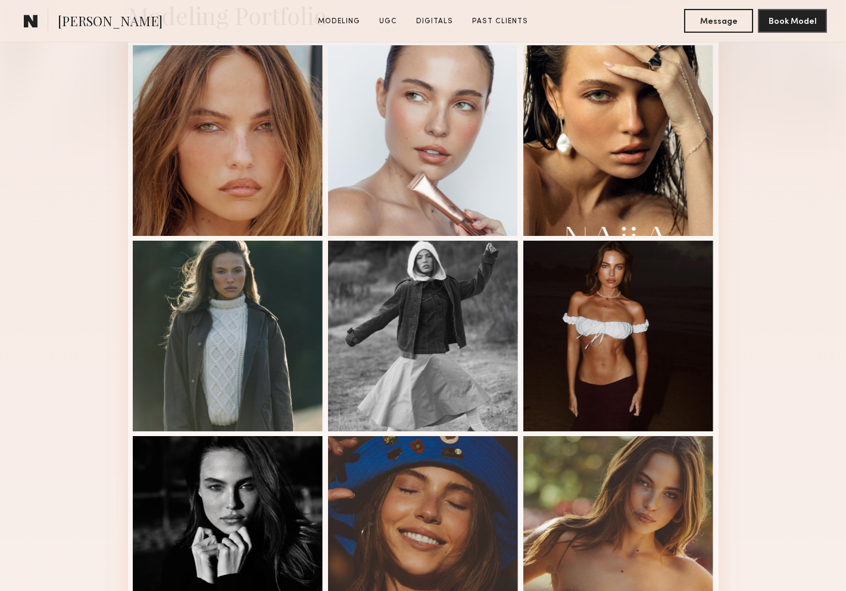
scroll to position [397, 0]
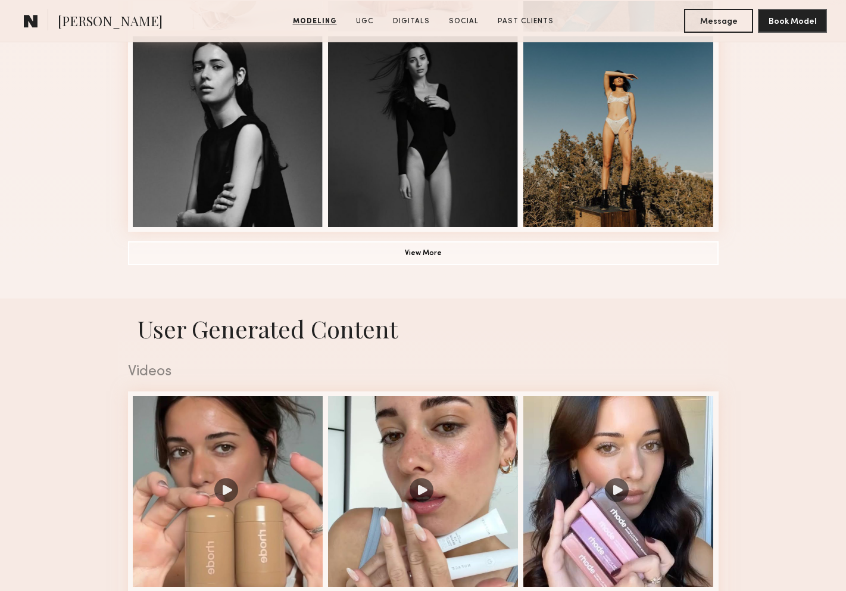
scroll to position [1004, 0]
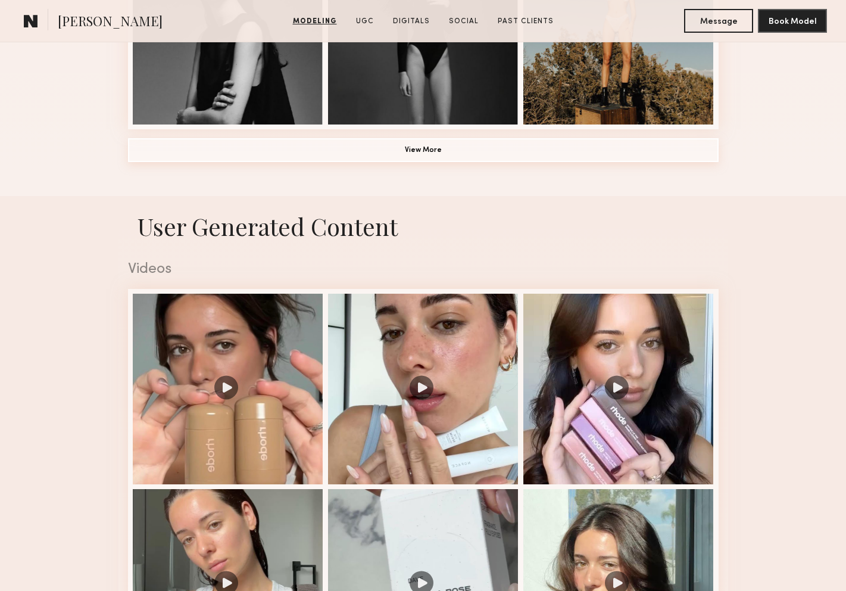
click at [410, 149] on button "View More" at bounding box center [423, 150] width 591 height 24
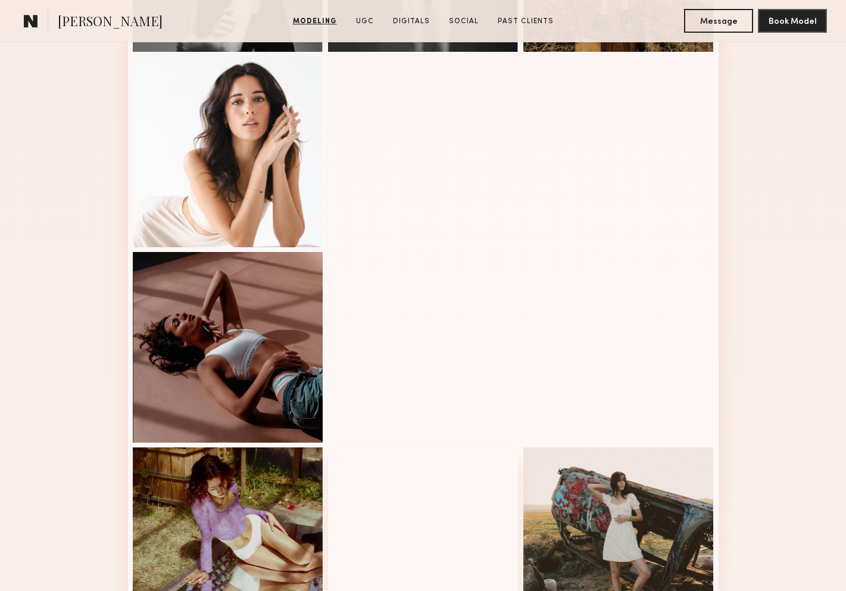
scroll to position [1009, 0]
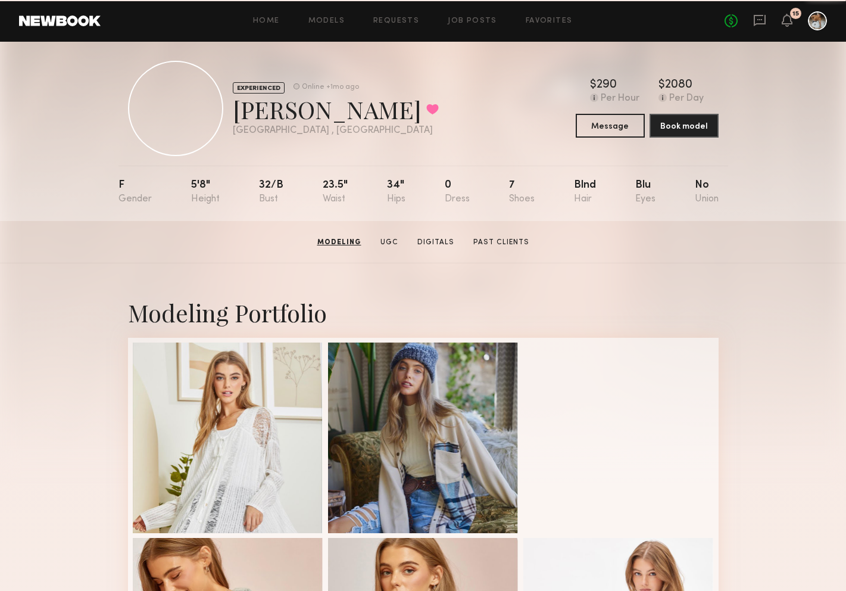
scroll to position [2, 0]
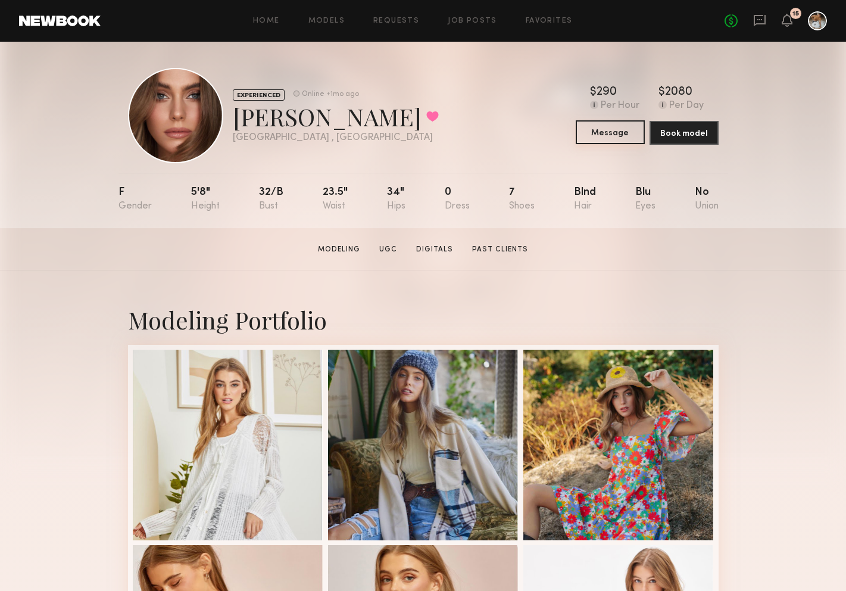
click at [594, 126] on button "Message" at bounding box center [610, 132] width 69 height 24
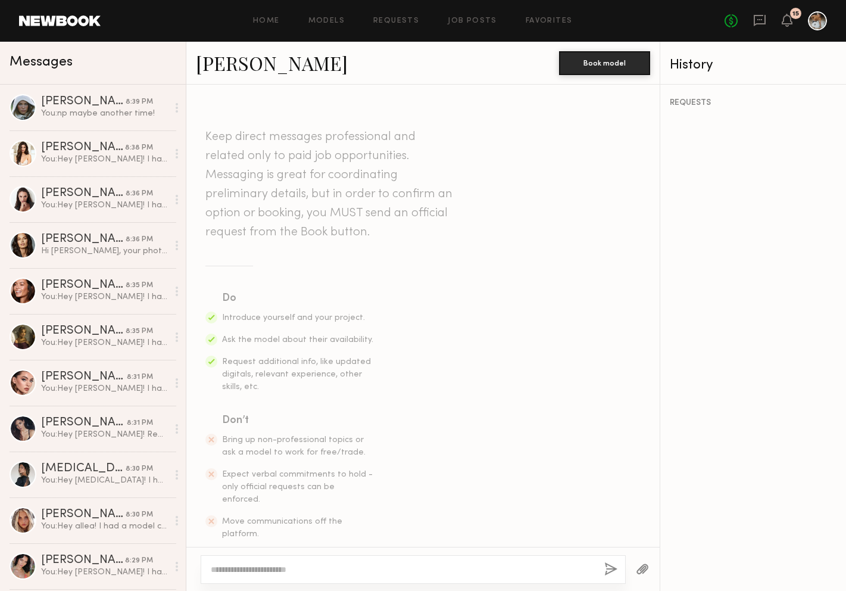
click at [329, 569] on textarea at bounding box center [403, 569] width 384 height 12
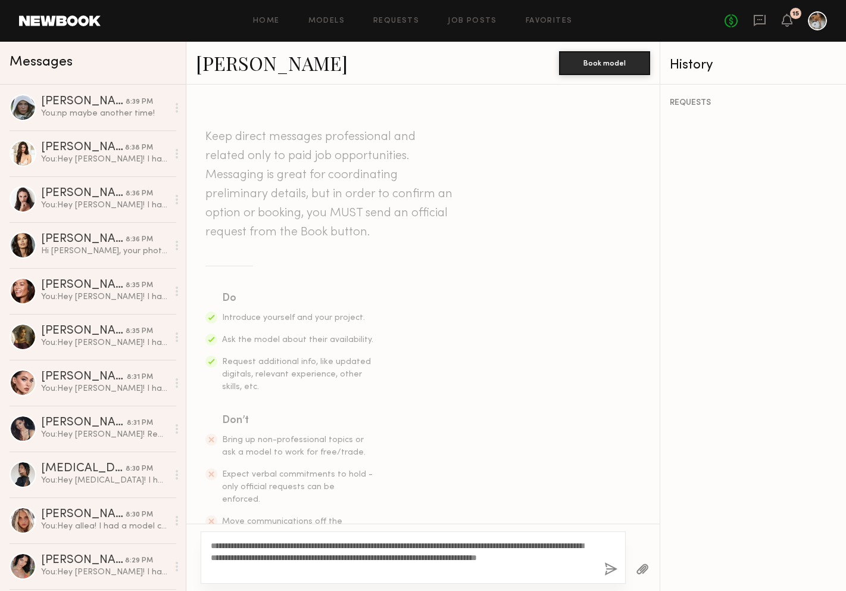
click at [239, 542] on textarea "**********" at bounding box center [403, 557] width 384 height 36
type textarea "**********"
click at [615, 565] on button "button" at bounding box center [610, 569] width 13 height 15
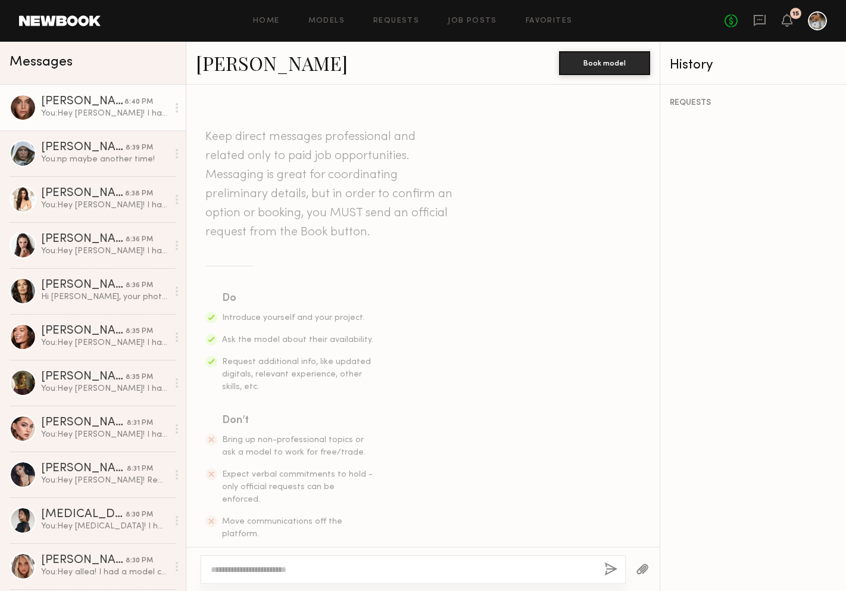
scroll to position [203, 0]
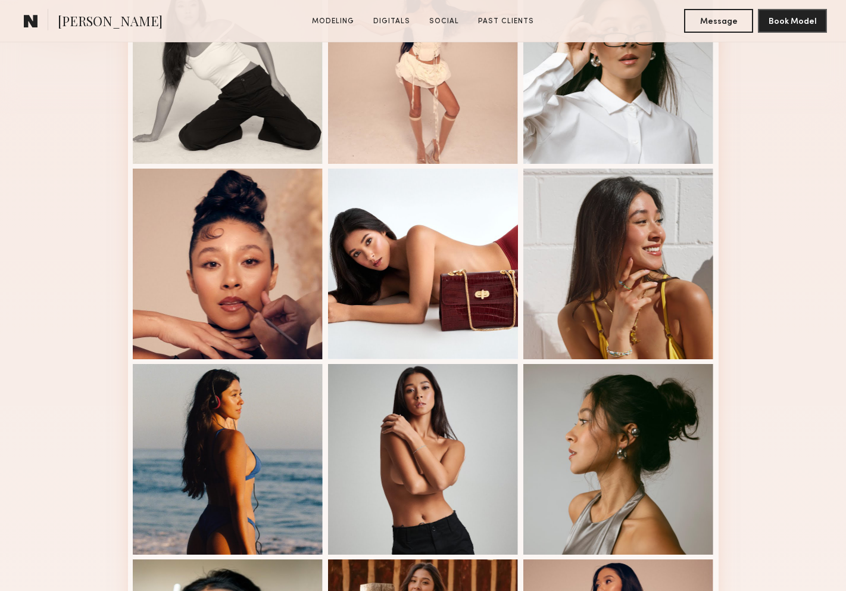
scroll to position [656, 0]
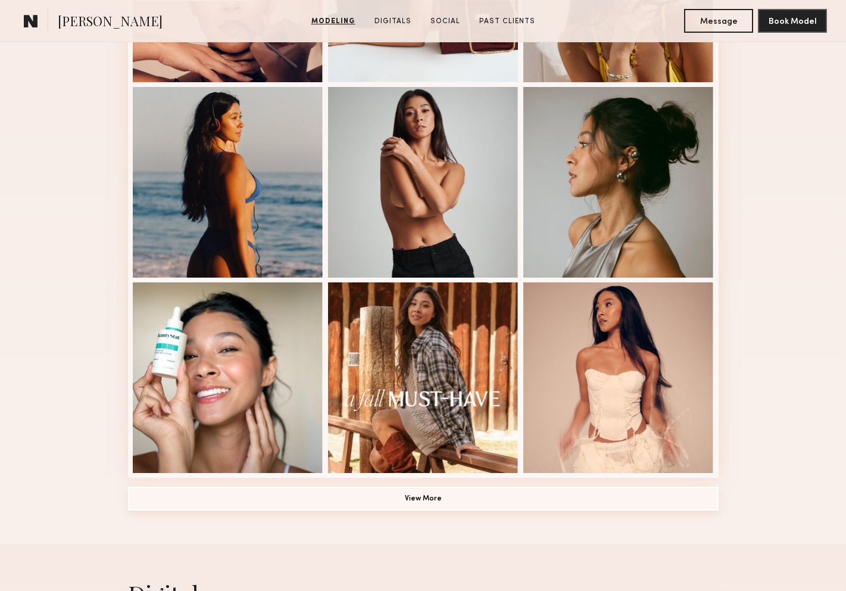
click at [406, 497] on button "View More" at bounding box center [423, 498] width 591 height 24
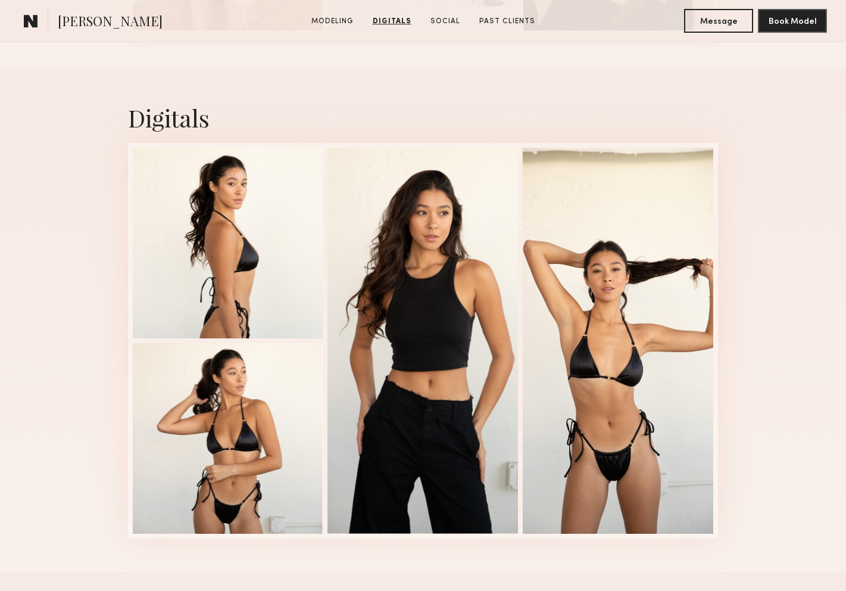
scroll to position [1875, 0]
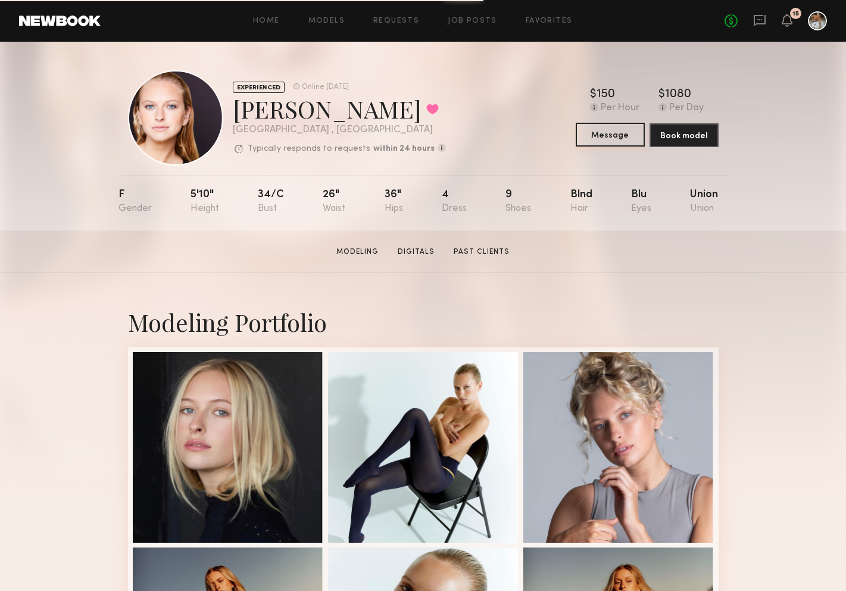
click at [615, 141] on button "Message" at bounding box center [610, 135] width 69 height 24
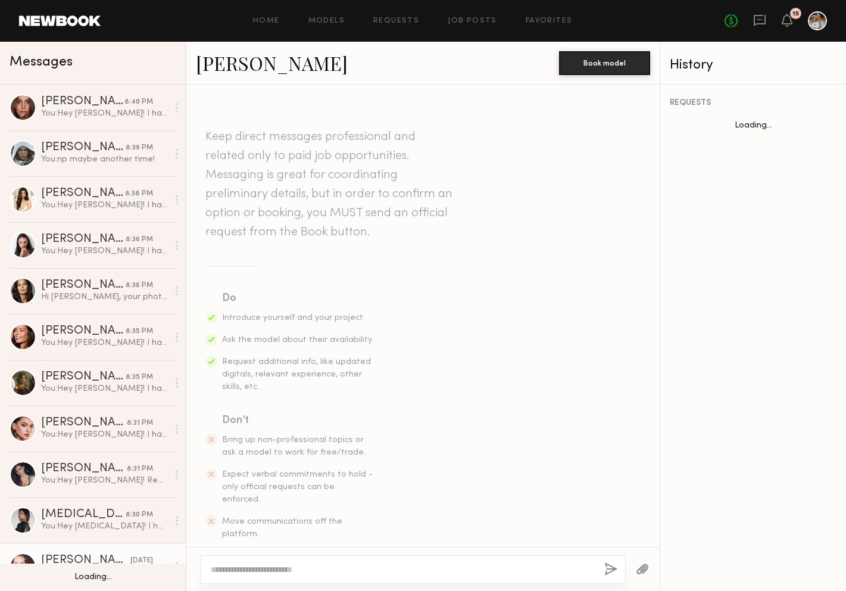
scroll to position [1052, 0]
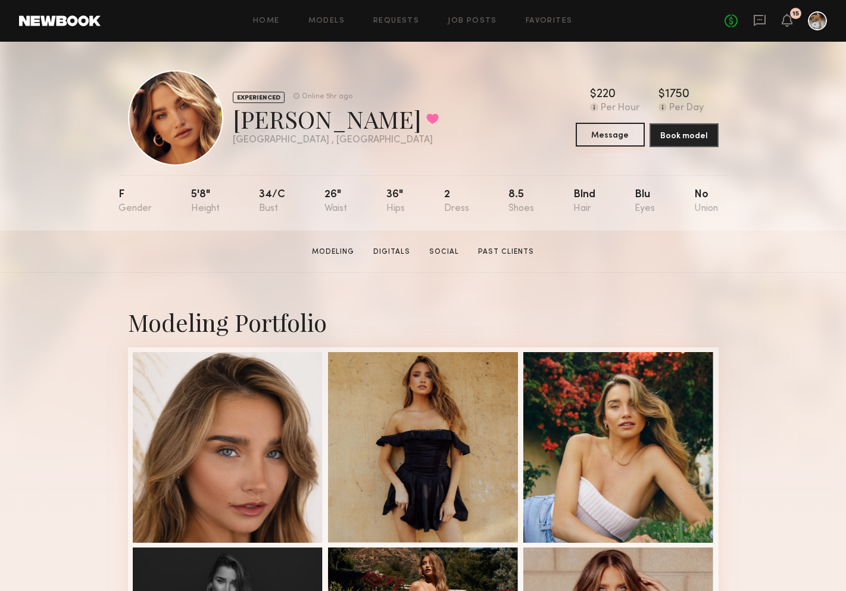
click at [610, 138] on button "Message" at bounding box center [610, 135] width 69 height 24
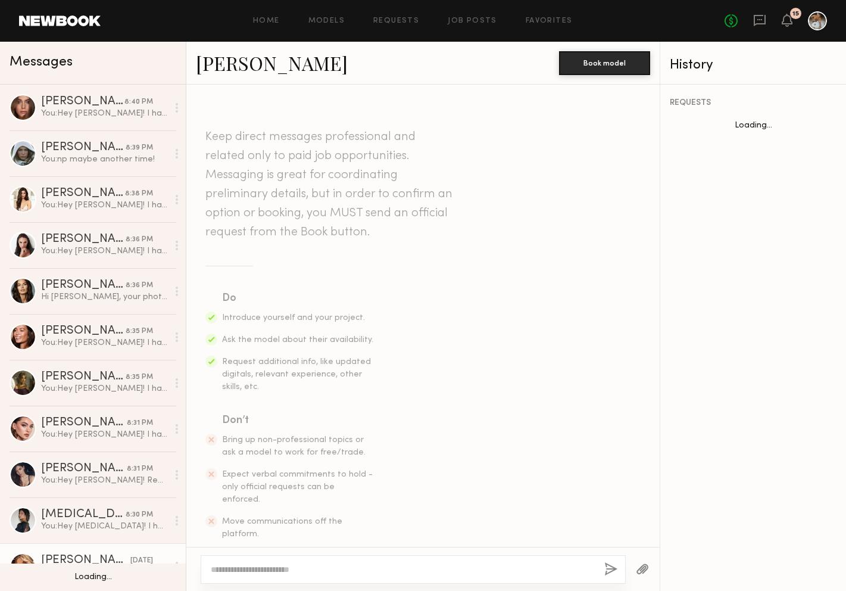
scroll to position [339, 0]
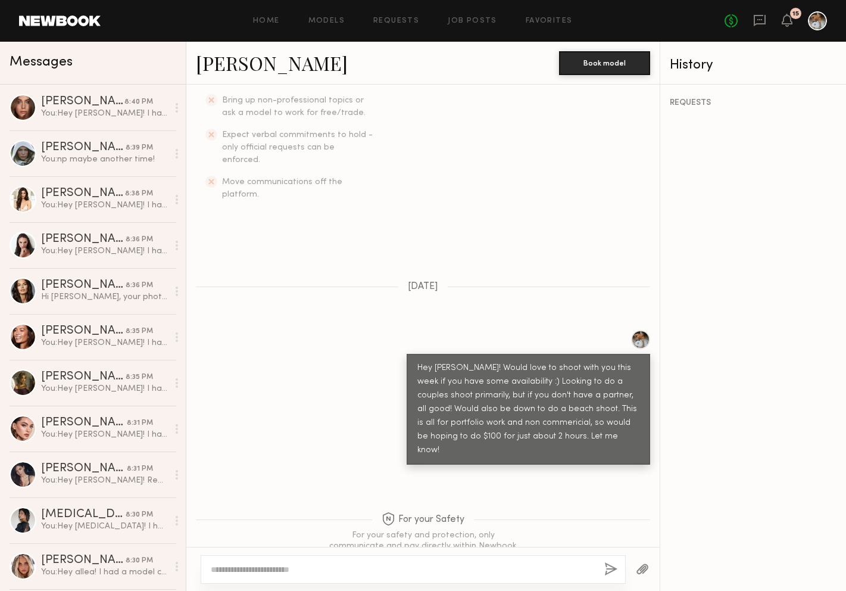
click at [340, 569] on textarea at bounding box center [403, 569] width 384 height 12
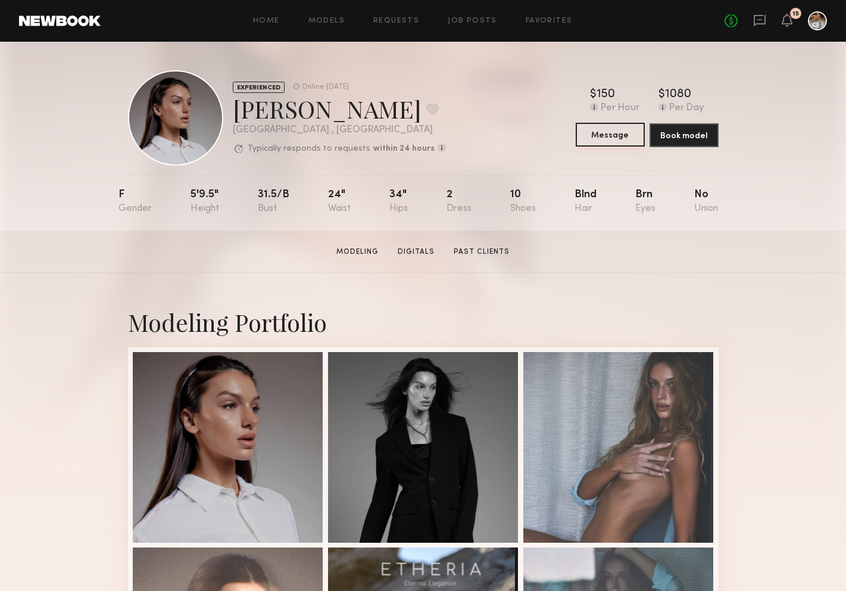
click at [611, 142] on button "Message" at bounding box center [610, 135] width 69 height 24
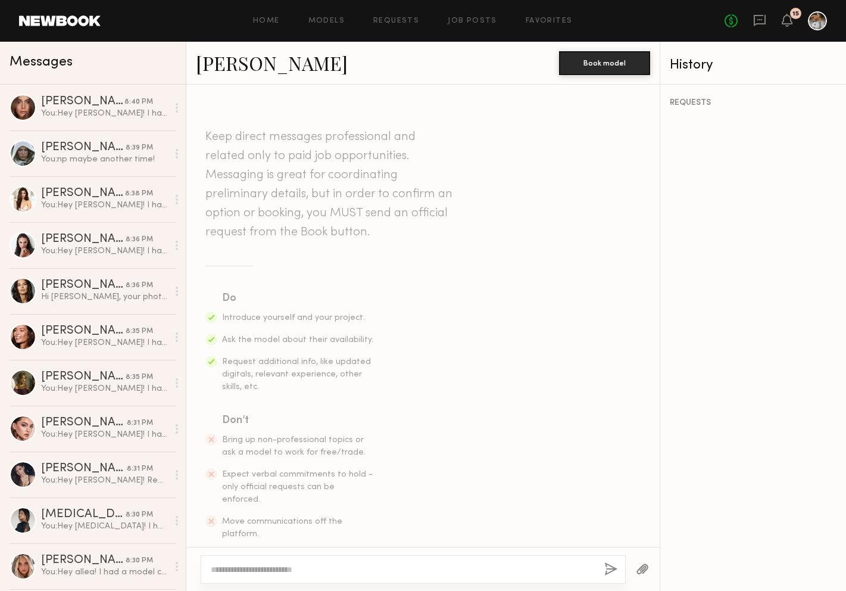
click at [343, 574] on textarea at bounding box center [403, 569] width 384 height 12
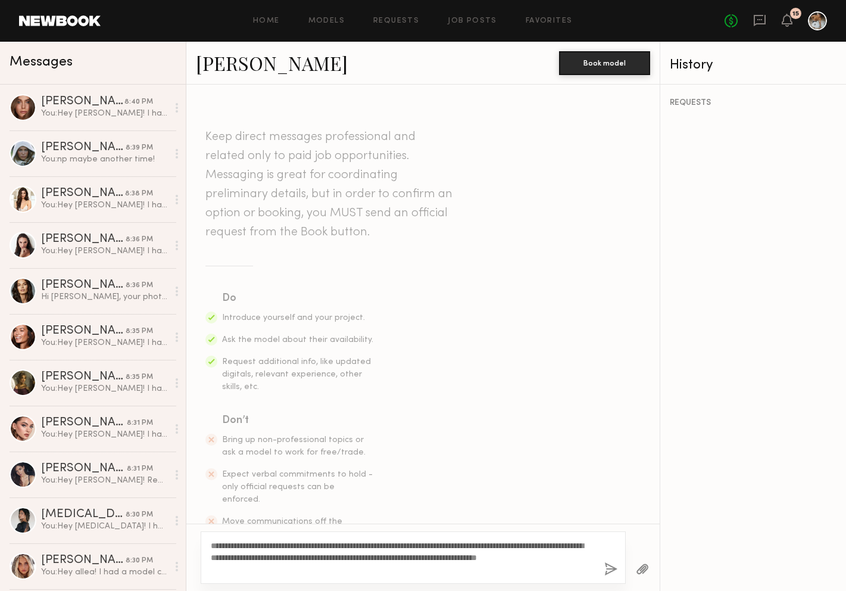
click at [240, 548] on textarea "**********" at bounding box center [403, 557] width 384 height 36
type textarea "**********"
click at [604, 569] on button "button" at bounding box center [610, 569] width 13 height 15
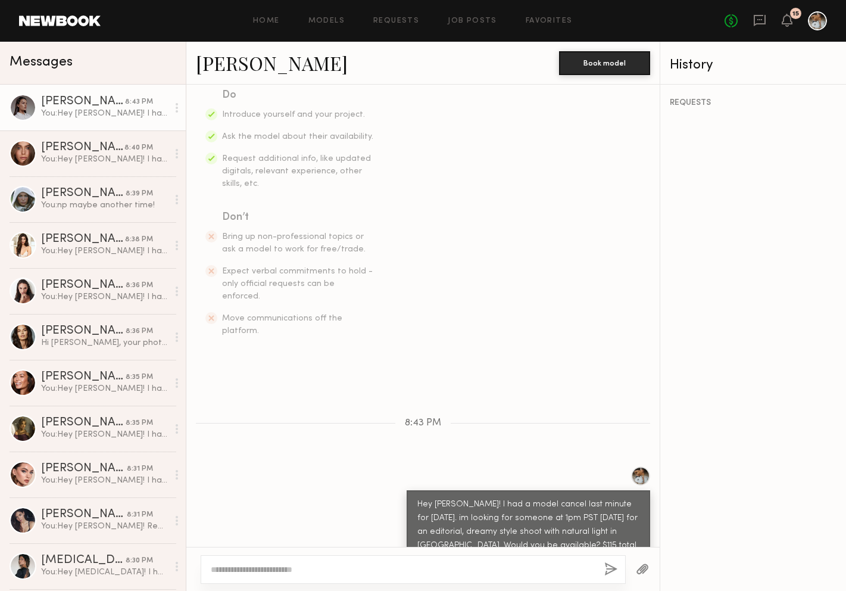
scroll to position [226, 0]
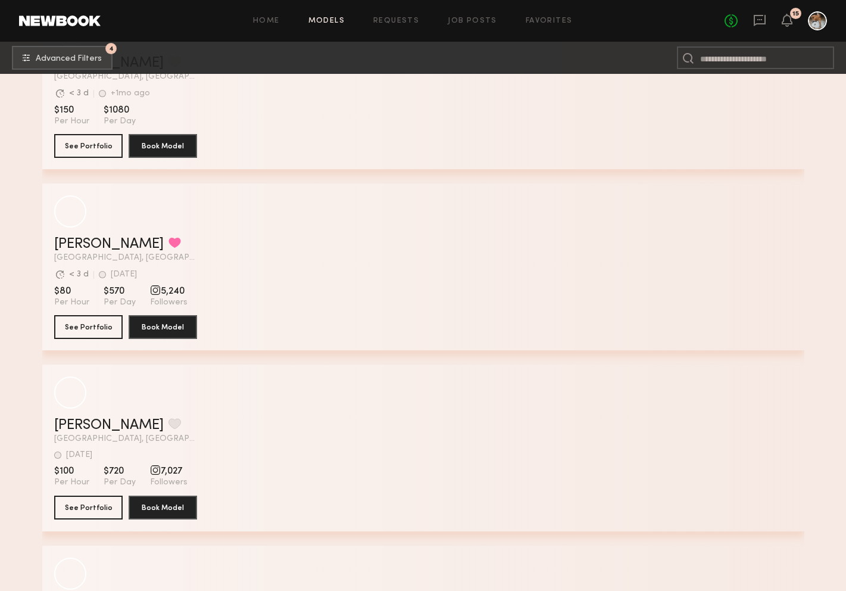
scroll to position [44445, 0]
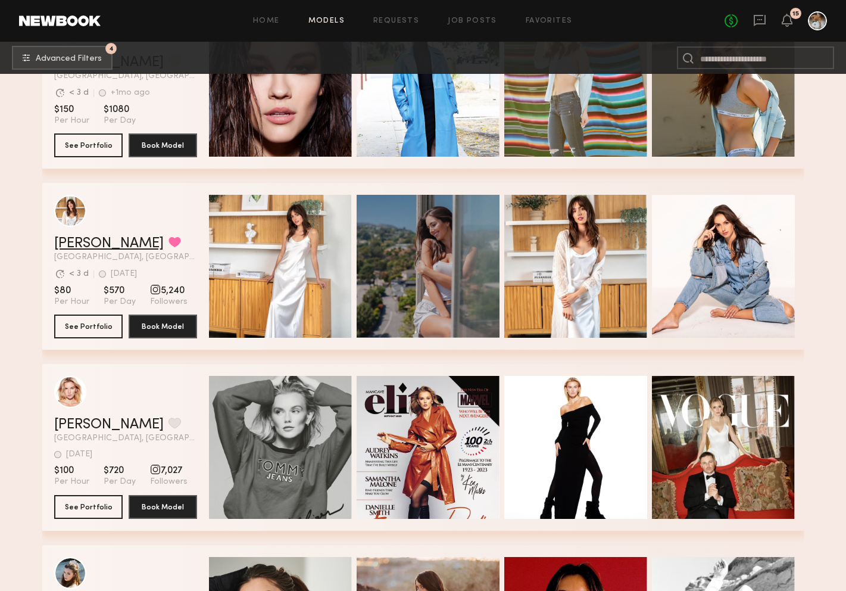
click at [103, 243] on link "[PERSON_NAME]" at bounding box center [109, 243] width 110 height 14
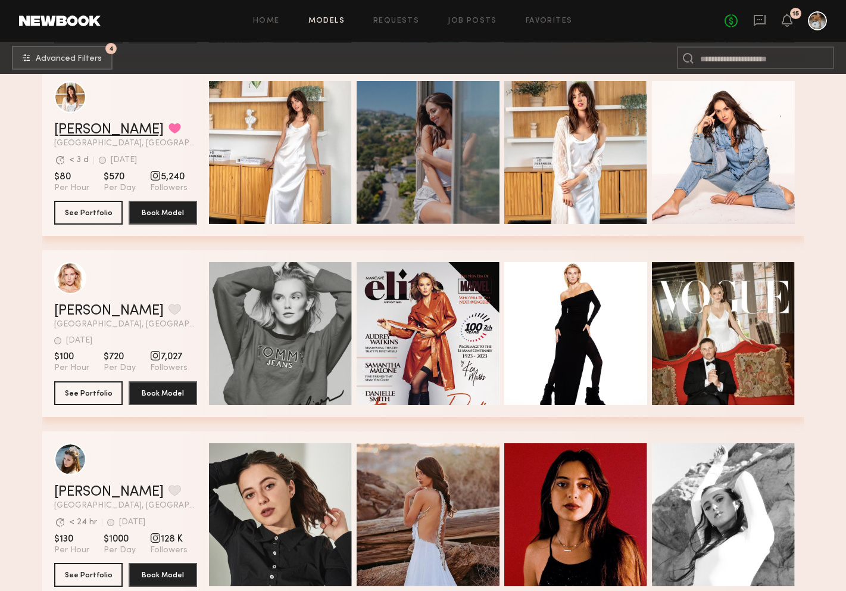
scroll to position [44561, 0]
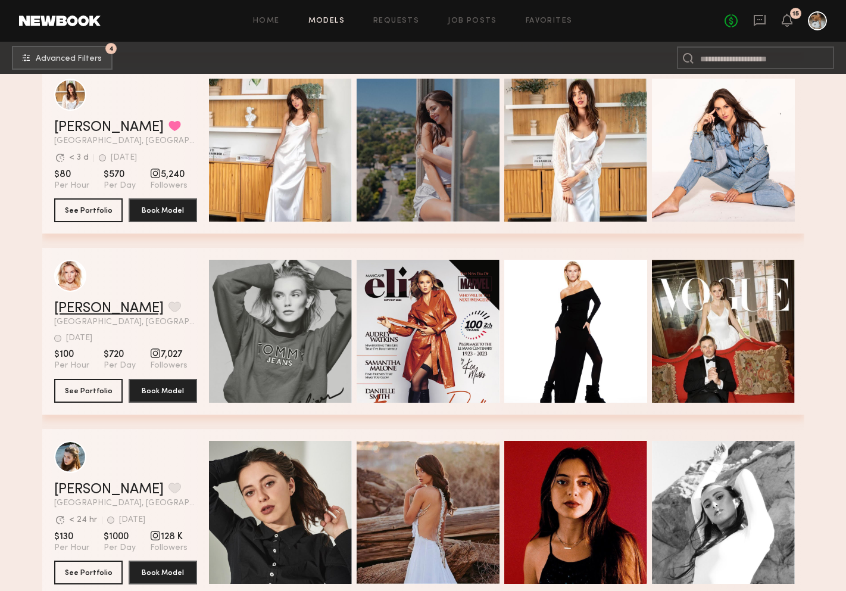
click at [89, 302] on link "[PERSON_NAME]" at bounding box center [109, 308] width 110 height 14
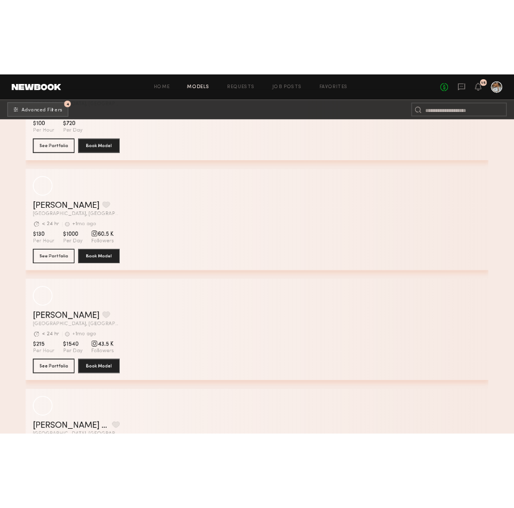
scroll to position [52801, 0]
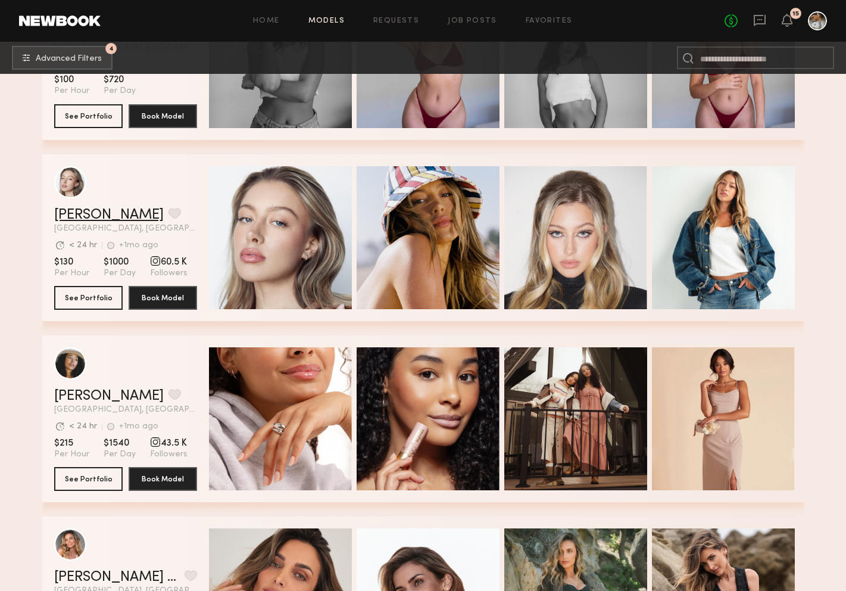
click at [104, 217] on link "[PERSON_NAME]" at bounding box center [109, 215] width 110 height 14
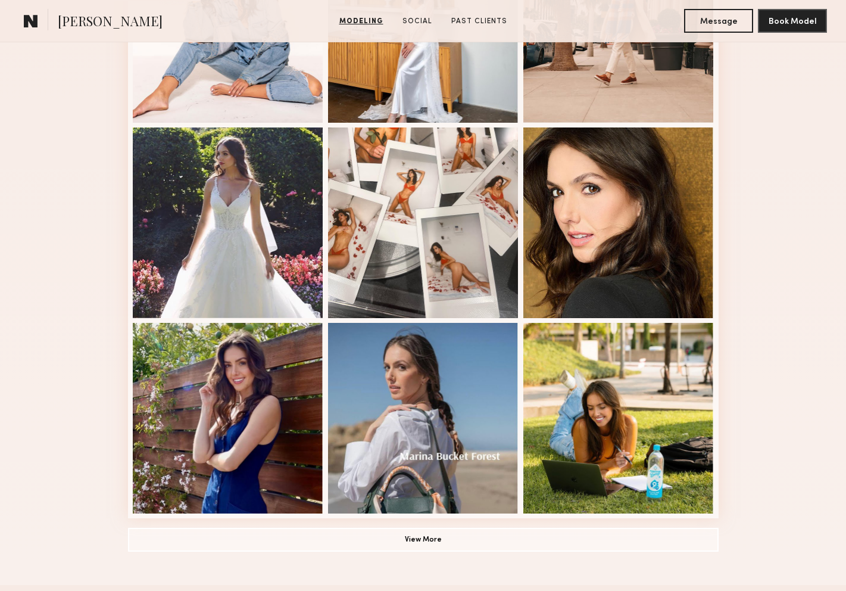
scroll to position [795, 0]
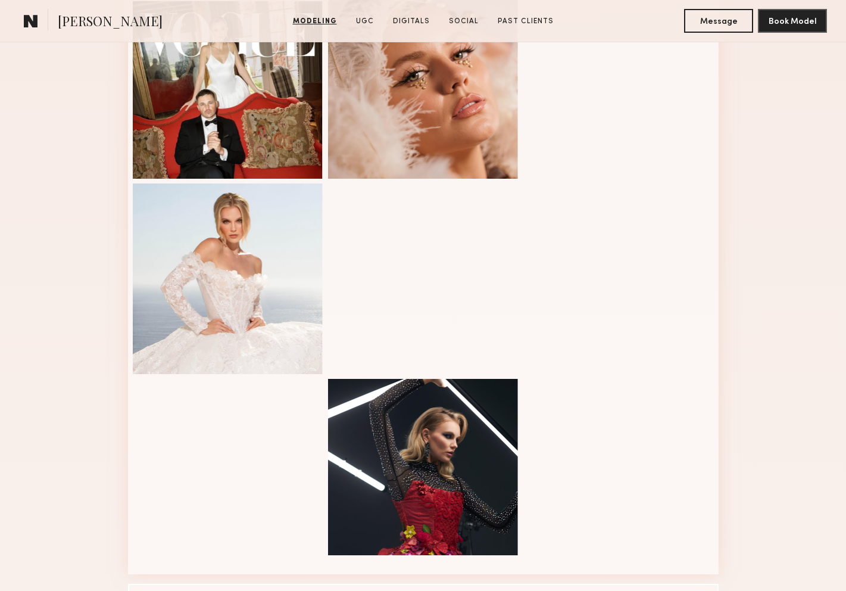
scroll to position [560, 0]
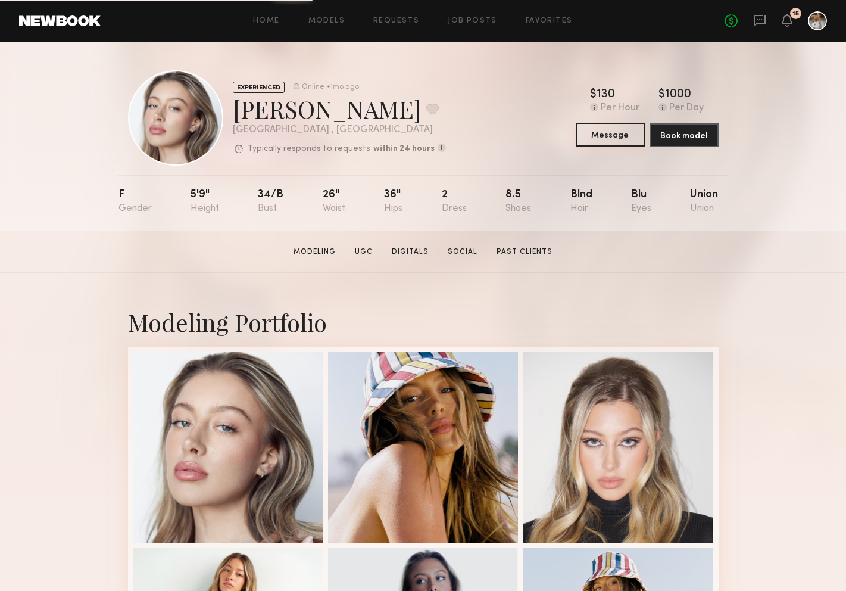
click at [619, 140] on button "Message" at bounding box center [610, 135] width 69 height 24
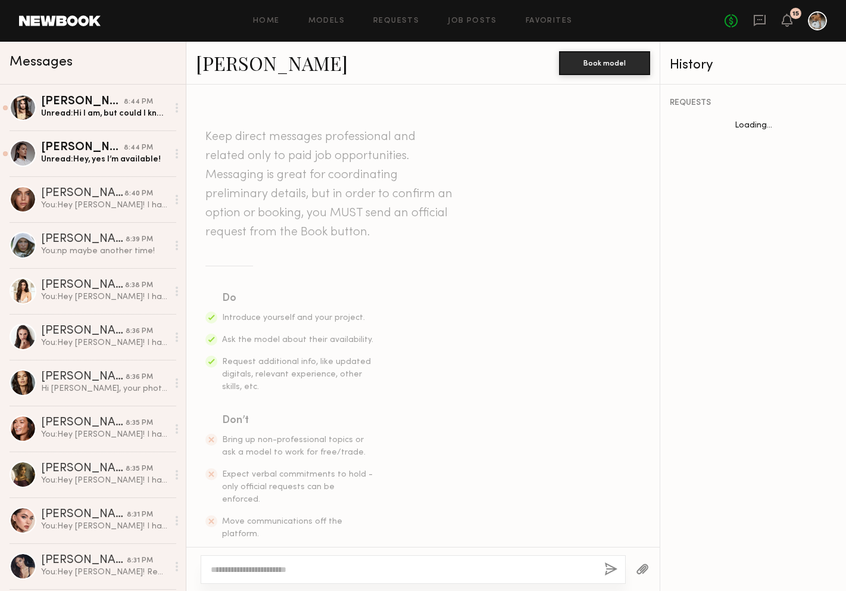
scroll to position [709, 0]
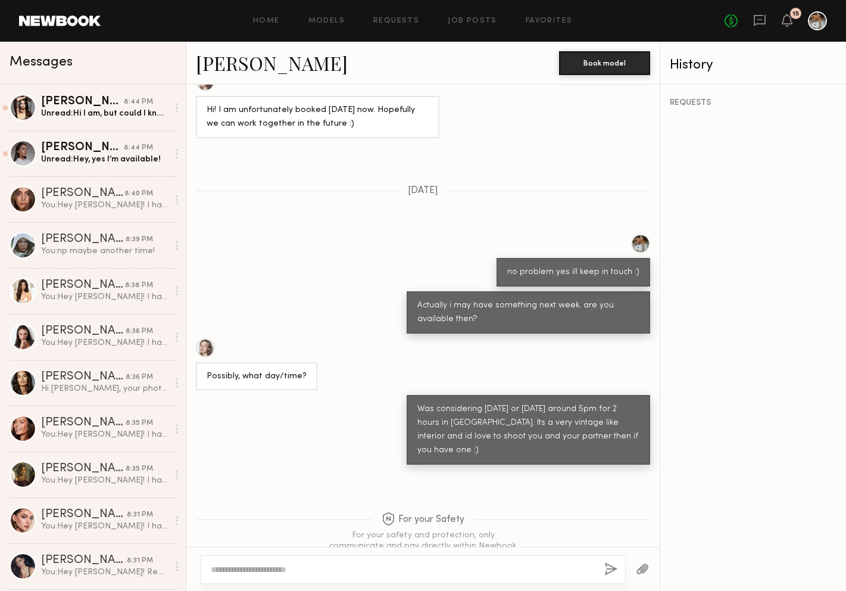
click at [289, 565] on textarea at bounding box center [403, 569] width 384 height 12
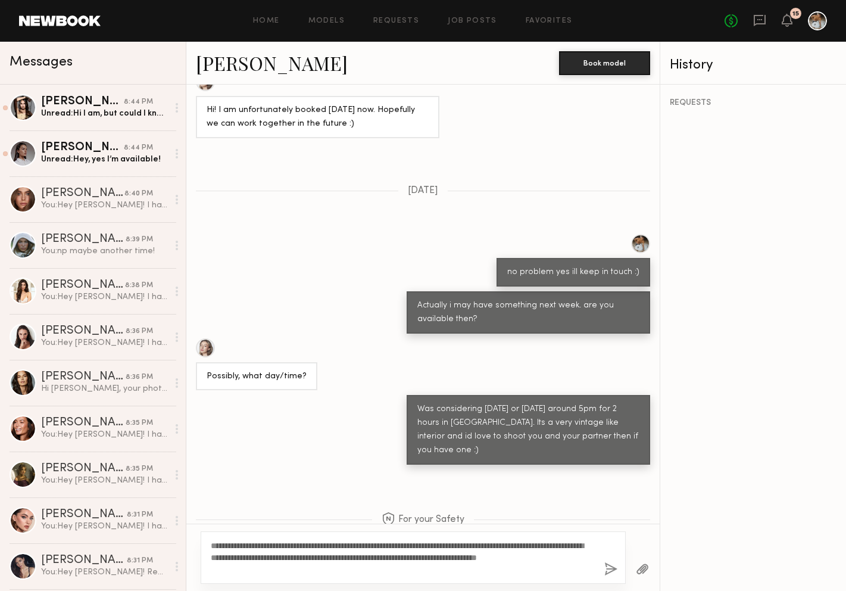
click at [244, 544] on textarea "**********" at bounding box center [403, 557] width 384 height 36
type textarea "**********"
click at [611, 572] on button "button" at bounding box center [610, 569] width 13 height 15
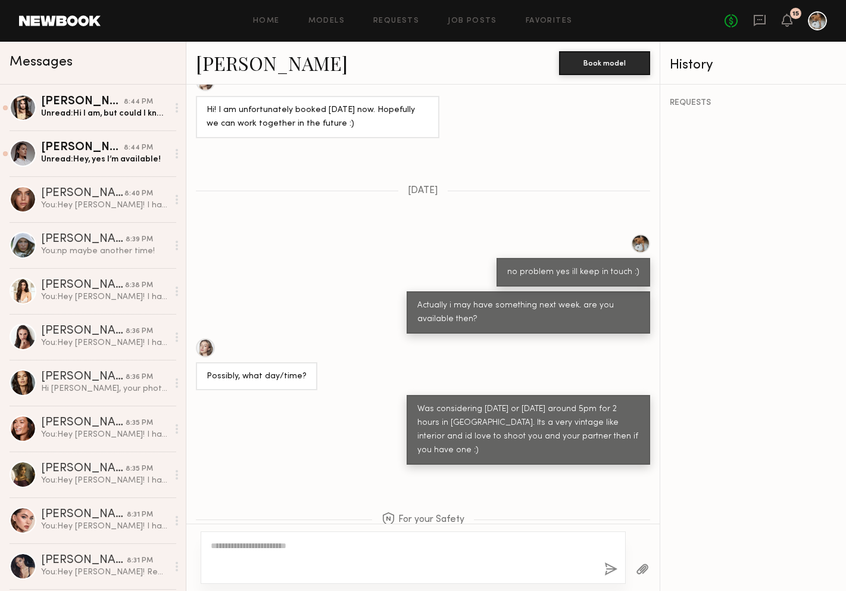
scroll to position [897, 0]
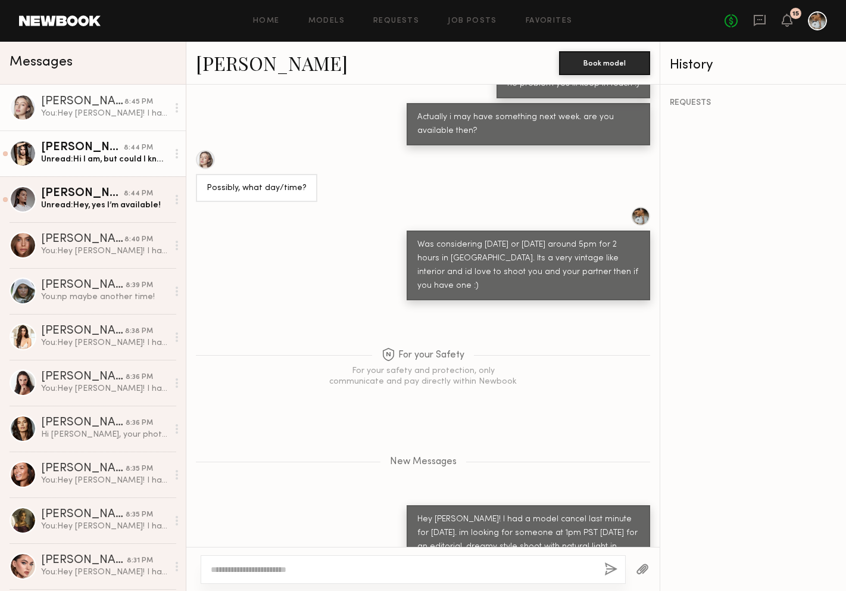
click at [98, 157] on div "Unread: Hi I am, but could I know the details first?" at bounding box center [104, 159] width 127 height 11
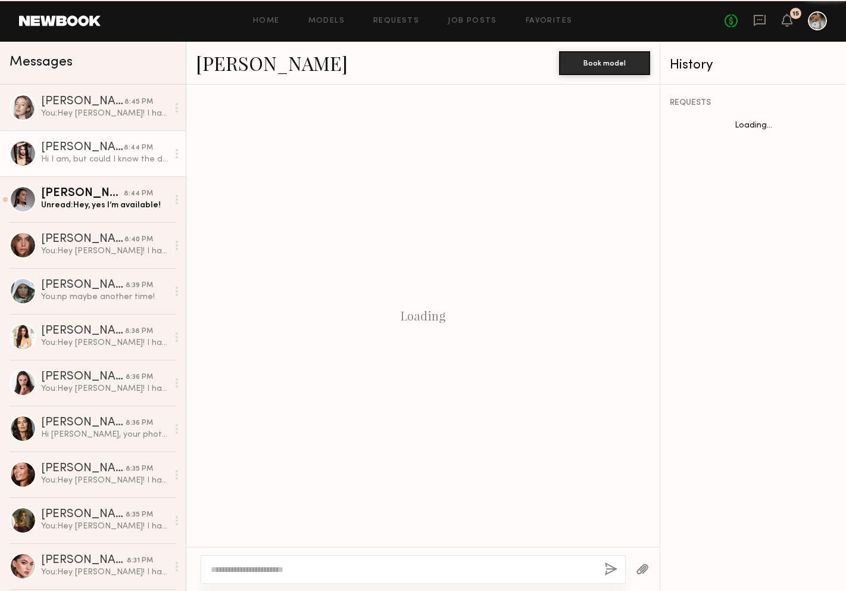
scroll to position [209, 0]
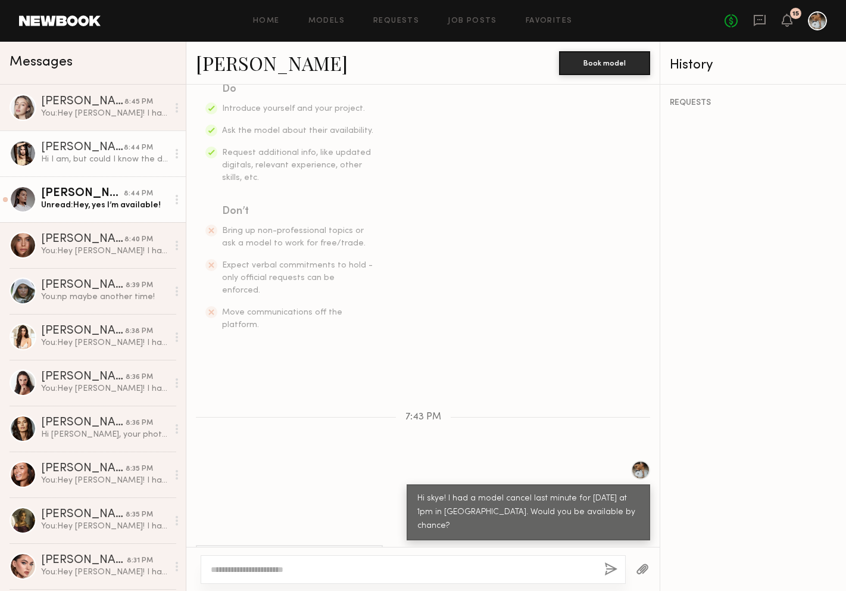
click at [136, 205] on div "Unread: Hey, yes I’m available!" at bounding box center [104, 204] width 127 height 11
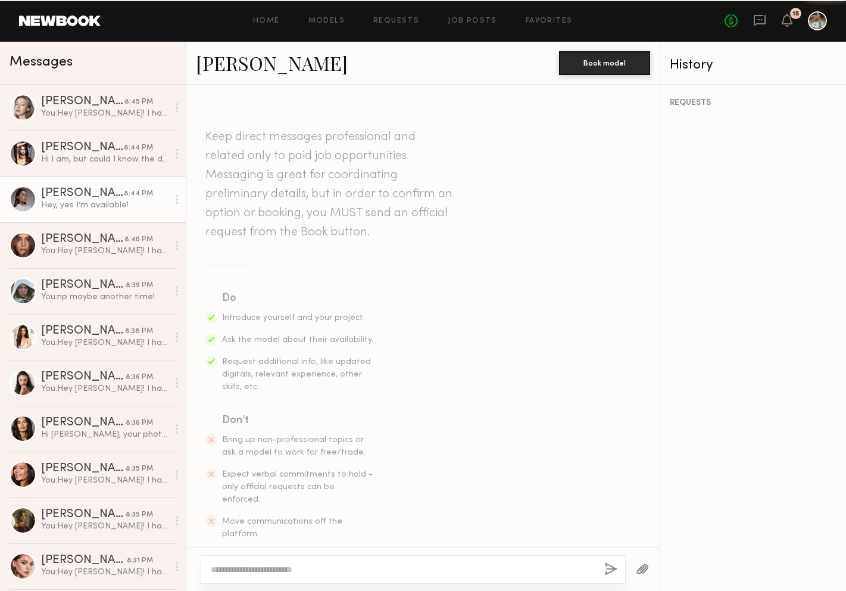
scroll to position [236, 0]
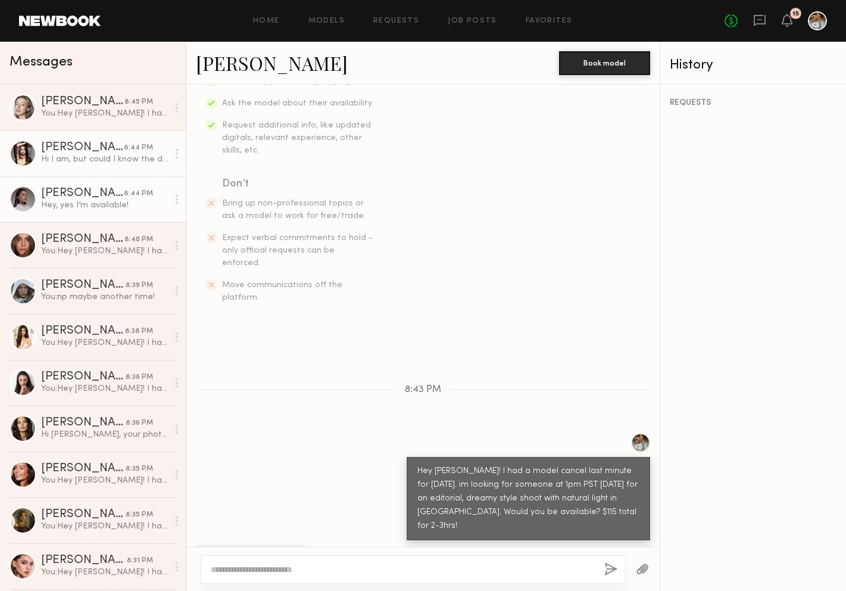
click at [132, 159] on div "Hi I am, but could I know the details first?" at bounding box center [104, 159] width 127 height 11
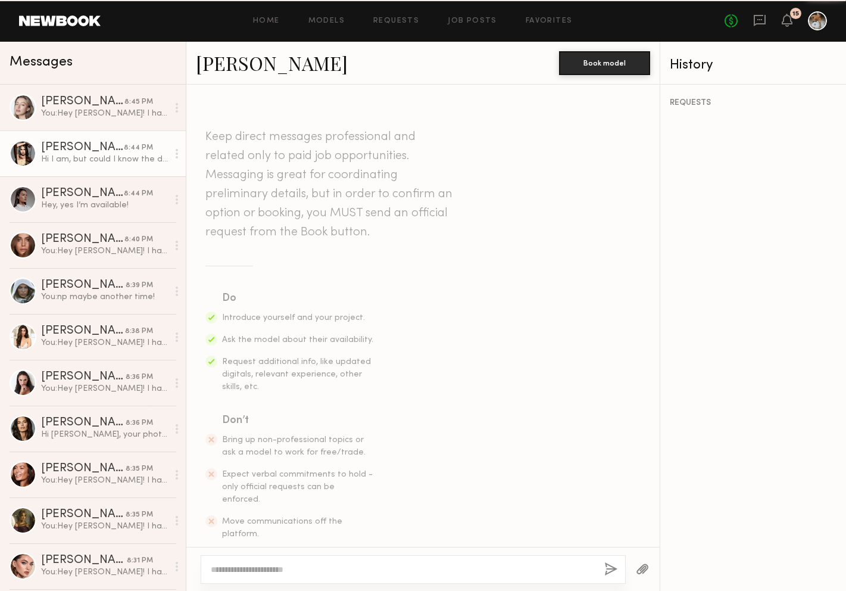
scroll to position [209, 0]
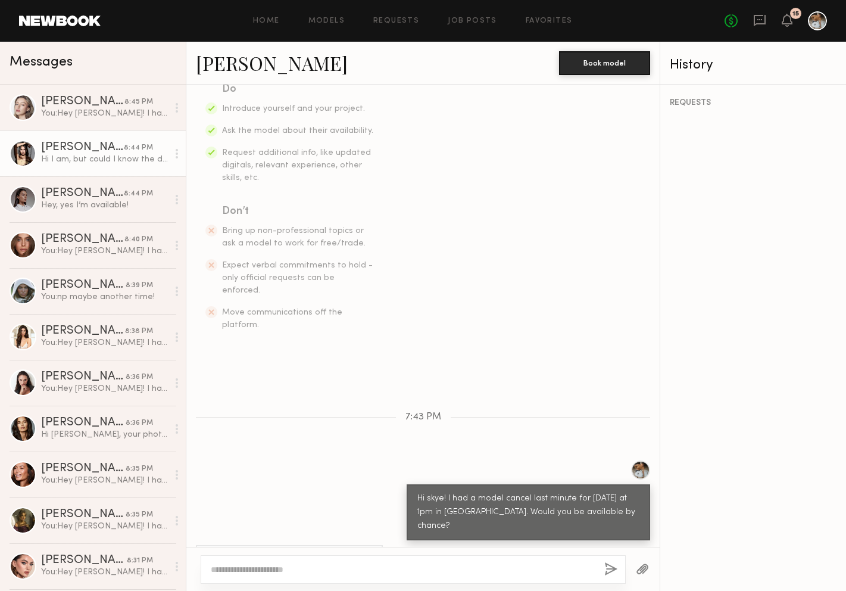
click at [229, 57] on link "[PERSON_NAME]" at bounding box center [272, 63] width 152 height 26
click at [79, 203] on div "Hey, yes I’m available!" at bounding box center [104, 204] width 127 height 11
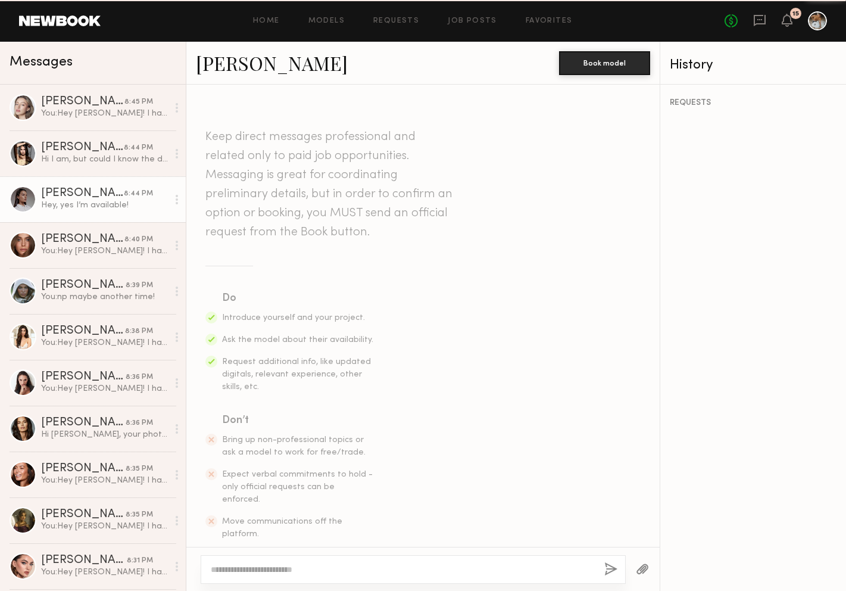
scroll to position [236, 0]
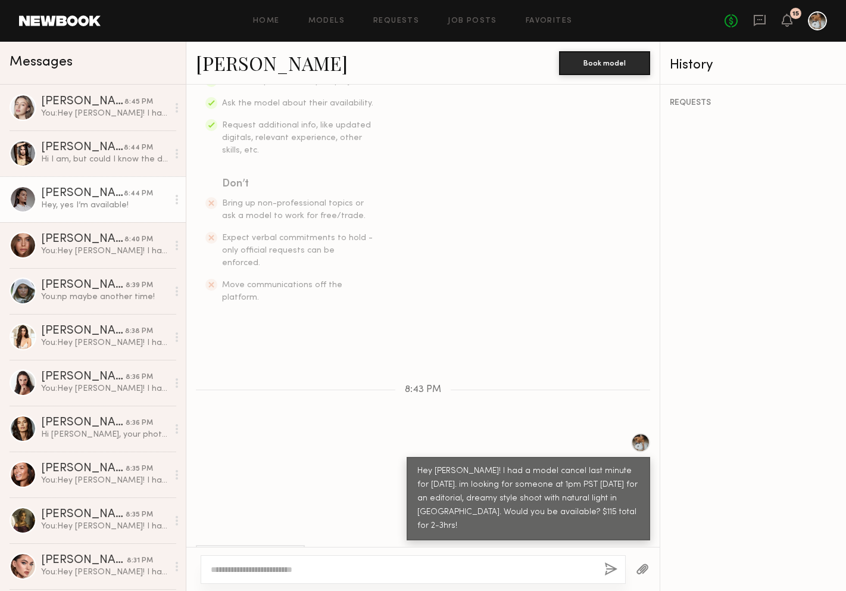
click at [258, 63] on link "[PERSON_NAME]" at bounding box center [272, 63] width 152 height 26
click at [245, 70] on link "[PERSON_NAME]" at bounding box center [272, 63] width 152 height 26
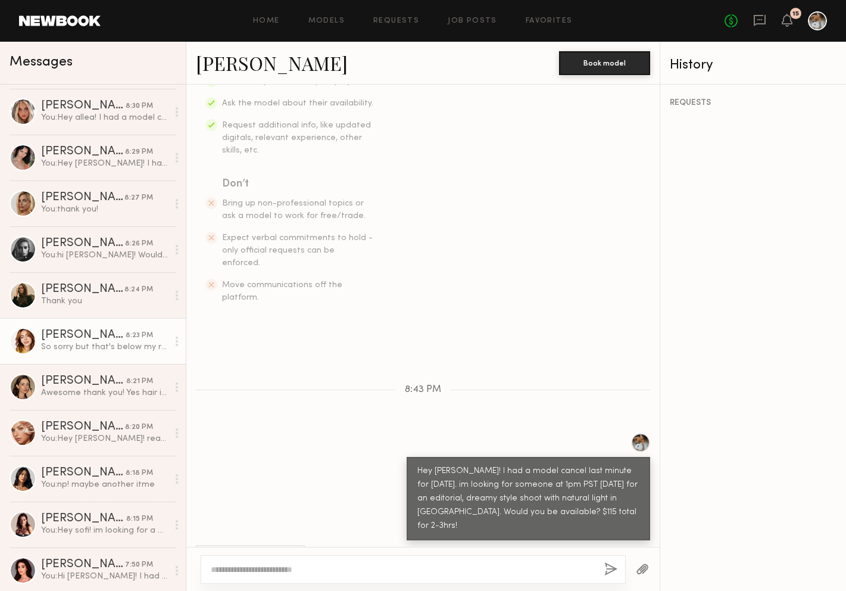
scroll to position [594, 0]
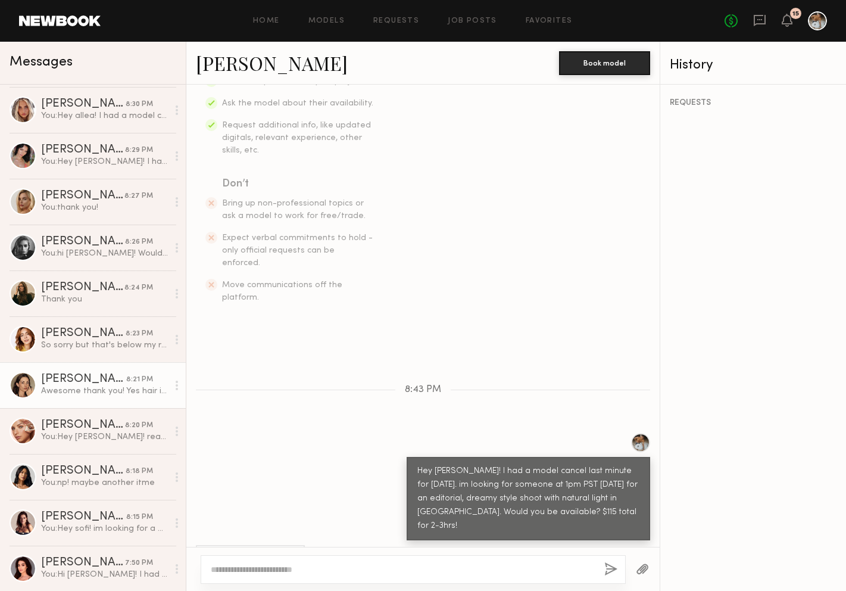
click at [81, 387] on div "Awesome thank you! Yes hair is currently red haha appreciate you catching that!…" at bounding box center [104, 390] width 127 height 11
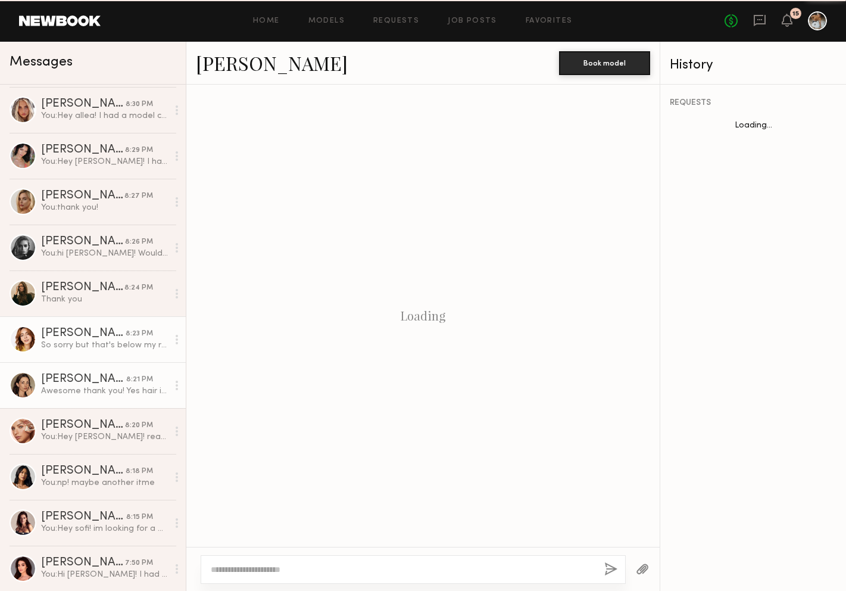
scroll to position [635, 0]
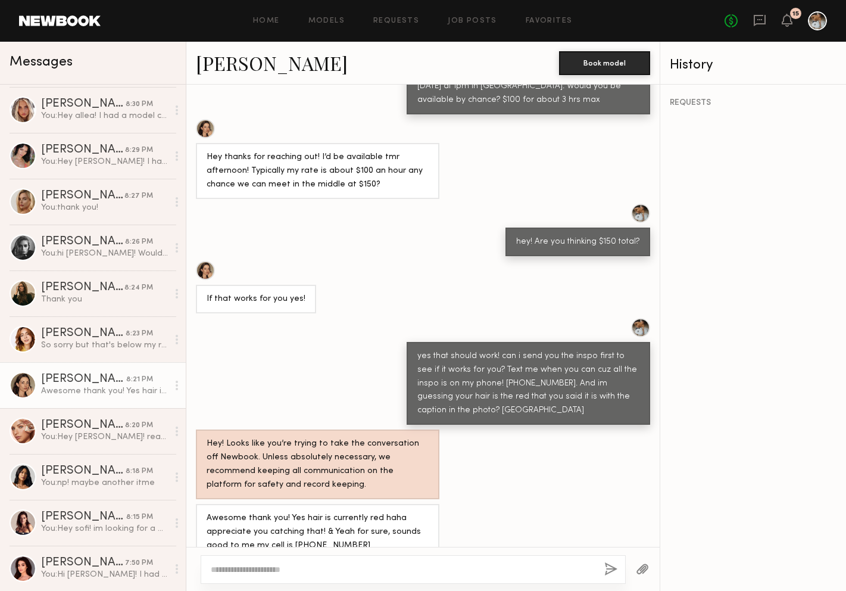
click at [219, 64] on link "[PERSON_NAME]" at bounding box center [272, 63] width 152 height 26
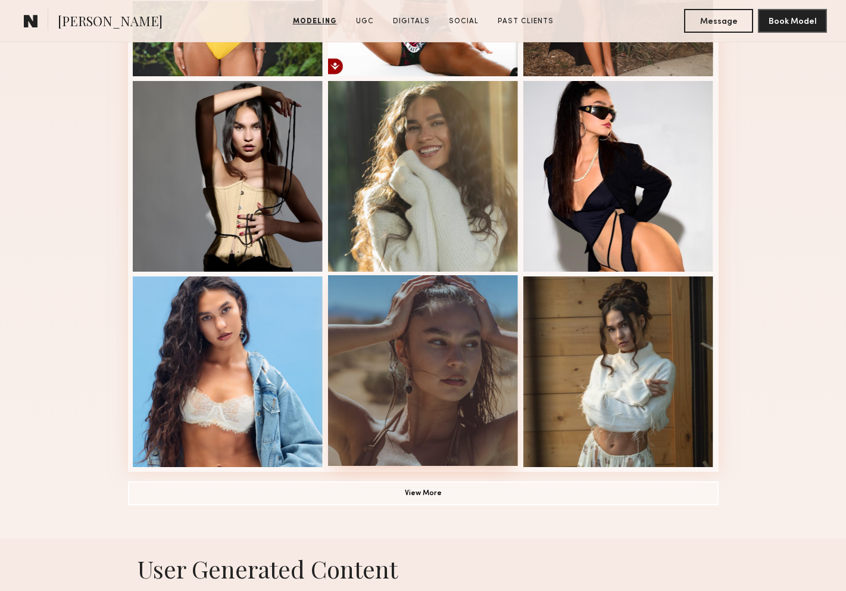
scroll to position [467, 0]
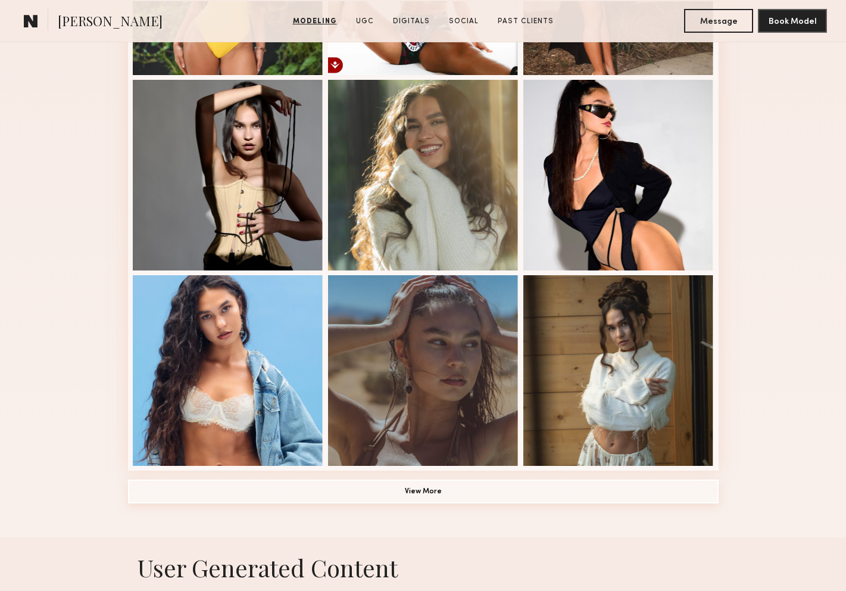
click at [432, 482] on button "View More" at bounding box center [423, 491] width 591 height 24
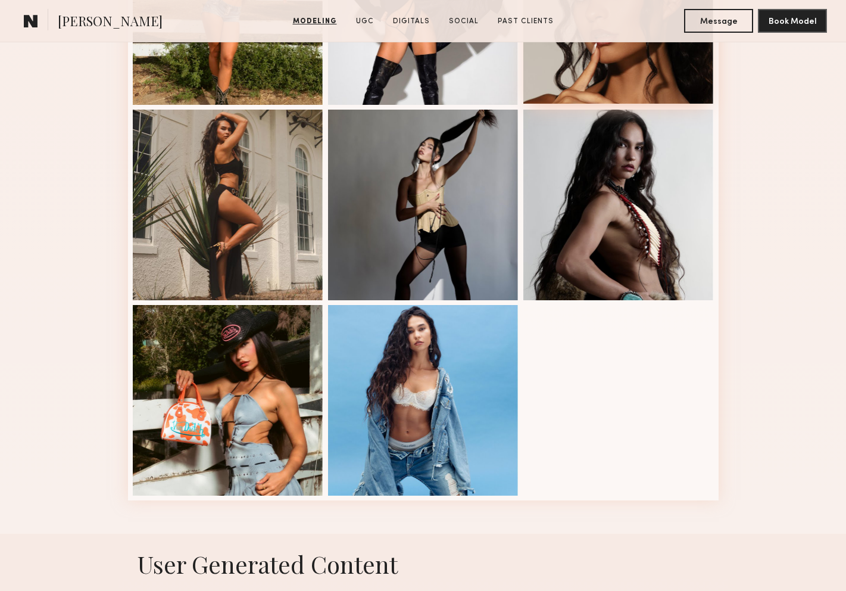
scroll to position [1057, 0]
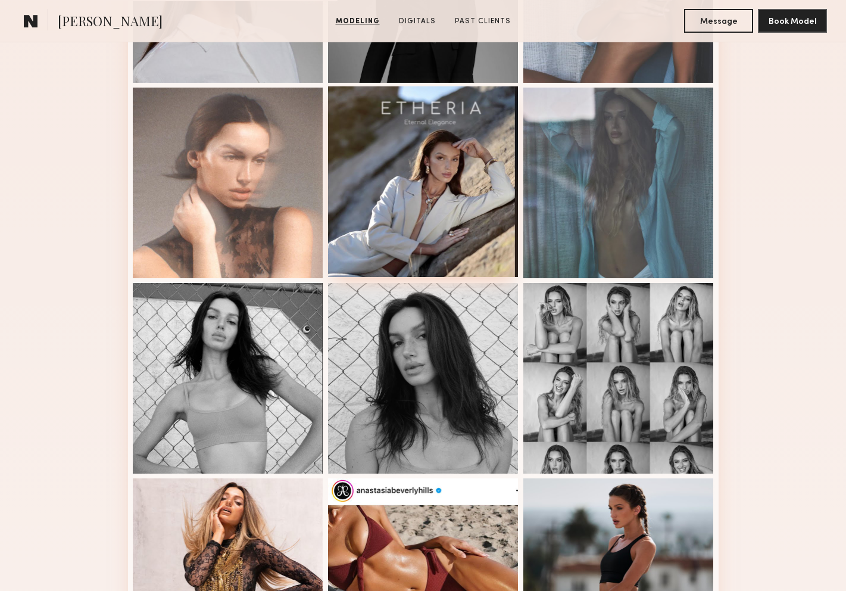
scroll to position [653, 0]
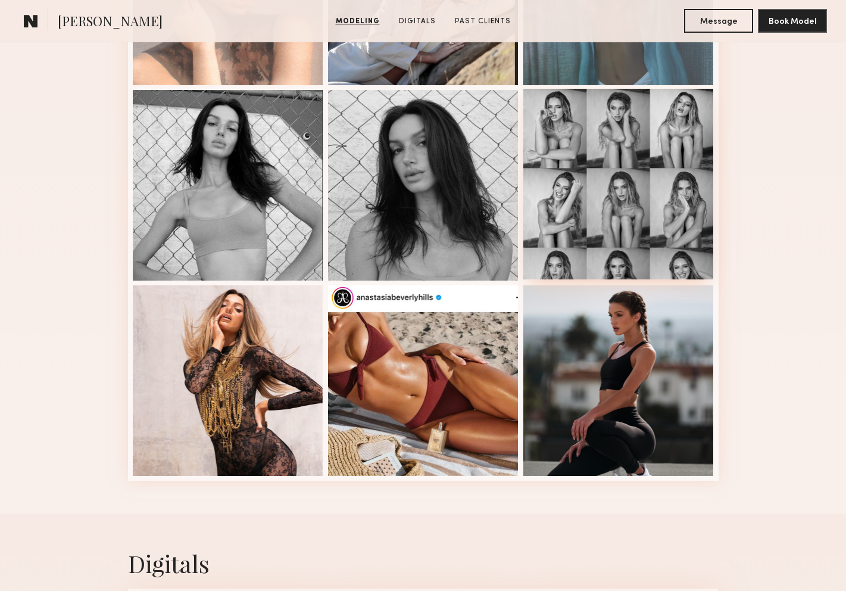
click at [559, 223] on div at bounding box center [618, 184] width 191 height 191
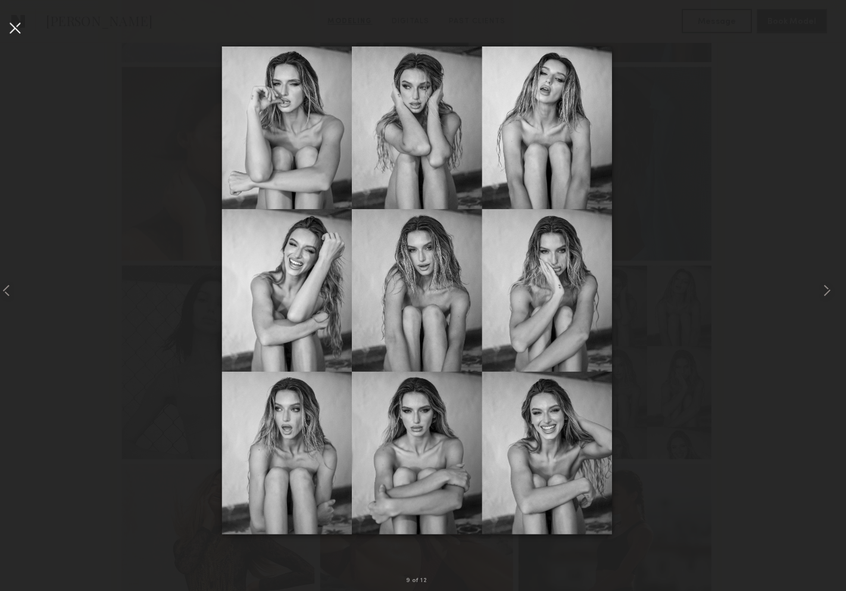
scroll to position [481, 0]
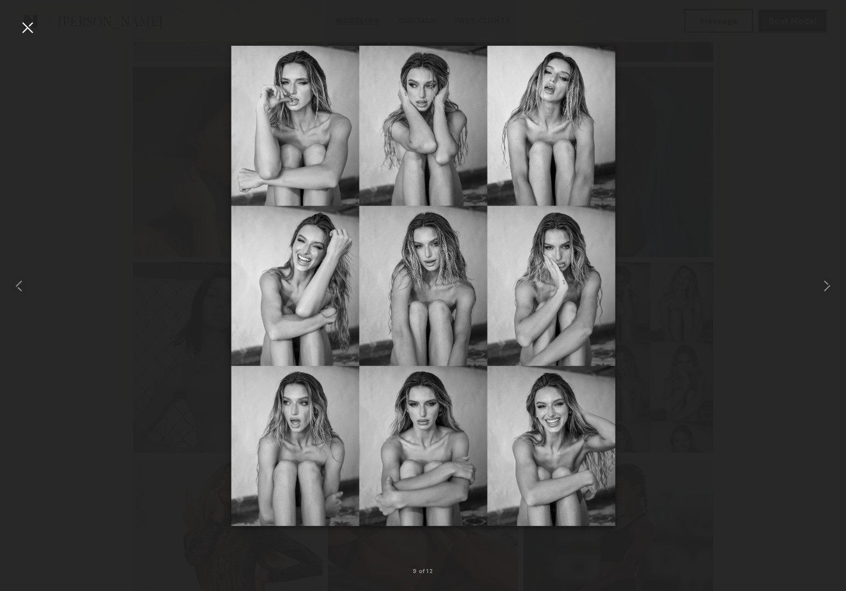
click at [29, 30] on div at bounding box center [27, 27] width 19 height 19
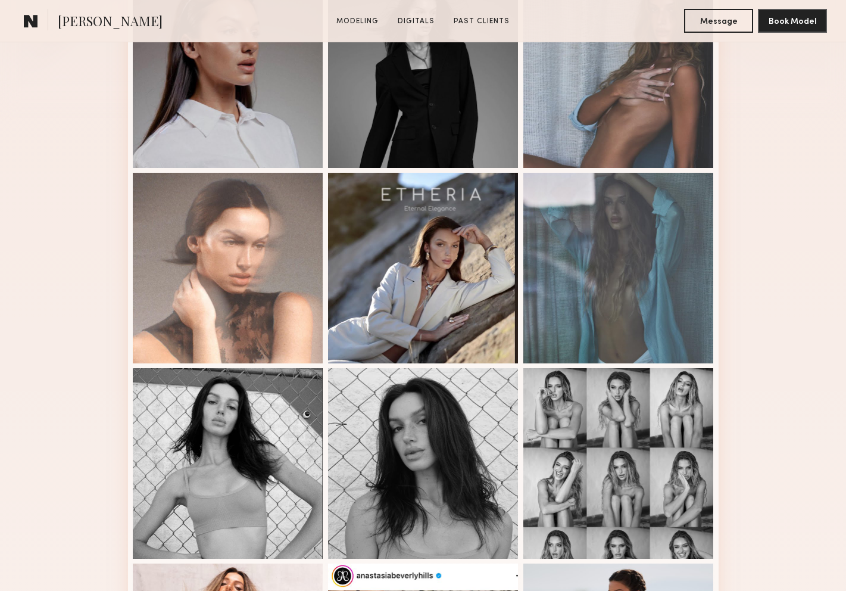
scroll to position [0, 0]
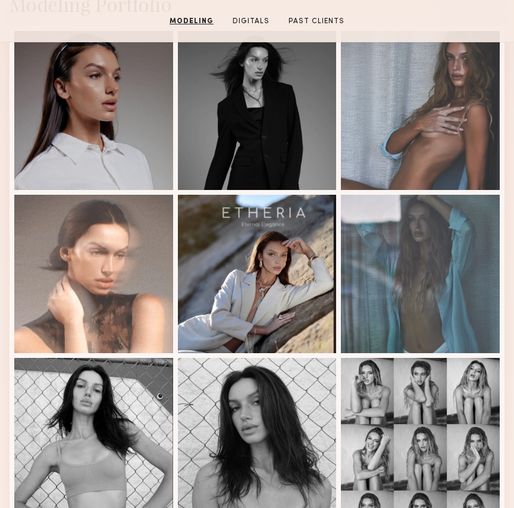
scroll to position [344, 0]
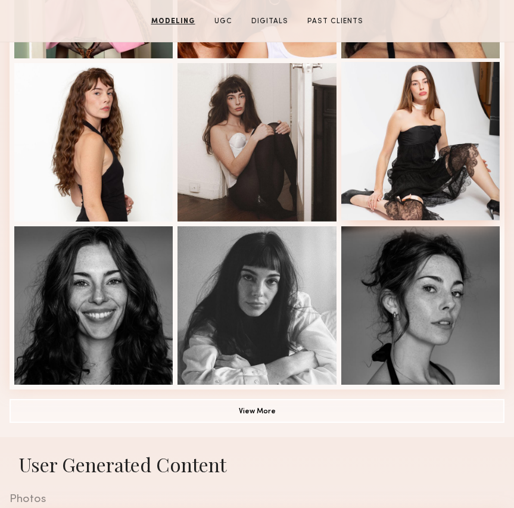
scroll to position [634, 0]
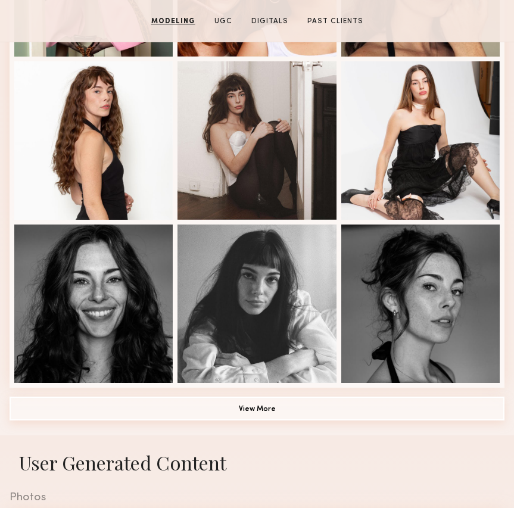
click at [301, 406] on button "View More" at bounding box center [257, 409] width 495 height 24
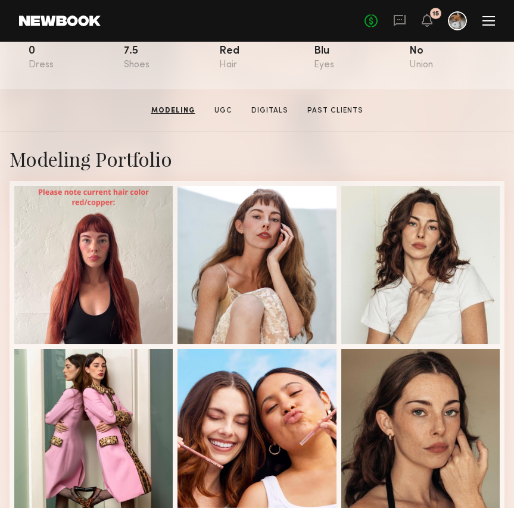
scroll to position [178, 0]
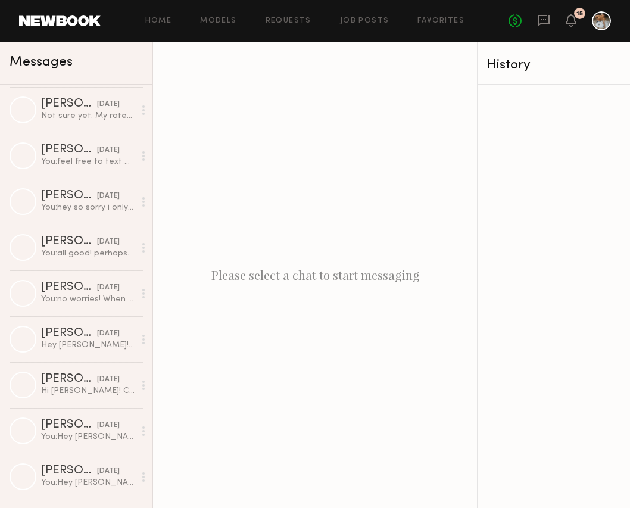
scroll to position [2111, 0]
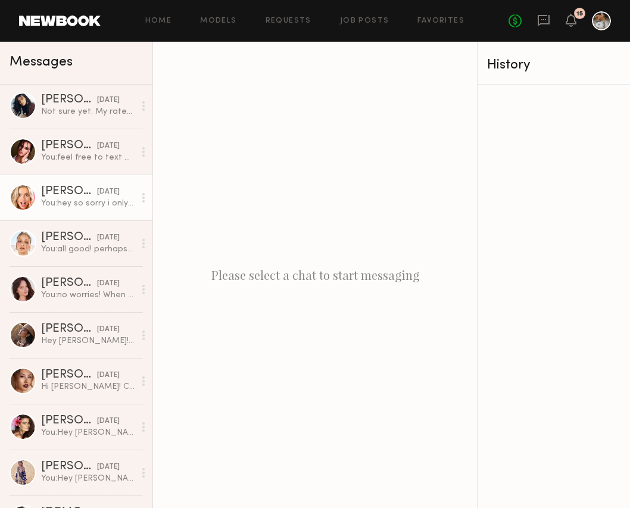
click at [93, 210] on link "Brook S. 06/17/2025 You: hey so sorry i only just saw this! i just texted you :…" at bounding box center [76, 197] width 152 height 46
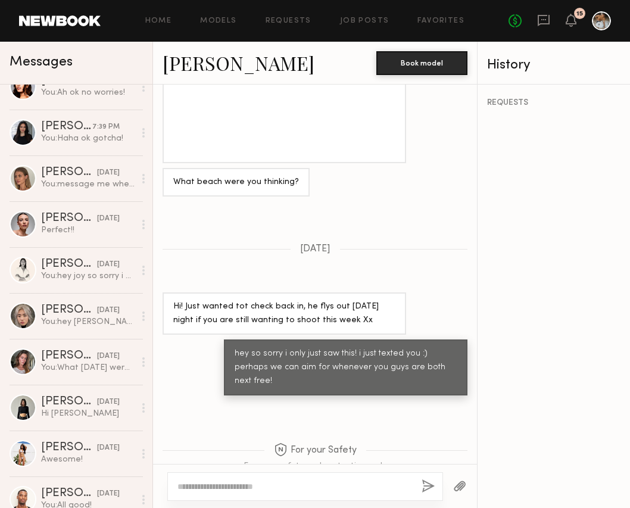
scroll to position [1260, 0]
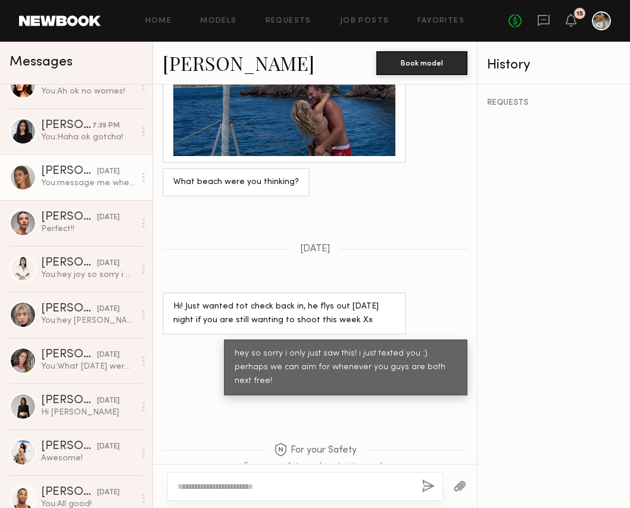
click at [80, 176] on div "Shannon U." at bounding box center [69, 172] width 56 height 12
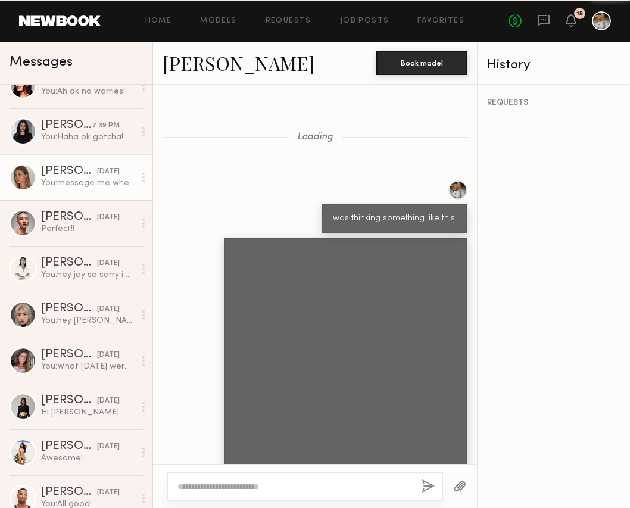
scroll to position [570, 0]
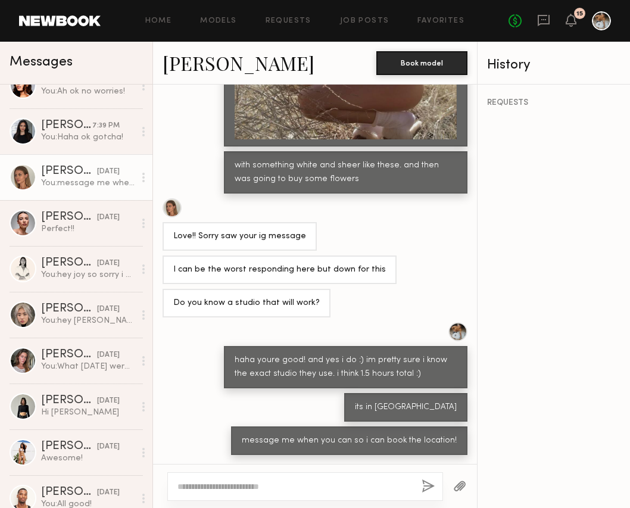
click at [213, 69] on link "Shannon U." at bounding box center [239, 63] width 152 height 26
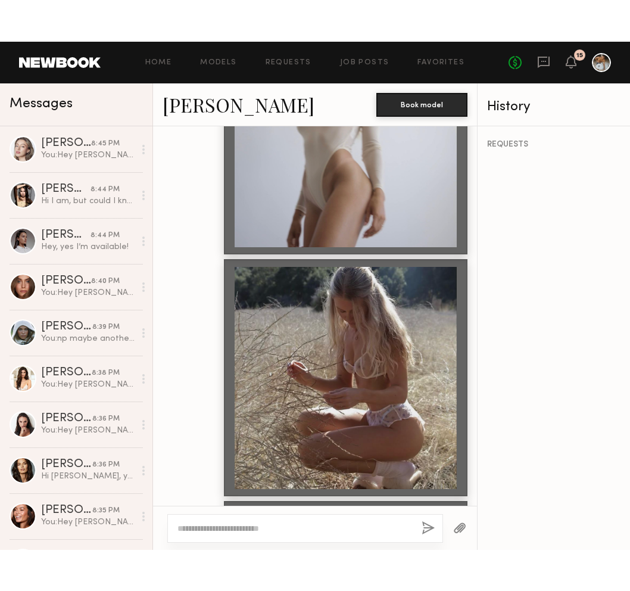
scroll to position [89, 0]
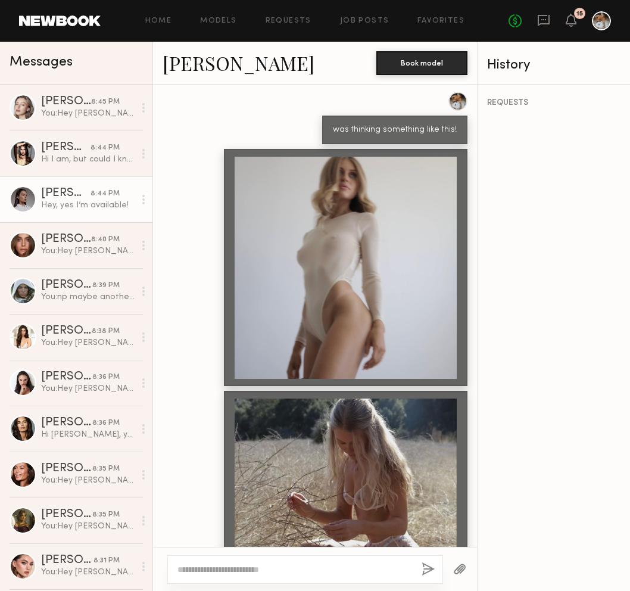
click at [55, 211] on link "Delaney K. 8:44 PM Hey, yes I’m available!" at bounding box center [76, 199] width 152 height 46
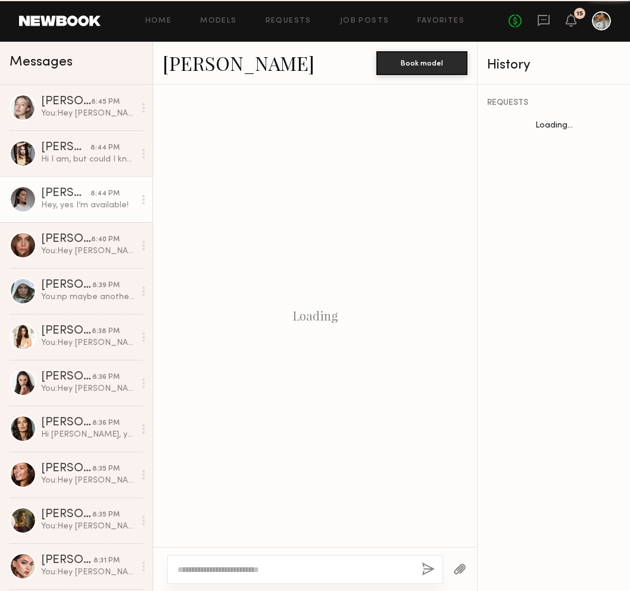
scroll to position [236, 0]
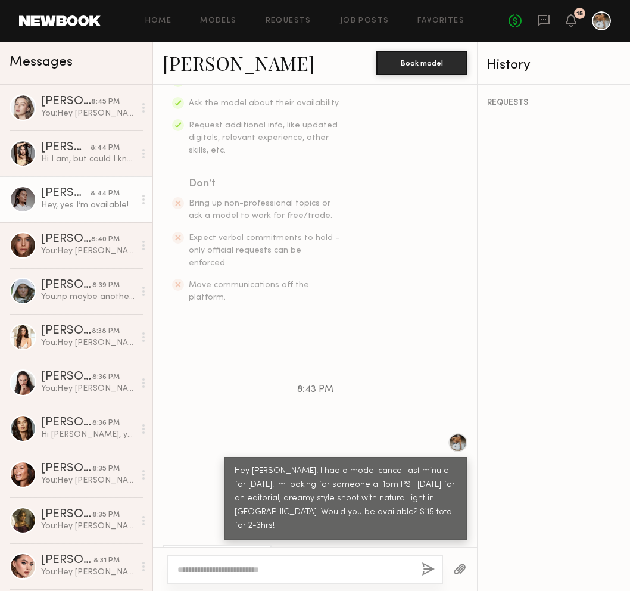
click at [210, 72] on link "Delaney K." at bounding box center [239, 63] width 152 height 26
click at [241, 507] on textarea at bounding box center [294, 569] width 235 height 12
type textarea "**********"
click at [431, 507] on button "button" at bounding box center [428, 569] width 13 height 15
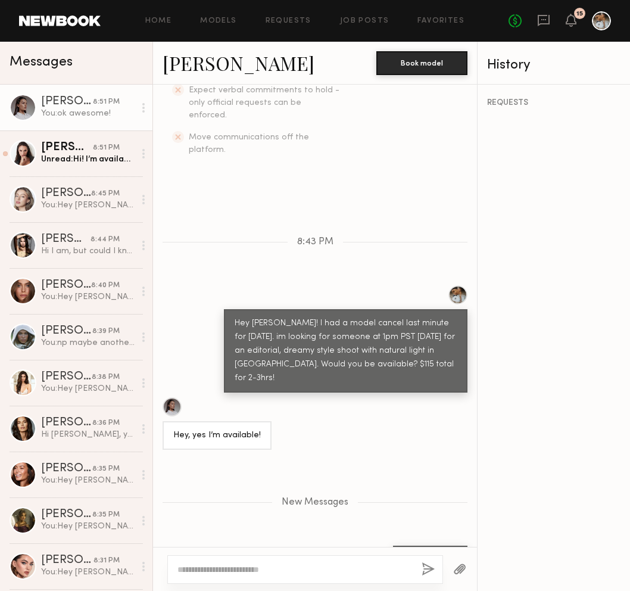
click at [359, 507] on textarea at bounding box center [294, 569] width 235 height 12
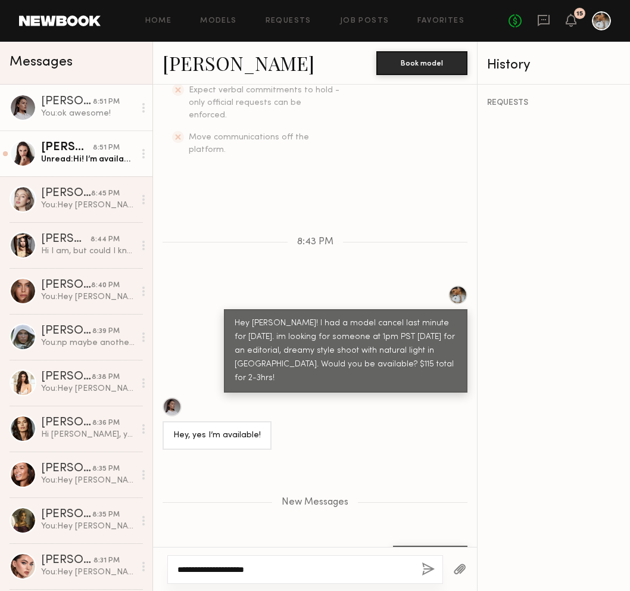
type textarea "**********"
click at [83, 142] on div "Anastasiia S." at bounding box center [67, 148] width 52 height 12
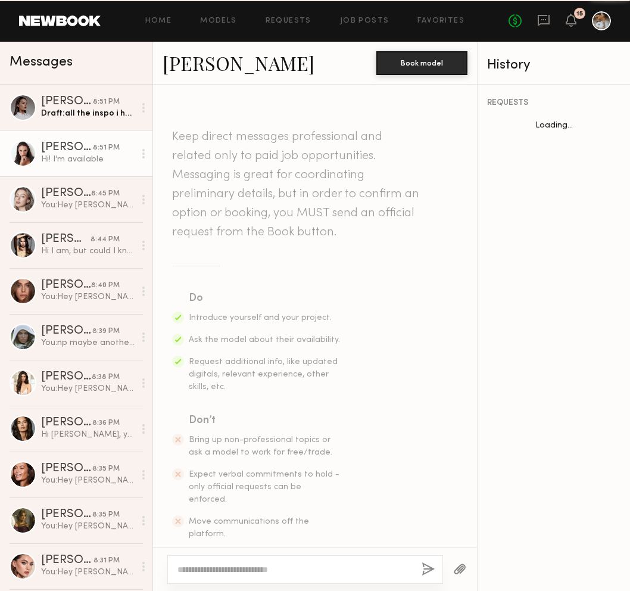
scroll to position [1257, 0]
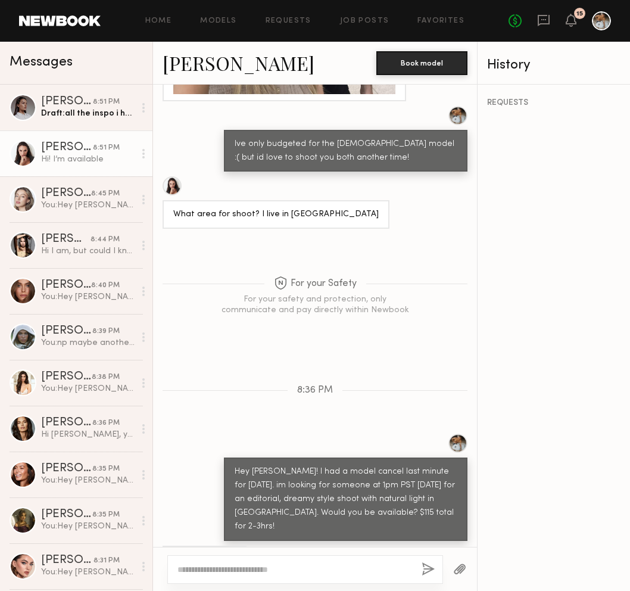
click at [223, 74] on link "Anastasiia S." at bounding box center [239, 63] width 152 height 26
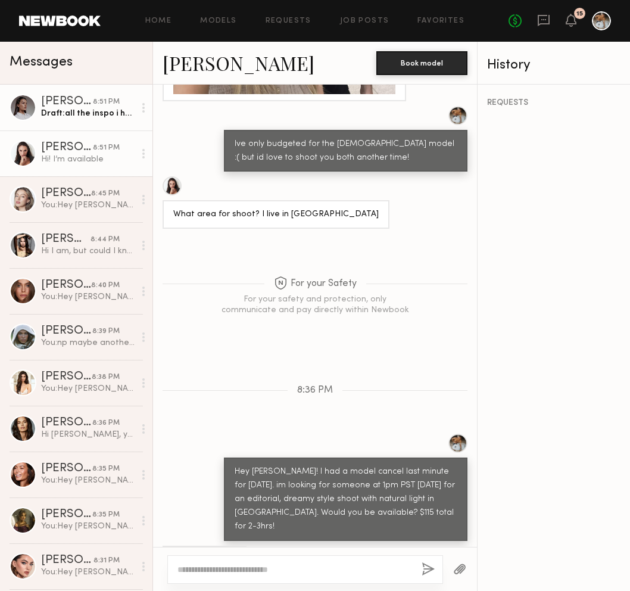
click at [81, 119] on link "Delaney K. 8:51 PM Draft: all the inspo i have i" at bounding box center [76, 108] width 152 height 46
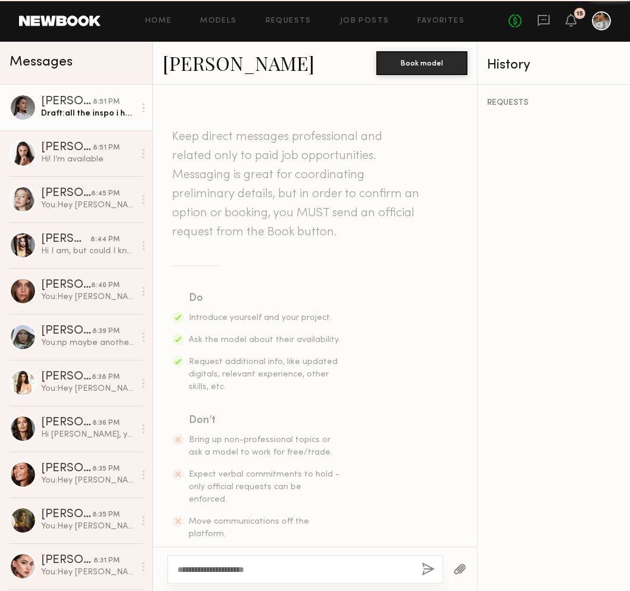
scroll to position [294, 0]
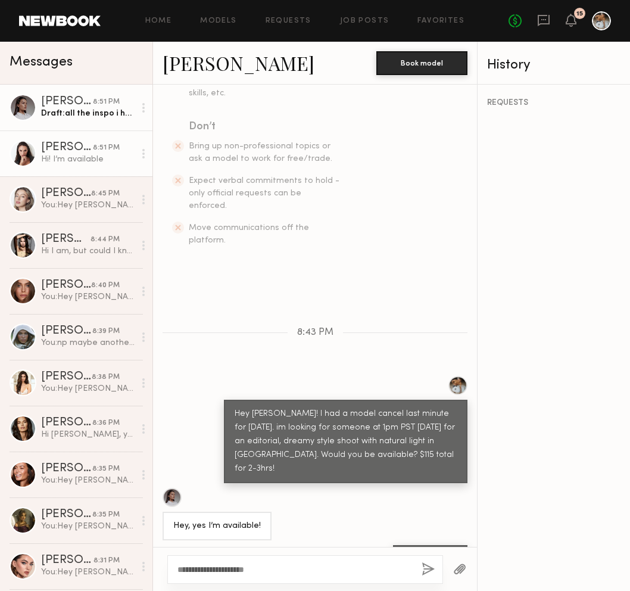
click at [81, 146] on div "Anastasiia S." at bounding box center [67, 148] width 52 height 12
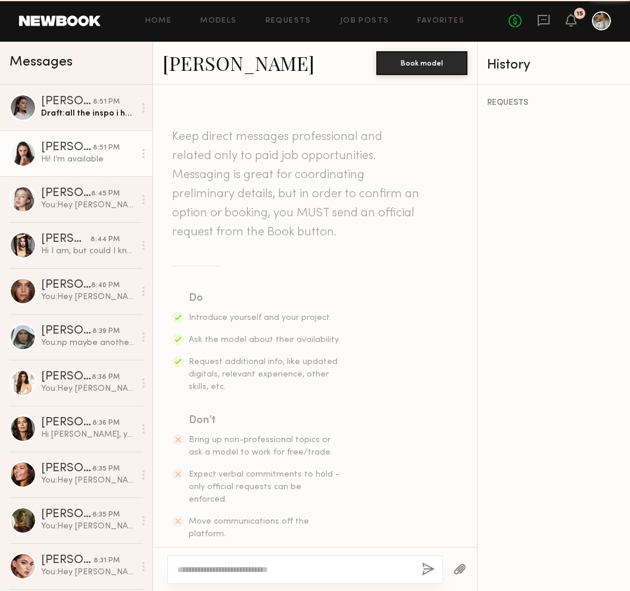
scroll to position [1257, 0]
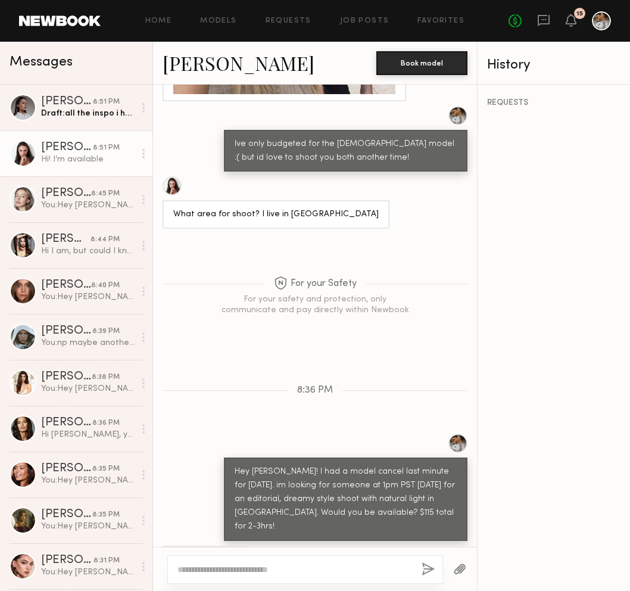
click at [282, 507] on div at bounding box center [305, 569] width 276 height 29
click at [292, 507] on textarea at bounding box center [294, 569] width 235 height 12
click at [218, 67] on link "Anastasiia S." at bounding box center [239, 63] width 152 height 26
click at [272, 507] on textarea "**********" at bounding box center [294, 569] width 235 height 12
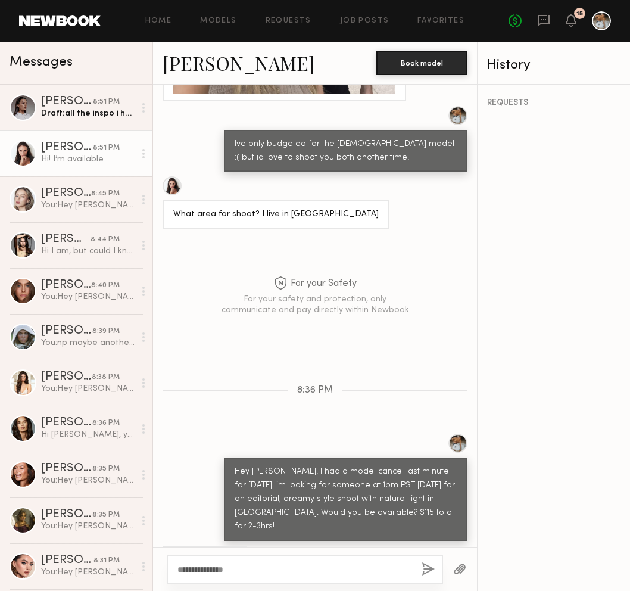
click at [463, 507] on button "button" at bounding box center [459, 569] width 13 height 15
click at [266, 507] on div "**********" at bounding box center [305, 569] width 276 height 29
click at [266, 507] on textarea "**********" at bounding box center [294, 569] width 235 height 12
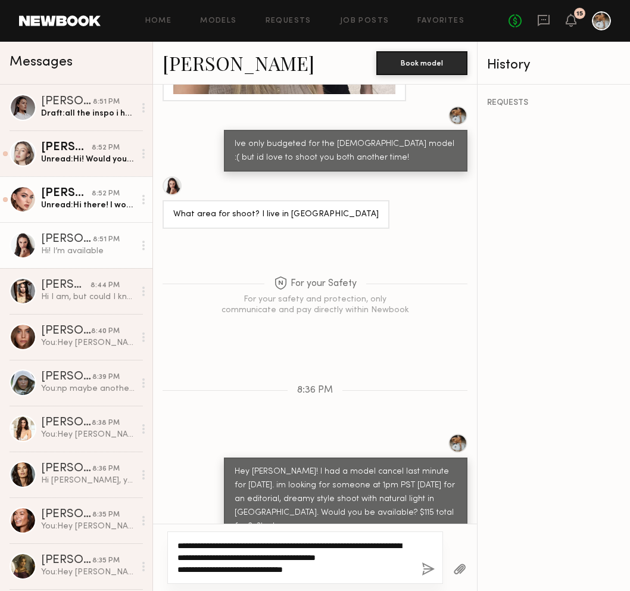
type textarea "**********"
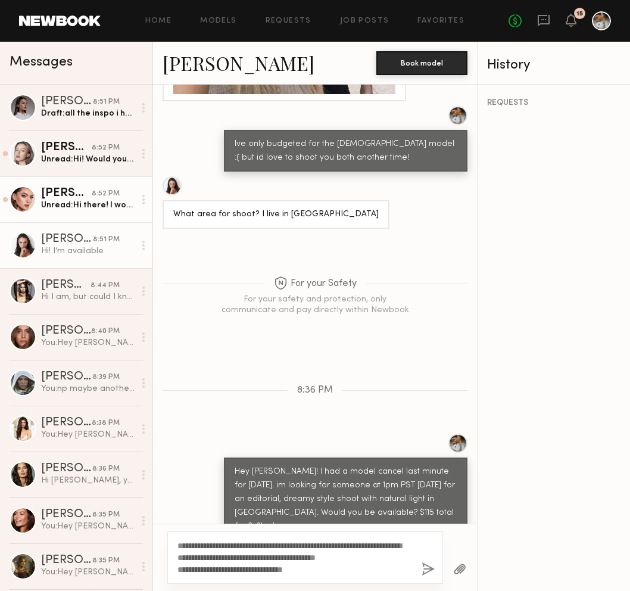
click at [89, 194] on div "Laura D." at bounding box center [66, 194] width 51 height 12
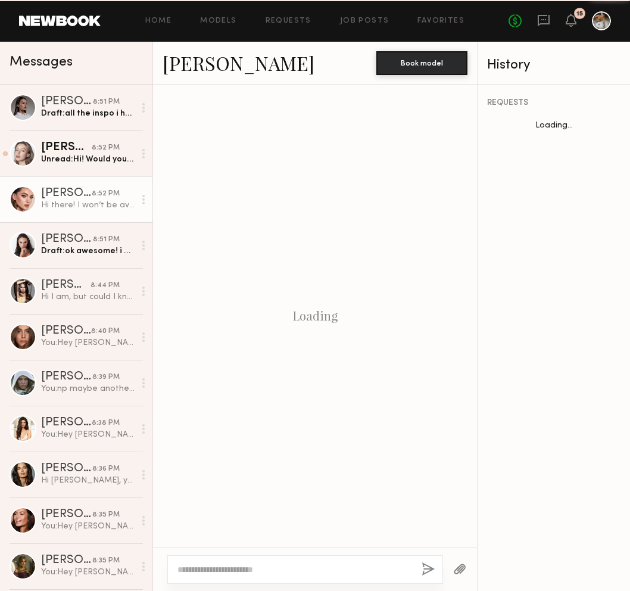
scroll to position [250, 0]
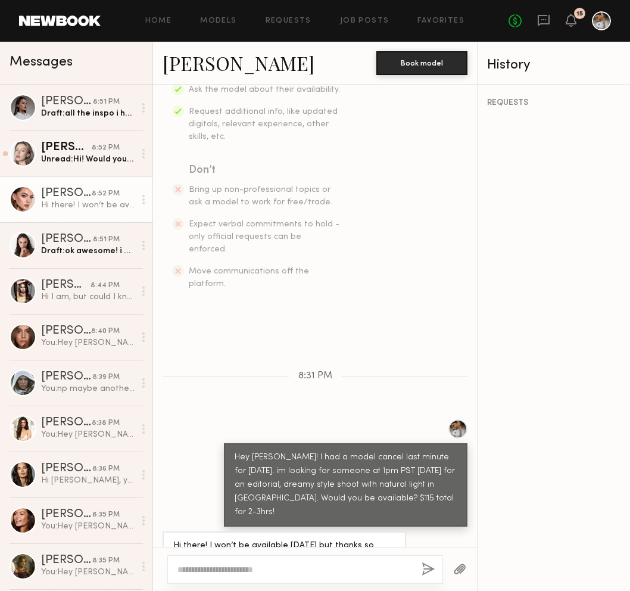
click at [190, 65] on link "Laura D." at bounding box center [239, 63] width 152 height 26
click at [251, 507] on textarea at bounding box center [294, 569] width 235 height 12
type textarea "**********"
click at [427, 507] on button "button" at bounding box center [428, 569] width 13 height 15
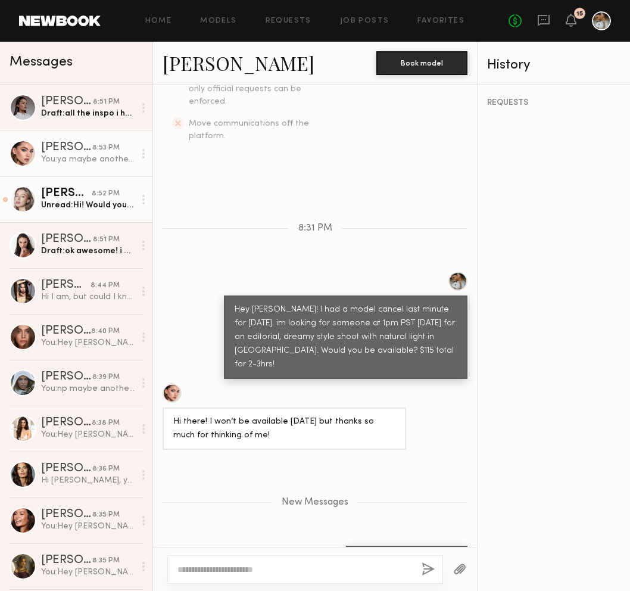
click at [89, 196] on div "Logan R." at bounding box center [66, 194] width 51 height 12
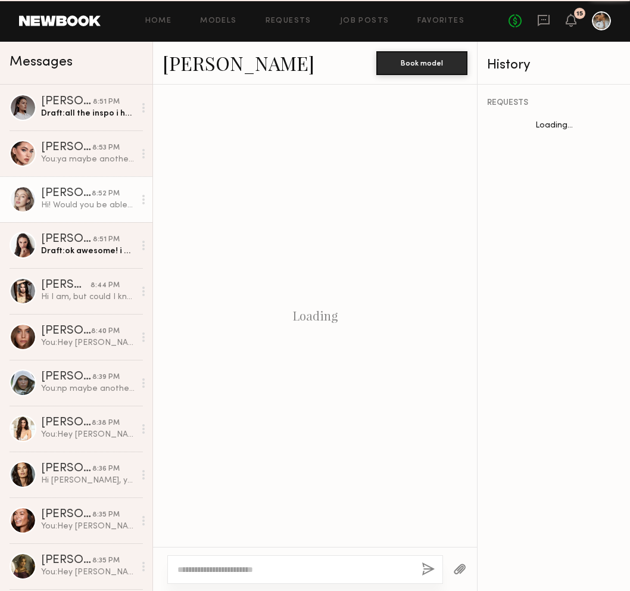
scroll to position [840, 0]
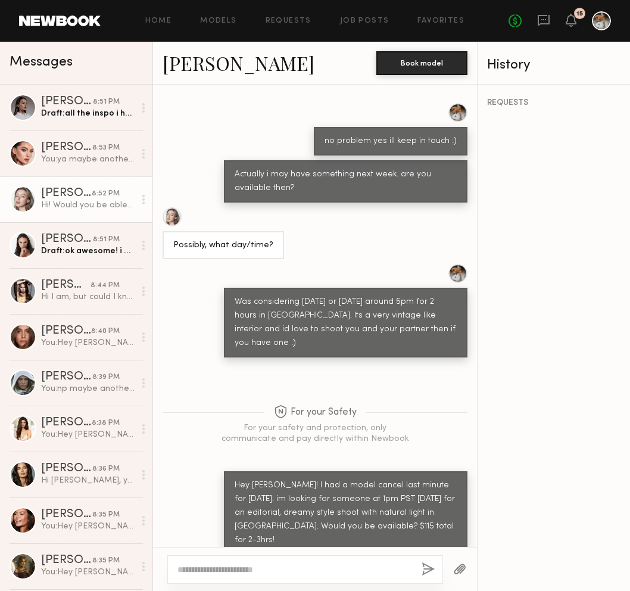
click at [169, 207] on div at bounding box center [172, 216] width 19 height 19
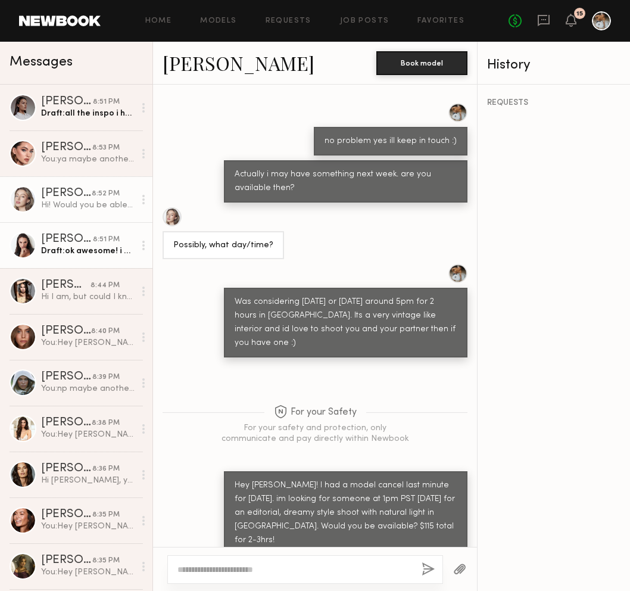
click at [73, 243] on div "Anastasiia S." at bounding box center [67, 239] width 52 height 12
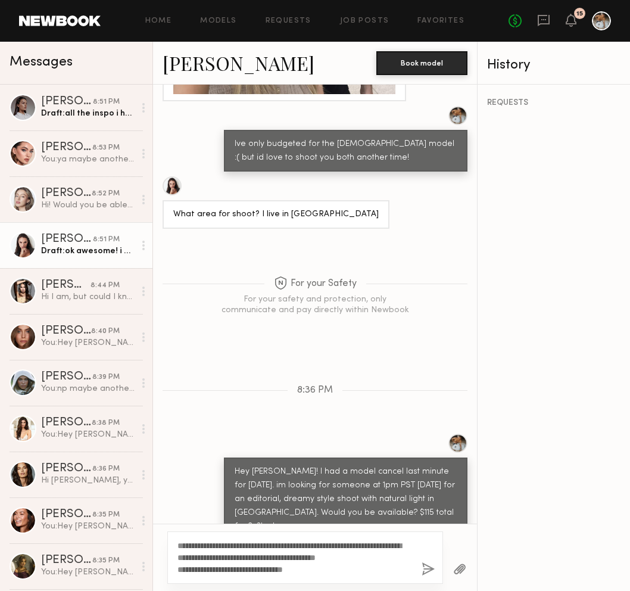
scroll to position [1280, 0]
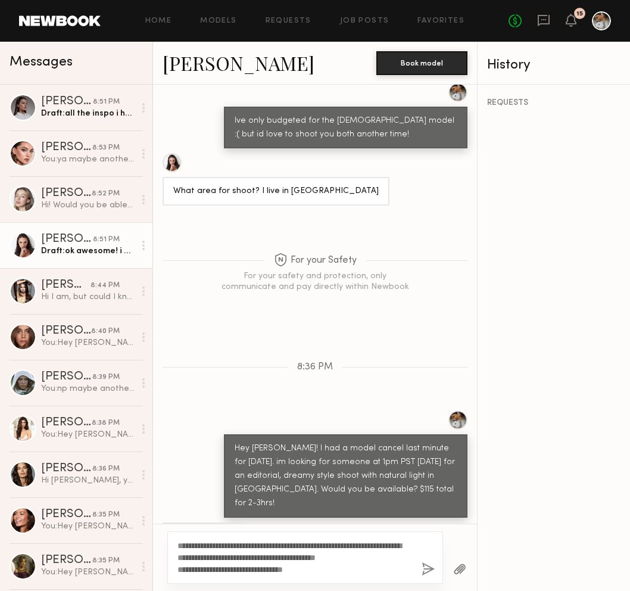
click at [200, 71] on link "Anastasiia S." at bounding box center [239, 63] width 152 height 26
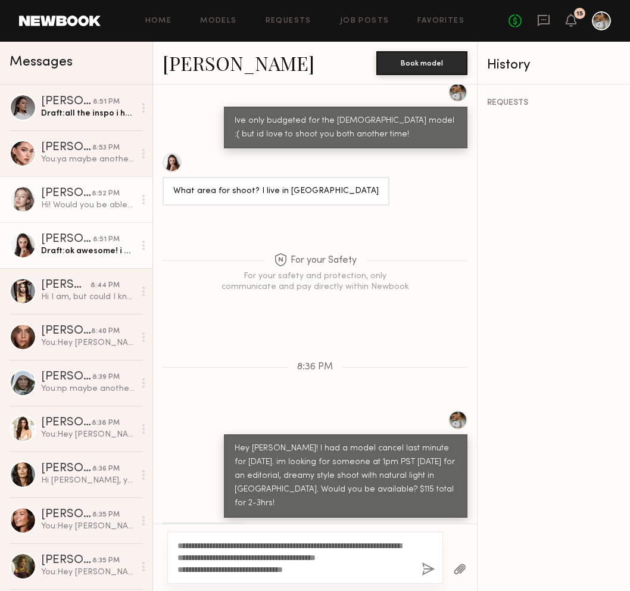
click at [104, 209] on div "Hi! Would you be able to do $150?" at bounding box center [87, 204] width 93 height 11
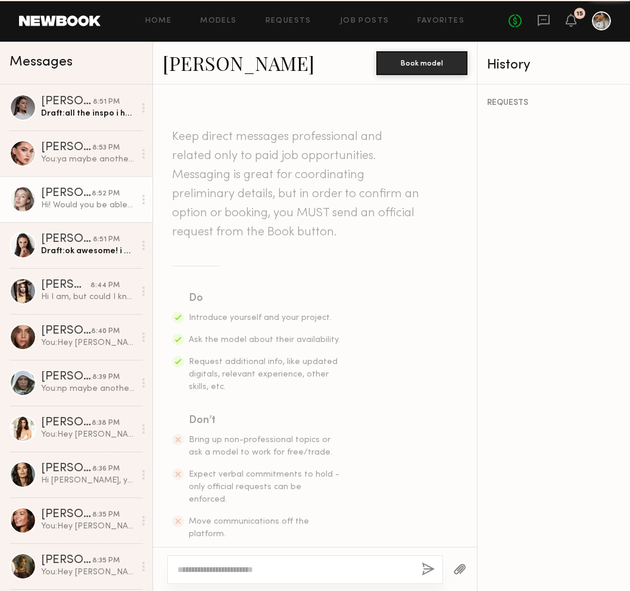
scroll to position [840, 0]
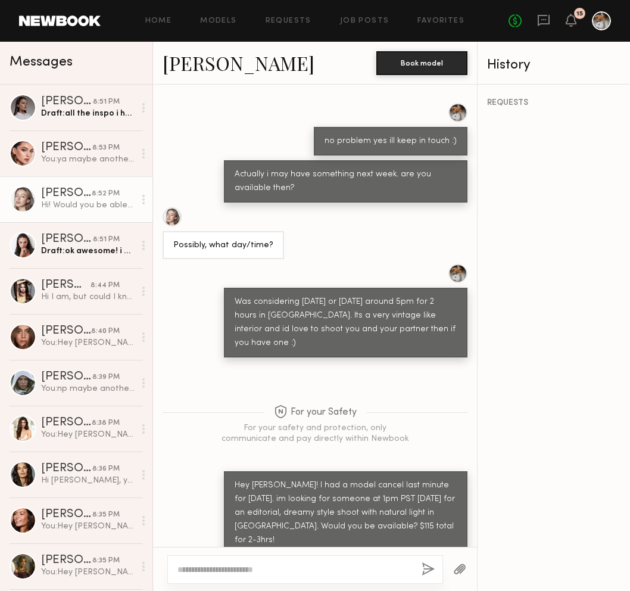
click at [245, 507] on textarea at bounding box center [294, 569] width 235 height 12
type textarea "**********"
click at [425, 507] on button "button" at bounding box center [428, 569] width 13 height 15
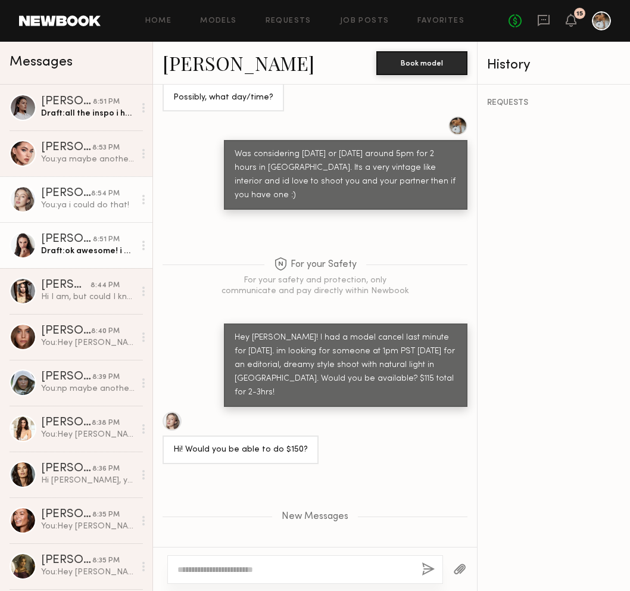
click at [68, 251] on div "Draft: ok awesome! i can send you all the inspo before confirming so we're on t…" at bounding box center [87, 250] width 93 height 11
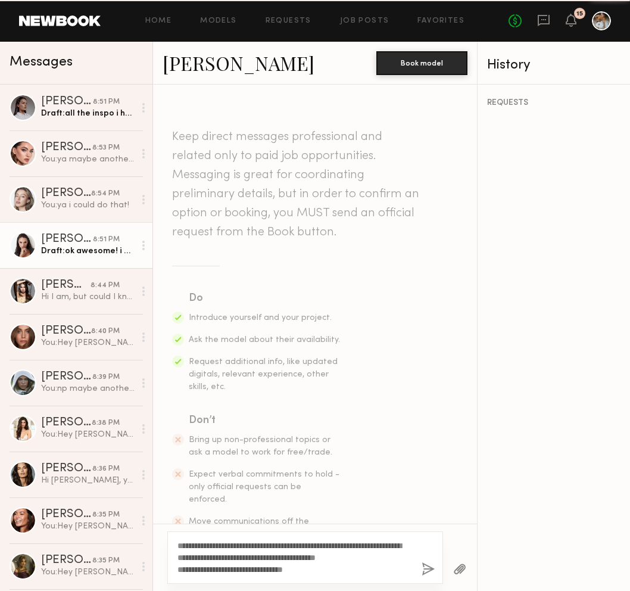
scroll to position [1257, 0]
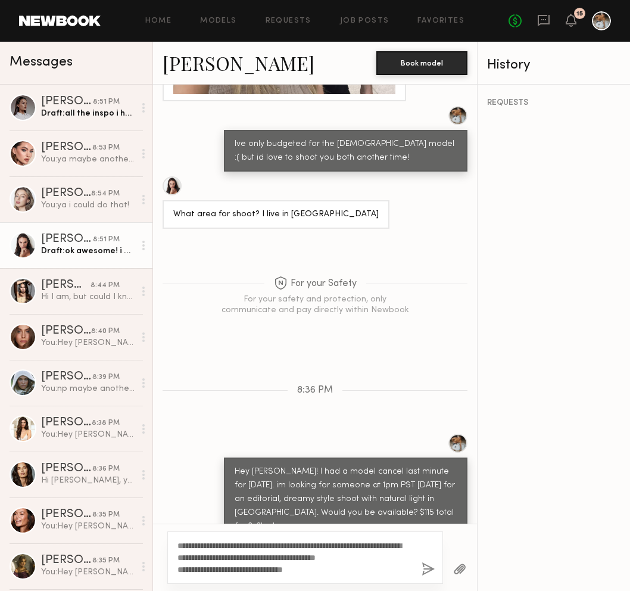
click at [345, 507] on textarea "**********" at bounding box center [294, 557] width 235 height 36
drag, startPoint x: 328, startPoint y: 569, endPoint x: 182, endPoint y: 569, distance: 146.5
click at [181, 507] on textarea "**********" at bounding box center [294, 557] width 235 height 36
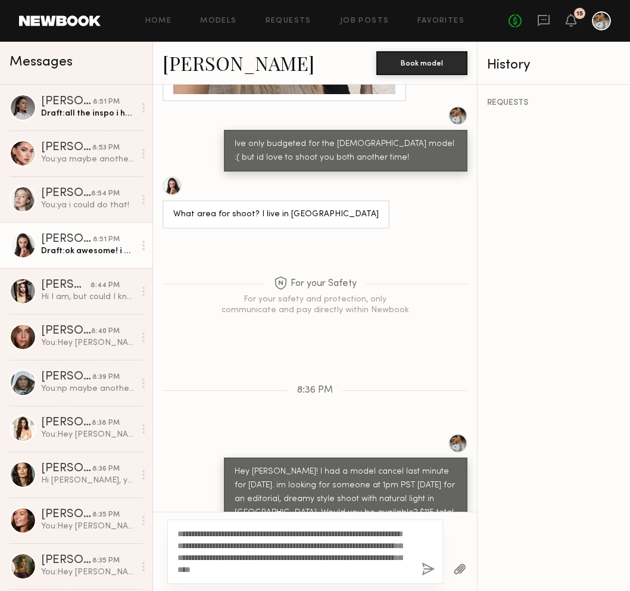
type textarea "**********"
click at [428, 507] on button "button" at bounding box center [428, 569] width 13 height 15
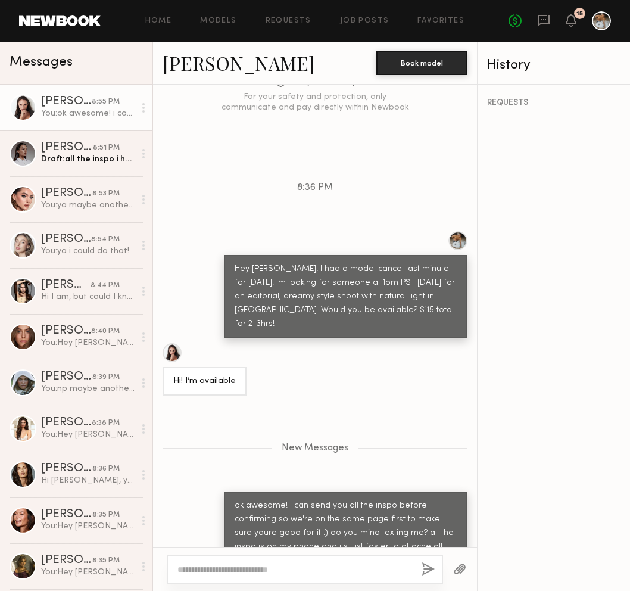
scroll to position [1534, 0]
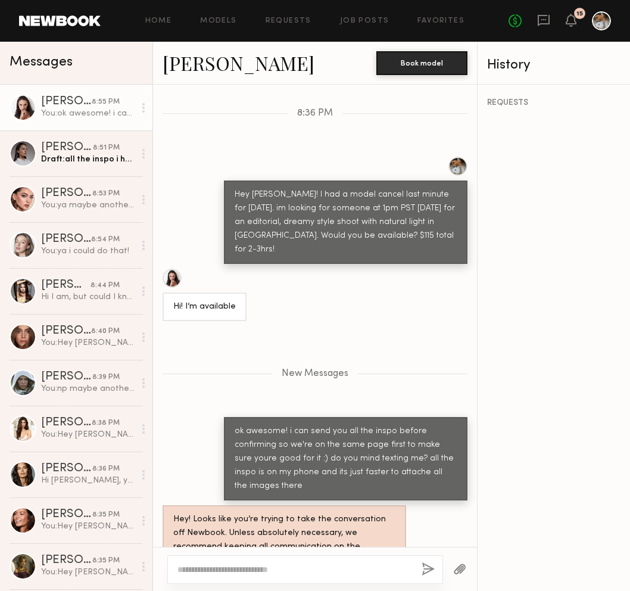
click at [338, 507] on textarea at bounding box center [294, 569] width 235 height 12
type textarea "**********"
click at [431, 507] on button "button" at bounding box center [428, 569] width 13 height 15
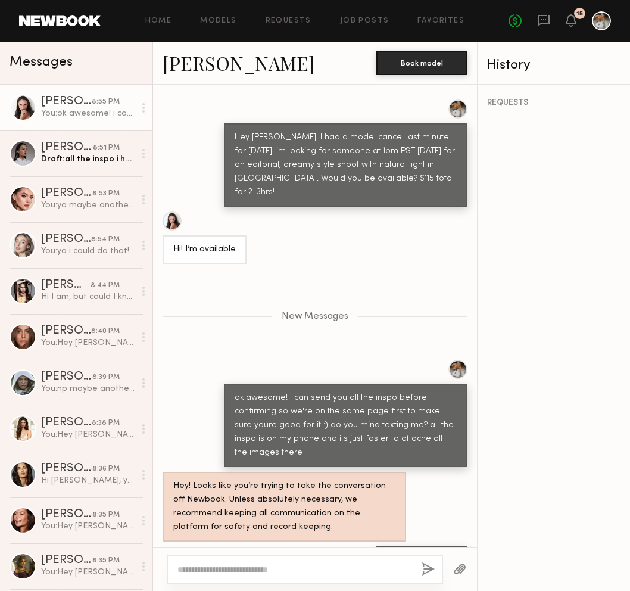
scroll to position [1666, 0]
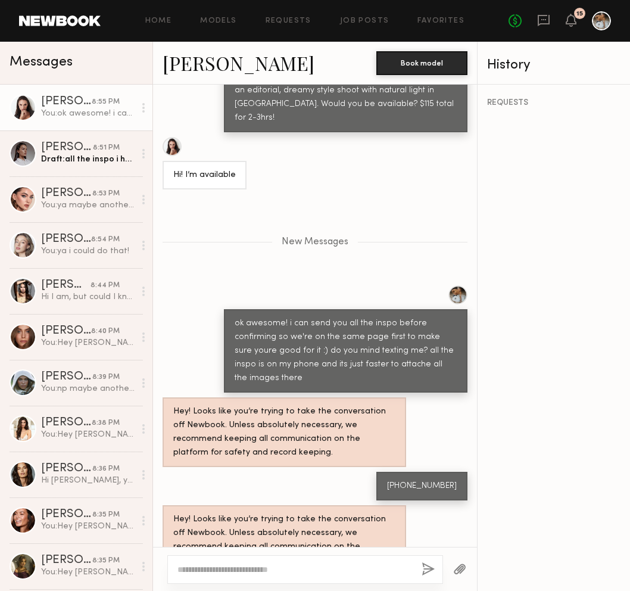
click at [70, 102] on div "Anastasiia S." at bounding box center [66, 102] width 51 height 12
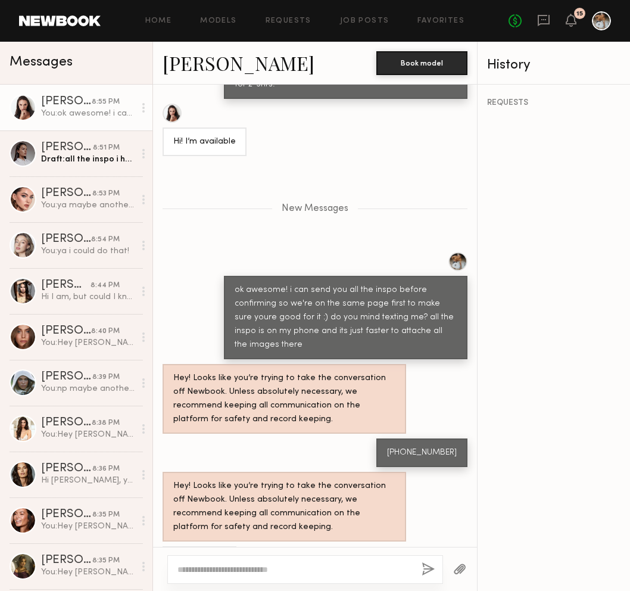
click at [231, 67] on link "Anastasiia S." at bounding box center [239, 63] width 152 height 26
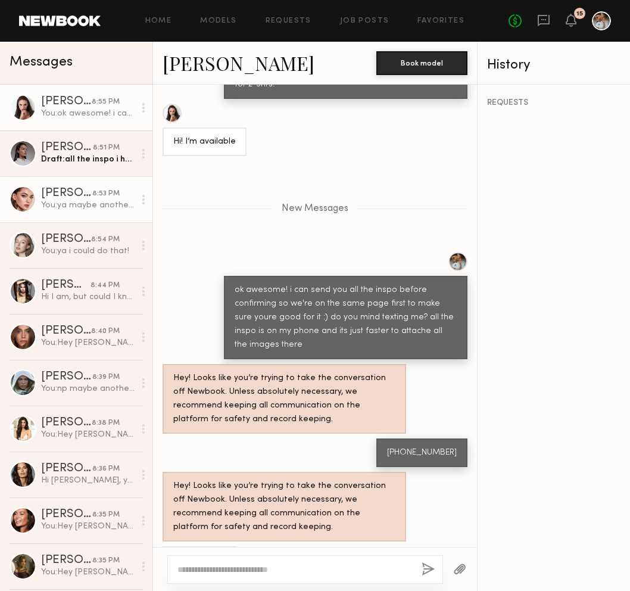
click at [57, 210] on div "You: ya maybe another time :)" at bounding box center [87, 204] width 93 height 11
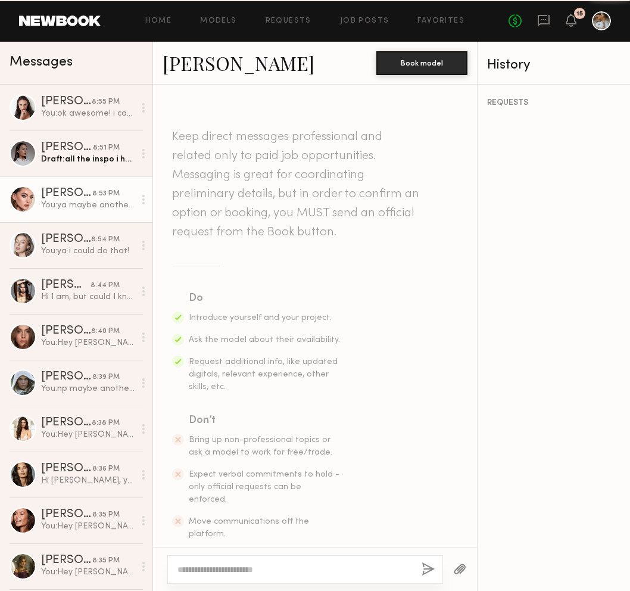
scroll to position [307, 0]
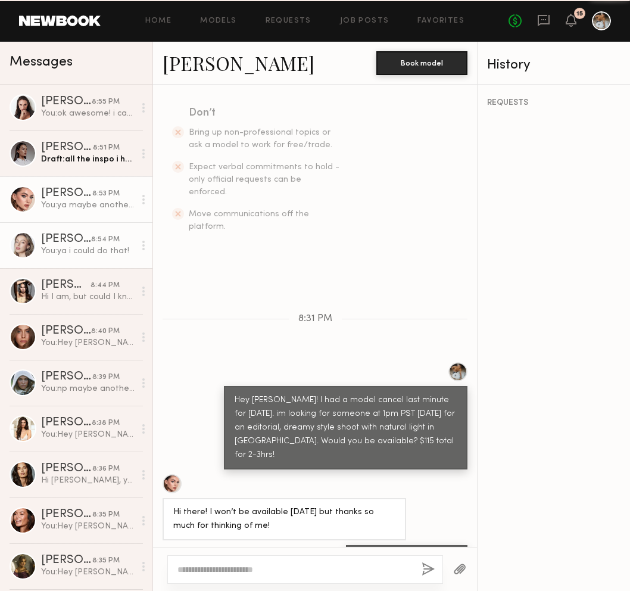
click at [68, 248] on div "You: ya i could do that!" at bounding box center [87, 250] width 93 height 11
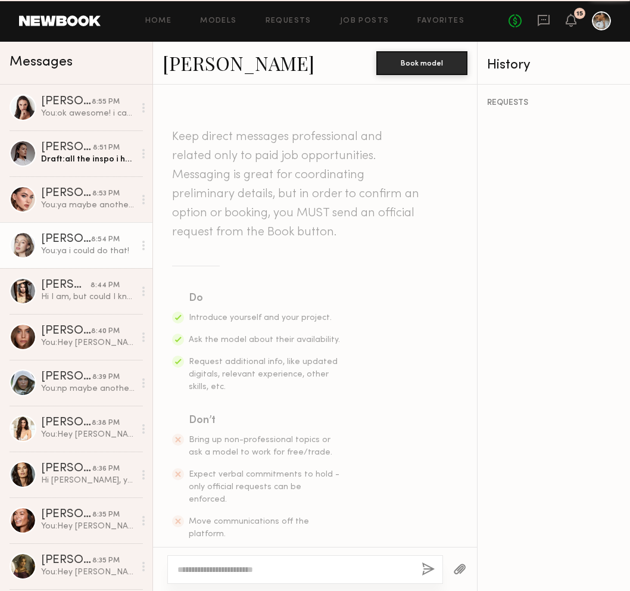
scroll to position [982, 0]
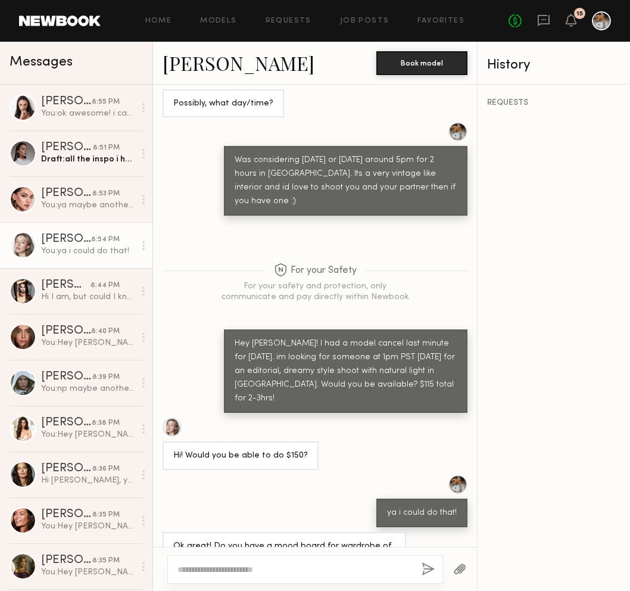
click at [299, 507] on textarea at bounding box center [294, 569] width 235 height 12
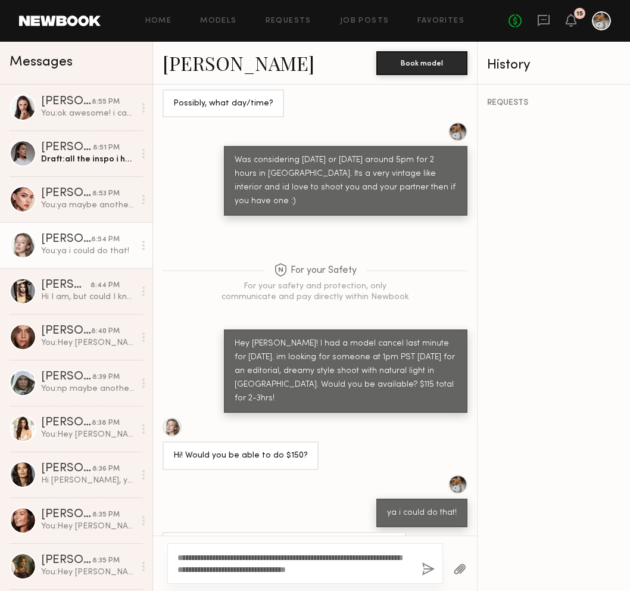
type textarea "**********"
click at [424, 507] on button "button" at bounding box center [428, 569] width 13 height 15
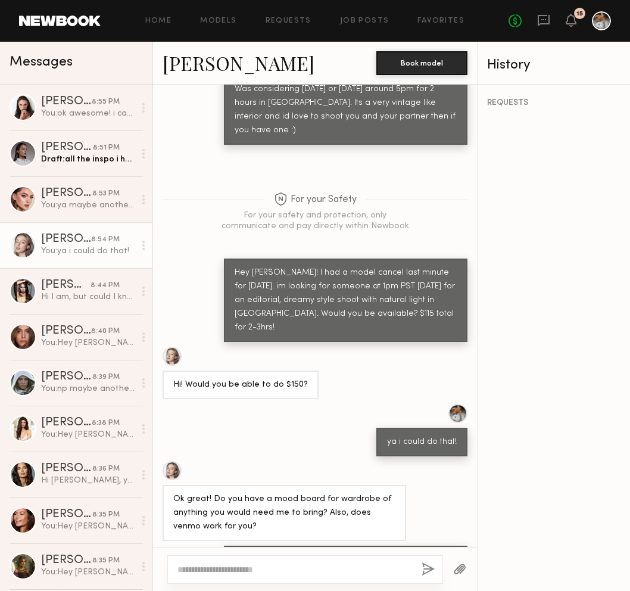
scroll to position [1127, 0]
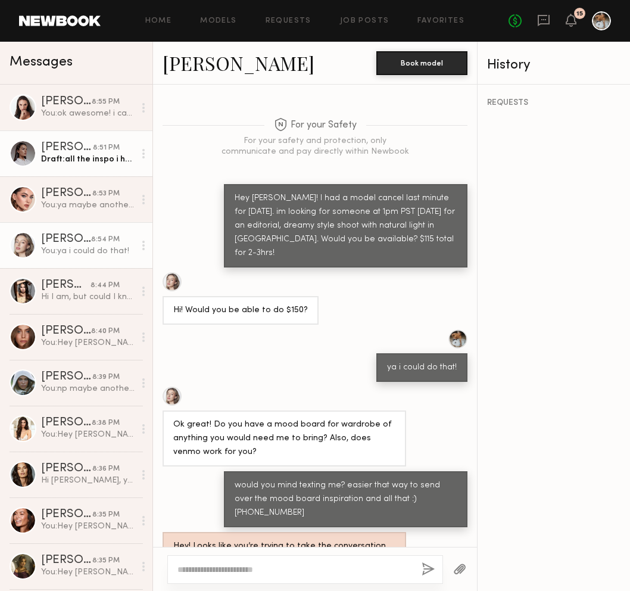
click at [85, 158] on div "Draft: all the inspo i have i" at bounding box center [87, 159] width 93 height 11
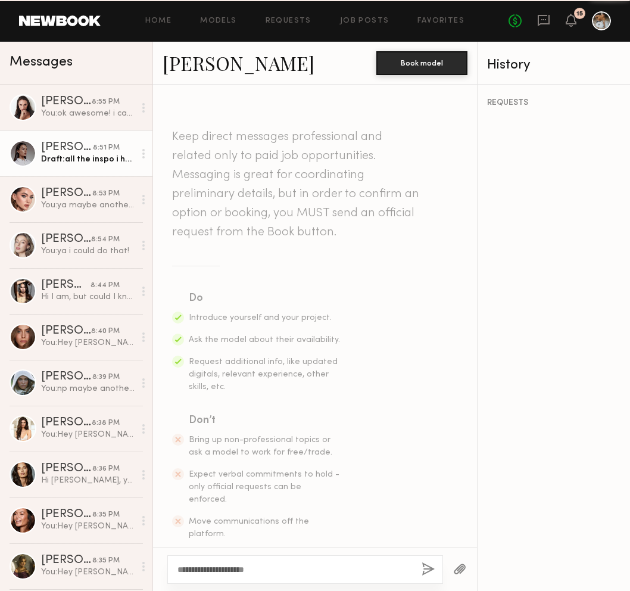
scroll to position [294, 0]
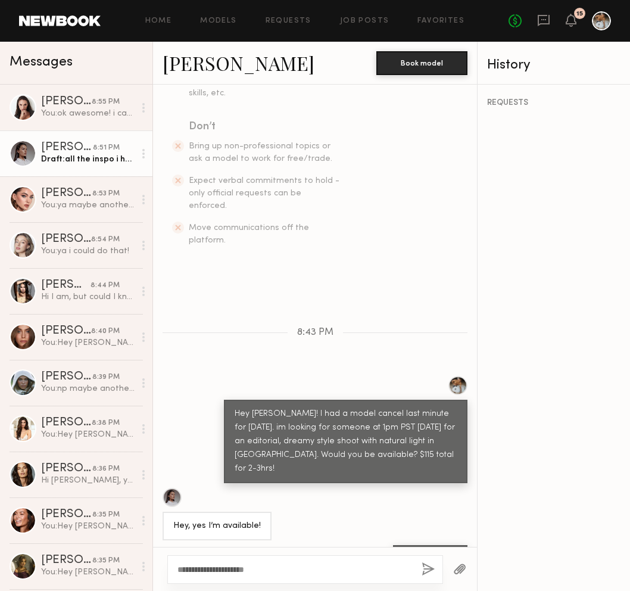
click at [279, 507] on textarea "**********" at bounding box center [294, 569] width 235 height 12
click at [220, 60] on link "Delaney K." at bounding box center [239, 63] width 152 height 26
click at [272, 507] on div at bounding box center [305, 569] width 276 height 29
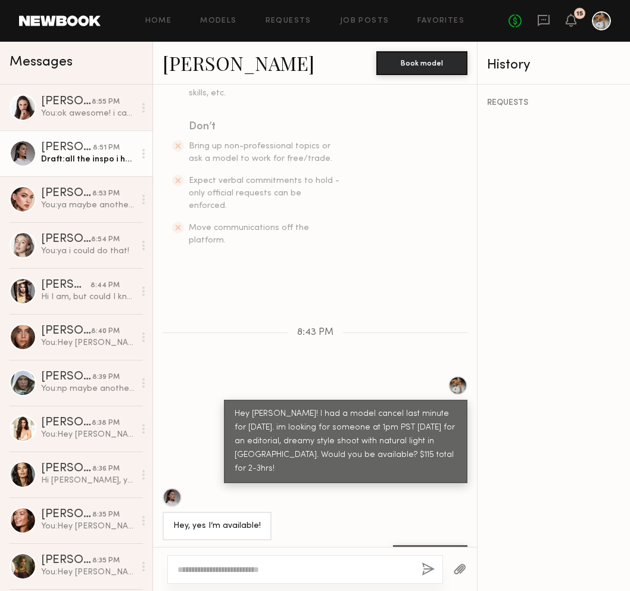
click at [279, 507] on textarea at bounding box center [294, 569] width 235 height 12
type textarea "**********"
click at [429, 507] on button "button" at bounding box center [428, 569] width 13 height 15
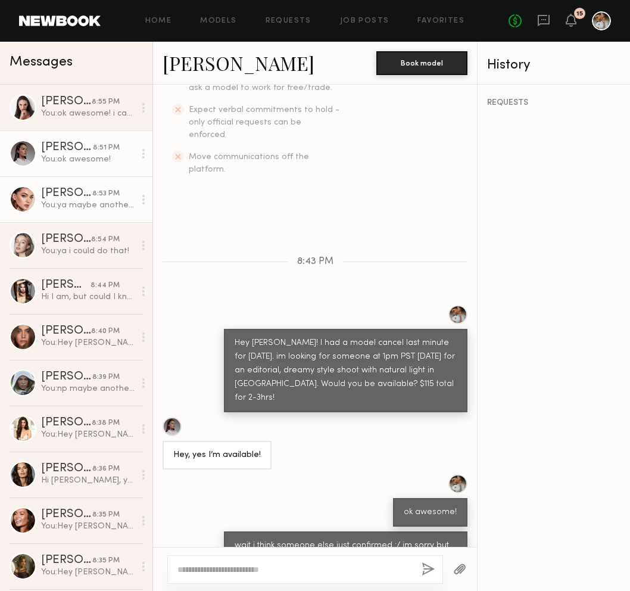
click at [83, 189] on div "Laura D." at bounding box center [66, 194] width 51 height 12
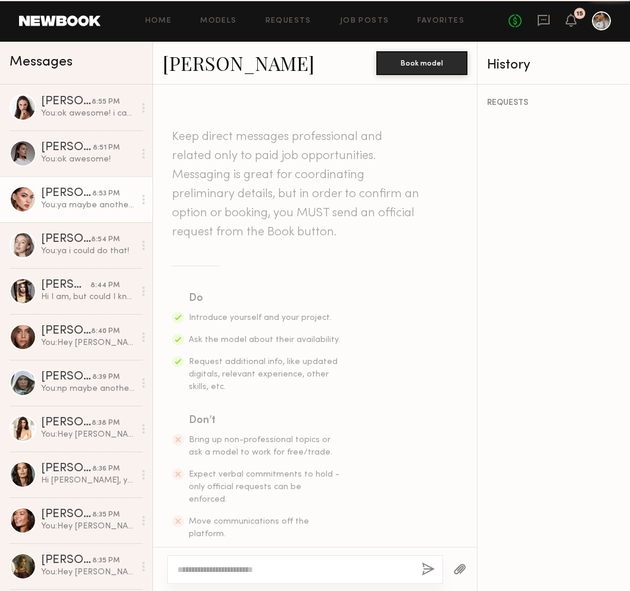
scroll to position [307, 0]
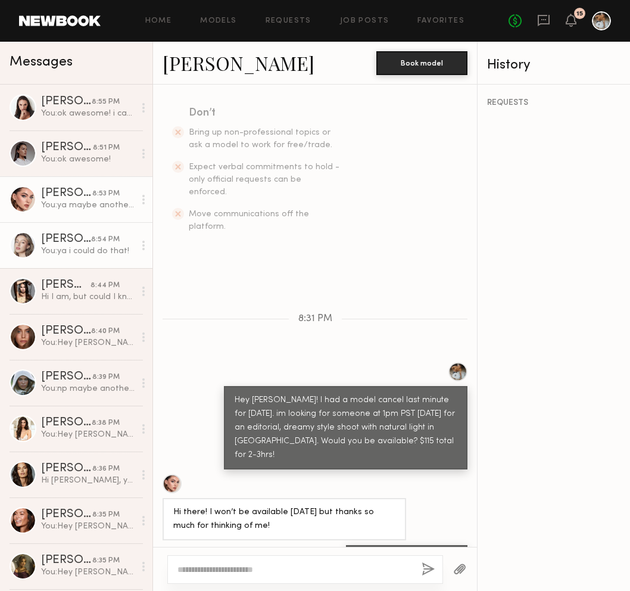
click at [77, 253] on div "You: ya i could do that!" at bounding box center [87, 250] width 93 height 11
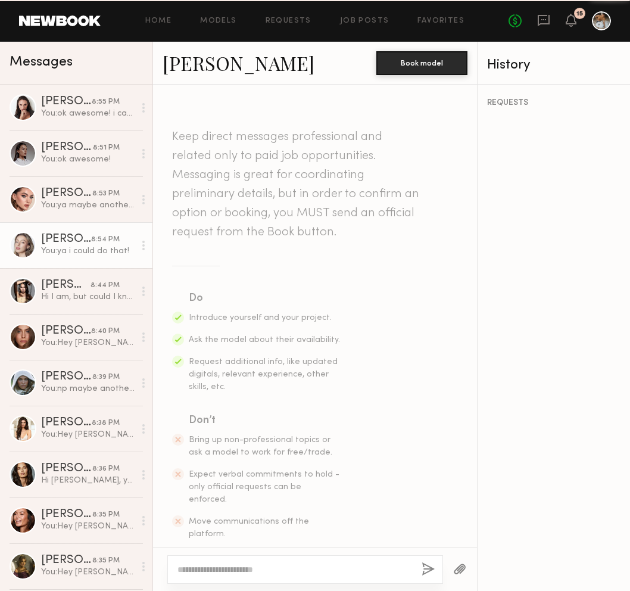
scroll to position [1127, 0]
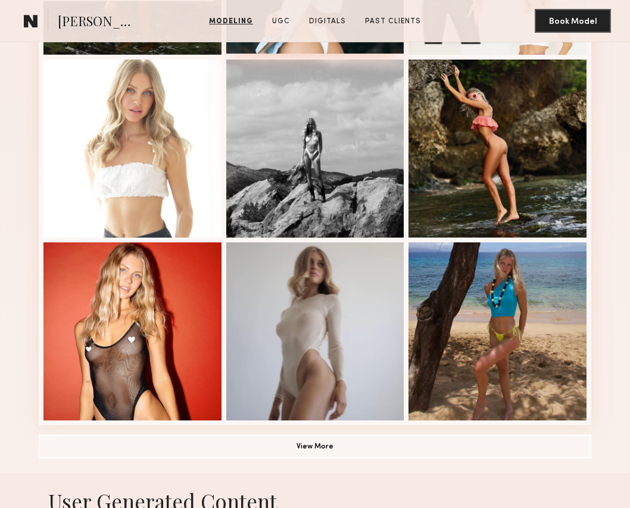
scroll to position [781, 0]
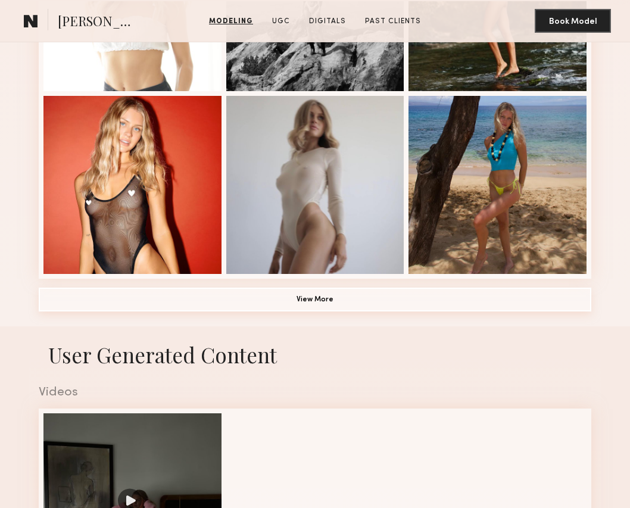
click at [339, 290] on button "View More" at bounding box center [315, 300] width 553 height 24
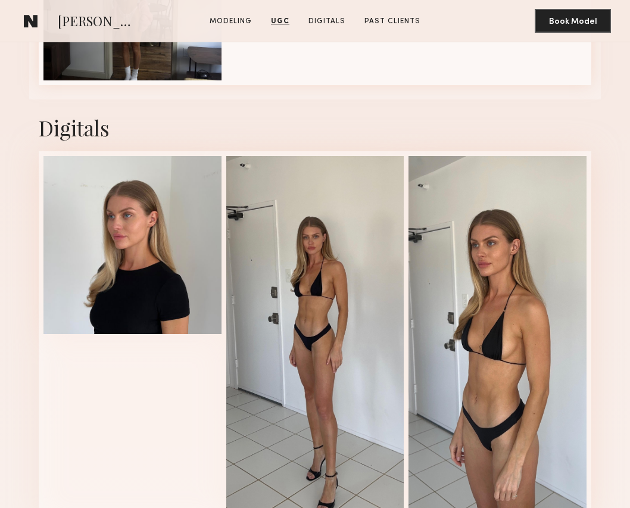
scroll to position [2072, 0]
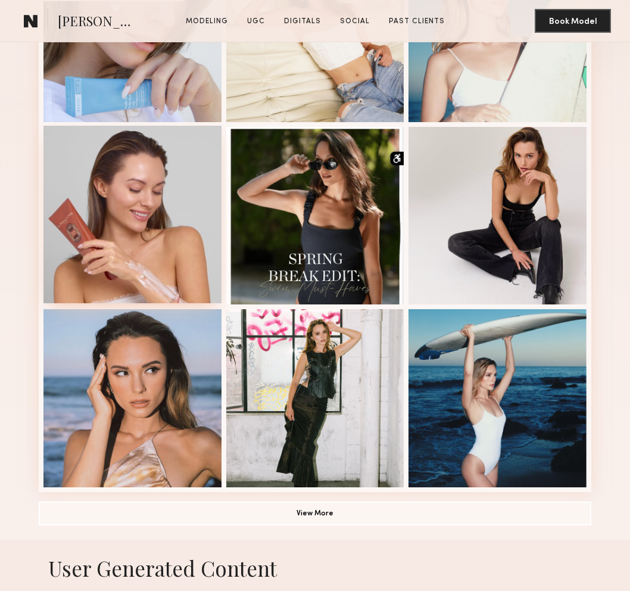
scroll to position [388, 0]
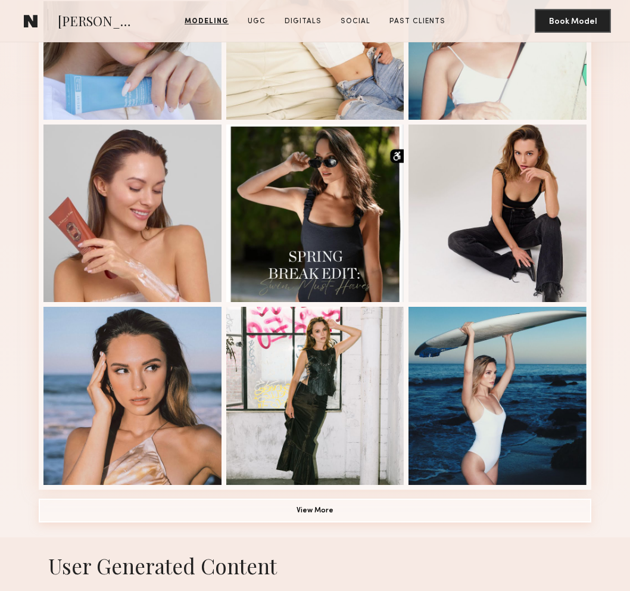
click at [322, 516] on button "View More" at bounding box center [315, 510] width 553 height 24
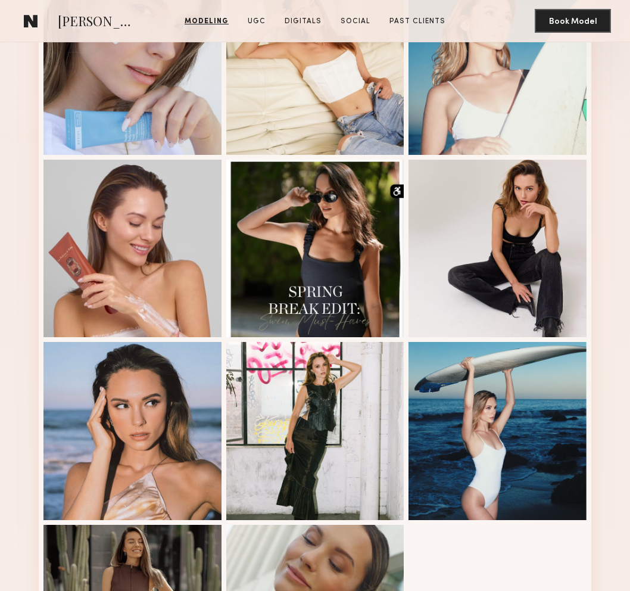
scroll to position [357, 0]
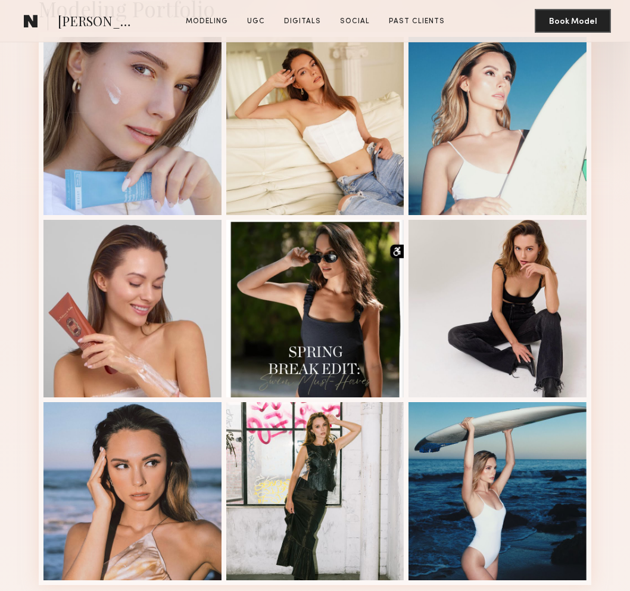
scroll to position [332, 0]
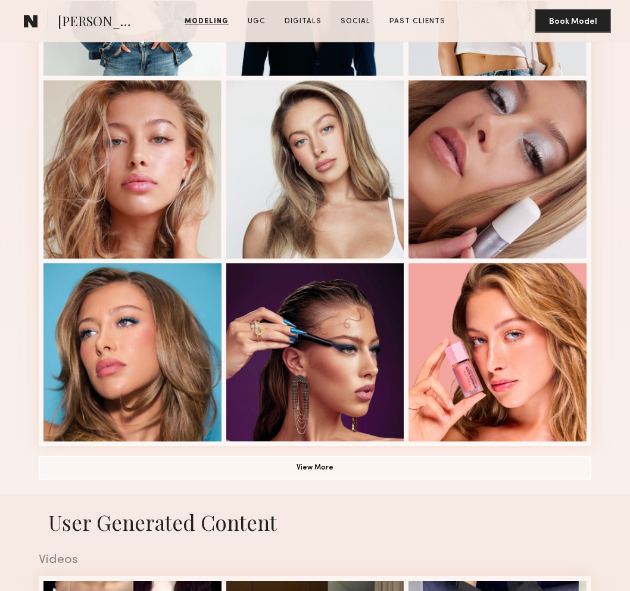
scroll to position [675, 0]
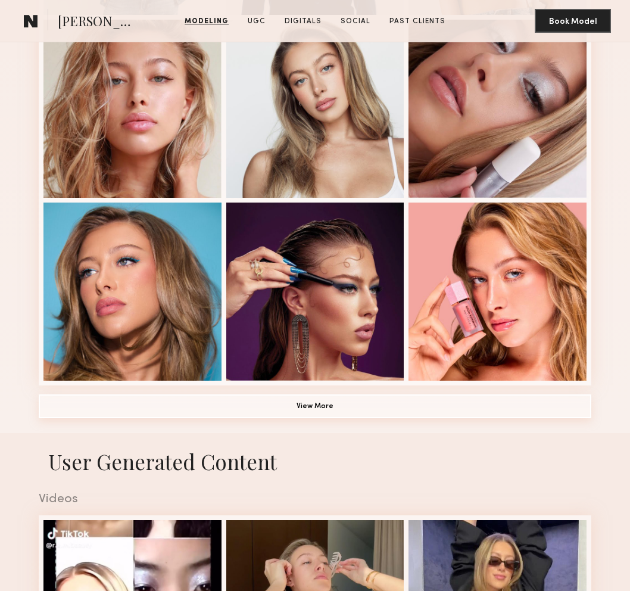
click at [348, 401] on button "View More" at bounding box center [315, 406] width 553 height 24
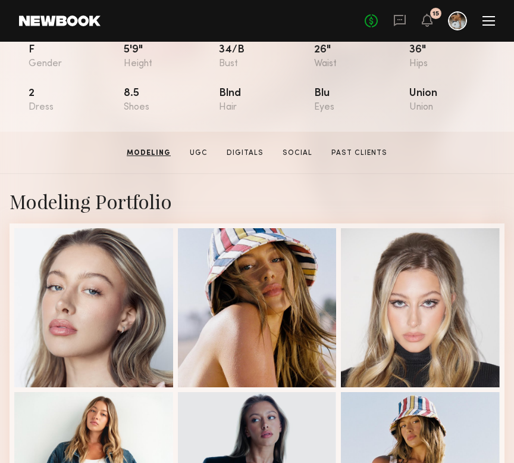
scroll to position [0, 0]
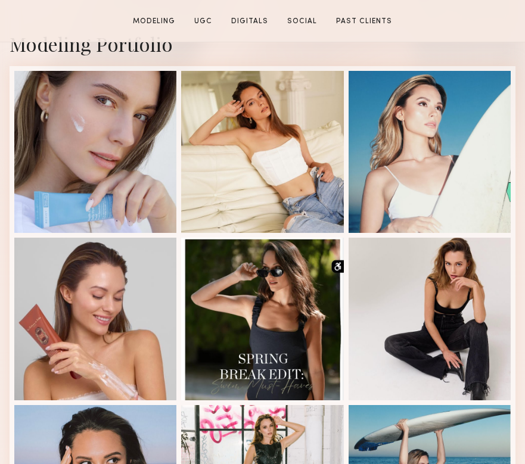
scroll to position [298, 0]
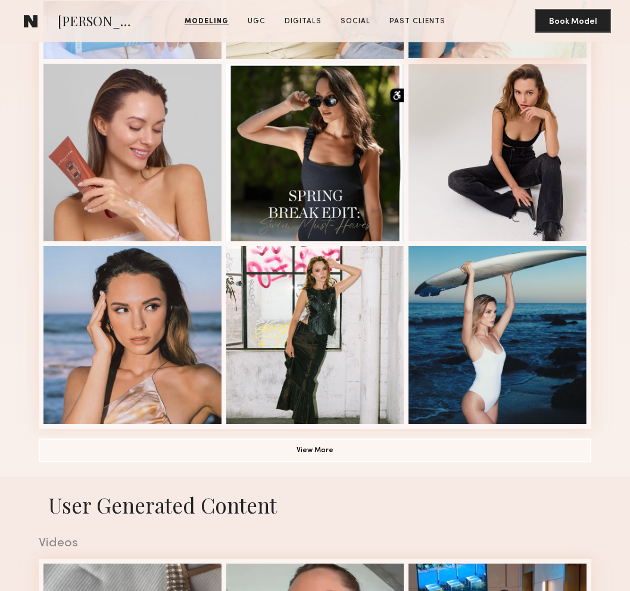
scroll to position [449, 0]
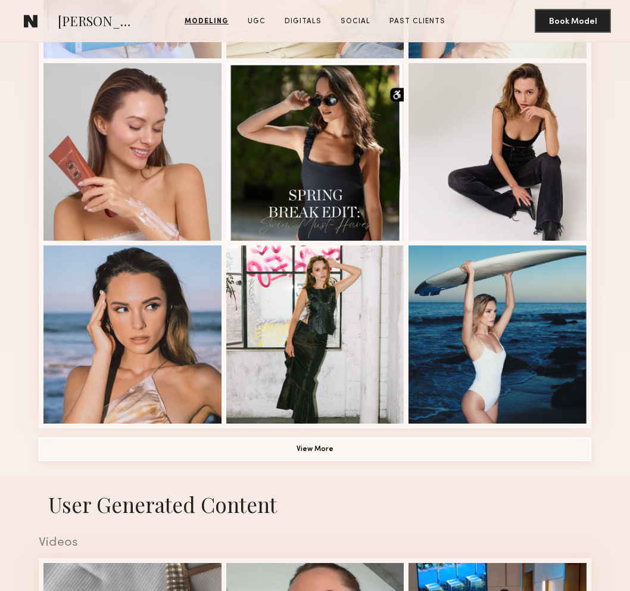
click at [294, 448] on button "View More" at bounding box center [315, 449] width 553 height 24
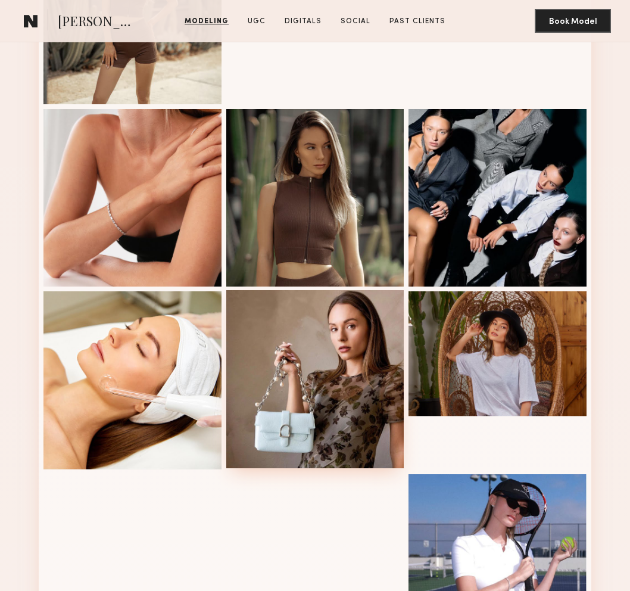
scroll to position [1040, 0]
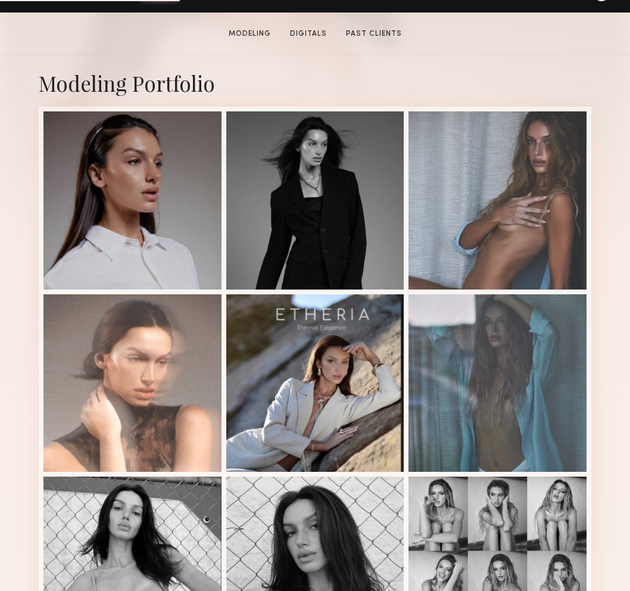
scroll to position [378, 0]
